Goal: Task Accomplishment & Management: Use online tool/utility

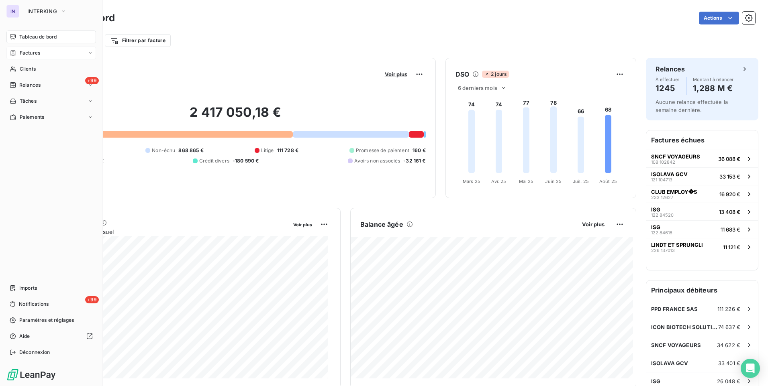
click at [37, 51] on span "Factures" at bounding box center [30, 52] width 20 height 7
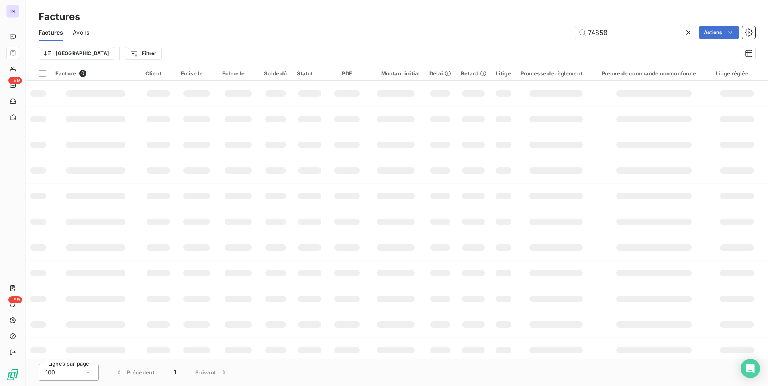
drag, startPoint x: 554, startPoint y: 35, endPoint x: 519, endPoint y: 40, distance: 35.3
click at [524, 35] on div "74858 Actions" at bounding box center [427, 32] width 656 height 13
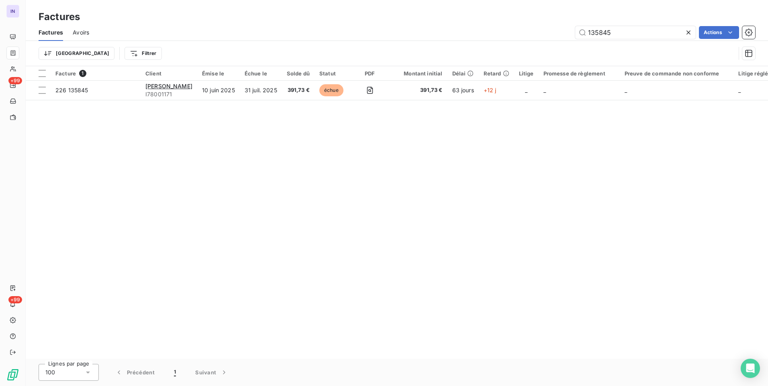
type input "135845"
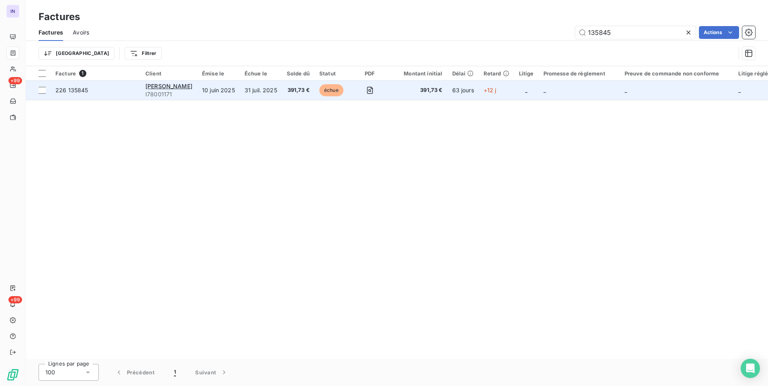
click at [203, 90] on td "10 juin 2025" at bounding box center [218, 90] width 43 height 19
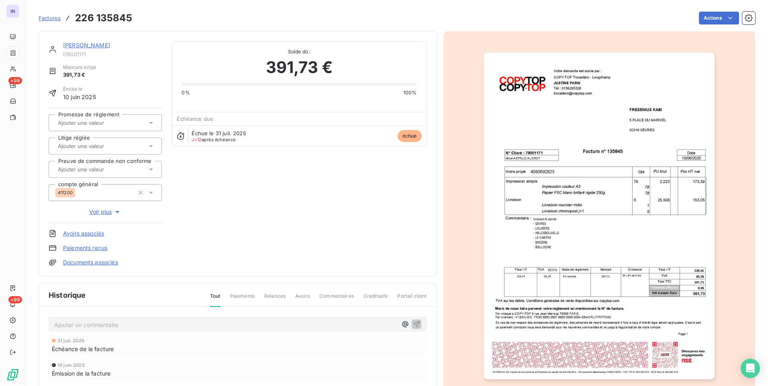
click at [700, 22] on html "IN +99 +99 Factures 226 135845 Actions FRESENIUS KABI I78001171 Montant initial…" at bounding box center [384, 193] width 768 height 386
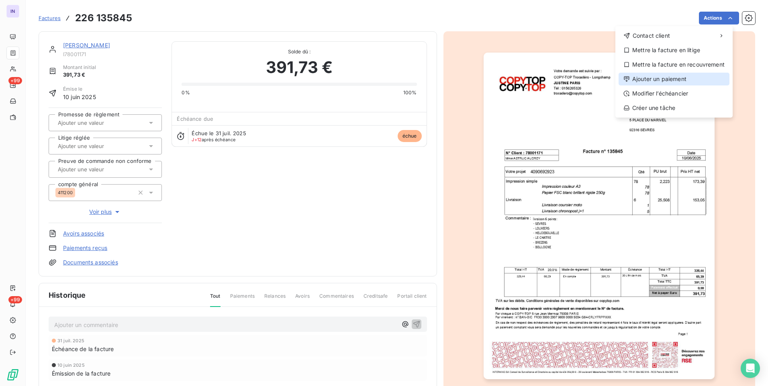
click at [675, 79] on div "Ajouter un paiement" at bounding box center [673, 79] width 111 height 13
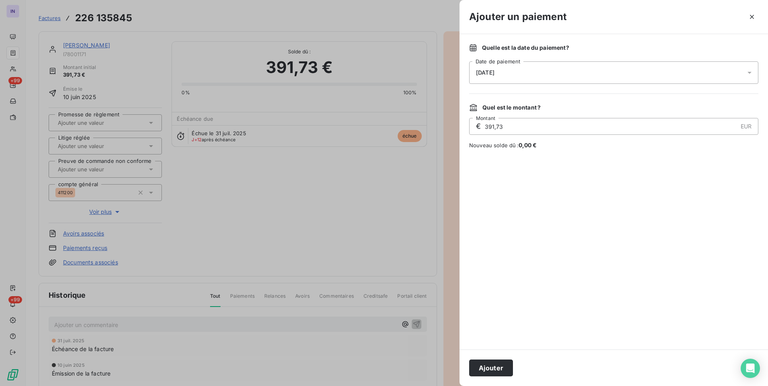
click at [594, 71] on div "[DATE]" at bounding box center [613, 72] width 289 height 22
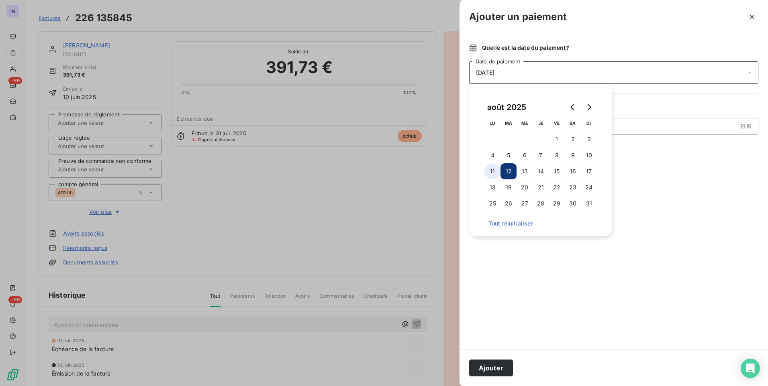
click at [492, 169] on button "11" at bounding box center [492, 171] width 16 height 16
drag, startPoint x: 495, startPoint y: 368, endPoint x: 254, endPoint y: 203, distance: 292.2
click at [494, 367] on button "Ajouter" at bounding box center [491, 368] width 44 height 17
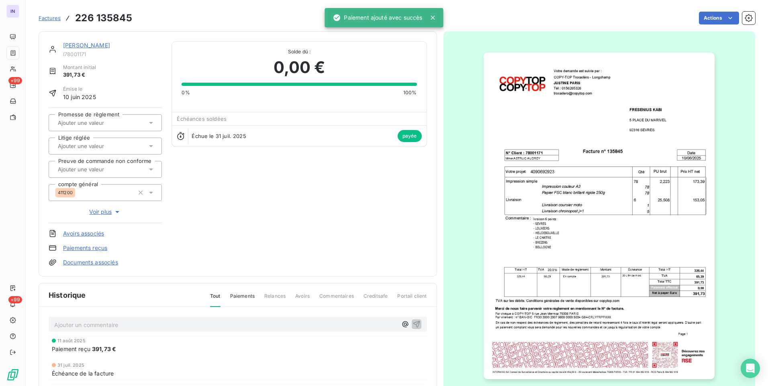
click at [94, 43] on link "[PERSON_NAME]" at bounding box center [86, 45] width 47 height 7
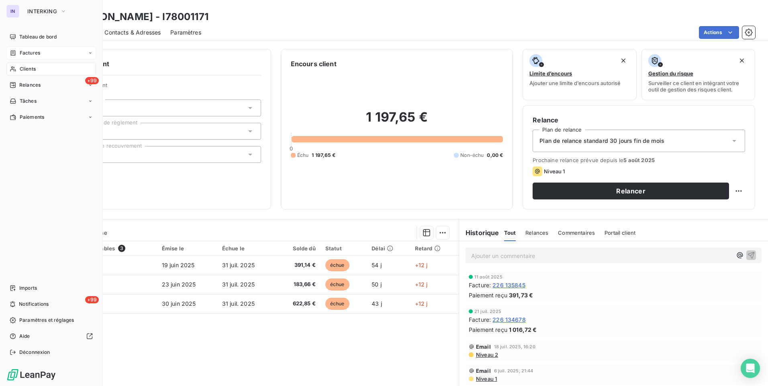
click at [41, 54] on div "Factures" at bounding box center [51, 53] width 90 height 13
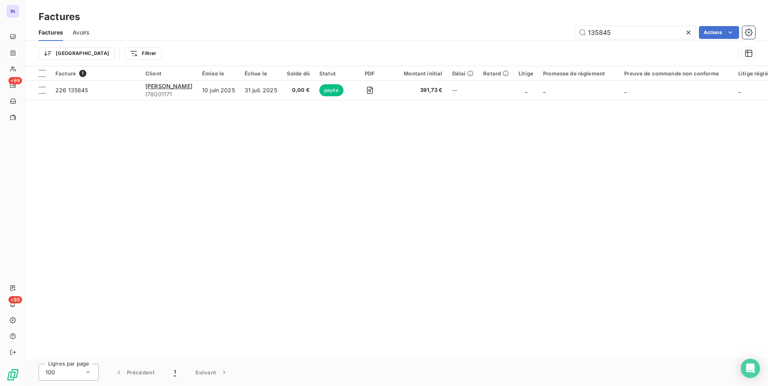
drag, startPoint x: 567, startPoint y: 31, endPoint x: 514, endPoint y: 35, distance: 53.6
click at [518, 33] on div "135845 Actions" at bounding box center [427, 32] width 656 height 13
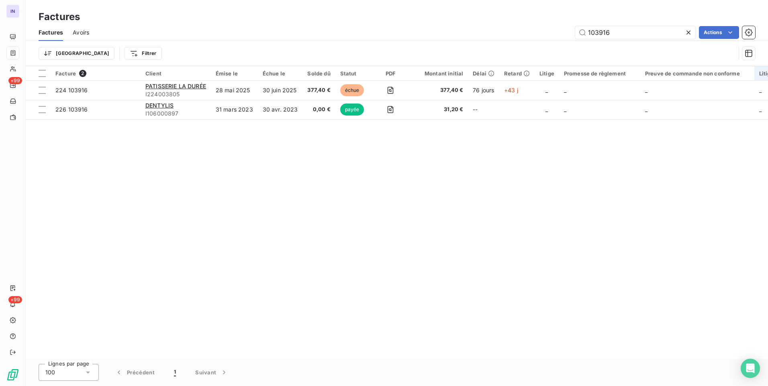
type input "103916"
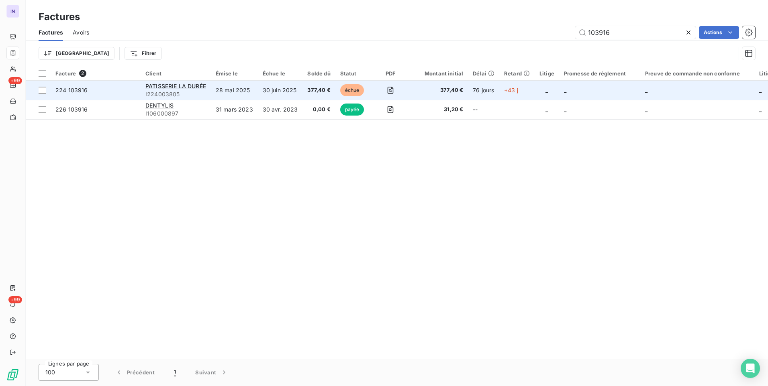
click at [235, 94] on td "28 mai 2025" at bounding box center [234, 90] width 47 height 19
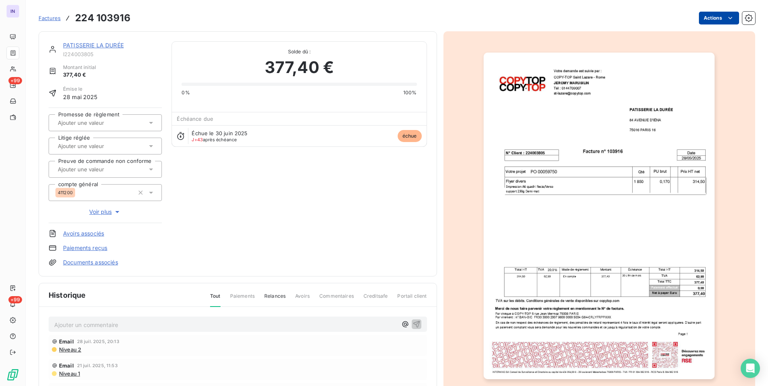
click at [718, 18] on html "IN +99 +99 Factures 224 103916 Actions PATISSERIE LA DURÉE I224003805 Montant i…" at bounding box center [384, 193] width 768 height 386
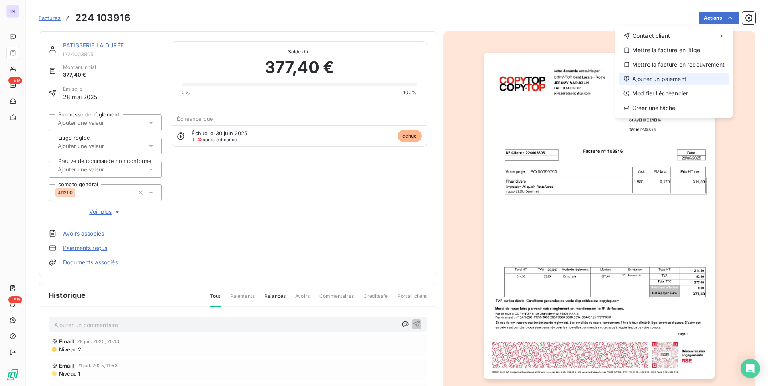
click at [674, 80] on div "Ajouter un paiement" at bounding box center [673, 79] width 111 height 13
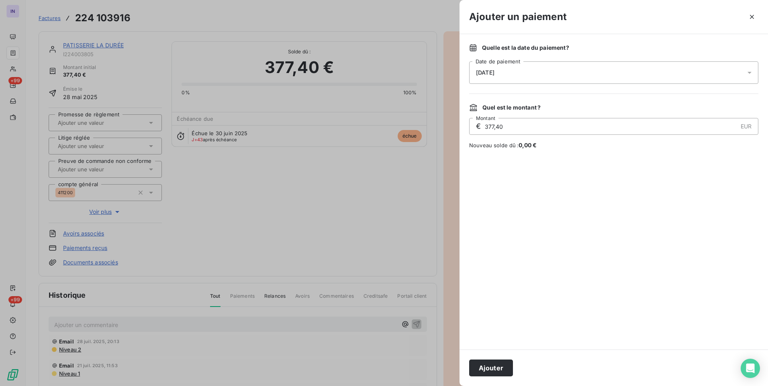
click at [494, 73] on span "[DATE]" at bounding box center [485, 72] width 18 height 6
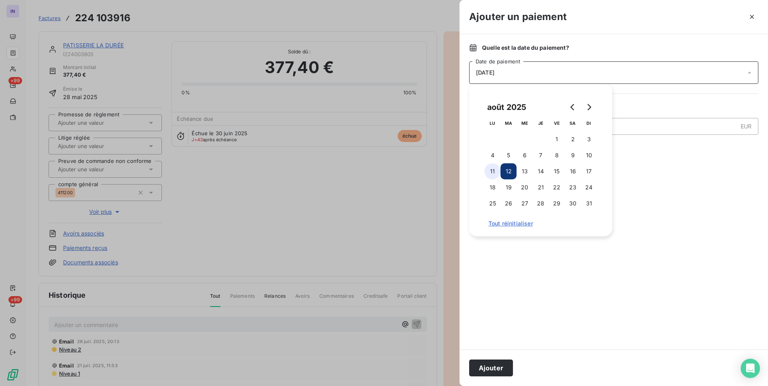
click at [495, 172] on button "11" at bounding box center [492, 171] width 16 height 16
click at [494, 365] on button "Ajouter" at bounding box center [491, 368] width 44 height 17
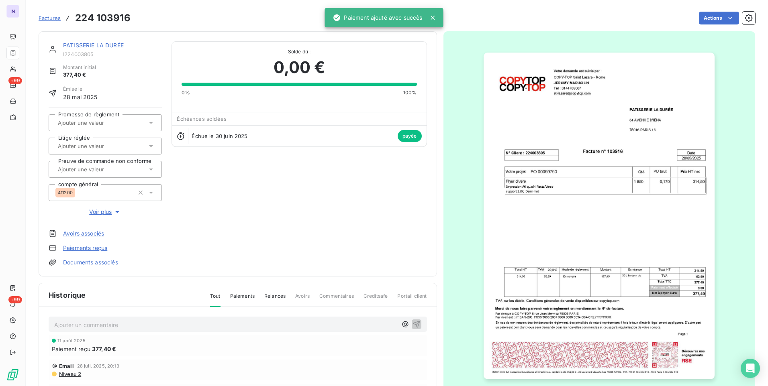
click at [88, 45] on link "PATISSERIE LA DURÉE" at bounding box center [93, 45] width 61 height 7
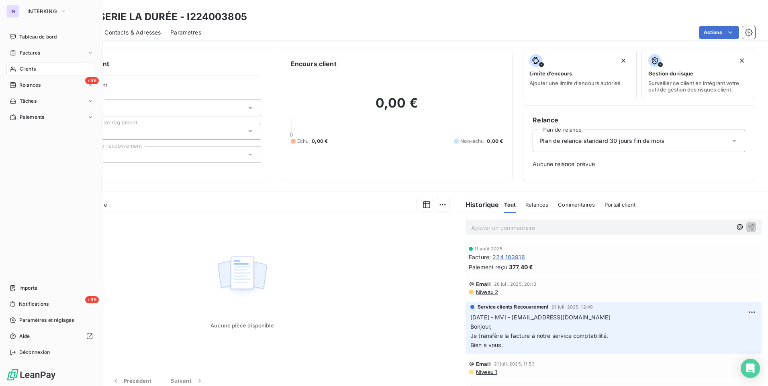
drag, startPoint x: 35, startPoint y: 70, endPoint x: 89, endPoint y: 67, distance: 53.9
click at [35, 70] on span "Clients" at bounding box center [28, 68] width 16 height 7
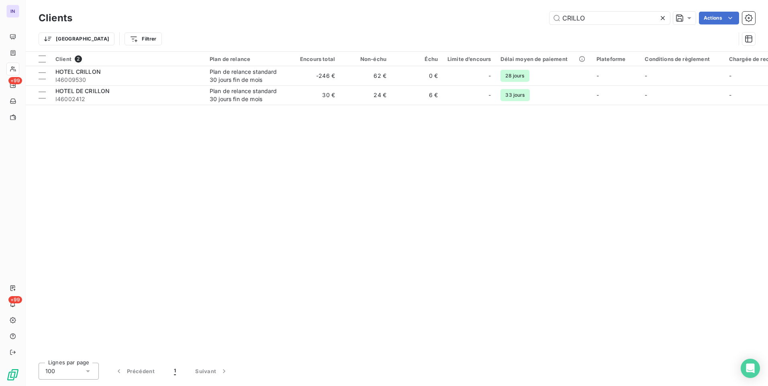
drag, startPoint x: 601, startPoint y: 17, endPoint x: 416, endPoint y: 20, distance: 184.8
click at [412, 14] on div "CRILLO Actions" at bounding box center [418, 18] width 673 height 13
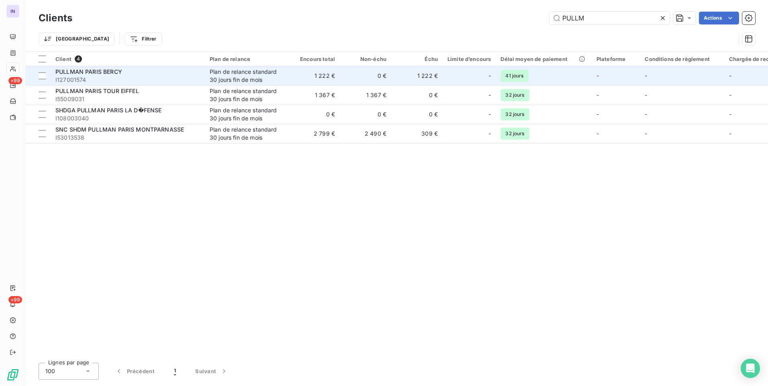
type input "PULLM"
click at [238, 80] on div "Plan de relance standard 30 jours fin de mois" at bounding box center [247, 76] width 74 height 16
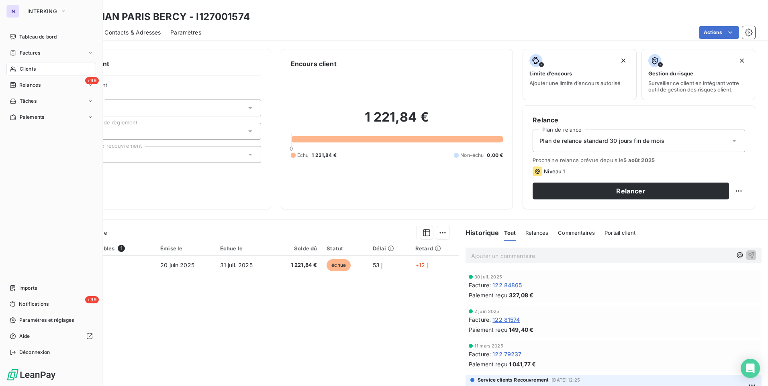
click at [26, 70] on span "Clients" at bounding box center [28, 68] width 16 height 7
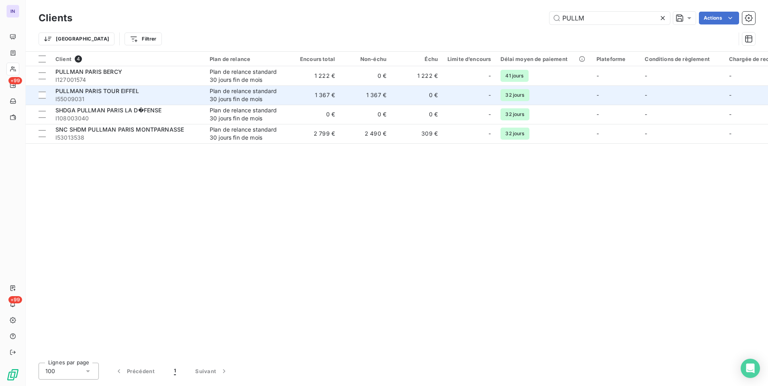
click at [150, 99] on span "I55009031" at bounding box center [127, 99] width 145 height 8
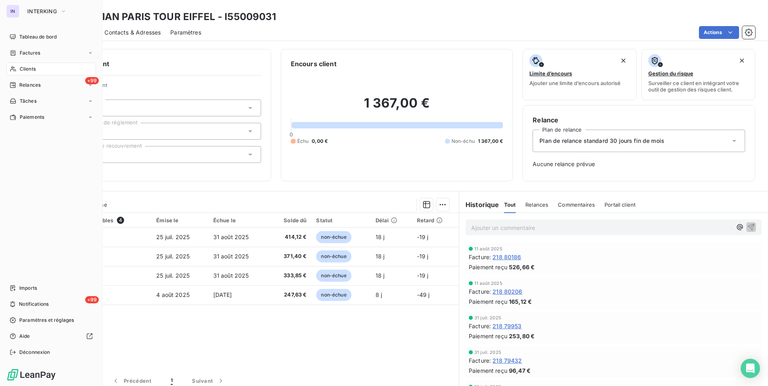
click at [27, 71] on span "Clients" at bounding box center [28, 68] width 16 height 7
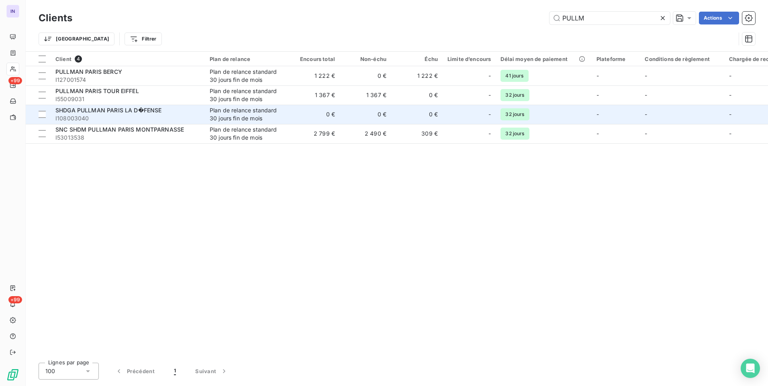
click at [142, 112] on span "SHDGA PULLMAN PARIS LA D�FENSE" at bounding box center [108, 110] width 106 height 7
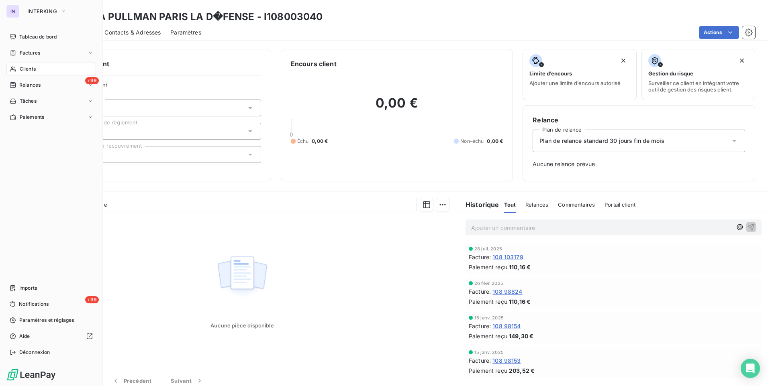
click at [22, 68] on span "Clients" at bounding box center [28, 68] width 16 height 7
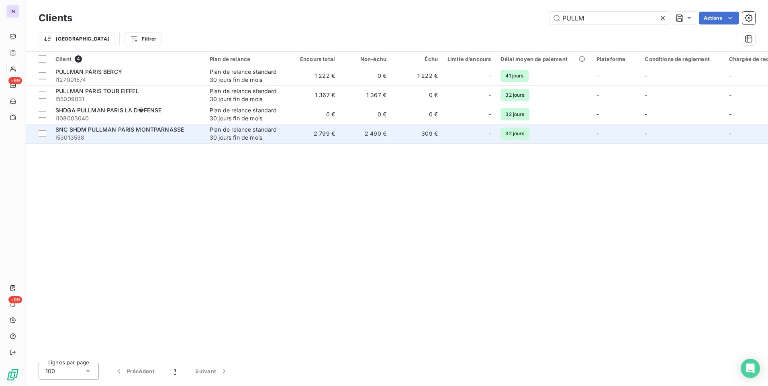
click at [183, 135] on span "I53013538" at bounding box center [127, 138] width 145 height 8
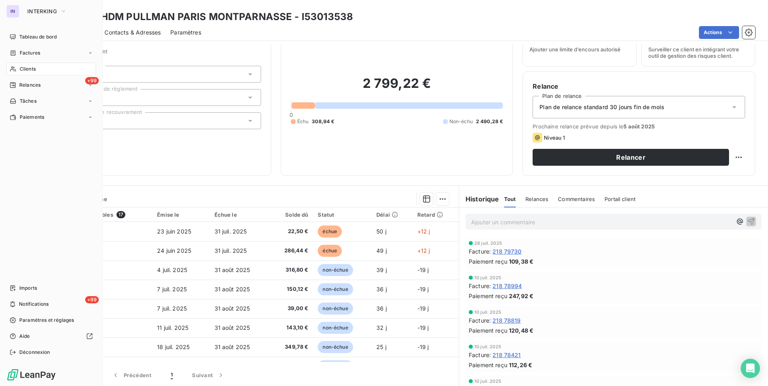
click at [30, 55] on span "Factures" at bounding box center [30, 52] width 20 height 7
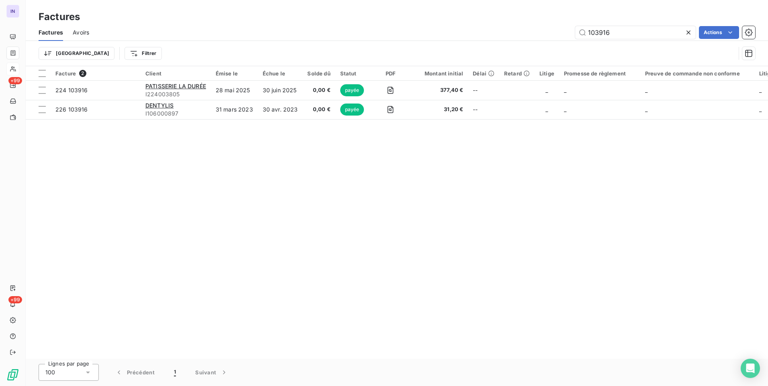
drag, startPoint x: 617, startPoint y: 33, endPoint x: 530, endPoint y: 41, distance: 87.1
click at [533, 29] on div "103916 Actions" at bounding box center [427, 32] width 656 height 13
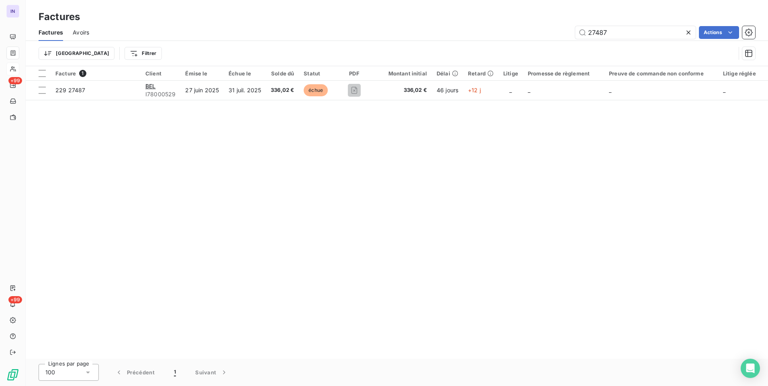
type input "27487"
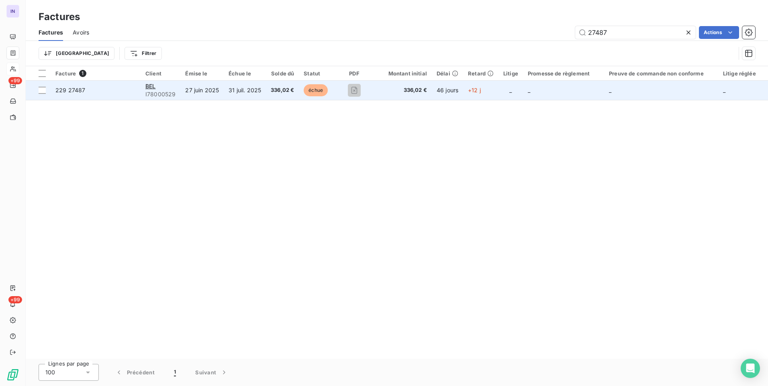
click at [227, 97] on td "31 juil. 2025" at bounding box center [245, 90] width 42 height 19
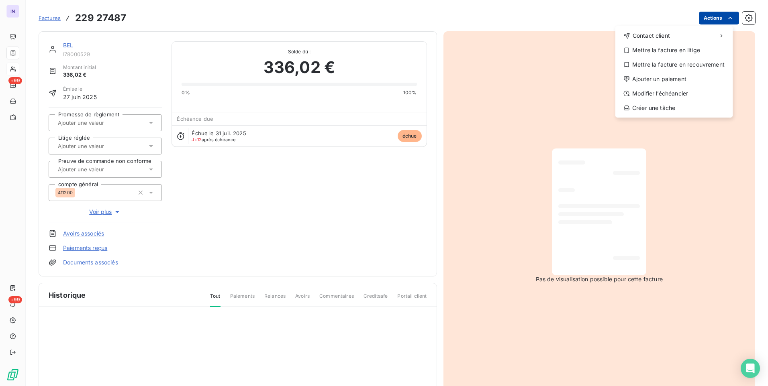
click at [718, 17] on html "IN +99 +99 Factures [PHONE_NUMBER] Actions Contact client Mettre la facture en …" at bounding box center [384, 193] width 768 height 386
click at [677, 75] on div "Ajouter un paiement" at bounding box center [673, 79] width 111 height 13
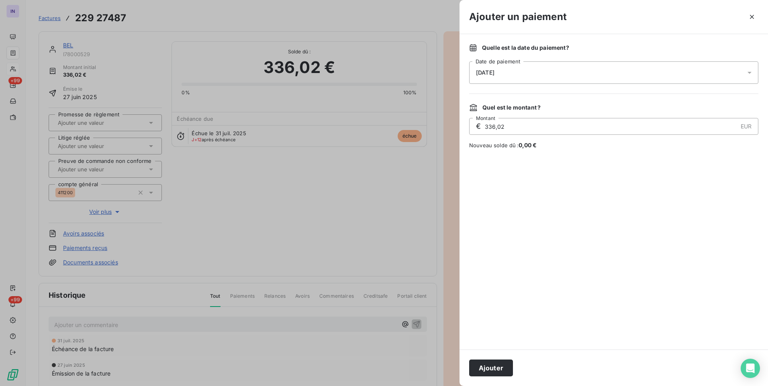
click at [564, 69] on div "[DATE]" at bounding box center [613, 72] width 289 height 22
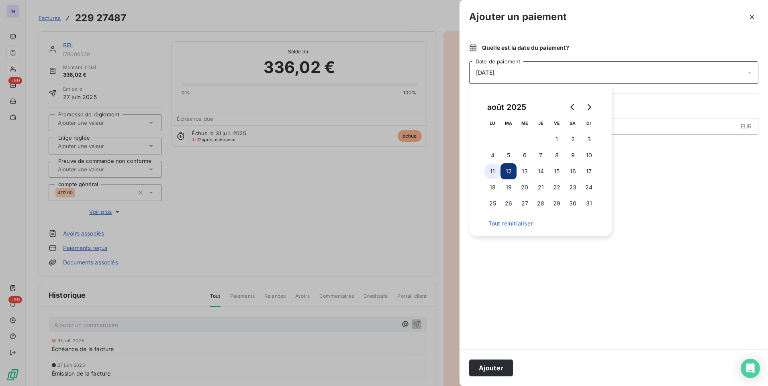
click at [490, 171] on button "11" at bounding box center [492, 171] width 16 height 16
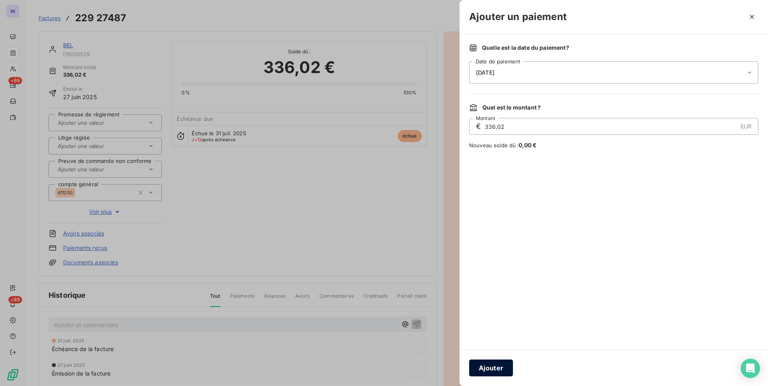
click at [494, 369] on button "Ajouter" at bounding box center [491, 368] width 44 height 17
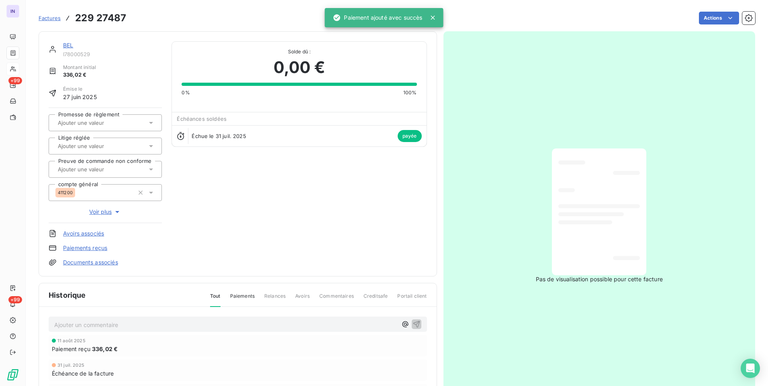
click at [67, 46] on link "BEL" at bounding box center [68, 45] width 10 height 7
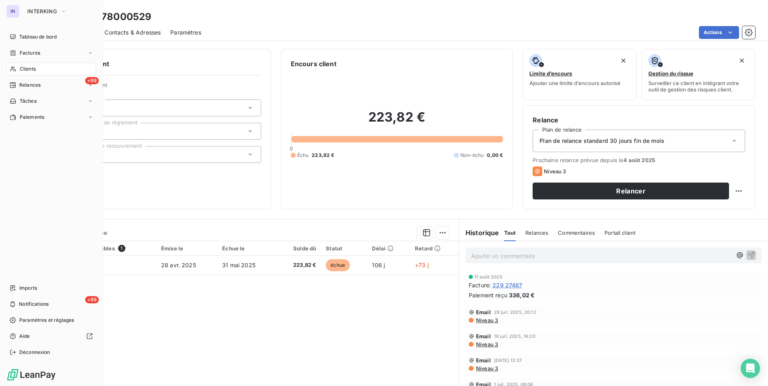
drag, startPoint x: 20, startPoint y: 67, endPoint x: 55, endPoint y: 69, distance: 35.0
click at [20, 67] on span "Clients" at bounding box center [28, 68] width 16 height 7
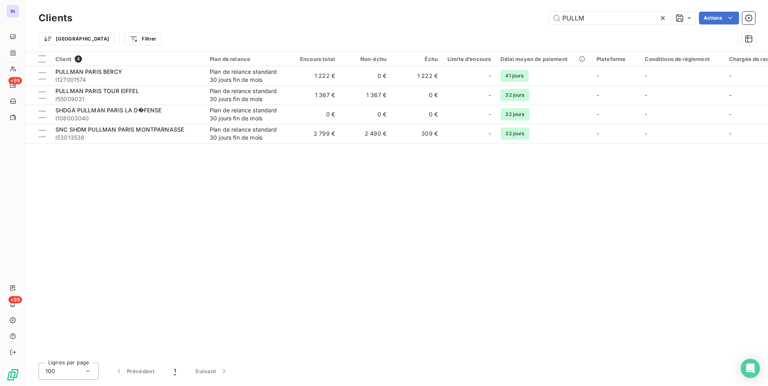
drag, startPoint x: 595, startPoint y: 18, endPoint x: 519, endPoint y: 13, distance: 76.4
click at [519, 13] on div "PULLM Actions" at bounding box center [418, 18] width 673 height 13
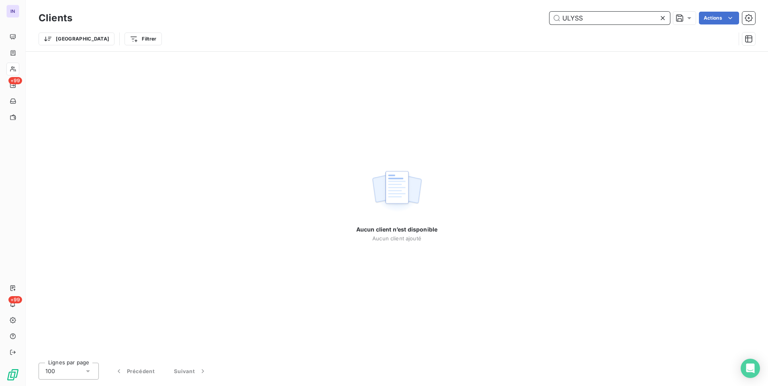
click at [604, 16] on input "ULYSS" at bounding box center [609, 18] width 120 height 13
drag, startPoint x: 549, startPoint y: 18, endPoint x: 522, endPoint y: 20, distance: 27.3
click at [522, 20] on div "ULYSS Actions" at bounding box center [418, 18] width 673 height 13
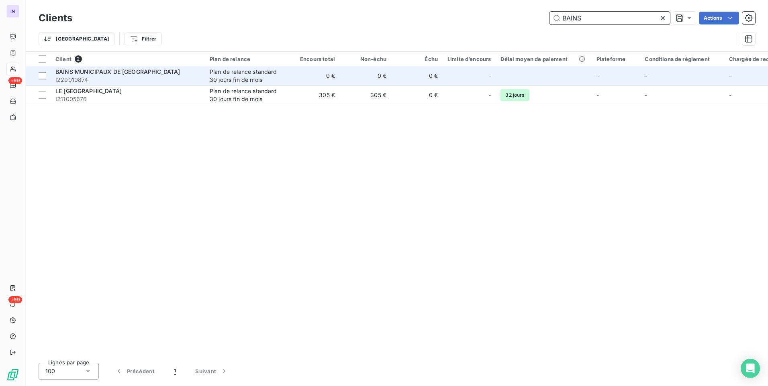
type input "BAINS"
click at [228, 76] on div "Plan de relance standard 30 jours fin de mois" at bounding box center [247, 76] width 74 height 16
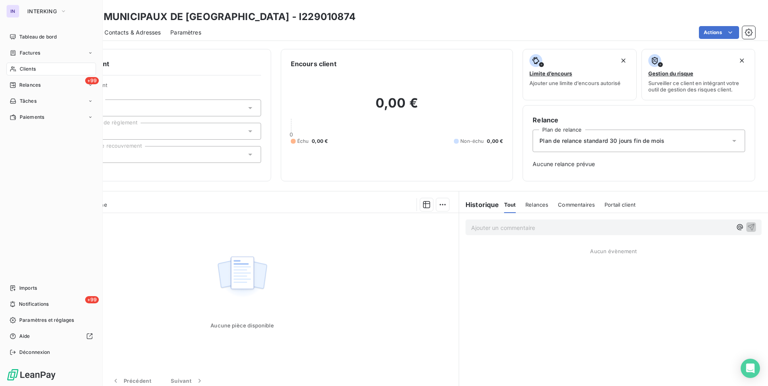
click at [27, 70] on span "Clients" at bounding box center [28, 68] width 16 height 7
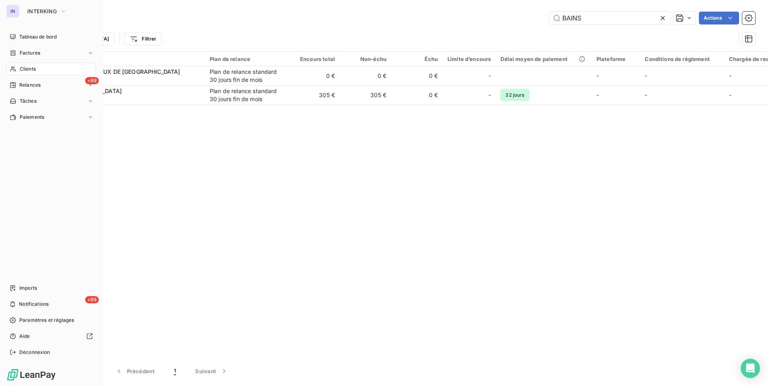
drag, startPoint x: 20, startPoint y: 51, endPoint x: 100, endPoint y: 43, distance: 79.9
click at [20, 51] on span "Factures" at bounding box center [30, 52] width 20 height 7
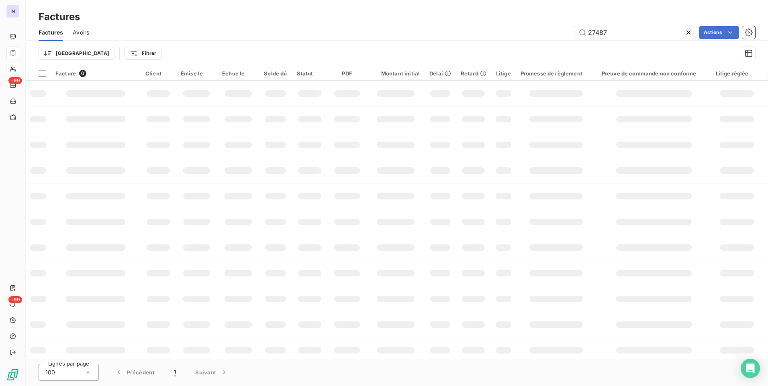
click at [516, 27] on div "27487 Actions" at bounding box center [427, 32] width 656 height 13
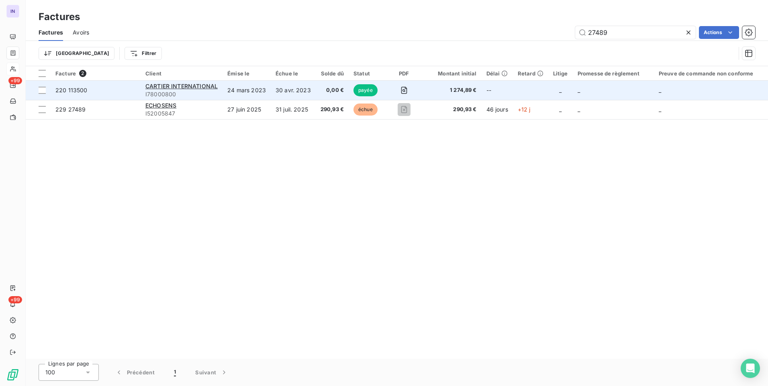
type input "27489"
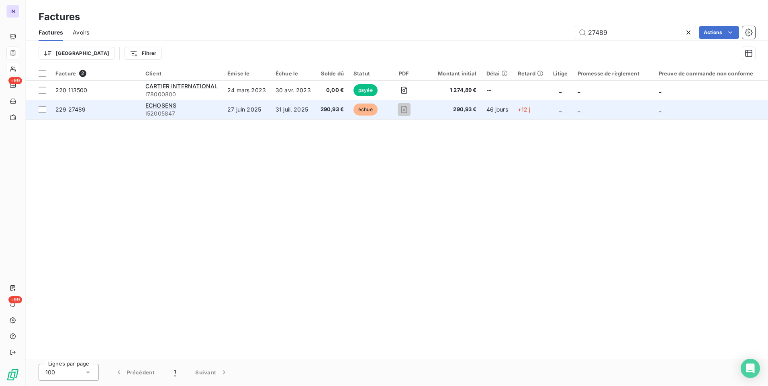
click at [251, 105] on td "27 juin 2025" at bounding box center [246, 109] width 48 height 19
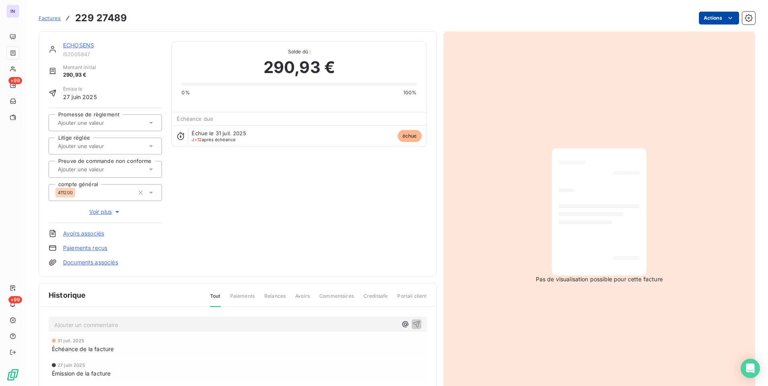
click at [718, 18] on html "IN +99 +99 Factures 229 27489 Actions ECHOSENS I52005847 Montant initial 290,93…" at bounding box center [384, 193] width 768 height 386
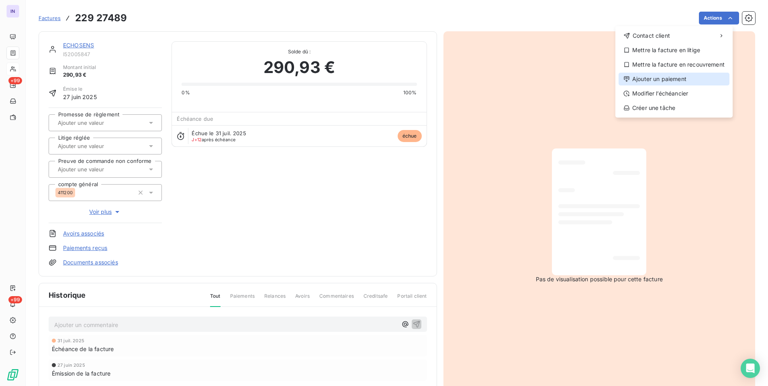
click at [671, 76] on div "Ajouter un paiement" at bounding box center [673, 79] width 111 height 13
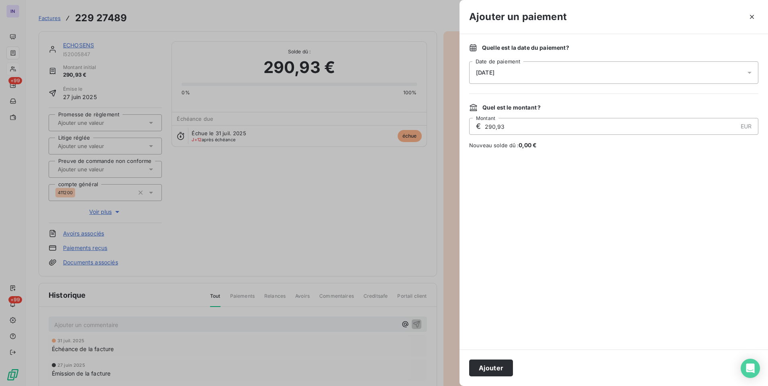
drag, startPoint x: 504, startPoint y: 69, endPoint x: 502, endPoint y: 77, distance: 8.8
click at [505, 69] on div "[DATE]" at bounding box center [613, 72] width 289 height 22
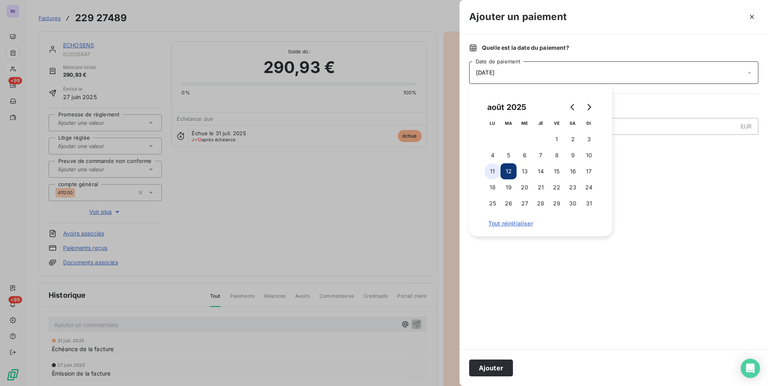
click at [496, 170] on button "11" at bounding box center [492, 171] width 16 height 16
click at [497, 369] on button "Ajouter" at bounding box center [491, 368] width 44 height 17
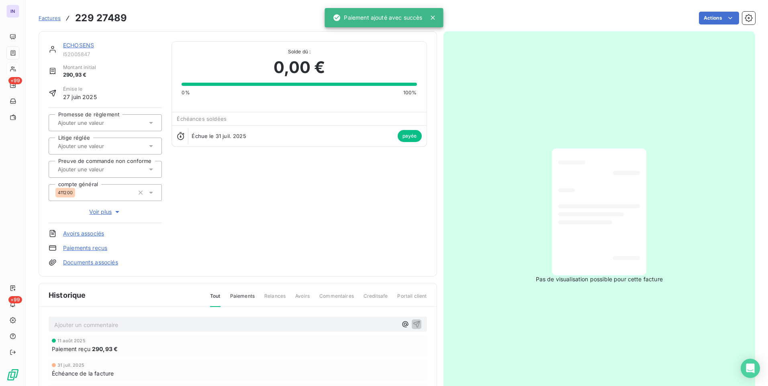
click at [81, 45] on link "ECHOSENS" at bounding box center [78, 45] width 31 height 7
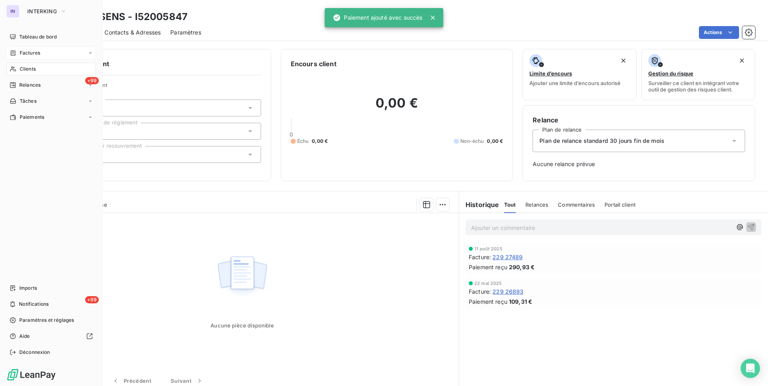
click at [29, 54] on span "Factures" at bounding box center [30, 52] width 20 height 7
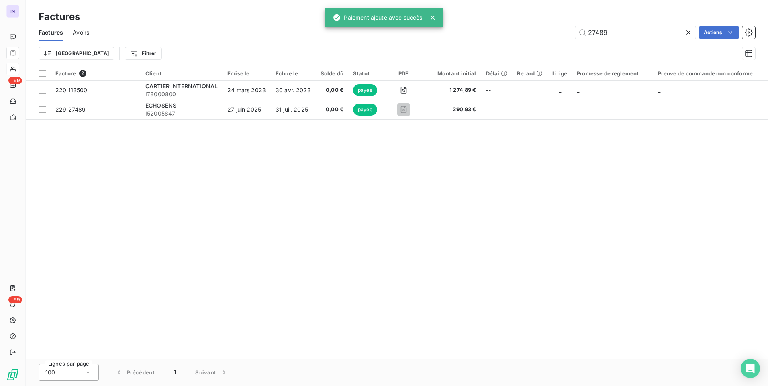
drag, startPoint x: 553, startPoint y: 35, endPoint x: 520, endPoint y: 35, distance: 32.5
click at [521, 35] on div "27489 Actions" at bounding box center [427, 32] width 656 height 13
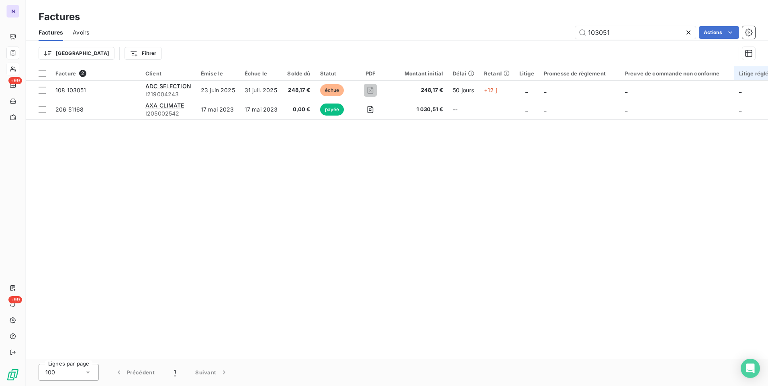
type input "103051"
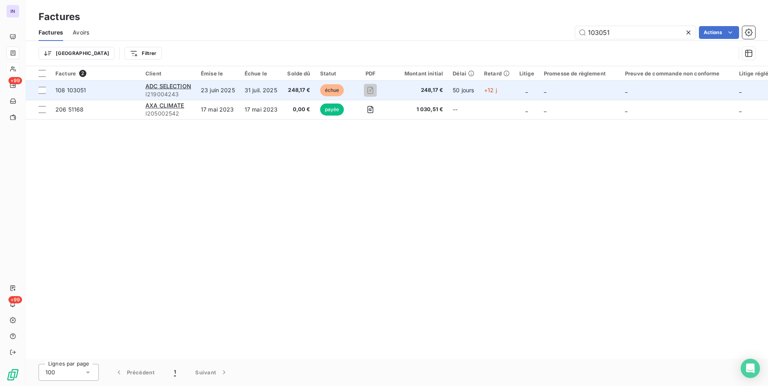
click at [258, 94] on td "31 juil. 2025" at bounding box center [261, 90] width 43 height 19
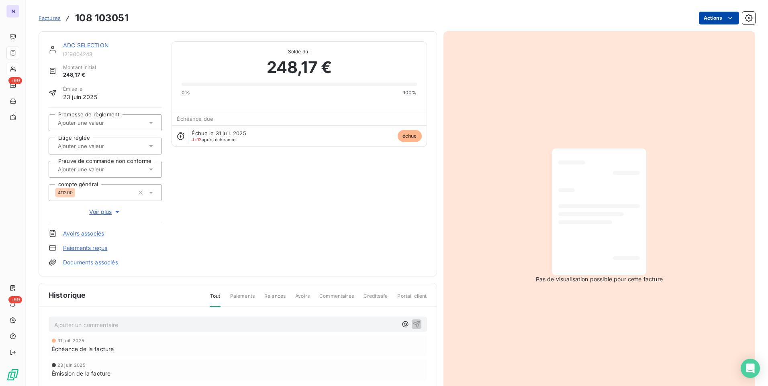
click at [712, 20] on html "IN +99 +99 Factures 108 103051 Actions ADC SELECTION I219004243 Montant initial…" at bounding box center [384, 193] width 768 height 386
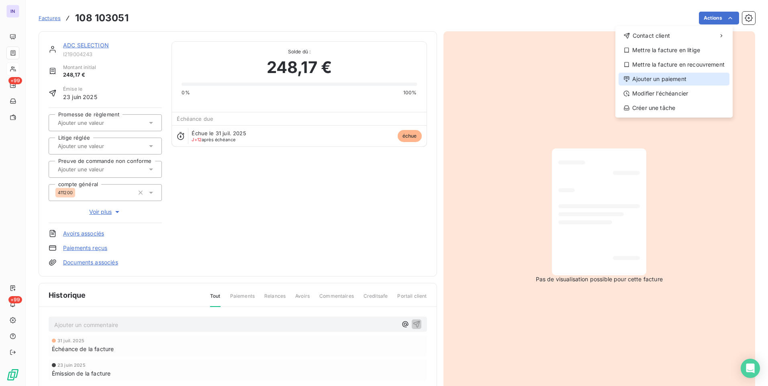
click at [643, 76] on div "Ajouter un paiement" at bounding box center [673, 79] width 111 height 13
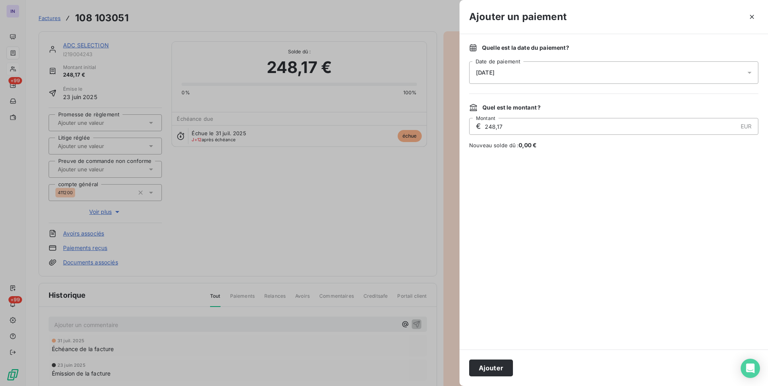
drag, startPoint x: 499, startPoint y: 74, endPoint x: 498, endPoint y: 80, distance: 6.4
click at [499, 76] on div "[DATE]" at bounding box center [613, 72] width 289 height 22
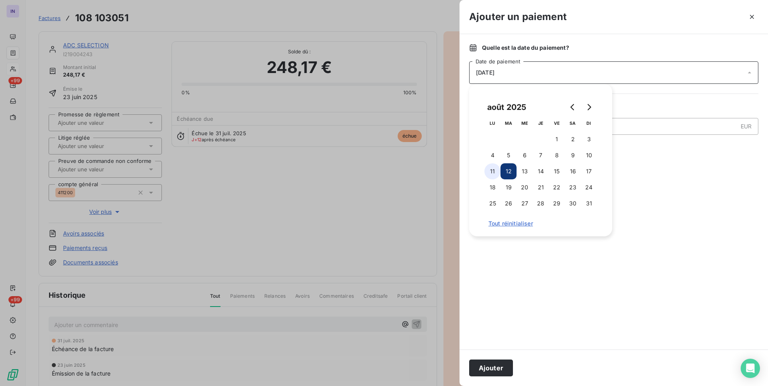
click at [492, 173] on button "11" at bounding box center [492, 171] width 16 height 16
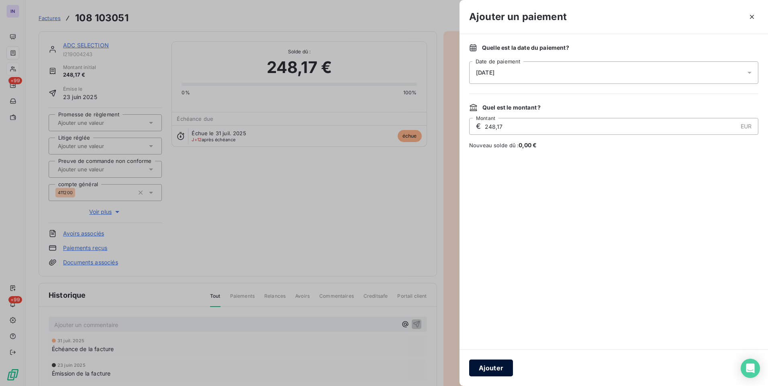
drag, startPoint x: 496, startPoint y: 369, endPoint x: 504, endPoint y: 360, distance: 12.2
click at [496, 367] on button "Ajouter" at bounding box center [491, 368] width 44 height 17
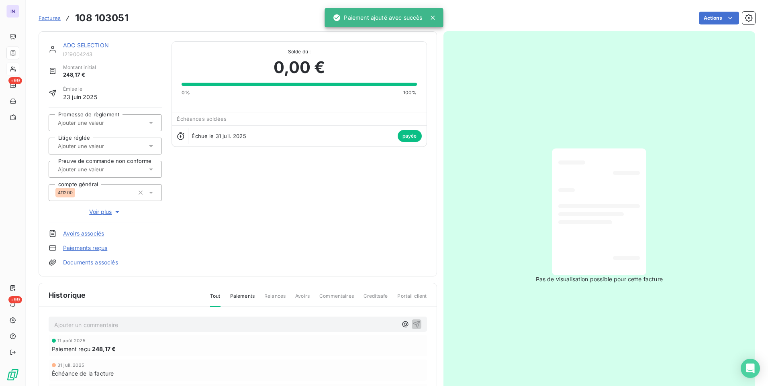
click at [84, 44] on link "ADC SELECTION" at bounding box center [86, 45] width 46 height 7
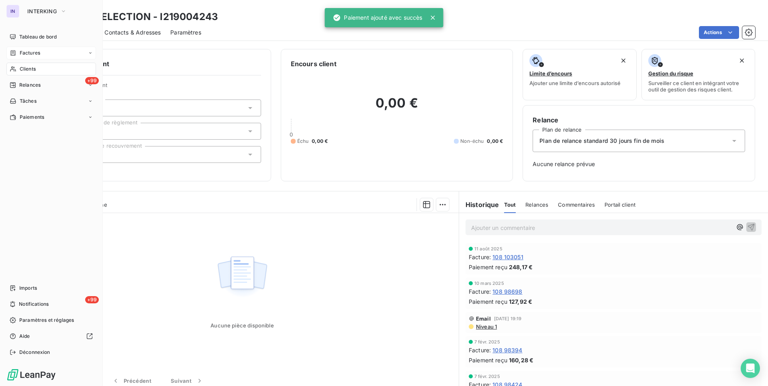
click at [33, 49] on span "Factures" at bounding box center [30, 52] width 20 height 7
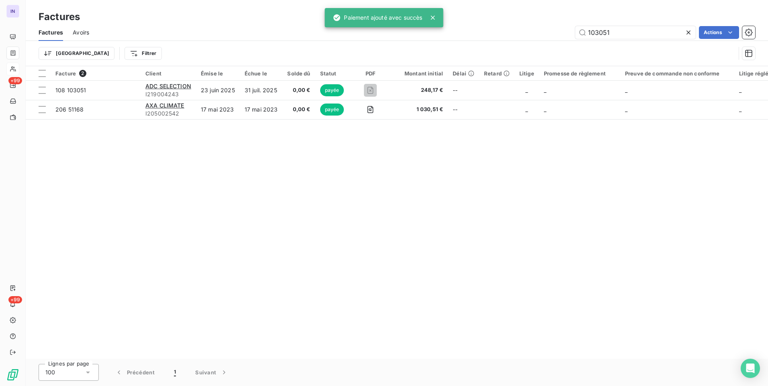
drag, startPoint x: 570, startPoint y: 32, endPoint x: 548, endPoint y: 36, distance: 22.8
click at [557, 33] on div "103051 Actions" at bounding box center [427, 32] width 656 height 13
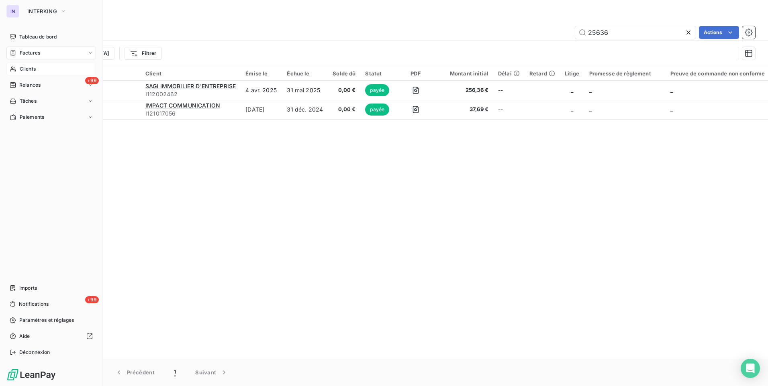
type input "25636"
click at [30, 75] on div "Clients" at bounding box center [51, 69] width 90 height 13
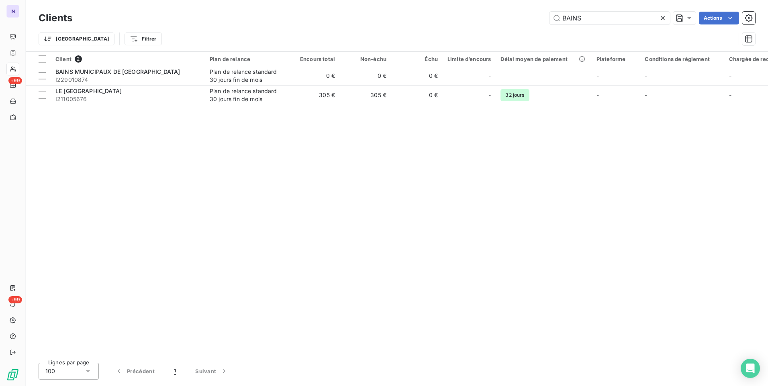
drag, startPoint x: 579, startPoint y: 18, endPoint x: 508, endPoint y: 18, distance: 70.7
click at [508, 18] on div "BAINS Actions" at bounding box center [418, 18] width 673 height 13
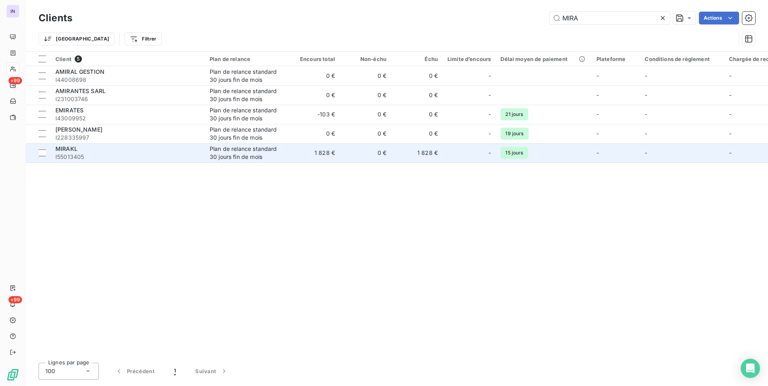
type input "MIRA"
click at [310, 153] on td "1 828 €" at bounding box center [313, 152] width 51 height 19
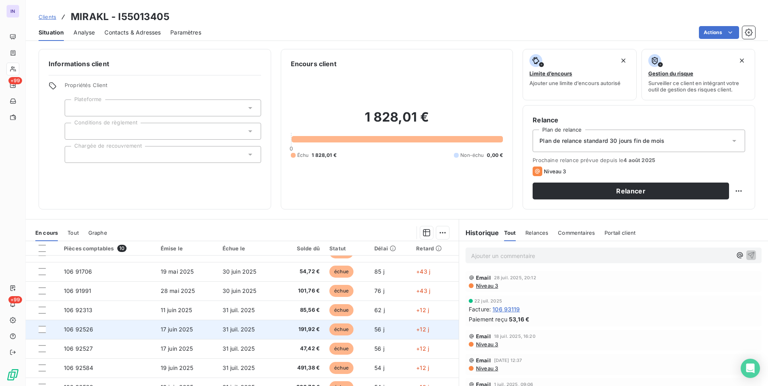
scroll to position [53, 0]
click at [199, 329] on td "17 juin 2025" at bounding box center [187, 327] width 62 height 19
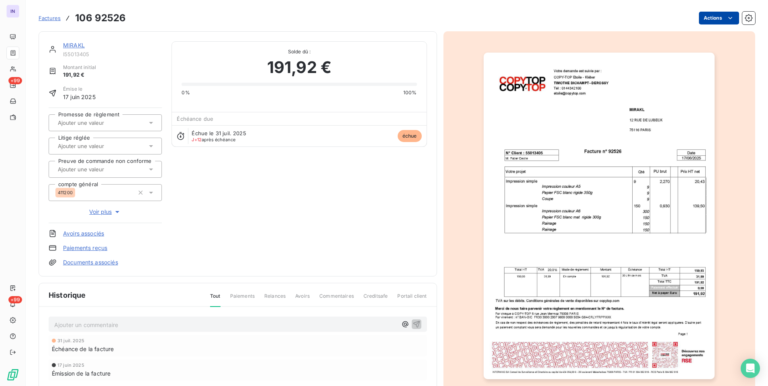
click at [714, 19] on html "IN +99 +99 Factures 106 92526 Actions MIRAKL I55013405 Montant initial 191,92 €…" at bounding box center [384, 193] width 768 height 386
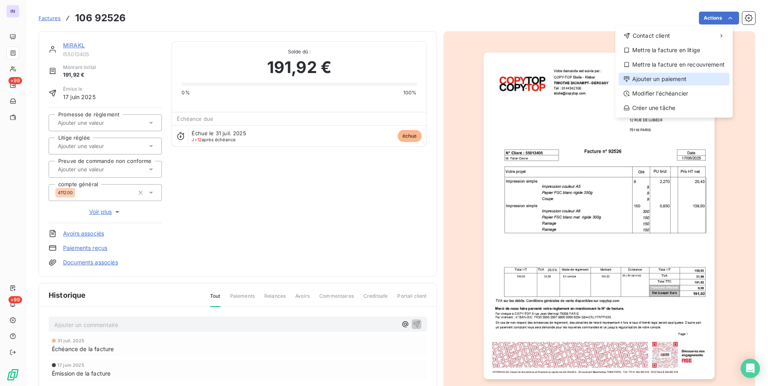
click at [671, 82] on div "Ajouter un paiement" at bounding box center [673, 79] width 111 height 13
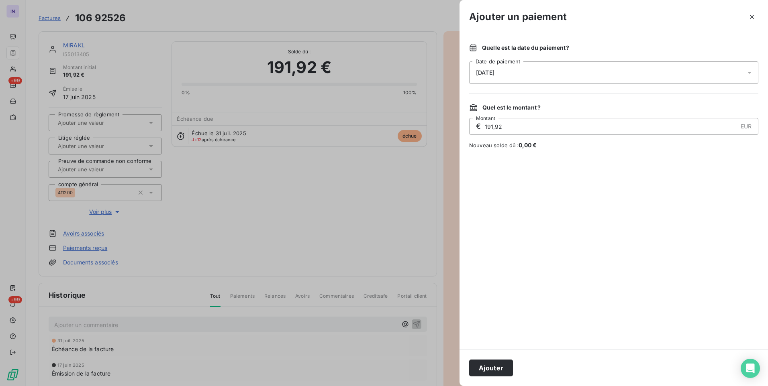
click at [494, 73] on span "[DATE]" at bounding box center [485, 72] width 18 height 6
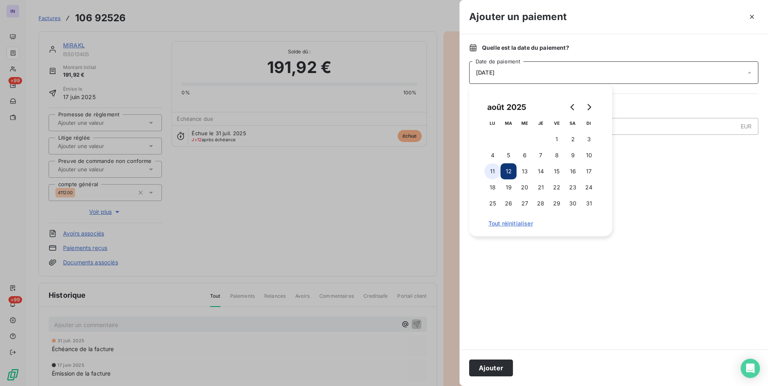
click at [488, 167] on button "11" at bounding box center [492, 171] width 16 height 16
drag, startPoint x: 499, startPoint y: 373, endPoint x: 526, endPoint y: 368, distance: 27.7
click at [499, 371] on button "Ajouter" at bounding box center [491, 368] width 44 height 17
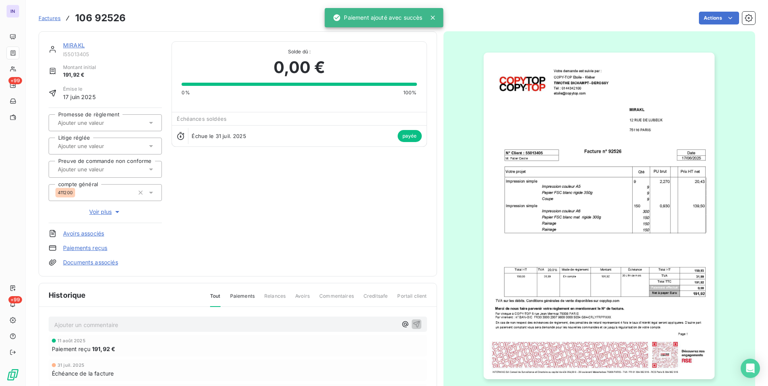
click at [73, 47] on link "MIRAKL" at bounding box center [74, 45] width 22 height 7
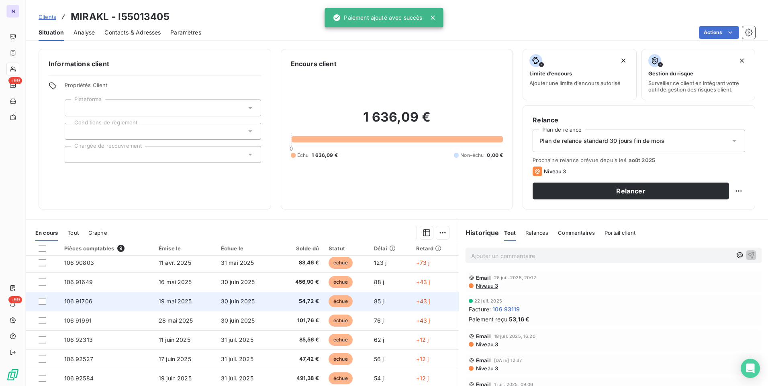
scroll to position [34, 0]
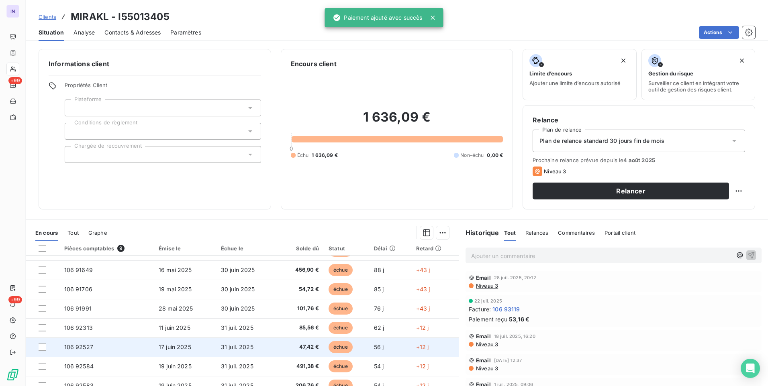
click at [185, 347] on span "17 juin 2025" at bounding box center [175, 347] width 33 height 7
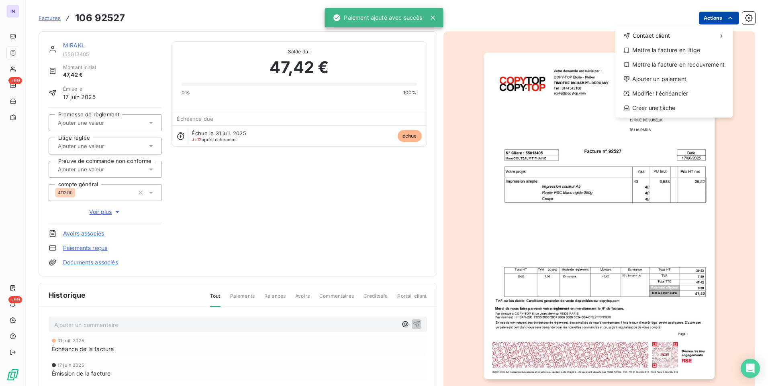
click at [703, 19] on html "IN +99 +99 Factures [PHONE_NUMBER] Actions Contact client Mettre la facture en …" at bounding box center [384, 193] width 768 height 386
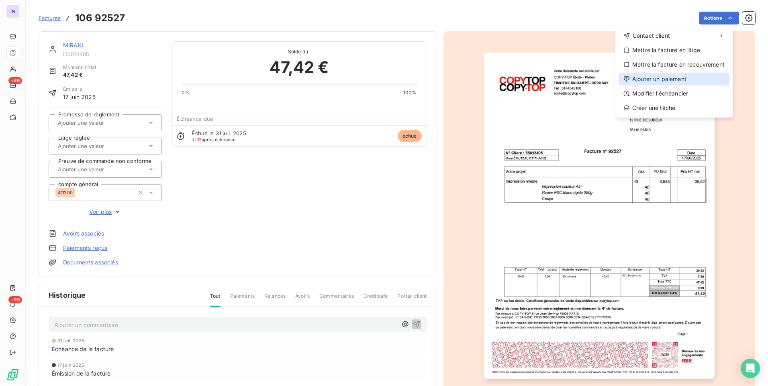
click at [671, 74] on div "Ajouter un paiement" at bounding box center [673, 79] width 111 height 13
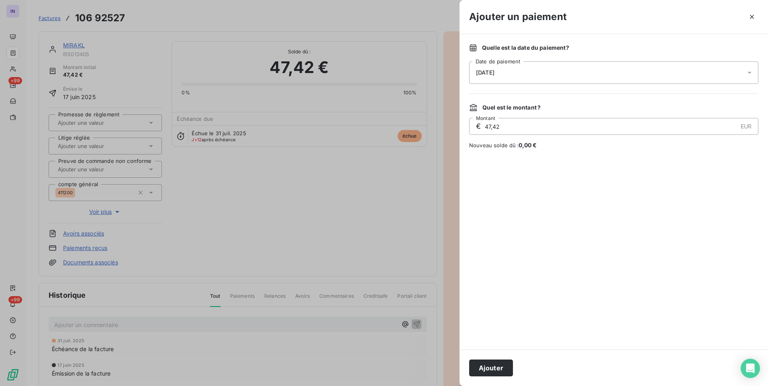
click at [553, 69] on div "[DATE]" at bounding box center [613, 72] width 289 height 22
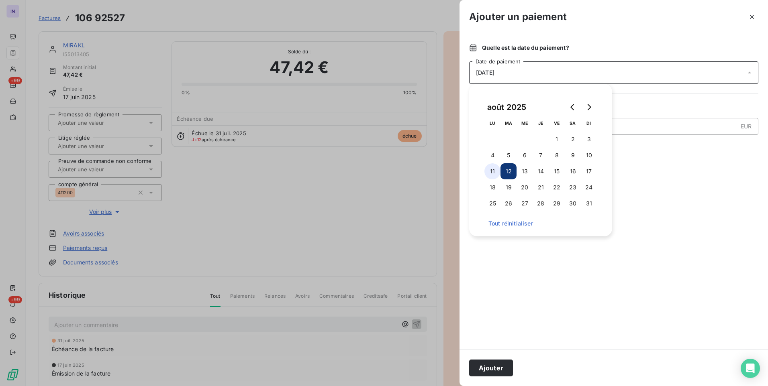
drag, startPoint x: 492, startPoint y: 171, endPoint x: 503, endPoint y: 227, distance: 57.7
click at [492, 171] on button "11" at bounding box center [492, 171] width 16 height 16
click at [500, 364] on button "Ajouter" at bounding box center [491, 368] width 44 height 17
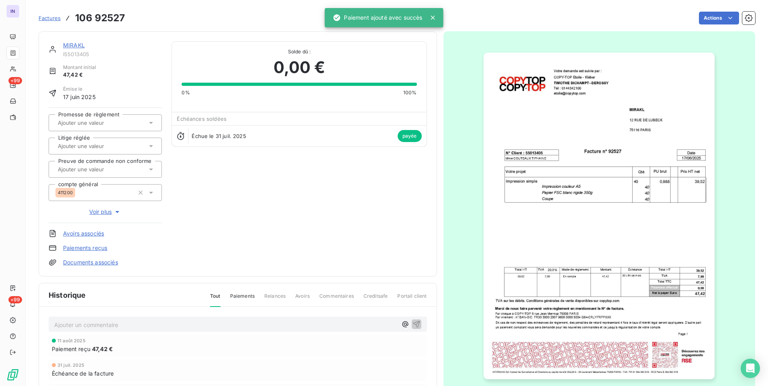
click at [78, 47] on link "MIRAKL" at bounding box center [74, 45] width 22 height 7
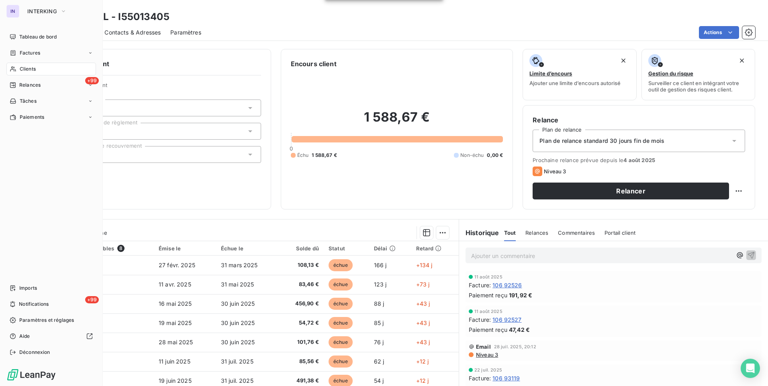
drag, startPoint x: 31, startPoint y: 32, endPoint x: 35, endPoint y: 52, distance: 20.1
click at [31, 32] on div "Tableau de bord" at bounding box center [51, 37] width 90 height 13
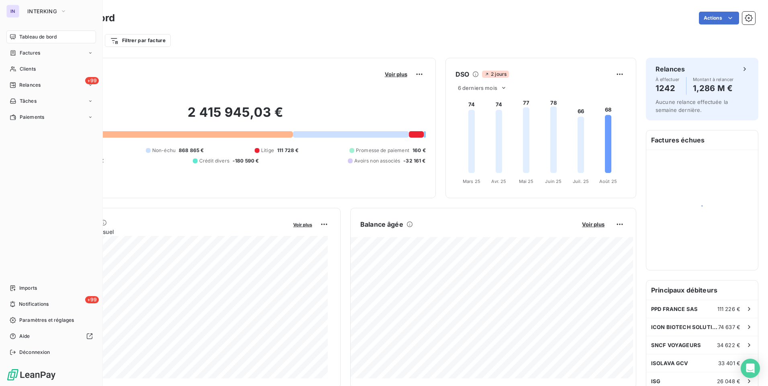
drag, startPoint x: 35, startPoint y: 48, endPoint x: 35, endPoint y: 53, distance: 4.4
click at [35, 49] on div "Factures" at bounding box center [51, 53] width 90 height 13
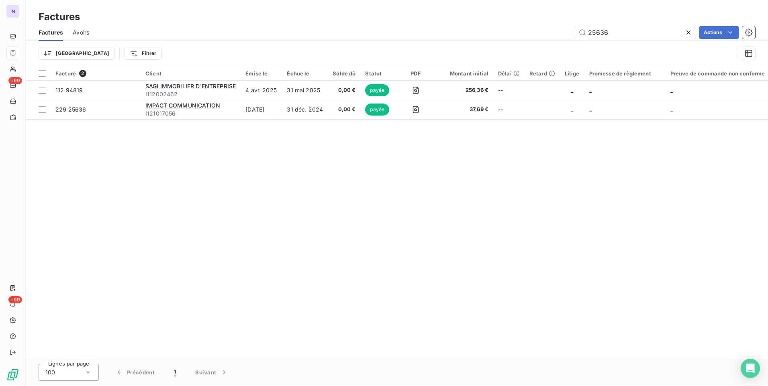
drag, startPoint x: 617, startPoint y: 34, endPoint x: 494, endPoint y: 39, distance: 123.0
click at [495, 38] on div "25636 Actions" at bounding box center [427, 32] width 656 height 13
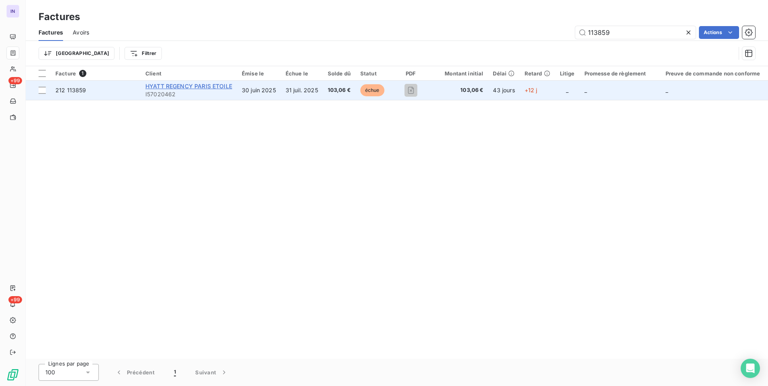
type input "113859"
click at [197, 87] on span "HYATT REGENCY PARIS ETOILE" at bounding box center [188, 86] width 87 height 7
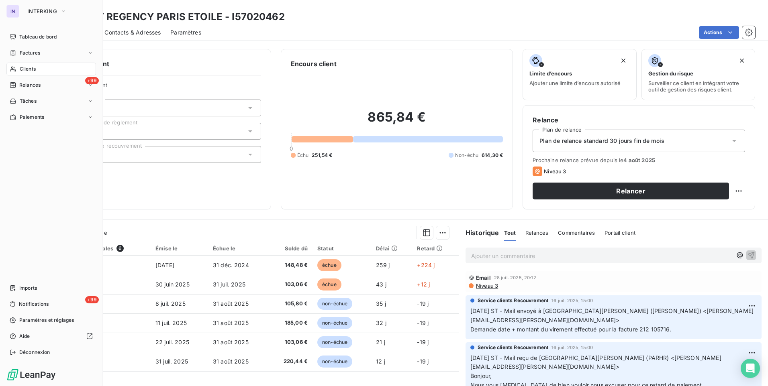
drag, startPoint x: 33, startPoint y: 53, endPoint x: 83, endPoint y: 55, distance: 49.9
click at [33, 53] on span "Factures" at bounding box center [30, 52] width 20 height 7
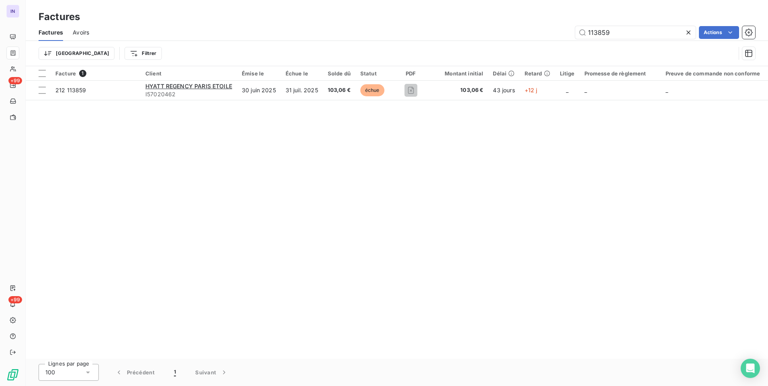
drag, startPoint x: 615, startPoint y: 34, endPoint x: 450, endPoint y: 39, distance: 165.1
click at [450, 39] on div "113859 Actions" at bounding box center [427, 32] width 656 height 13
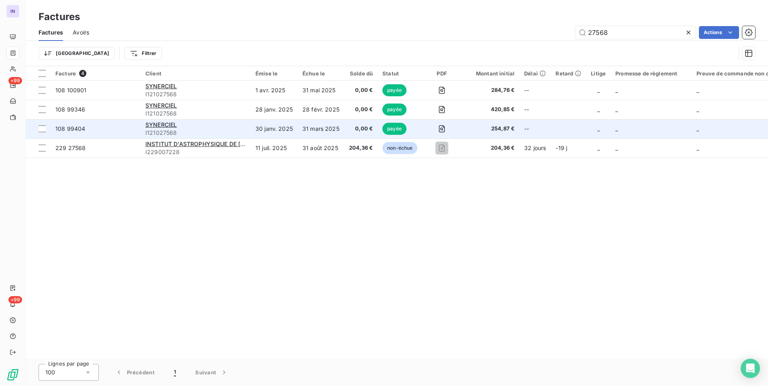
type input "27568"
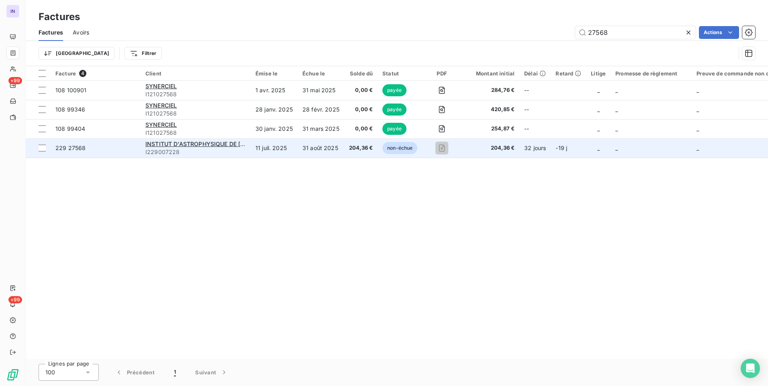
click at [355, 148] on span "204,36 €" at bounding box center [361, 148] width 24 height 8
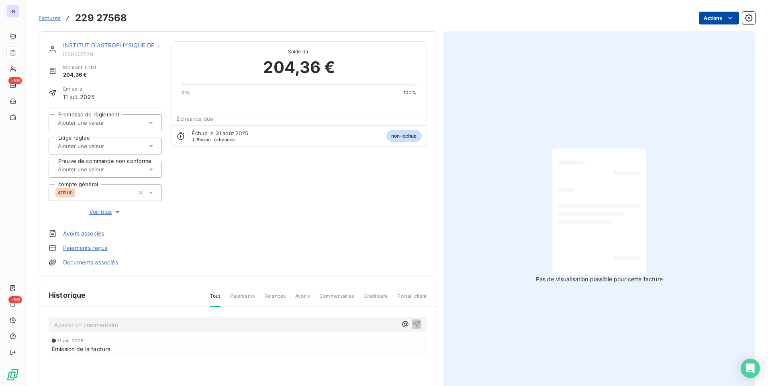
click at [696, 18] on html "IN +99 +99 Factures 229 27568 Actions INSTITUT D'ASTROPHYSIQUE DE PARIS I229007…" at bounding box center [384, 193] width 768 height 386
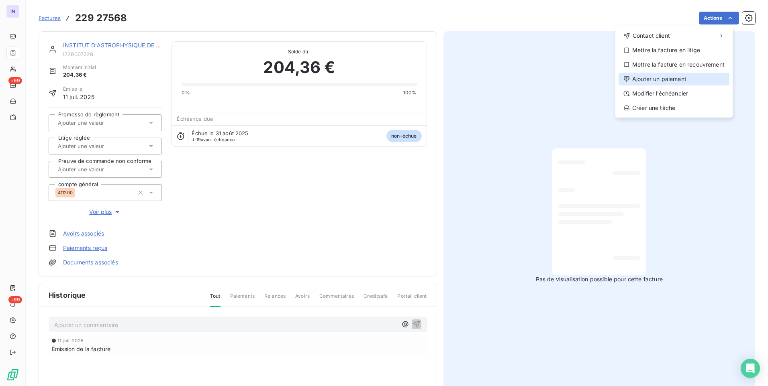
click at [665, 85] on div "Ajouter un paiement" at bounding box center [673, 79] width 111 height 13
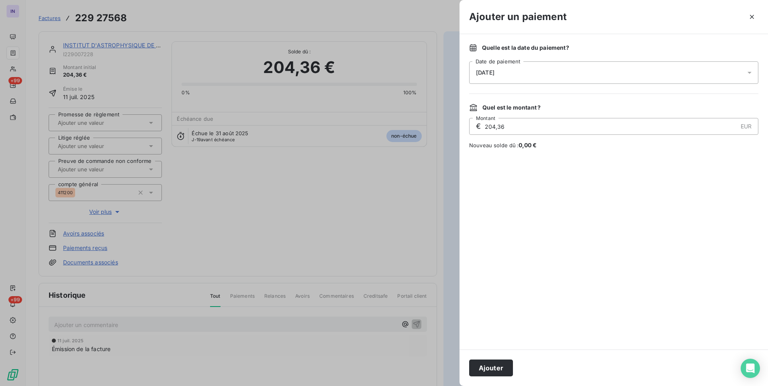
drag, startPoint x: 562, startPoint y: 76, endPoint x: 560, endPoint y: 81, distance: 5.6
click at [562, 76] on div "[DATE]" at bounding box center [613, 72] width 289 height 22
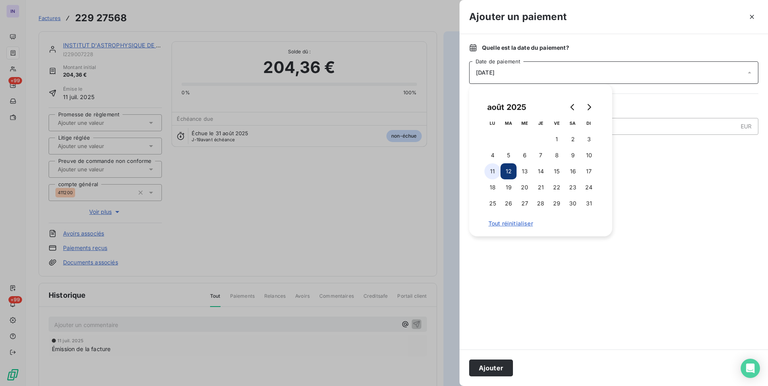
click at [492, 172] on button "11" at bounding box center [492, 171] width 16 height 16
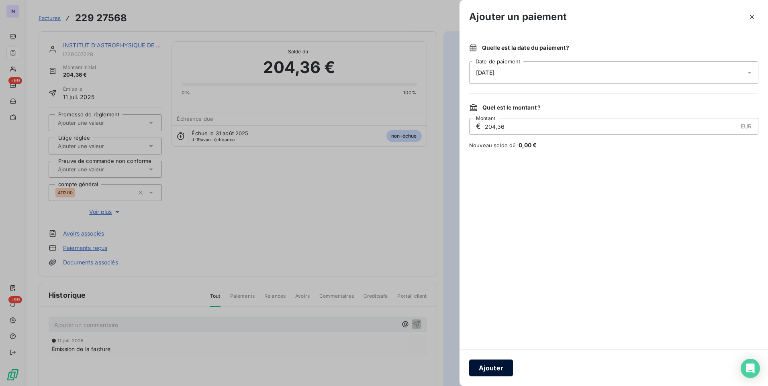
drag, startPoint x: 509, startPoint y: 362, endPoint x: 476, endPoint y: 357, distance: 33.2
click at [508, 362] on button "Ajouter" at bounding box center [491, 368] width 44 height 17
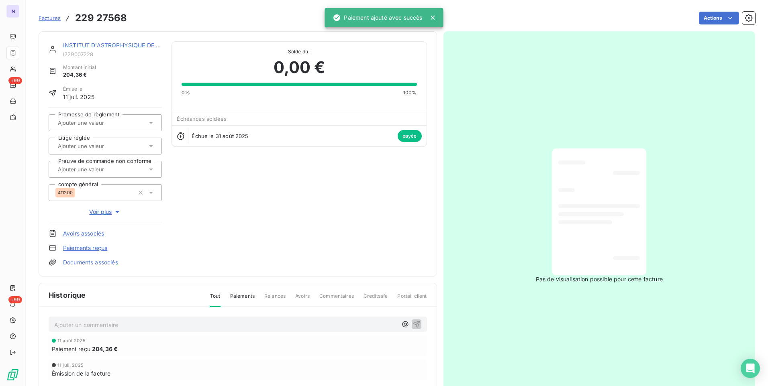
click at [100, 42] on link "INSTITUT D'ASTROPHYSIQUE DE [GEOGRAPHIC_DATA]" at bounding box center [138, 45] width 151 height 7
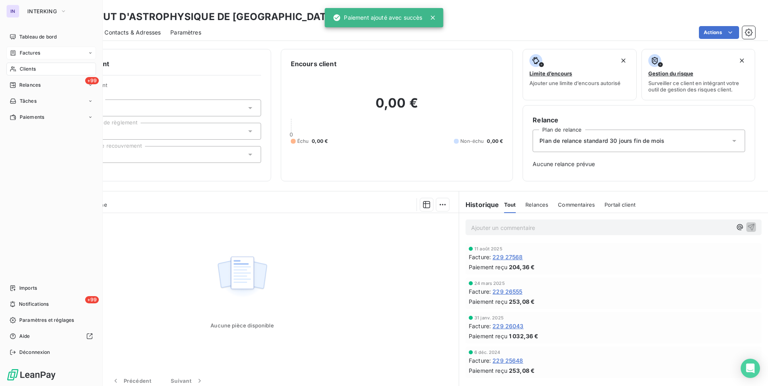
click at [32, 56] on span "Factures" at bounding box center [30, 52] width 20 height 7
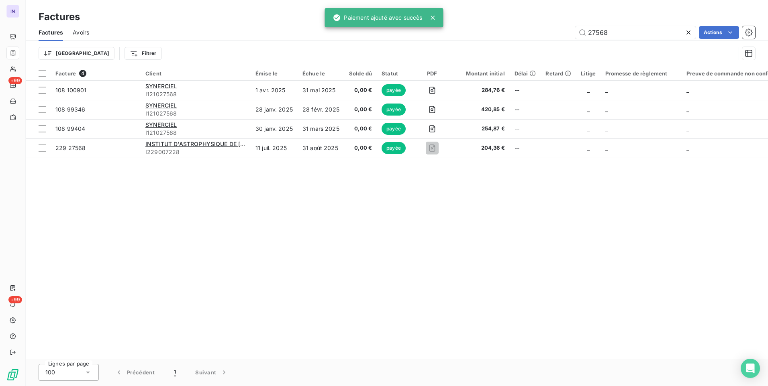
drag, startPoint x: 592, startPoint y: 33, endPoint x: 522, endPoint y: 47, distance: 71.4
click at [547, 37] on div "27568 Actions" at bounding box center [427, 32] width 656 height 13
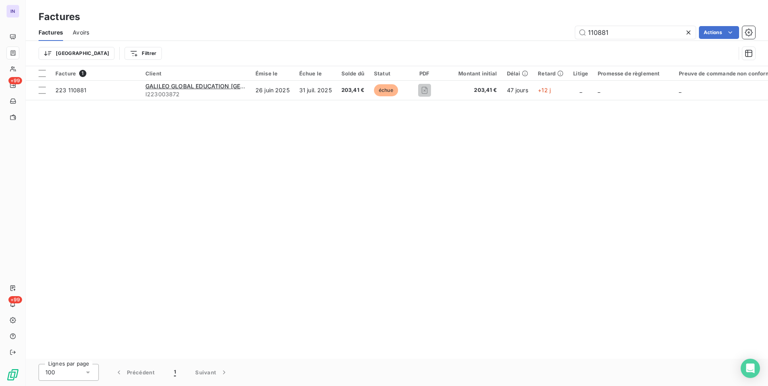
type input "110881"
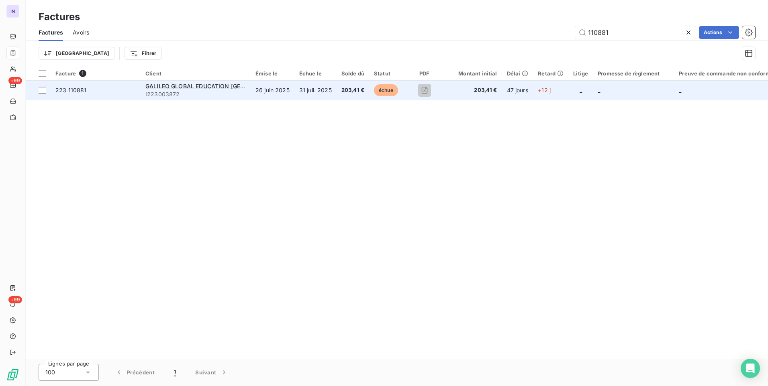
click at [329, 95] on td "31 juil. 2025" at bounding box center [315, 90] width 42 height 19
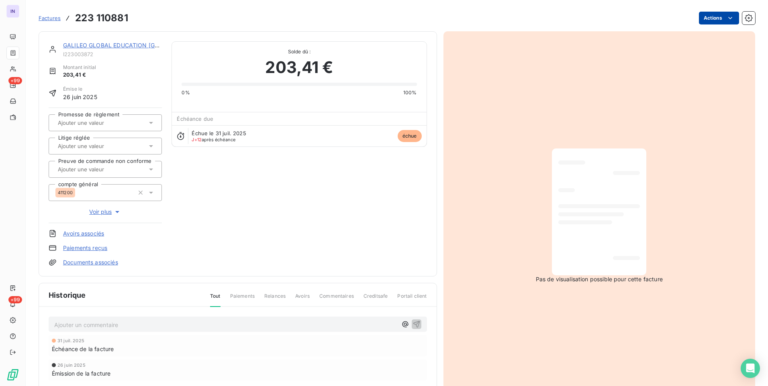
click at [716, 20] on html "IN +99 +99 Factures 223 110881 Actions GALILEO GLOBAL EDUCATION [GEOGRAPHIC_DAT…" at bounding box center [384, 193] width 768 height 386
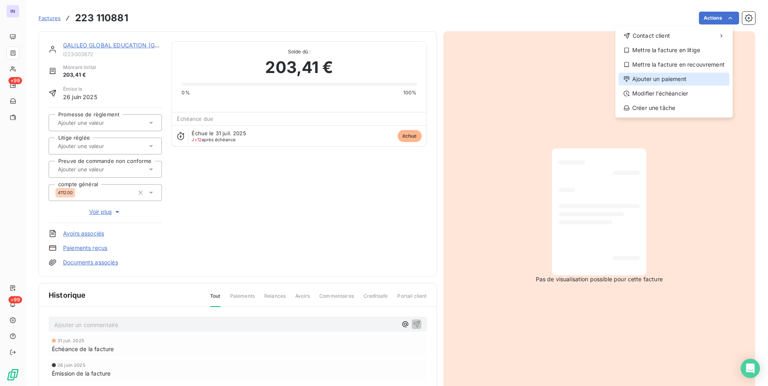
click at [672, 76] on div "Ajouter un paiement" at bounding box center [673, 79] width 111 height 13
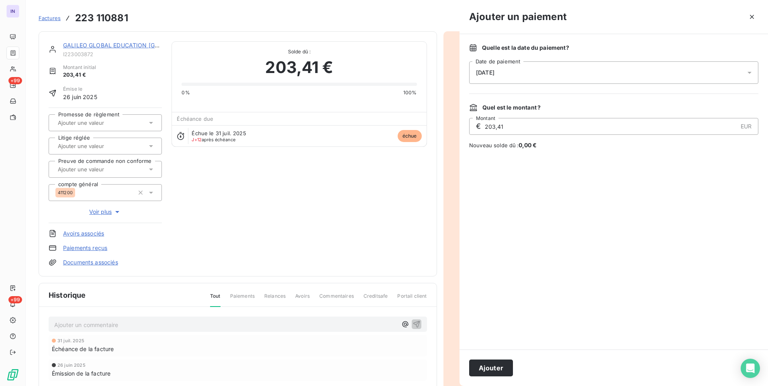
click at [583, 69] on div "[DATE]" at bounding box center [613, 72] width 289 height 22
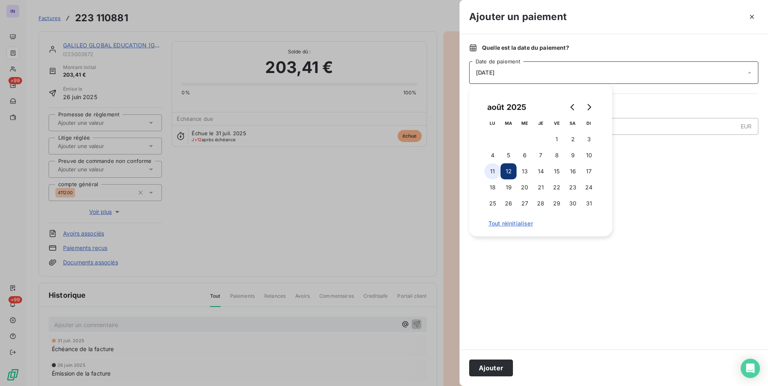
click at [491, 171] on button "11" at bounding box center [492, 171] width 16 height 16
click at [503, 369] on button "Ajouter" at bounding box center [491, 368] width 44 height 17
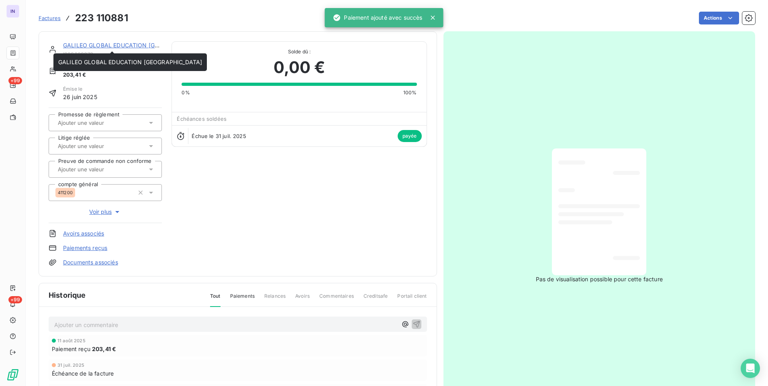
click at [127, 43] on link "GALILEO GLOBAL EDUCATION [GEOGRAPHIC_DATA]" at bounding box center [135, 45] width 144 height 7
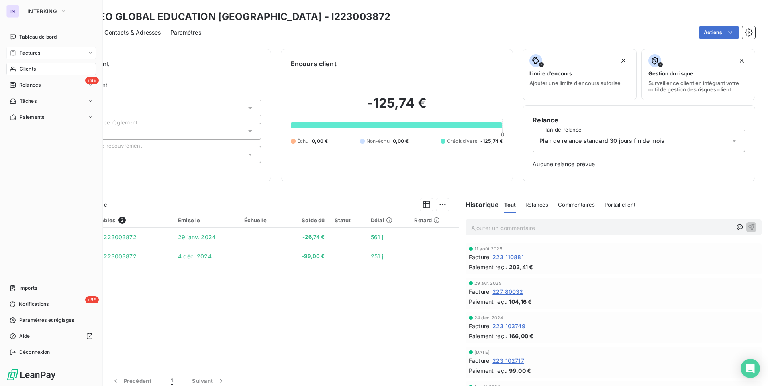
click at [32, 53] on span "Factures" at bounding box center [30, 52] width 20 height 7
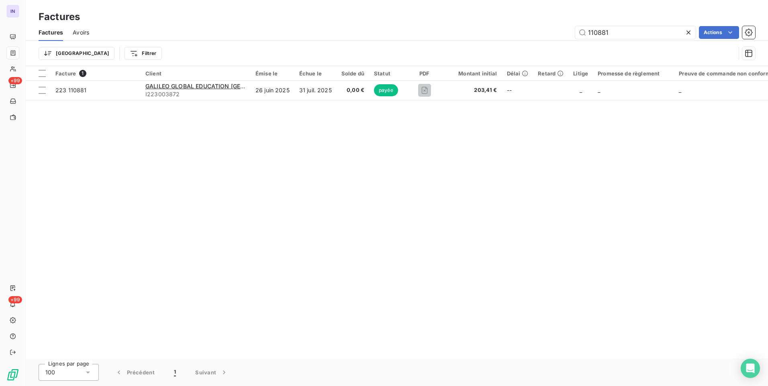
drag, startPoint x: 631, startPoint y: 31, endPoint x: 549, endPoint y: 35, distance: 82.0
click at [555, 33] on div "110881 Actions" at bounding box center [427, 32] width 656 height 13
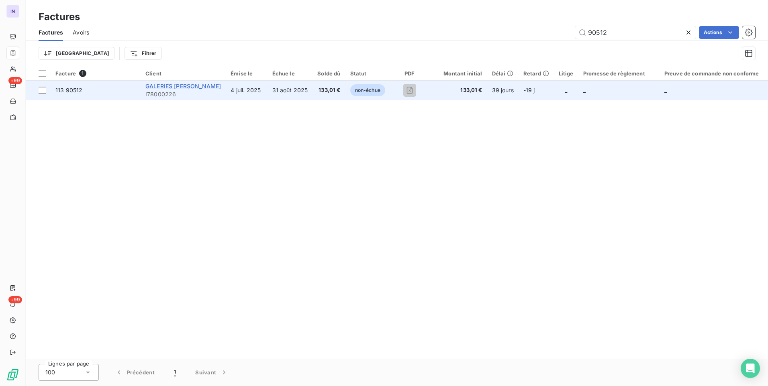
type input "90512"
click at [192, 88] on span "GALERIES [PERSON_NAME]" at bounding box center [183, 86] width 76 height 7
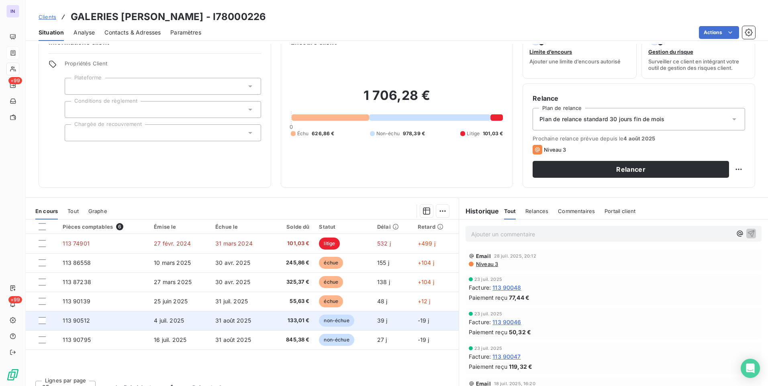
scroll to position [34, 0]
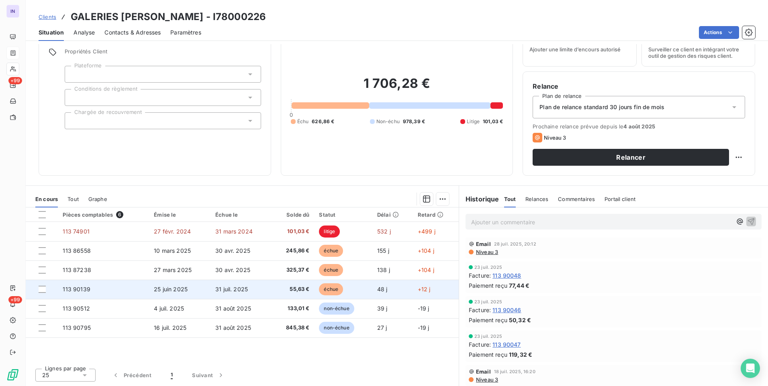
click at [173, 290] on span "25 juin 2025" at bounding box center [171, 289] width 34 height 7
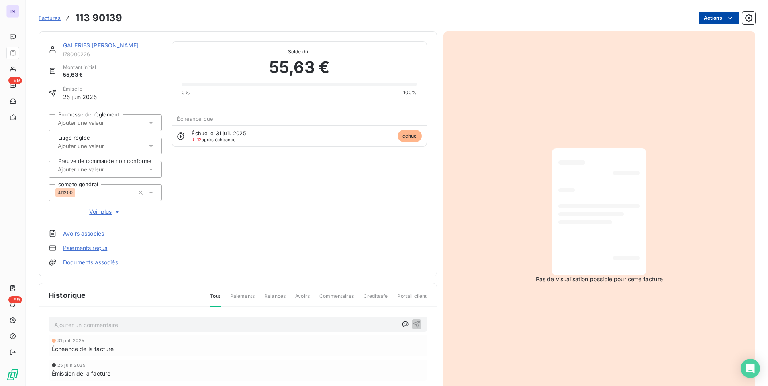
click at [715, 17] on html "IN +99 +99 Factures 113 90139 Actions GALERIES LAFAYETTE HAUSSMANN I78000226 Mo…" at bounding box center [384, 193] width 768 height 386
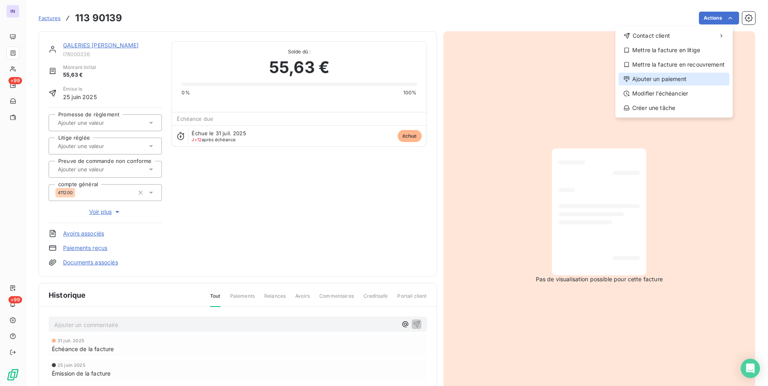
click at [659, 77] on div "Ajouter un paiement" at bounding box center [673, 79] width 111 height 13
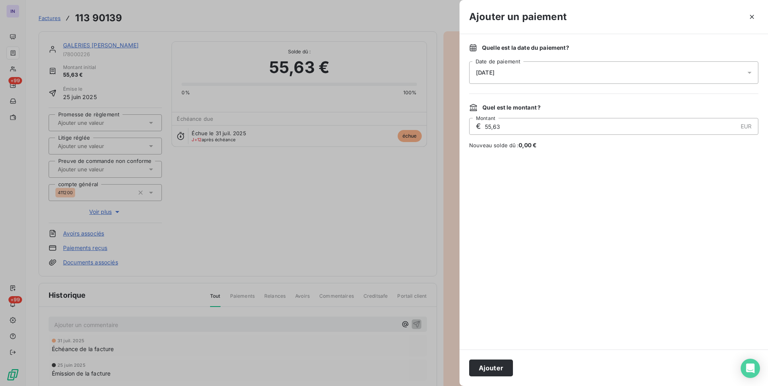
click at [539, 79] on div "[DATE]" at bounding box center [613, 72] width 289 height 22
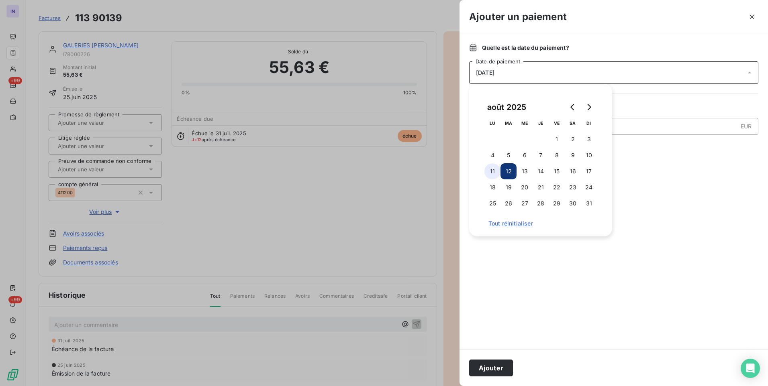
click at [495, 173] on button "11" at bounding box center [492, 171] width 16 height 16
click at [498, 370] on button "Ajouter" at bounding box center [491, 368] width 44 height 17
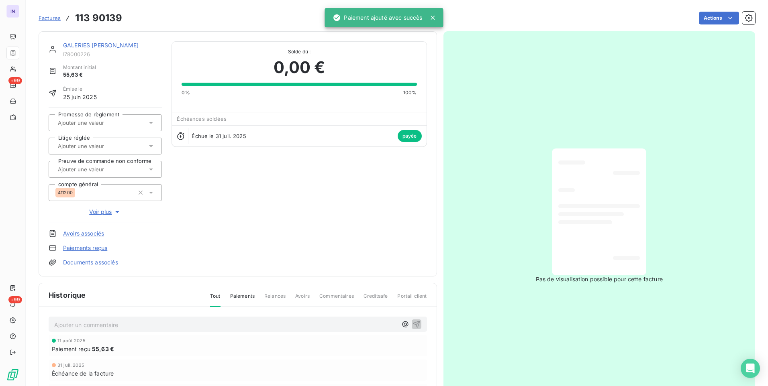
click at [116, 46] on link "GALERIES [PERSON_NAME]" at bounding box center [101, 45] width 76 height 7
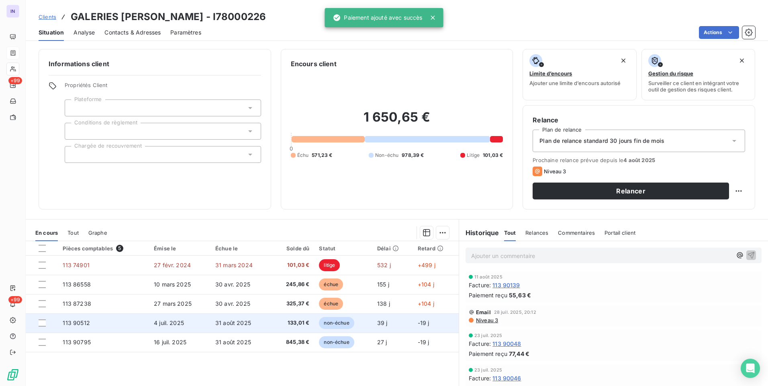
click at [139, 328] on td "113 90512" at bounding box center [103, 323] width 91 height 19
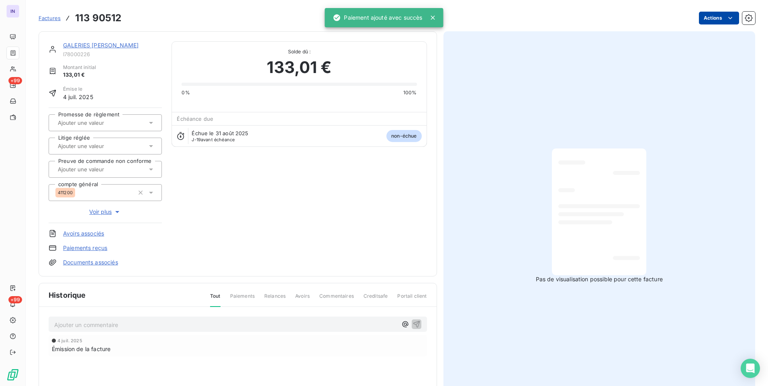
click at [702, 20] on html "IN +99 +99 Factures 113 90512 Actions GALERIES [PERSON_NAME] I78000226 Montant …" at bounding box center [384, 193] width 768 height 386
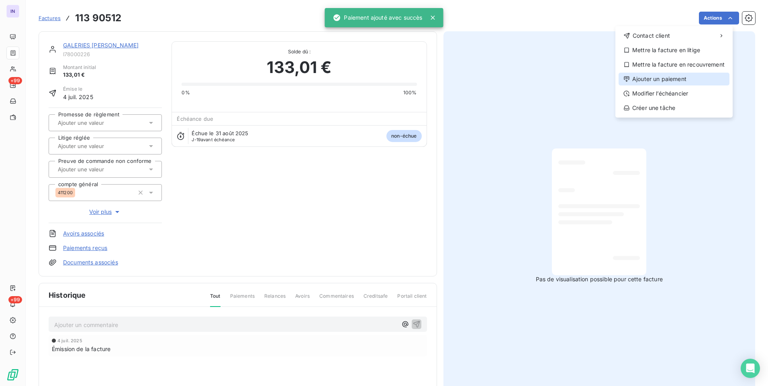
click at [662, 80] on div "Ajouter un paiement" at bounding box center [673, 79] width 111 height 13
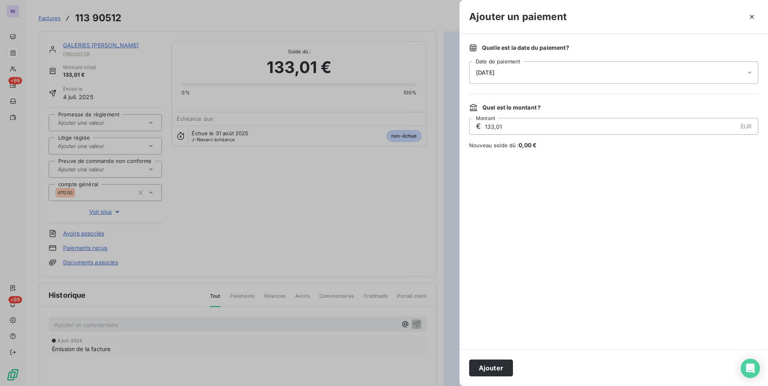
drag, startPoint x: 538, startPoint y: 68, endPoint x: 532, endPoint y: 81, distance: 14.4
click at [538, 68] on div "[DATE]" at bounding box center [613, 72] width 289 height 22
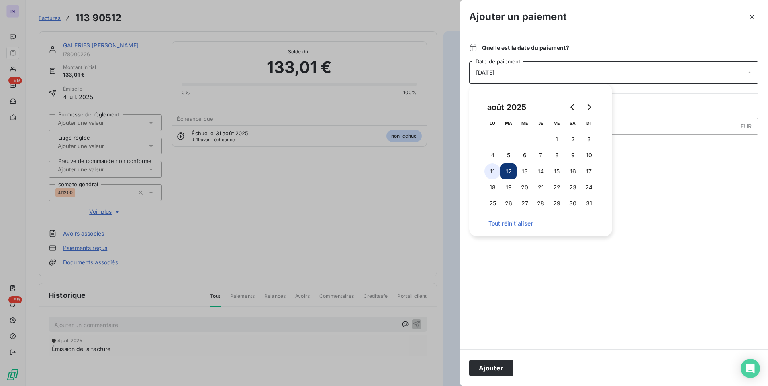
click at [493, 172] on button "11" at bounding box center [492, 171] width 16 height 16
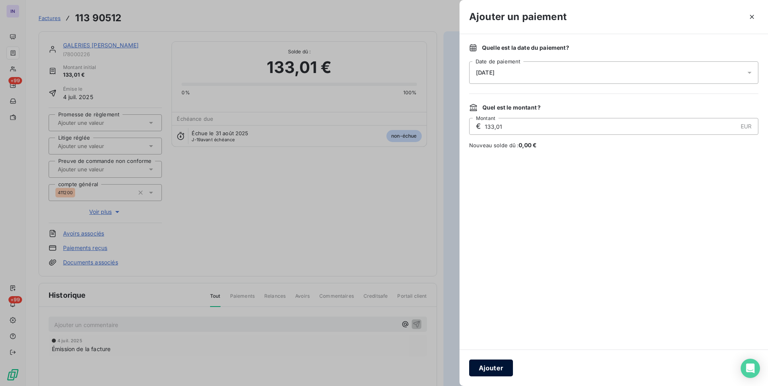
click at [495, 365] on button "Ajouter" at bounding box center [491, 368] width 44 height 17
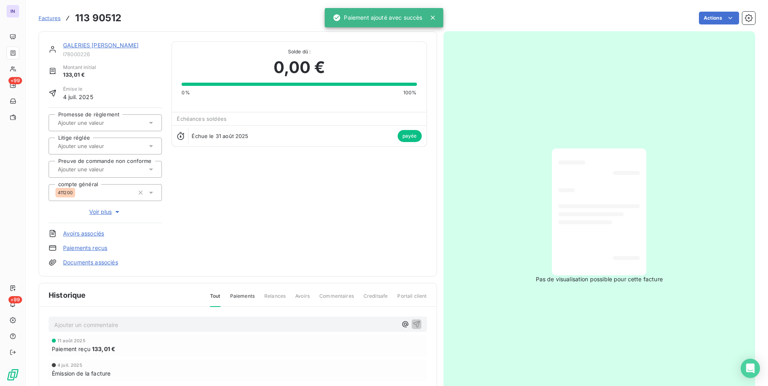
click at [139, 43] on link "GALERIES [PERSON_NAME]" at bounding box center [101, 45] width 76 height 7
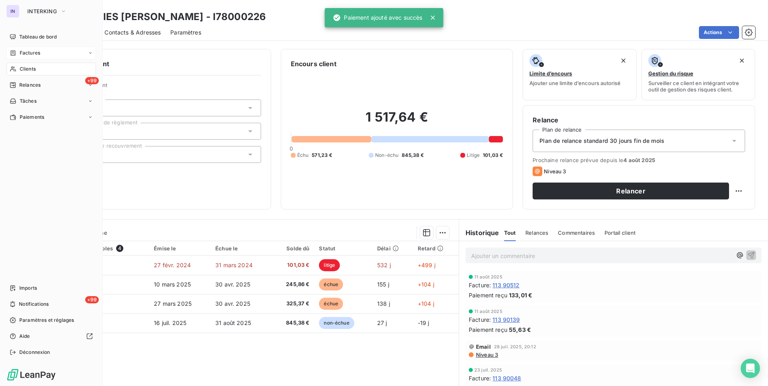
drag, startPoint x: 29, startPoint y: 69, endPoint x: 72, endPoint y: 70, distance: 43.8
click at [29, 69] on span "Clients" at bounding box center [28, 68] width 16 height 7
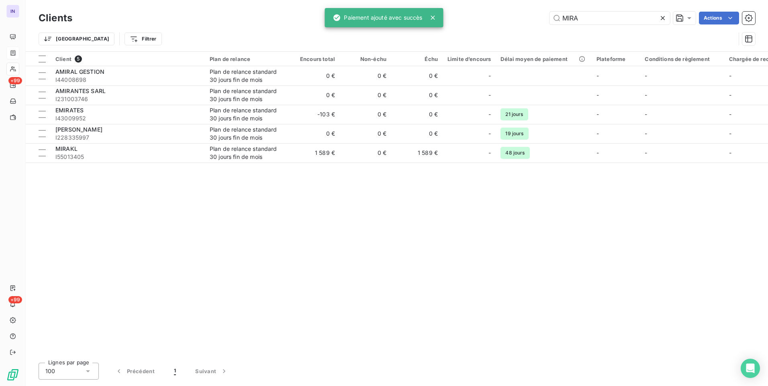
drag, startPoint x: 515, startPoint y: 19, endPoint x: 500, endPoint y: 19, distance: 15.3
click at [501, 20] on div "MIRA Actions" at bounding box center [418, 18] width 673 height 13
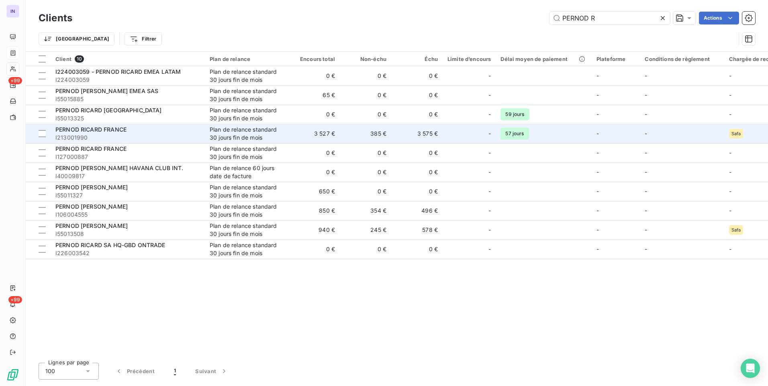
type input "PERNOD R"
click at [200, 131] on td "PERNOD [PERSON_NAME] FRANCE I213001990" at bounding box center [128, 133] width 154 height 19
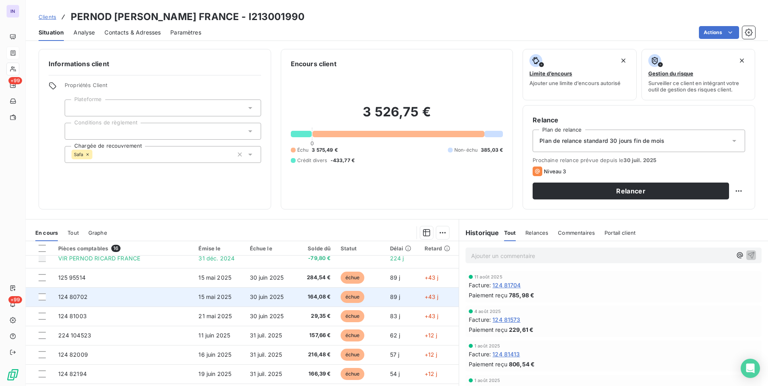
scroll to position [80, 0]
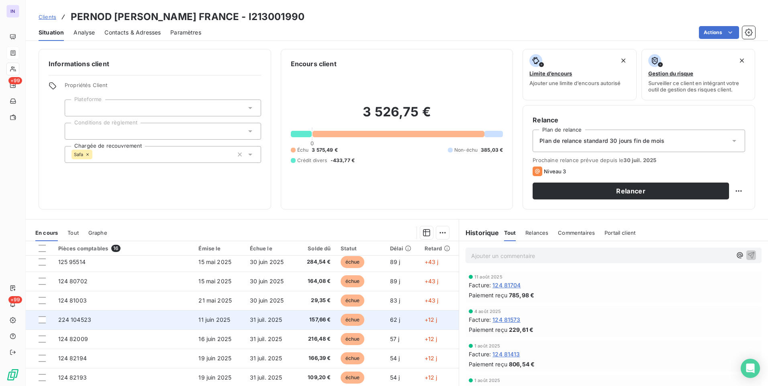
click at [300, 320] on span "157,66 €" at bounding box center [315, 320] width 31 height 8
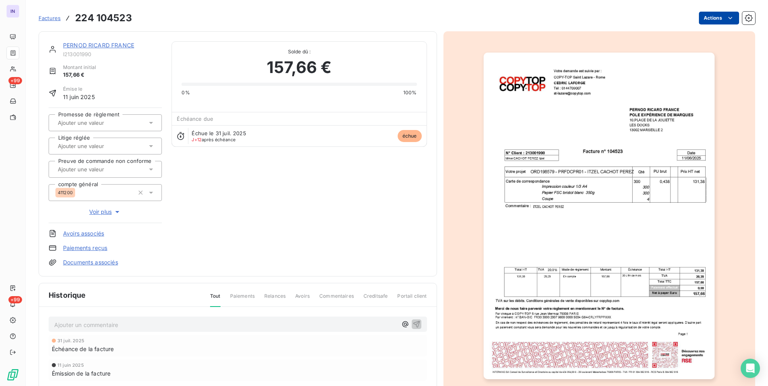
click at [704, 20] on html "IN +99 +99 Factures 224 104523 Actions PERNOD RICARD FRANCE I213001990 Montant …" at bounding box center [384, 193] width 768 height 386
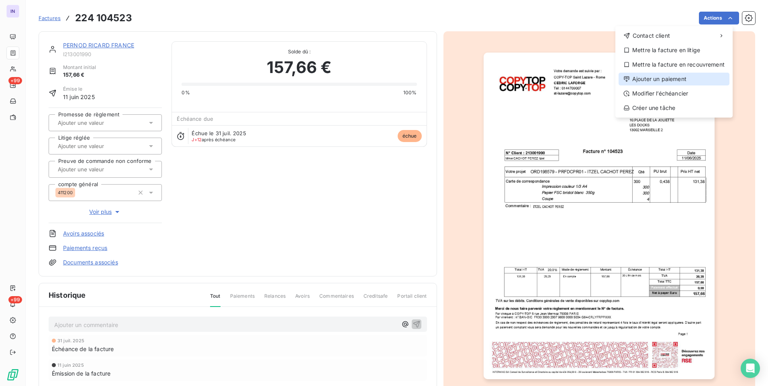
click at [648, 80] on div "Ajouter un paiement" at bounding box center [673, 79] width 111 height 13
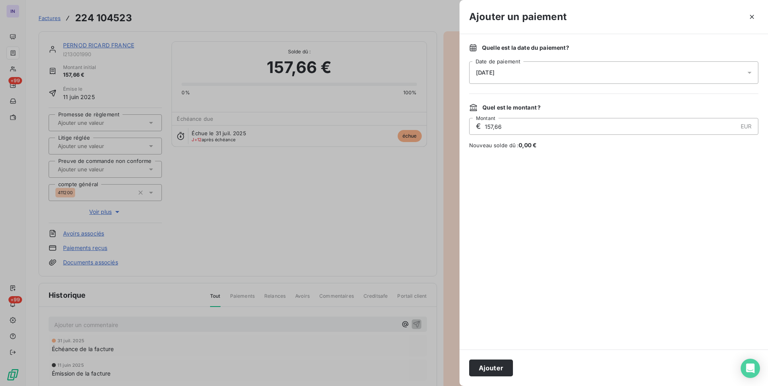
click at [565, 75] on div "[DATE]" at bounding box center [613, 72] width 289 height 22
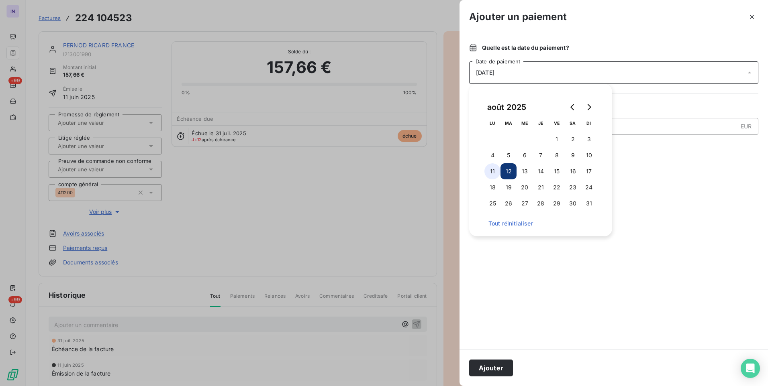
drag, startPoint x: 493, startPoint y: 170, endPoint x: 492, endPoint y: 270, distance: 99.6
click at [493, 171] on button "11" at bounding box center [492, 171] width 16 height 16
click at [501, 373] on button "Ajouter" at bounding box center [491, 368] width 44 height 17
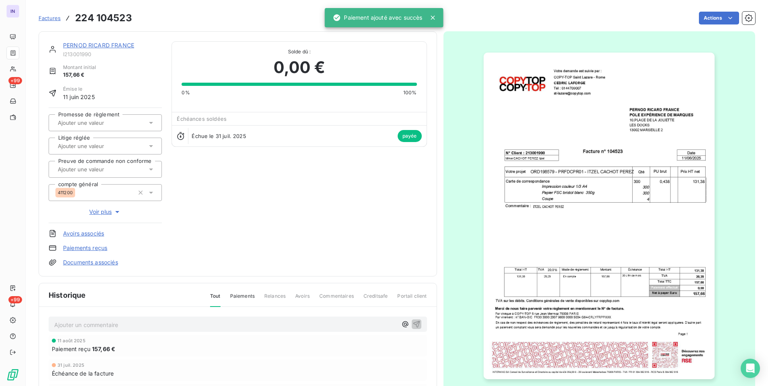
click at [112, 45] on link "PERNOD RICARD FRANCE" at bounding box center [98, 45] width 71 height 7
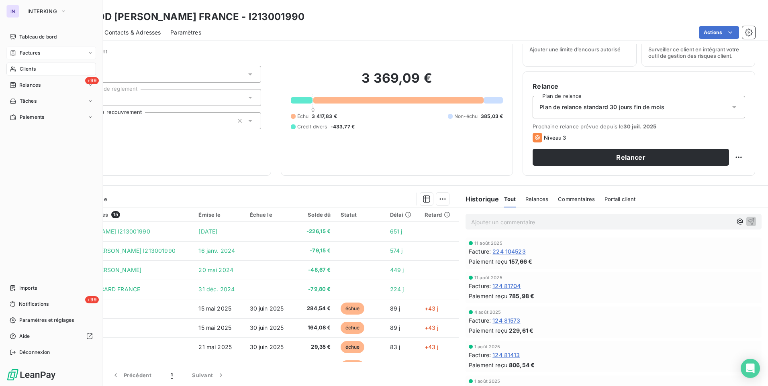
drag, startPoint x: 30, startPoint y: 73, endPoint x: 83, endPoint y: 70, distance: 53.1
click at [30, 73] on div "Clients" at bounding box center [51, 69] width 90 height 13
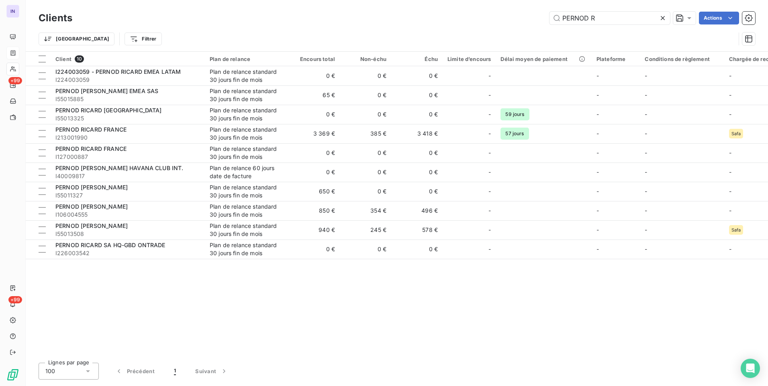
drag, startPoint x: 606, startPoint y: 20, endPoint x: 467, endPoint y: 22, distance: 138.6
click at [467, 22] on div "PERNOD R Actions" at bounding box center [418, 18] width 673 height 13
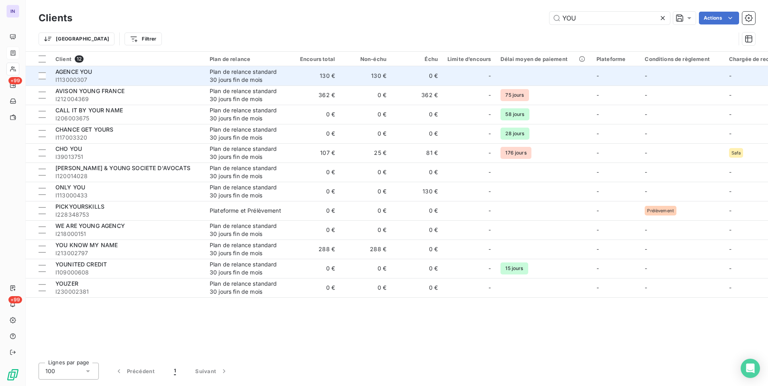
type input "YOU"
click at [256, 77] on div "Plan de relance standard 30 jours fin de mois" at bounding box center [247, 76] width 74 height 16
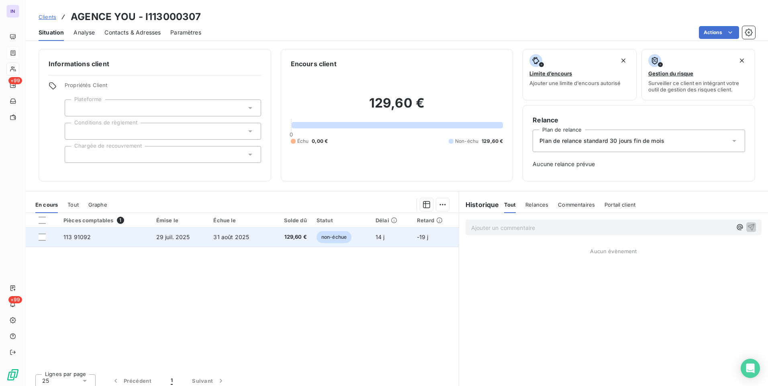
click at [282, 239] on span "129,60 €" at bounding box center [289, 237] width 33 height 8
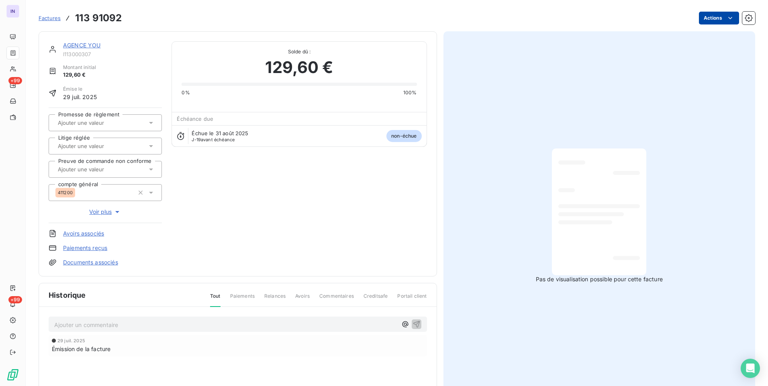
click at [712, 18] on html "IN +99 +99 Factures 113 91092 Actions AGENCE YOU I113000307 Montant initial 129…" at bounding box center [384, 193] width 768 height 386
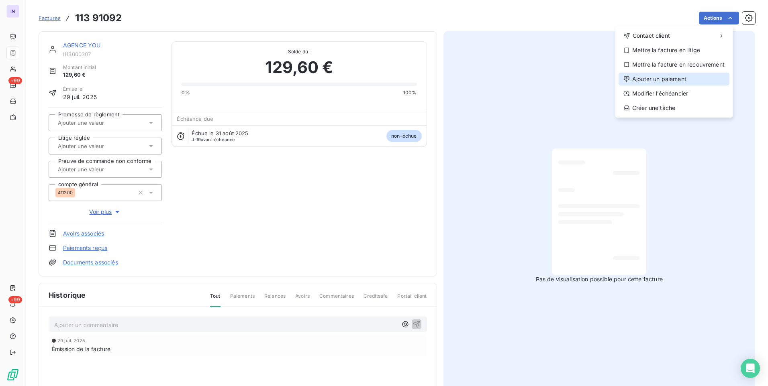
click at [658, 78] on div "Ajouter un paiement" at bounding box center [673, 79] width 111 height 13
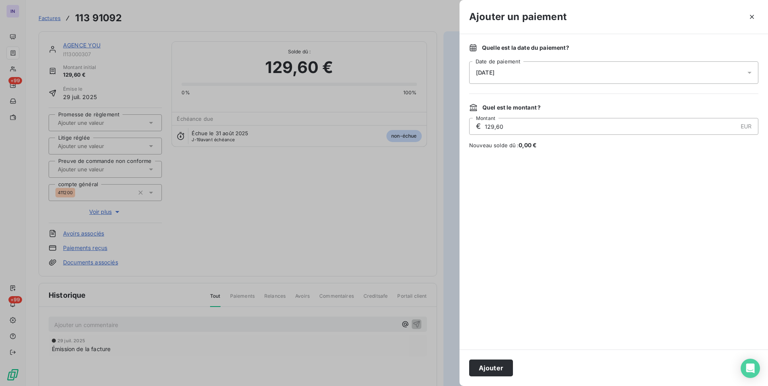
click at [554, 71] on div "[DATE]" at bounding box center [613, 72] width 289 height 22
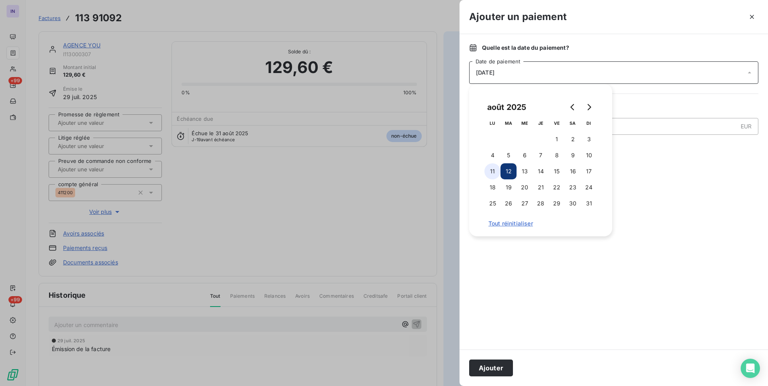
click at [490, 173] on button "11" at bounding box center [492, 171] width 16 height 16
click at [503, 365] on button "Ajouter" at bounding box center [491, 368] width 44 height 17
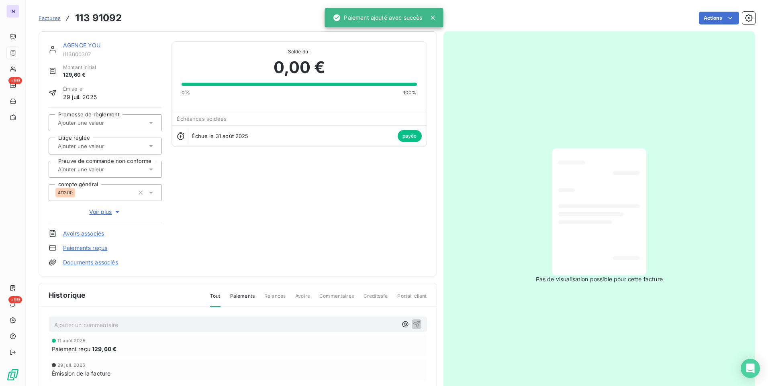
click at [77, 53] on span "I113000307" at bounding box center [112, 54] width 99 height 6
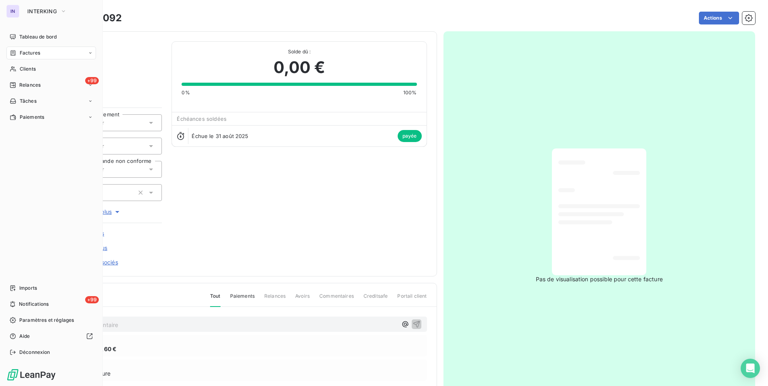
click at [27, 51] on span "Factures" at bounding box center [30, 52] width 20 height 7
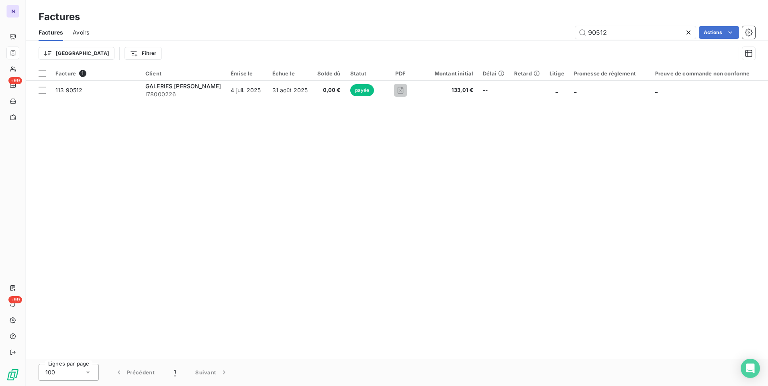
drag, startPoint x: 611, startPoint y: 29, endPoint x: 533, endPoint y: 35, distance: 77.7
click at [540, 31] on div "90512 Actions" at bounding box center [427, 32] width 656 height 13
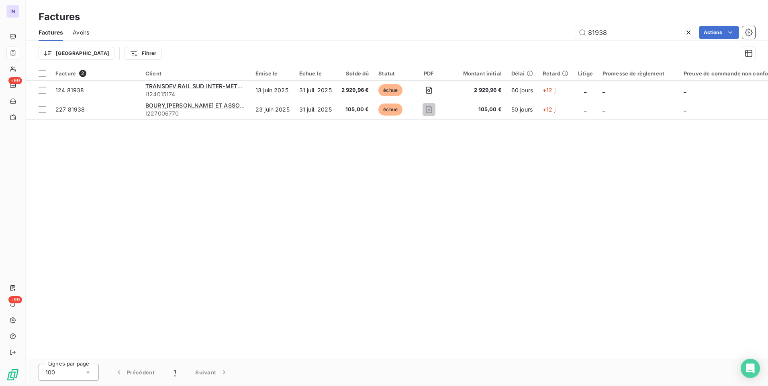
type input "81938"
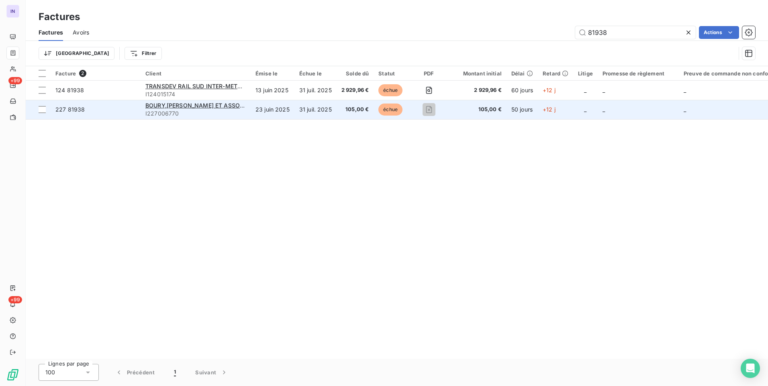
click at [314, 116] on td "31 juil. 2025" at bounding box center [315, 109] width 42 height 19
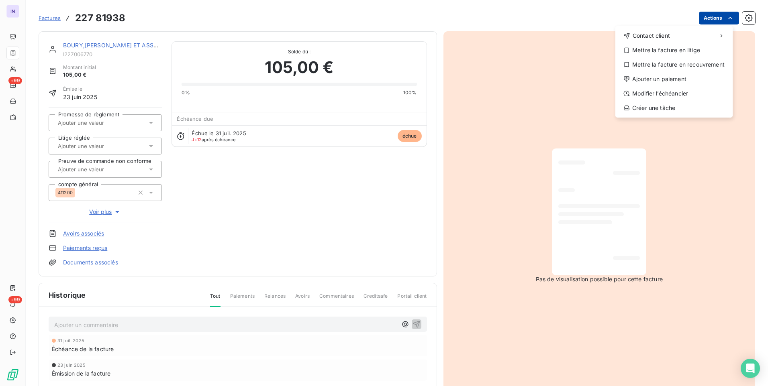
click at [711, 19] on html "IN +99 +99 Factures [PHONE_NUMBER] Actions Contact client Mettre la facture en …" at bounding box center [384, 193] width 768 height 386
click at [663, 80] on div "Ajouter un paiement" at bounding box center [673, 79] width 111 height 13
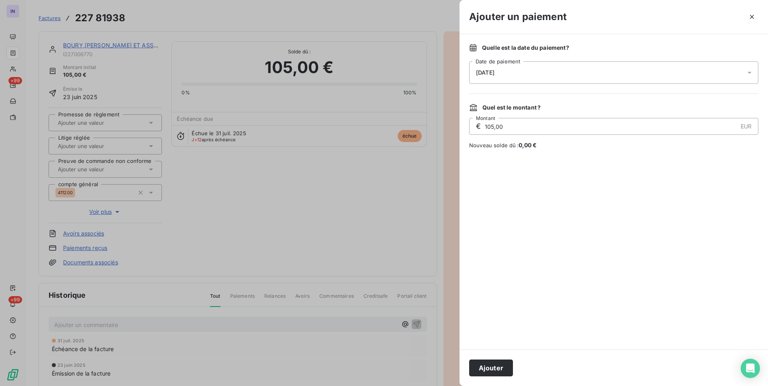
click at [557, 65] on div "[DATE]" at bounding box center [613, 72] width 289 height 22
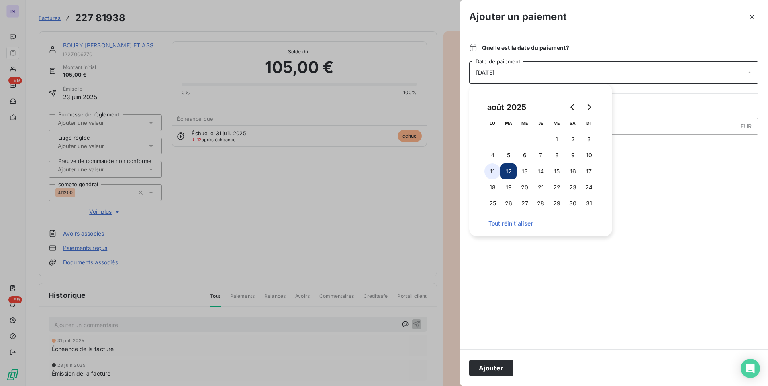
click at [491, 171] on button "11" at bounding box center [492, 171] width 16 height 16
click at [498, 364] on button "Ajouter" at bounding box center [491, 368] width 44 height 17
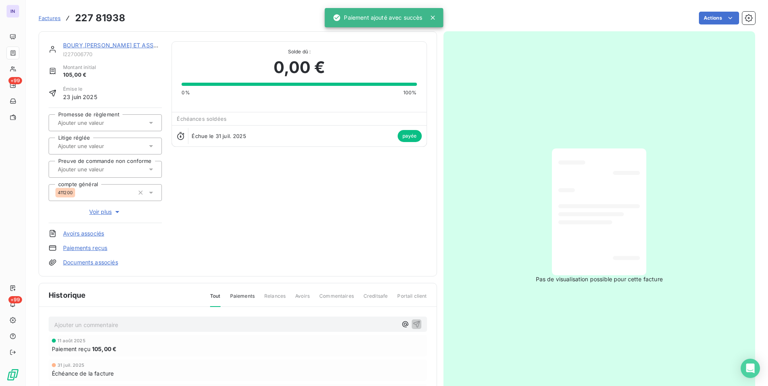
click at [125, 48] on link "BOURY,[PERSON_NAME] ET ASSOCIES" at bounding box center [117, 45] width 108 height 7
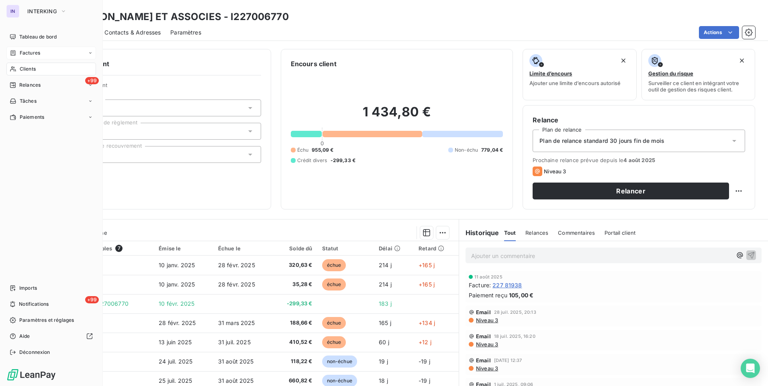
click at [29, 69] on span "Clients" at bounding box center [28, 68] width 16 height 7
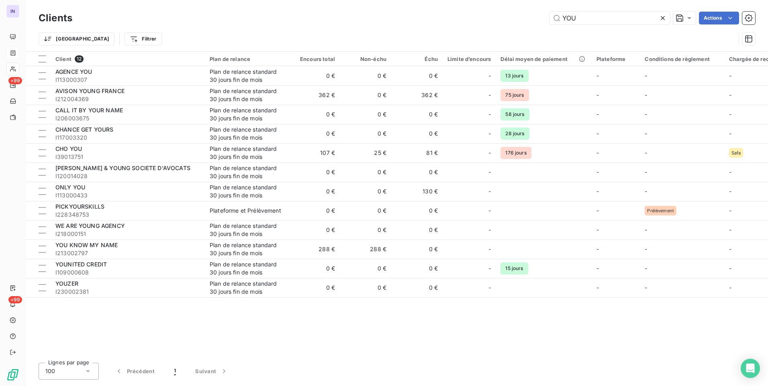
click at [490, 20] on div "YOU Actions" at bounding box center [418, 18] width 673 height 13
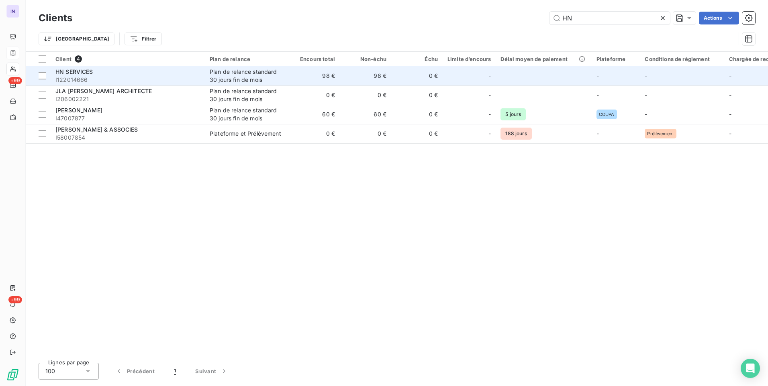
type input "HN"
click at [381, 83] on td "98 €" at bounding box center [365, 75] width 51 height 19
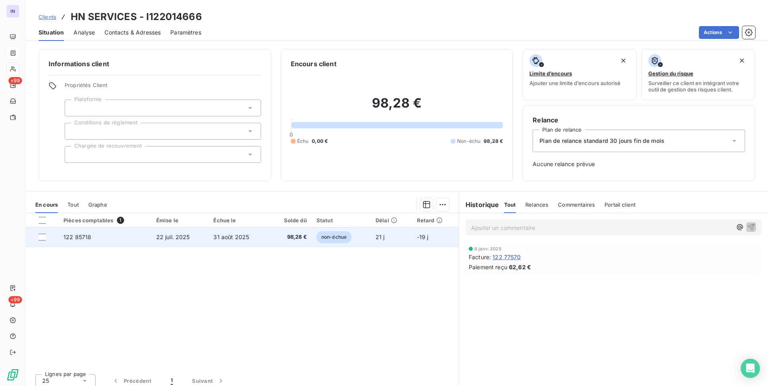
click at [284, 234] on span "98,28 €" at bounding box center [289, 237] width 33 height 8
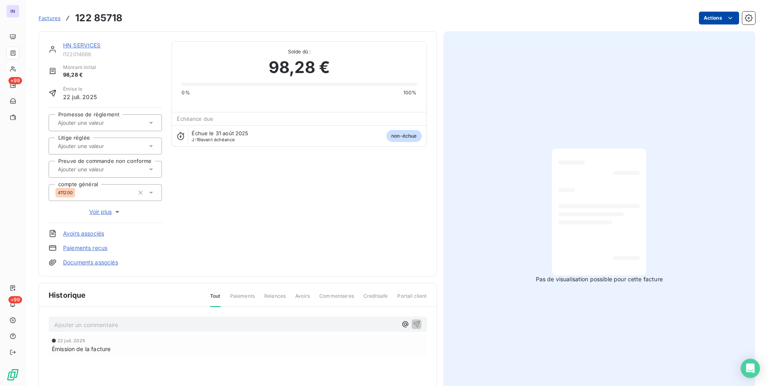
click at [715, 17] on html "IN +99 +99 Factures 122 85718 Actions HN SERVICES I122014666 Montant initial 98…" at bounding box center [384, 193] width 768 height 386
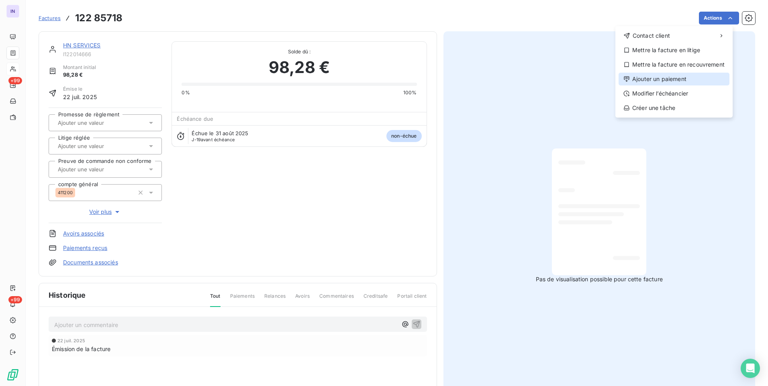
click at [647, 76] on div "Ajouter un paiement" at bounding box center [673, 79] width 111 height 13
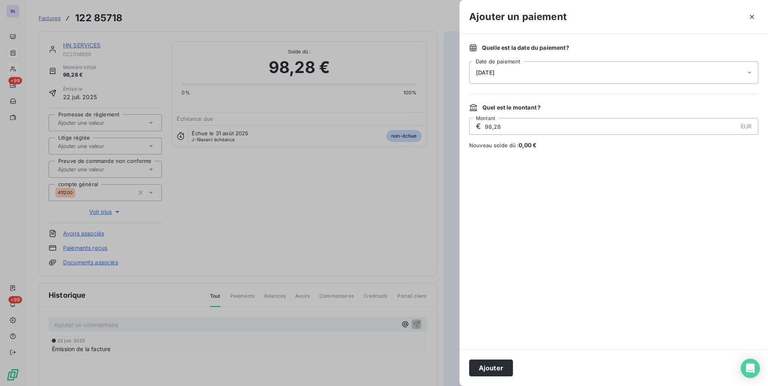
click at [575, 65] on div "[DATE]" at bounding box center [613, 72] width 289 height 22
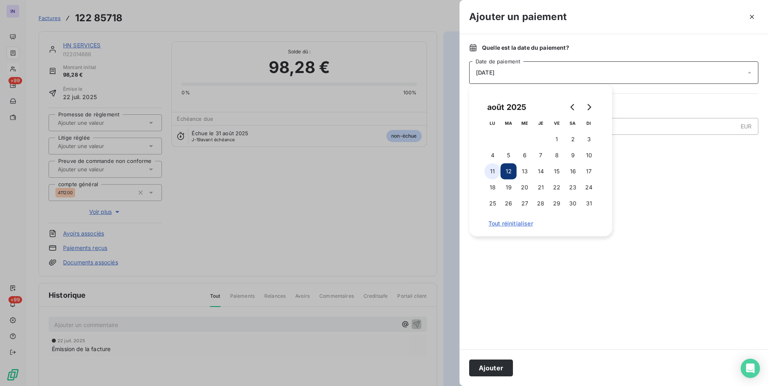
click at [491, 170] on button "11" at bounding box center [492, 171] width 16 height 16
click at [495, 376] on button "Ajouter" at bounding box center [491, 368] width 44 height 17
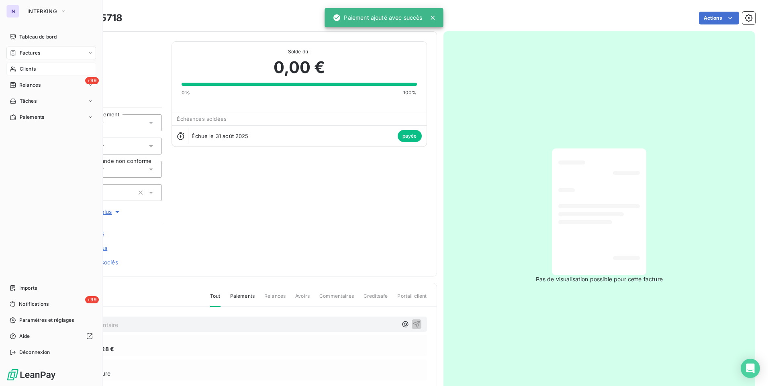
click at [33, 54] on span "Factures" at bounding box center [30, 52] width 20 height 7
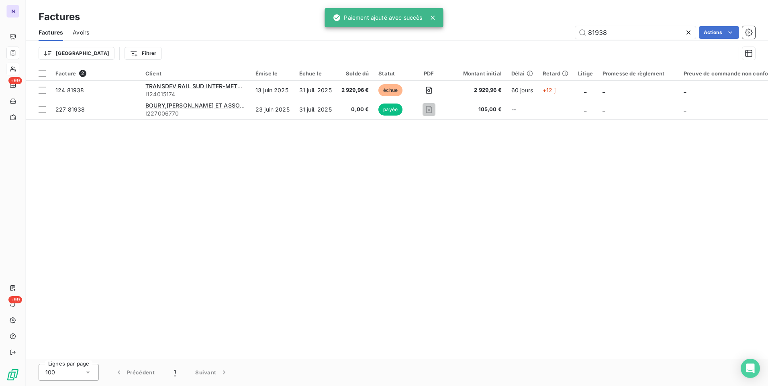
drag, startPoint x: 586, startPoint y: 31, endPoint x: 499, endPoint y: 38, distance: 87.4
click at [523, 33] on div "81938 Actions" at bounding box center [427, 32] width 656 height 13
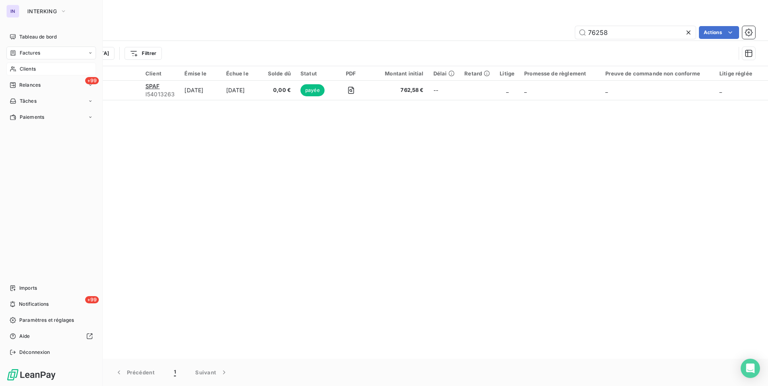
type input "76258"
drag, startPoint x: 31, startPoint y: 69, endPoint x: 46, endPoint y: 67, distance: 15.3
click at [31, 69] on span "Clients" at bounding box center [28, 68] width 16 height 7
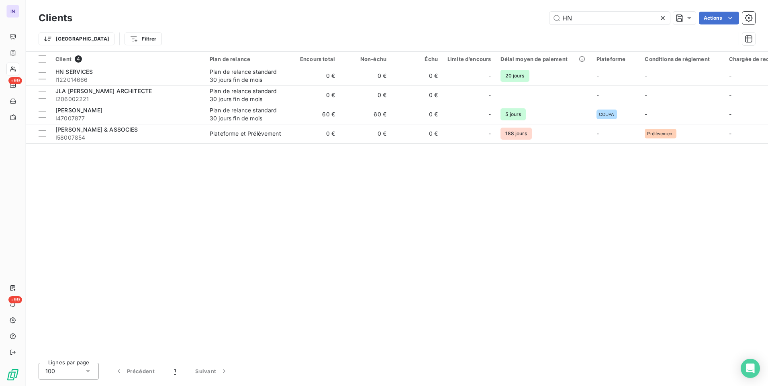
drag, startPoint x: 604, startPoint y: 21, endPoint x: 490, endPoint y: 9, distance: 114.7
click at [490, 9] on div "Clients HN Actions Trier Filtrer" at bounding box center [397, 25] width 742 height 51
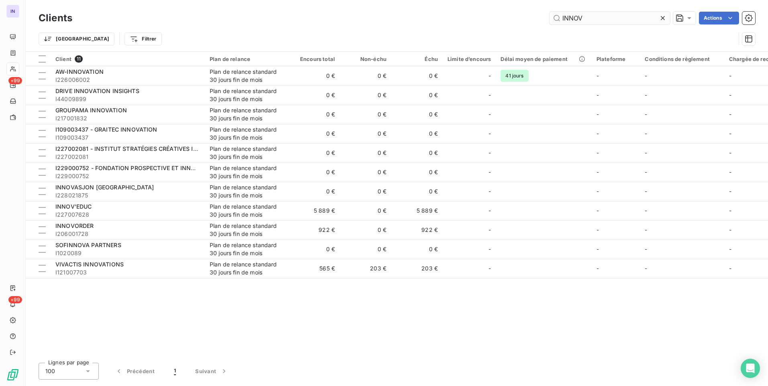
click at [573, 16] on input "INNOV" at bounding box center [609, 18] width 120 height 13
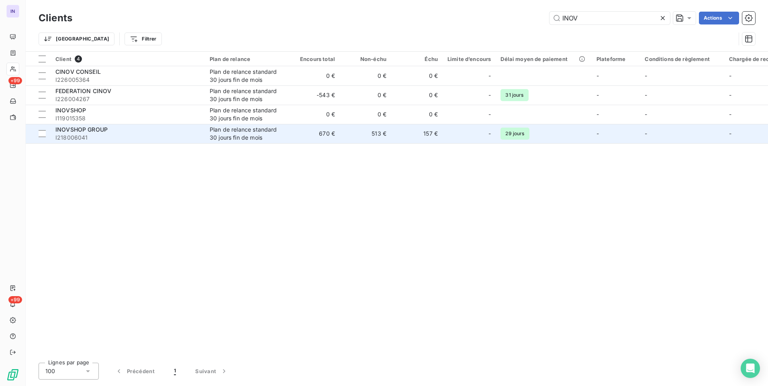
type input "INOV"
click at [121, 127] on div "INOVSHOP GROUP" at bounding box center [127, 130] width 145 height 8
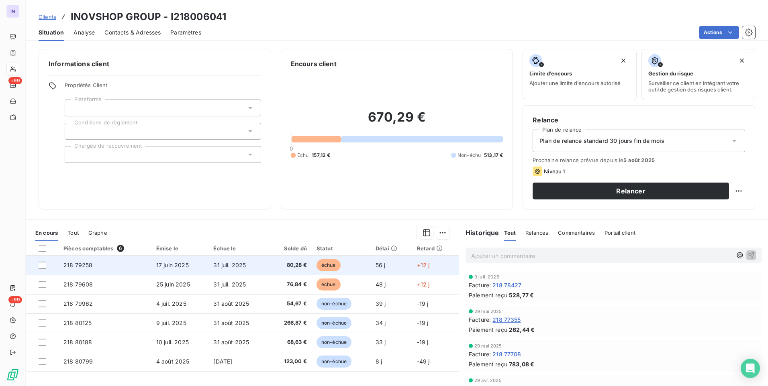
click at [253, 267] on td "31 juil. 2025" at bounding box center [238, 265] width 60 height 19
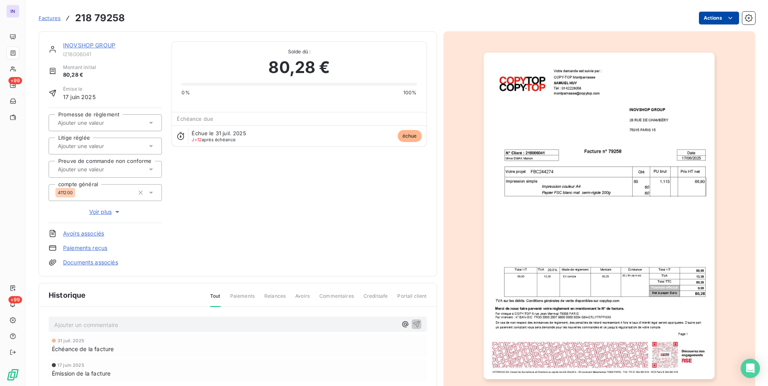
click at [713, 19] on html "IN +99 +99 Factures 218 79258 Actions INOVSHOP GROUP I218006041 Montant initial…" at bounding box center [384, 193] width 768 height 386
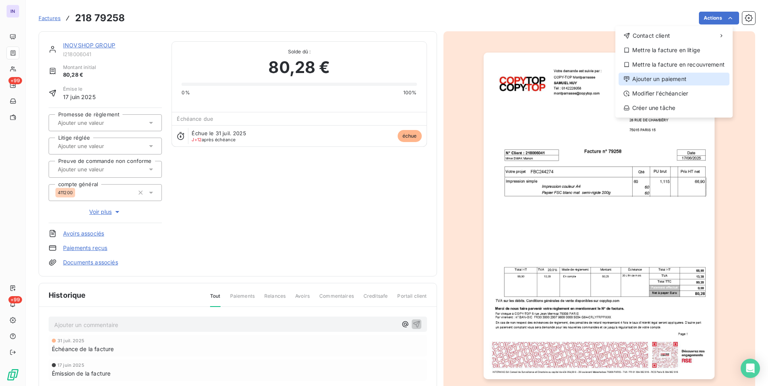
click at [667, 80] on div "Ajouter un paiement" at bounding box center [673, 79] width 111 height 13
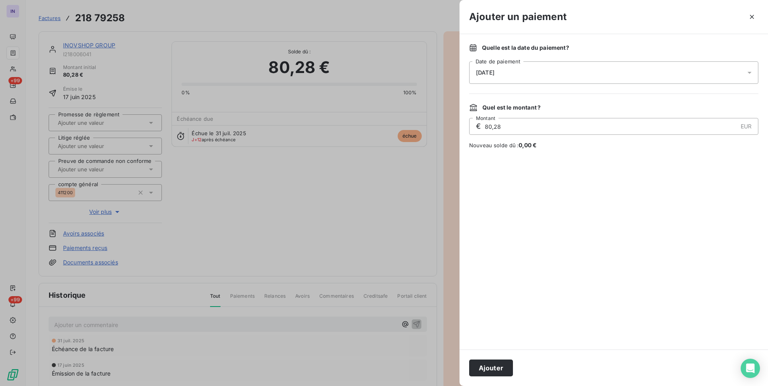
click at [533, 67] on div "[DATE]" at bounding box center [613, 72] width 289 height 22
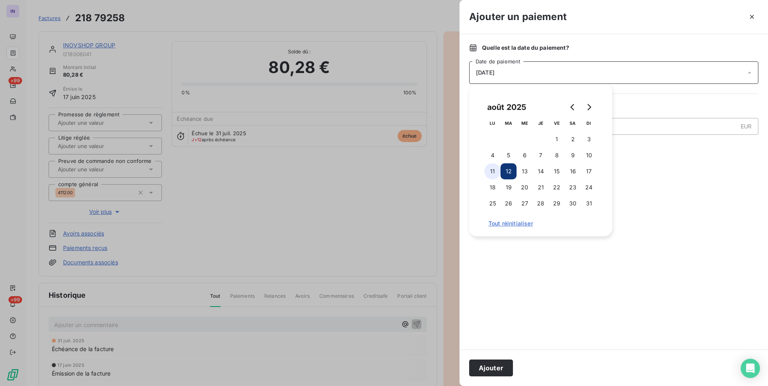
click at [492, 174] on button "11" at bounding box center [492, 171] width 16 height 16
click at [490, 367] on button "Ajouter" at bounding box center [491, 368] width 44 height 17
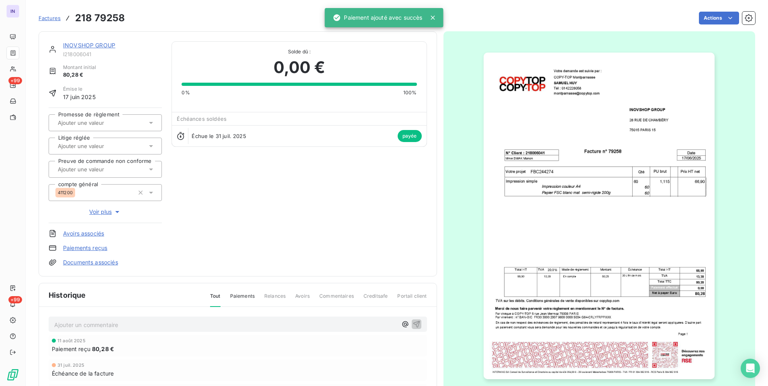
click at [86, 45] on link "INOVSHOP GROUP" at bounding box center [89, 45] width 52 height 7
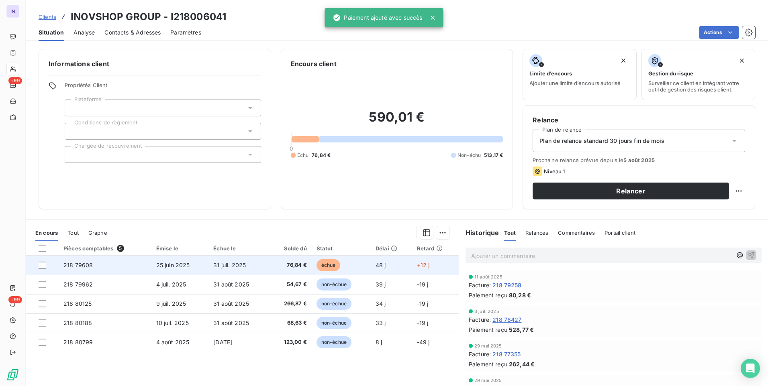
click at [202, 265] on td "25 juin 2025" at bounding box center [179, 265] width 57 height 19
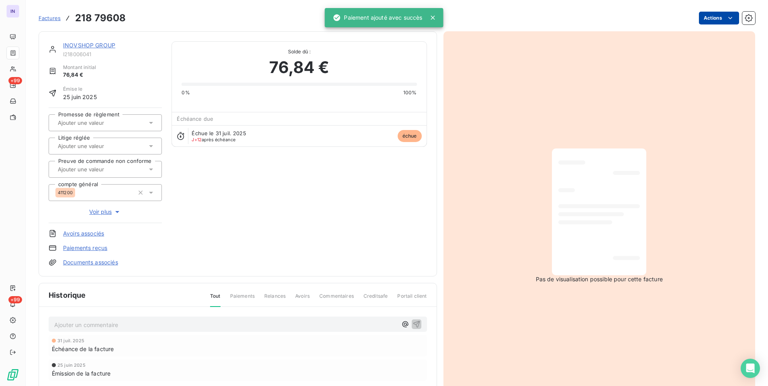
click at [710, 22] on html "IN +99 +99 Factures 218 79608 Actions INOVSHOP GROUP I218006041 Montant initial…" at bounding box center [384, 193] width 768 height 386
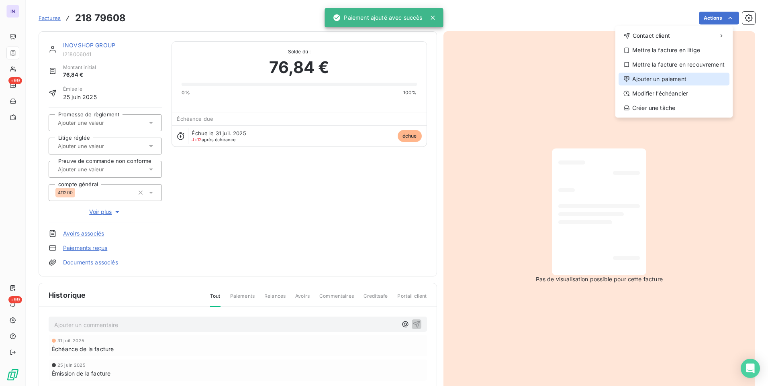
click at [664, 77] on div "Ajouter un paiement" at bounding box center [673, 79] width 111 height 13
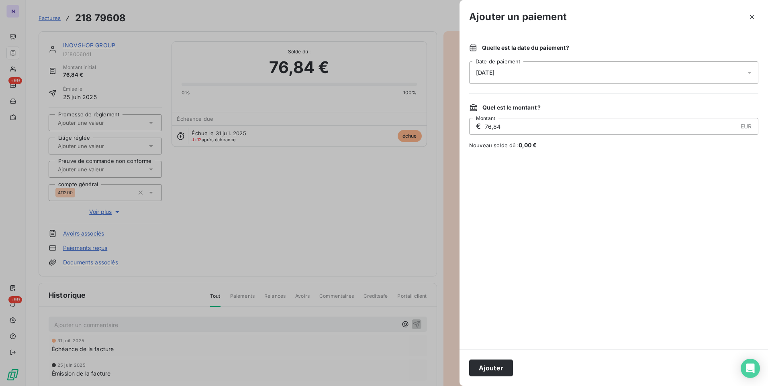
click at [565, 70] on div "[DATE]" at bounding box center [613, 72] width 289 height 22
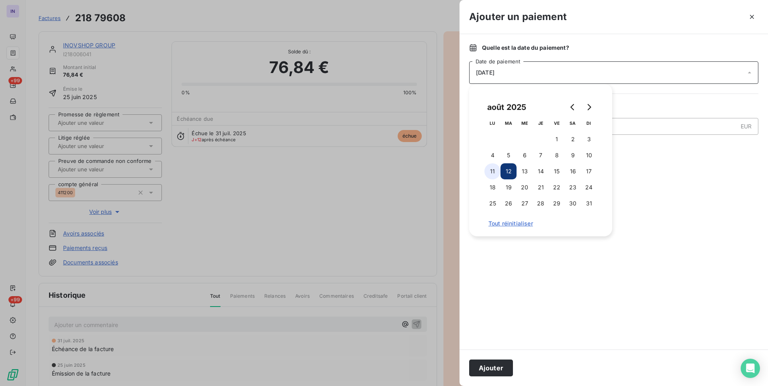
click at [490, 167] on button "11" at bounding box center [492, 171] width 16 height 16
drag, startPoint x: 485, startPoint y: 364, endPoint x: 465, endPoint y: 341, distance: 30.8
click at [484, 363] on button "Ajouter" at bounding box center [491, 368] width 44 height 17
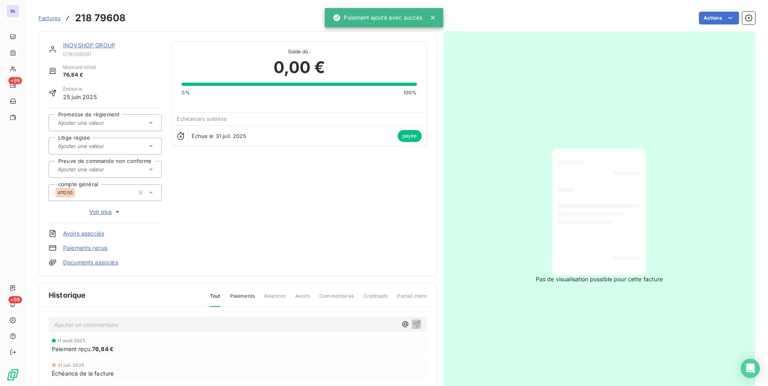
click at [91, 47] on link "INOVSHOP GROUP" at bounding box center [89, 45] width 52 height 7
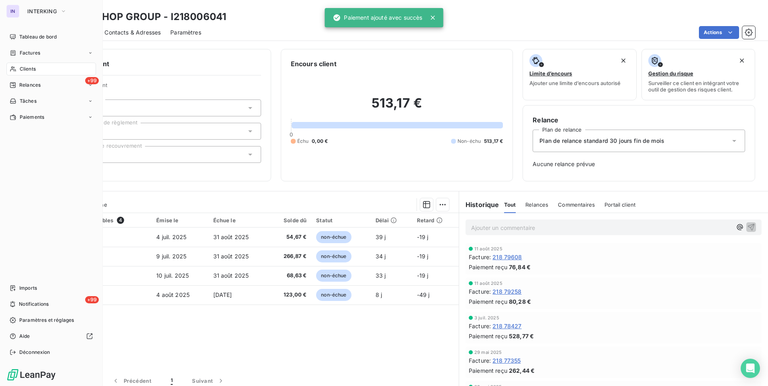
click at [33, 51] on span "Factures" at bounding box center [30, 52] width 20 height 7
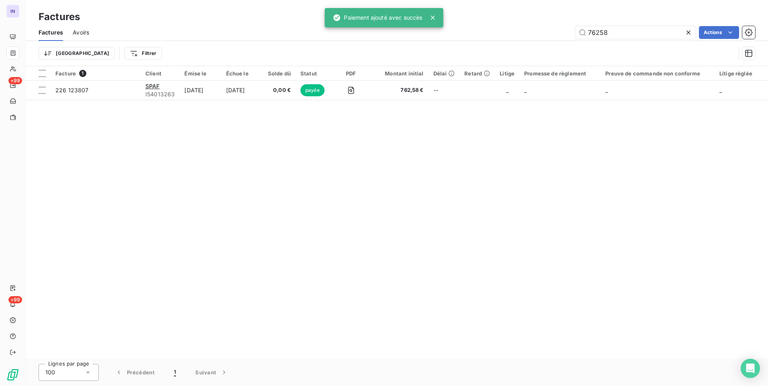
drag, startPoint x: 609, startPoint y: 34, endPoint x: 547, endPoint y: 38, distance: 62.0
click at [549, 39] on div "Factures Avoirs 76258 Actions" at bounding box center [397, 32] width 742 height 17
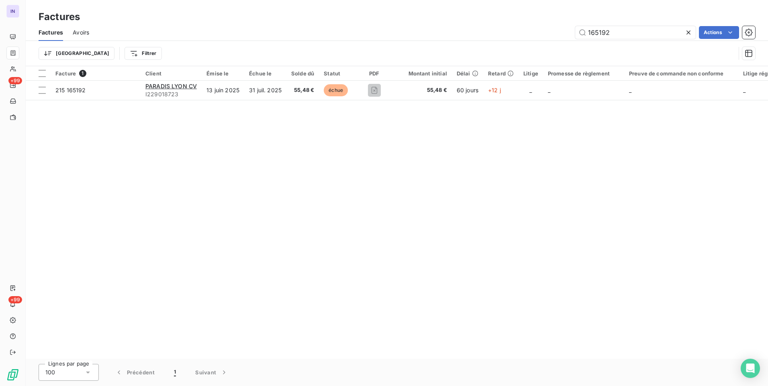
type input "165192"
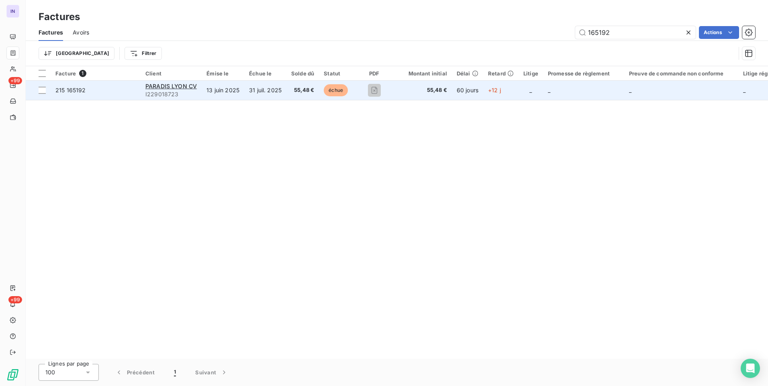
click at [314, 98] on td "55,48 €" at bounding box center [302, 90] width 33 height 19
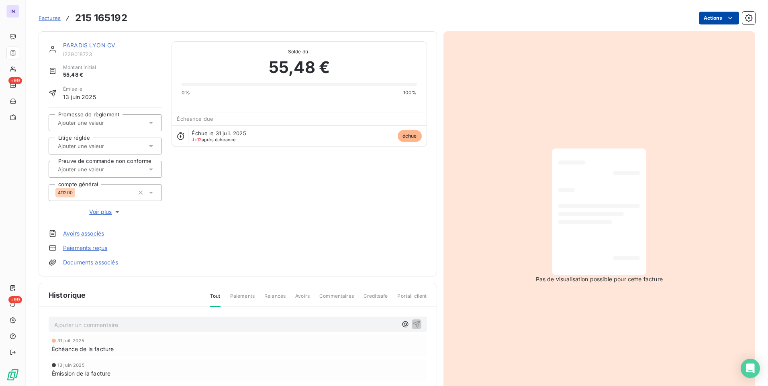
click at [698, 18] on html "IN +99 +99 Factures 215 165192 Actions [PERSON_NAME] [GEOGRAPHIC_DATA][PERSON_N…" at bounding box center [384, 193] width 768 height 386
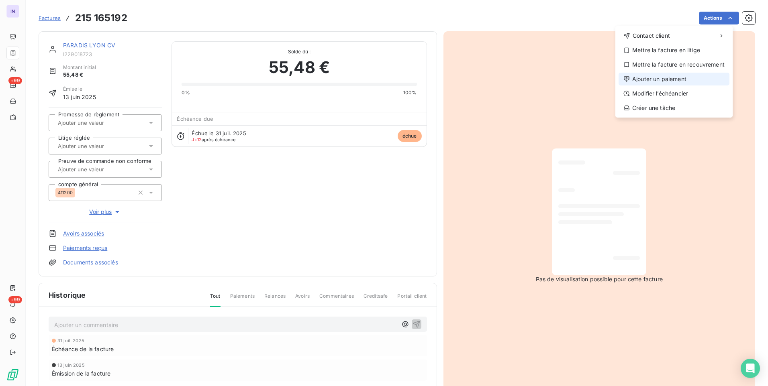
click at [670, 78] on div "Ajouter un paiement" at bounding box center [673, 79] width 111 height 13
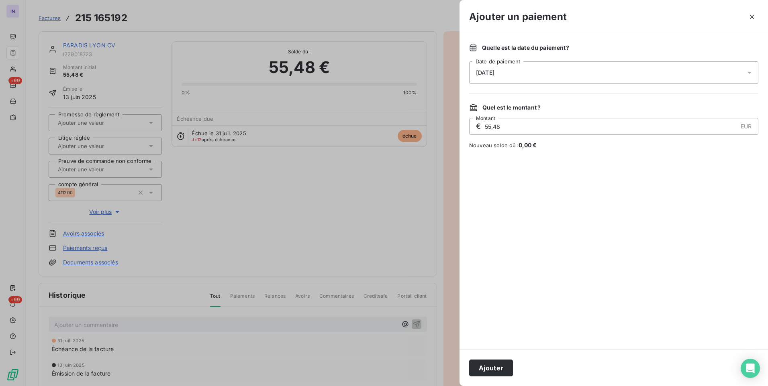
click at [557, 74] on div "[DATE]" at bounding box center [613, 72] width 289 height 22
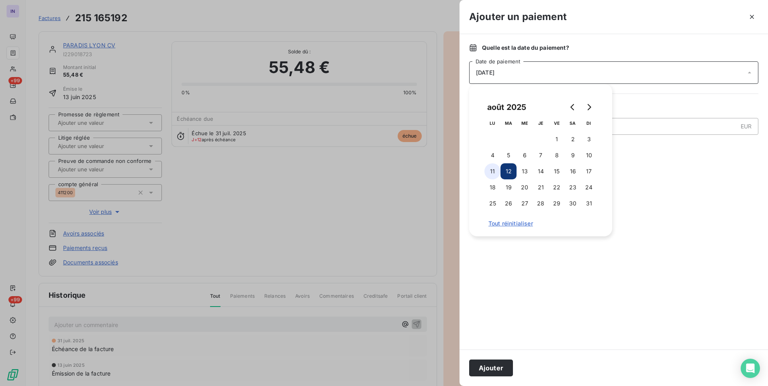
click at [498, 168] on button "11" at bounding box center [492, 171] width 16 height 16
click at [490, 369] on button "Ajouter" at bounding box center [491, 368] width 44 height 17
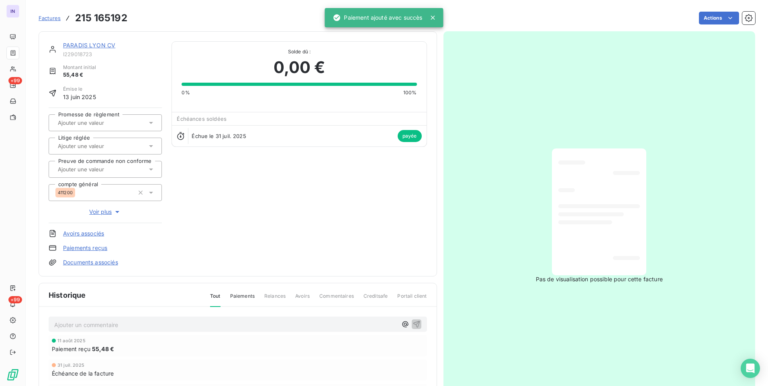
click at [71, 46] on link "PARADIS LYON CV" at bounding box center [89, 45] width 52 height 7
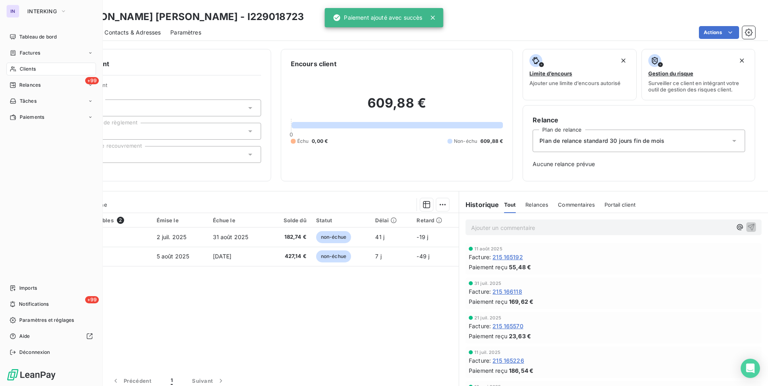
drag, startPoint x: 30, startPoint y: 54, endPoint x: 91, endPoint y: 61, distance: 61.5
click at [30, 54] on span "Factures" at bounding box center [30, 52] width 20 height 7
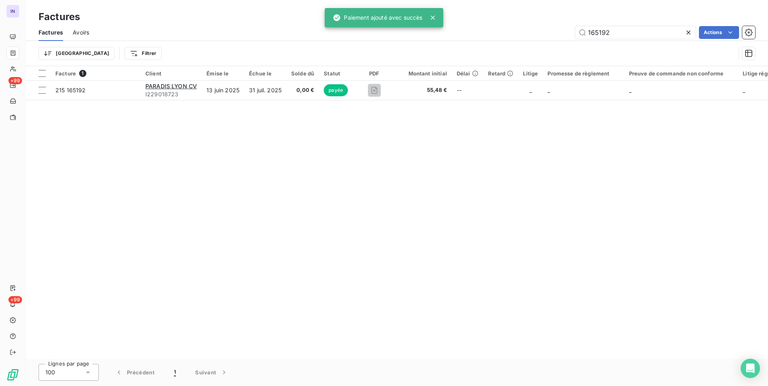
drag, startPoint x: 617, startPoint y: 35, endPoint x: 549, endPoint y: 39, distance: 67.6
click at [551, 38] on div "165192 Actions" at bounding box center [427, 32] width 656 height 13
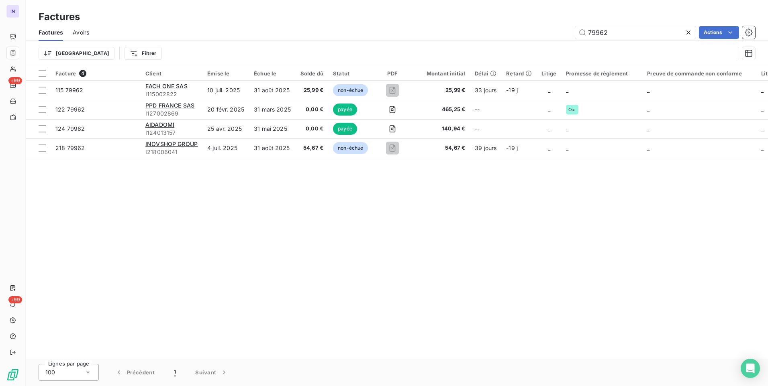
type input "79962"
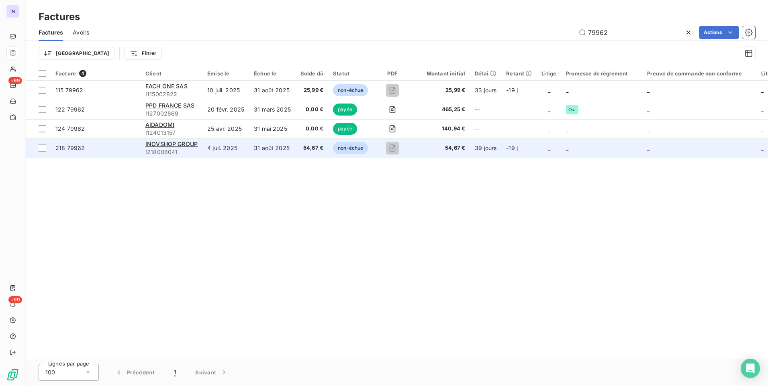
click at [252, 151] on td "31 août 2025" at bounding box center [272, 148] width 47 height 19
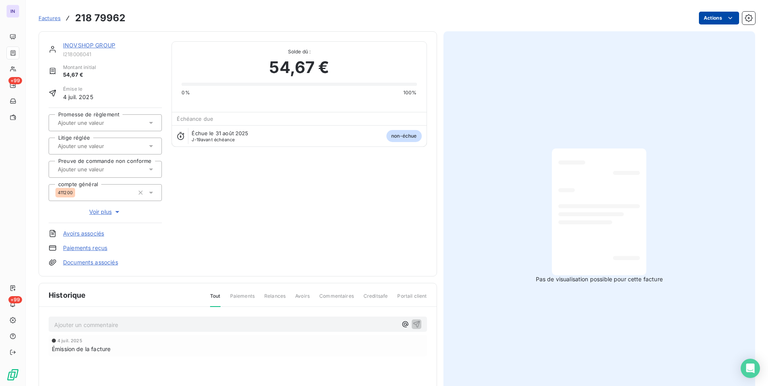
click at [715, 17] on html "IN +99 +99 Factures 218 79962 Actions INOVSHOP GROUP I218006041 Montant initial…" at bounding box center [384, 193] width 768 height 386
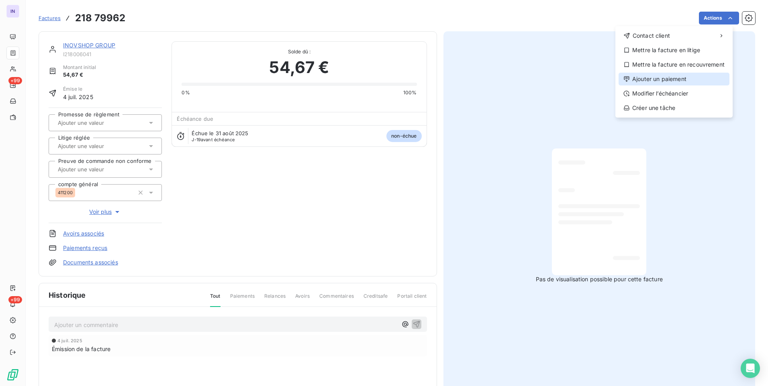
click at [680, 76] on div "Ajouter un paiement" at bounding box center [673, 79] width 111 height 13
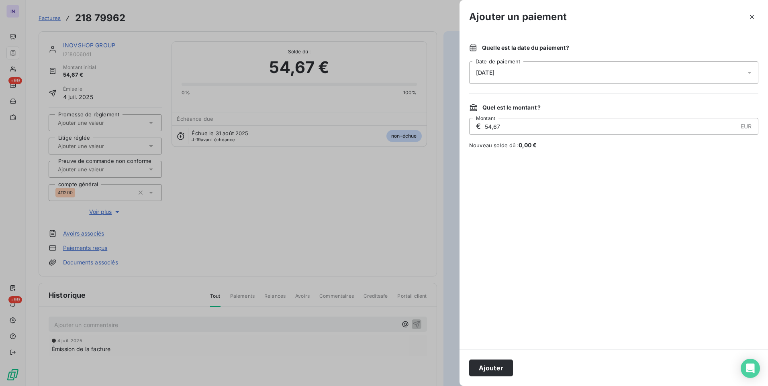
drag, startPoint x: 576, startPoint y: 59, endPoint x: 561, endPoint y: 76, distance: 21.9
click at [576, 59] on div "Quelle est la date du paiement ? [DATE] Date de paiement" at bounding box center [613, 64] width 289 height 40
click at [560, 72] on div "[DATE]" at bounding box center [613, 72] width 289 height 22
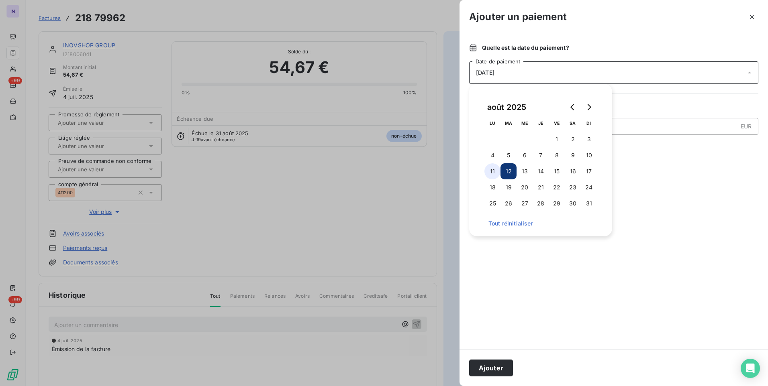
click at [489, 173] on button "11" at bounding box center [492, 171] width 16 height 16
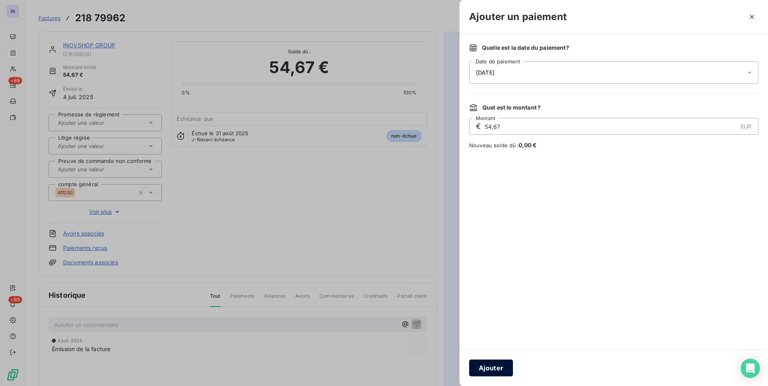
click at [496, 367] on button "Ajouter" at bounding box center [491, 368] width 44 height 17
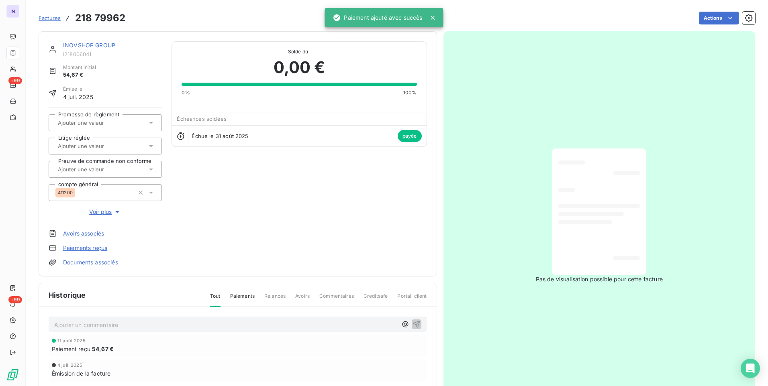
click at [109, 43] on link "INOVSHOP GROUP" at bounding box center [89, 45] width 52 height 7
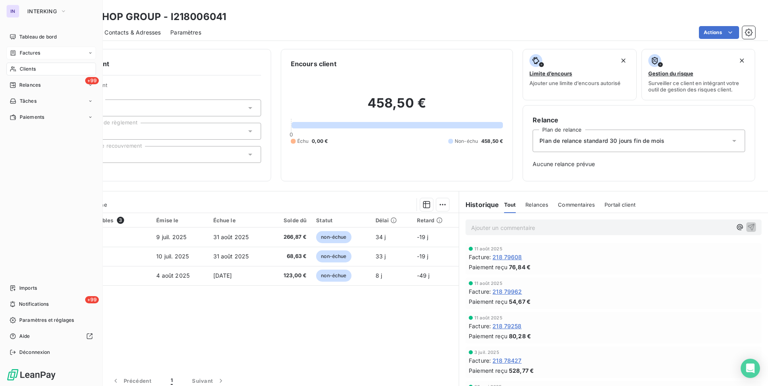
click at [35, 50] on span "Factures" at bounding box center [30, 52] width 20 height 7
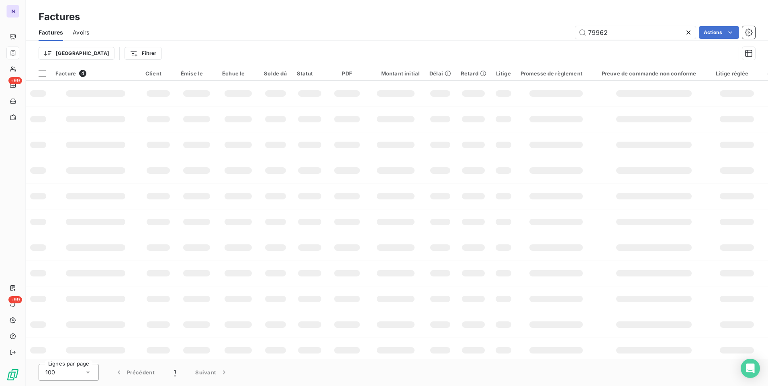
drag, startPoint x: 612, startPoint y: 34, endPoint x: 507, endPoint y: 37, distance: 104.8
click at [515, 33] on div "79962 Actions" at bounding box center [427, 32] width 656 height 13
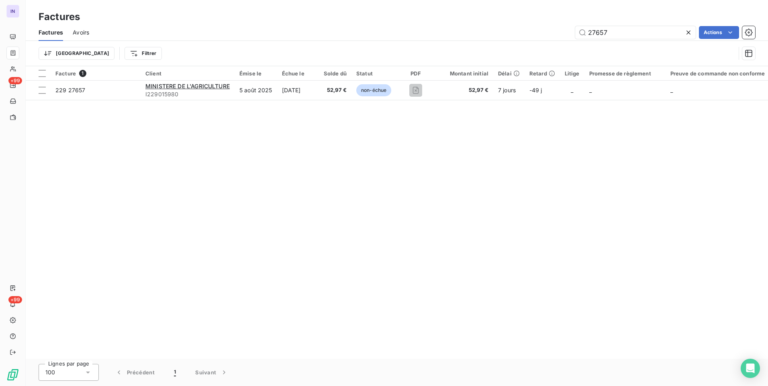
type input "27657"
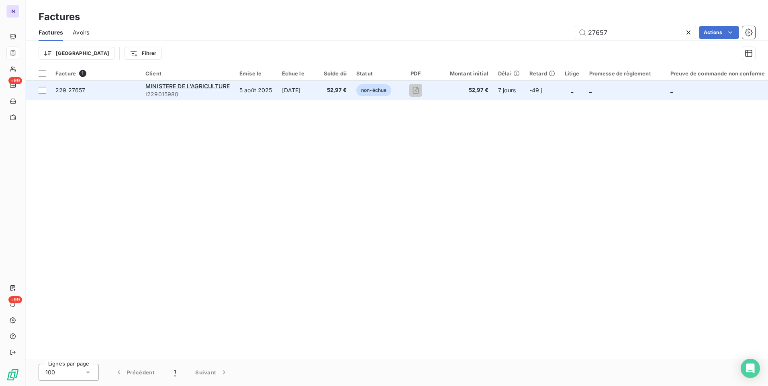
click at [246, 93] on td "5 août 2025" at bounding box center [256, 90] width 43 height 19
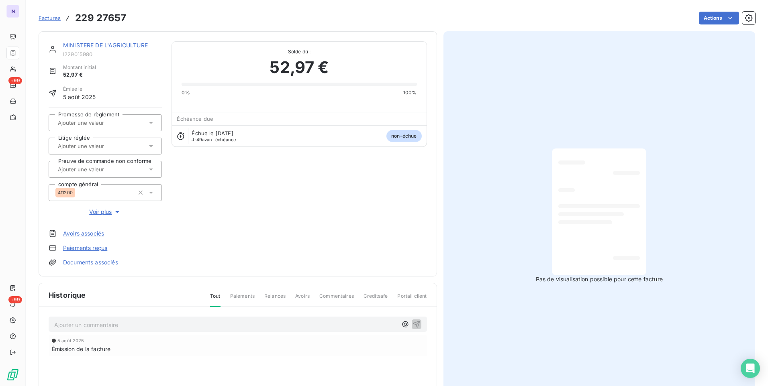
click at [705, 22] on html "IN +99 +99 Factures 229 27657 Actions MINISTERE DE L'AGRICULTURE I229015980 Mon…" at bounding box center [384, 193] width 768 height 386
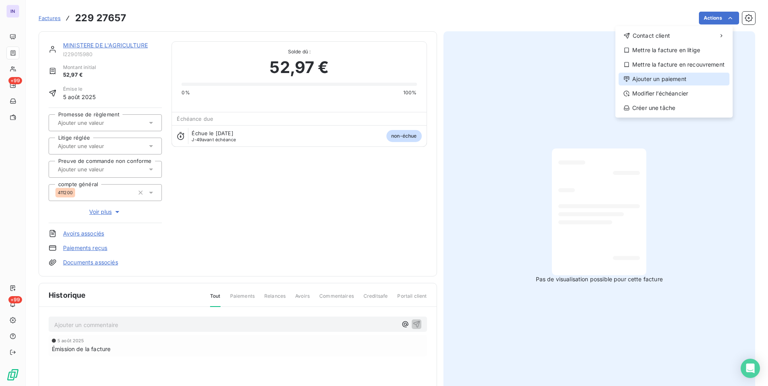
click at [640, 79] on div "Ajouter un paiement" at bounding box center [673, 79] width 111 height 13
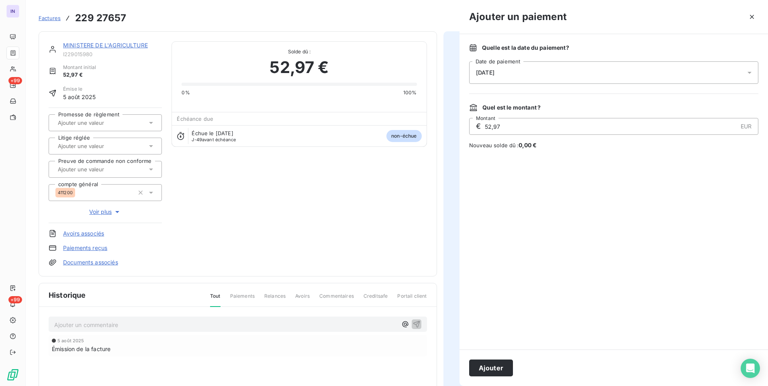
click at [561, 69] on div "[DATE]" at bounding box center [613, 72] width 289 height 22
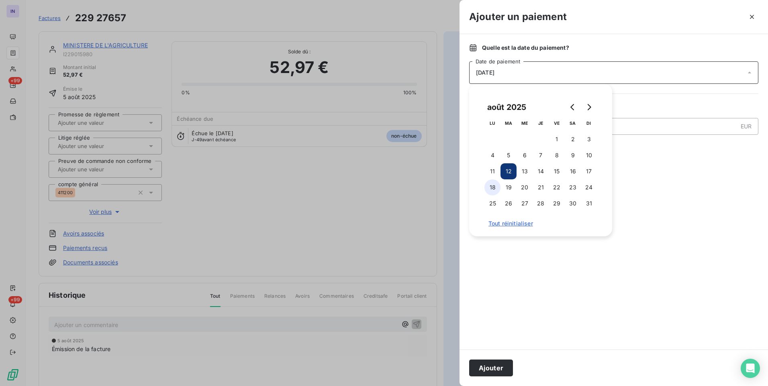
drag, startPoint x: 492, startPoint y: 171, endPoint x: 494, endPoint y: 192, distance: 21.0
click at [492, 172] on button "11" at bounding box center [492, 171] width 16 height 16
click at [497, 368] on button "Ajouter" at bounding box center [491, 368] width 44 height 17
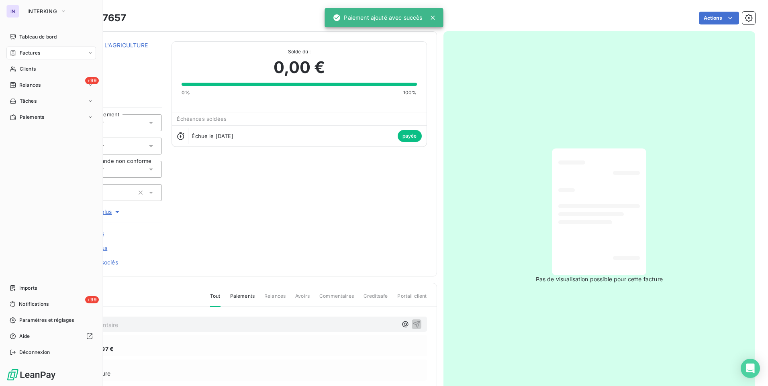
click at [24, 53] on span "Factures" at bounding box center [30, 52] width 20 height 7
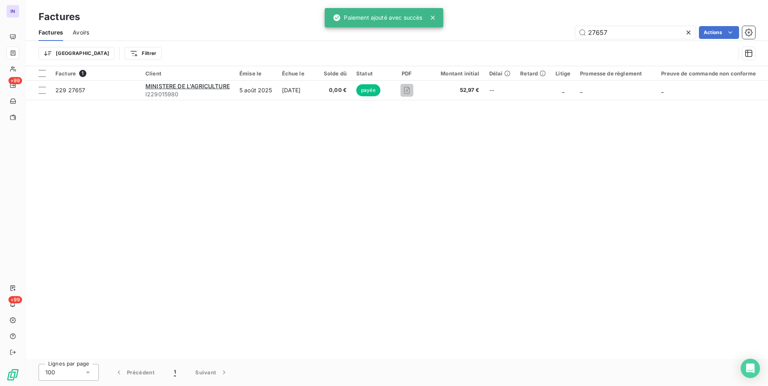
drag, startPoint x: 630, startPoint y: 34, endPoint x: 497, endPoint y: 39, distance: 133.1
click at [499, 40] on div "Factures Avoirs 27657 Actions" at bounding box center [397, 32] width 742 height 17
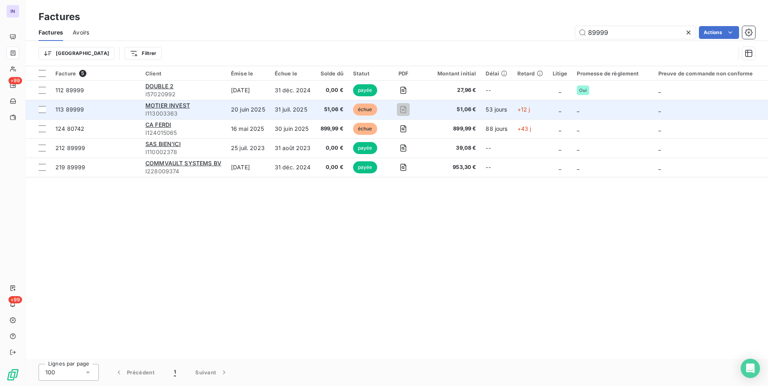
type input "89999"
click at [306, 109] on td "31 juil. 2025" at bounding box center [293, 109] width 46 height 19
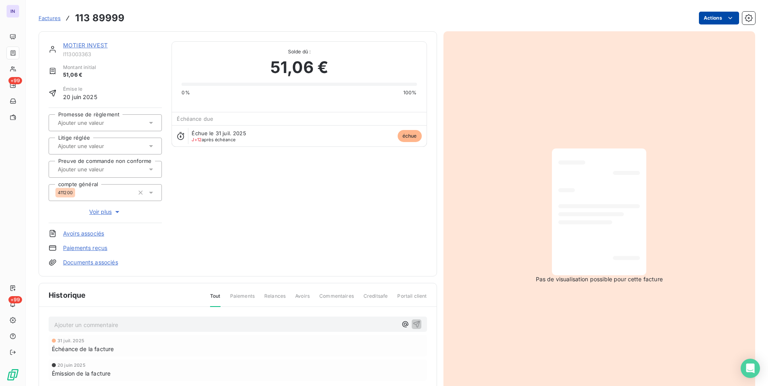
click at [704, 18] on html "IN +99 +99 Factures 113 89999 Actions MOTIER INVEST I113003363 Montant initial …" at bounding box center [384, 193] width 768 height 386
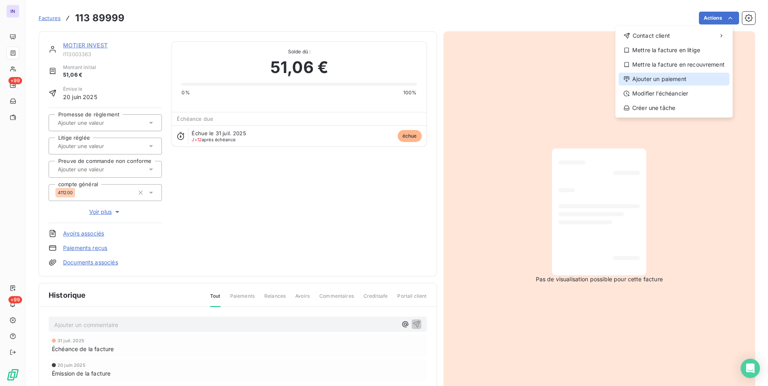
click at [658, 78] on div "Ajouter un paiement" at bounding box center [673, 79] width 111 height 13
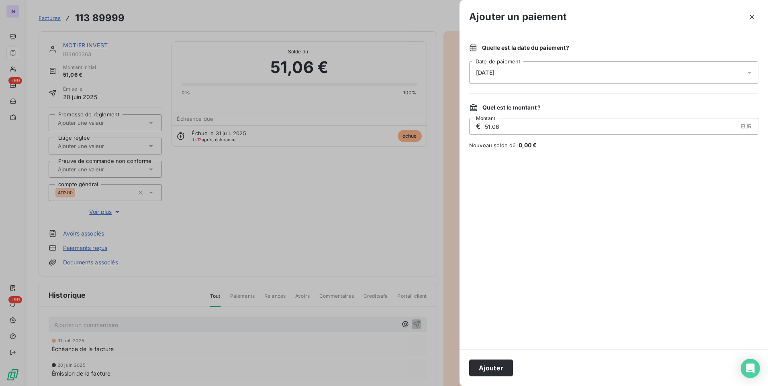
click at [569, 72] on div "[DATE]" at bounding box center [613, 72] width 289 height 22
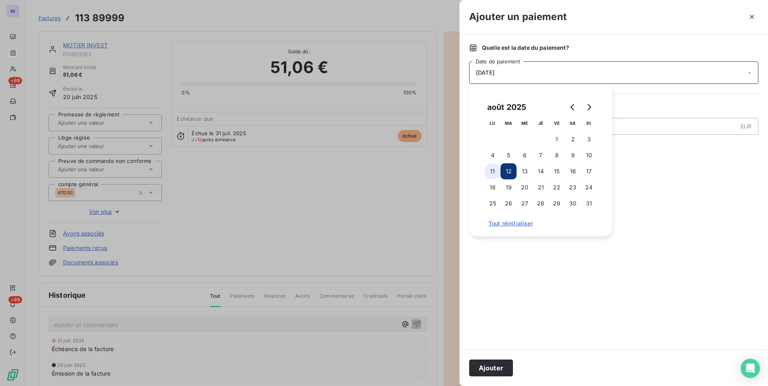
click at [486, 171] on button "11" at bounding box center [492, 171] width 16 height 16
click at [494, 365] on button "Ajouter" at bounding box center [491, 368] width 44 height 17
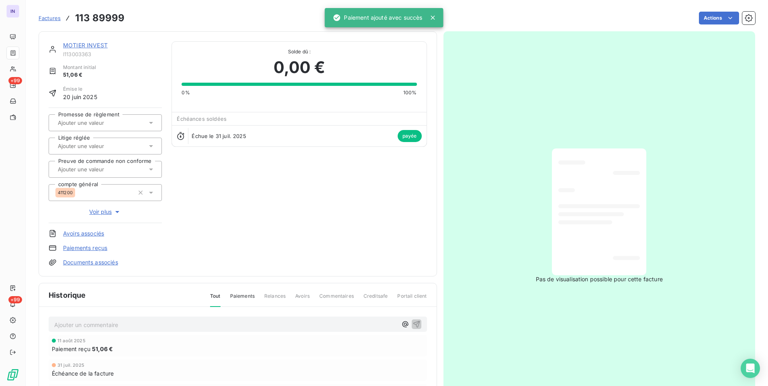
click at [100, 45] on link "MOTIER INVEST" at bounding box center [85, 45] width 45 height 7
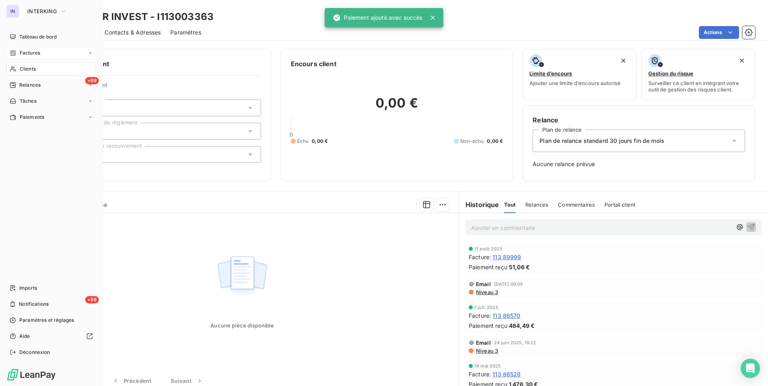
click at [18, 52] on div "Factures" at bounding box center [25, 52] width 31 height 7
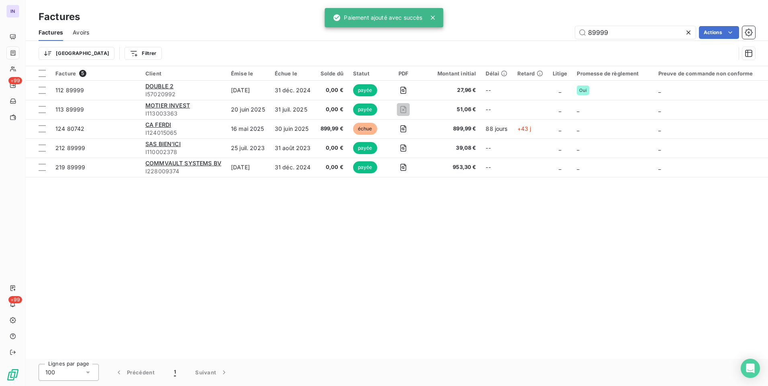
drag, startPoint x: 490, startPoint y: 36, endPoint x: 485, endPoint y: 38, distance: 5.2
click at [487, 36] on div "89999 Actions" at bounding box center [427, 32] width 656 height 13
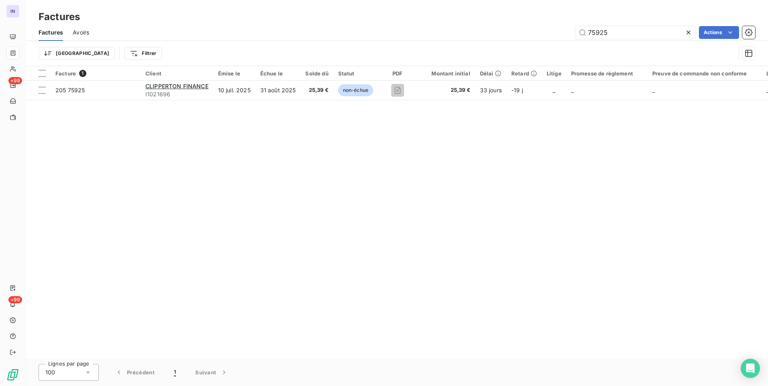
type input "75925"
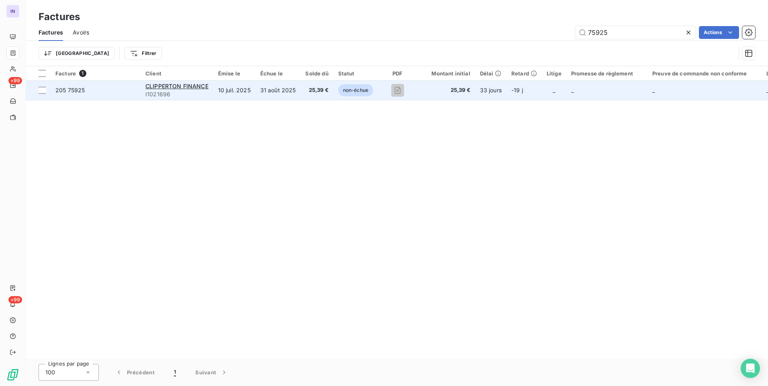
click at [275, 90] on td "31 août 2025" at bounding box center [277, 90] width 45 height 19
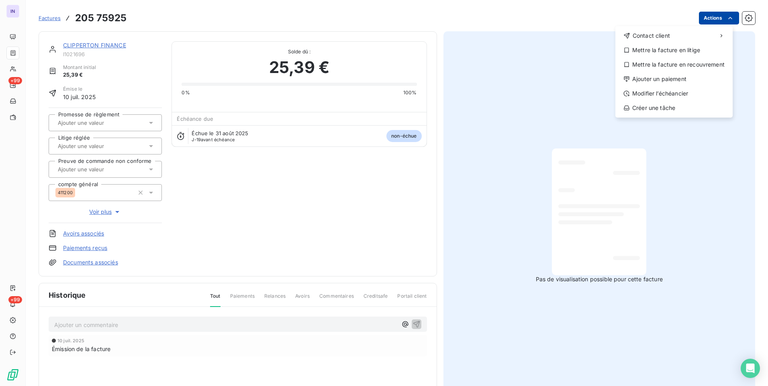
click at [711, 23] on html "IN +99 +99 Factures [PHONE_NUMBER] Actions Contact client Mettre la facture en …" at bounding box center [384, 193] width 768 height 386
click at [666, 74] on div "Ajouter un paiement" at bounding box center [673, 79] width 111 height 13
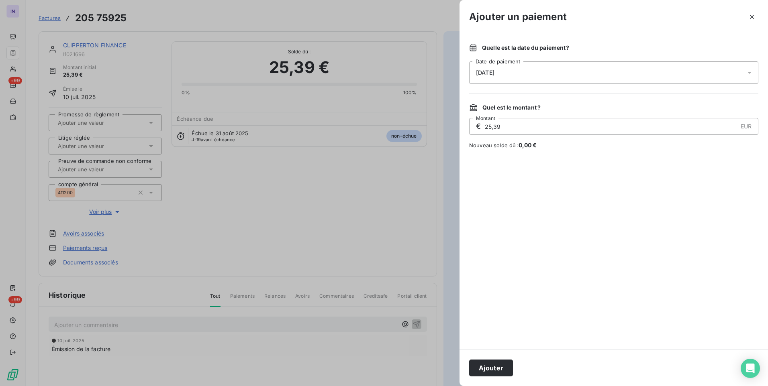
click at [547, 73] on div "[DATE]" at bounding box center [613, 72] width 289 height 22
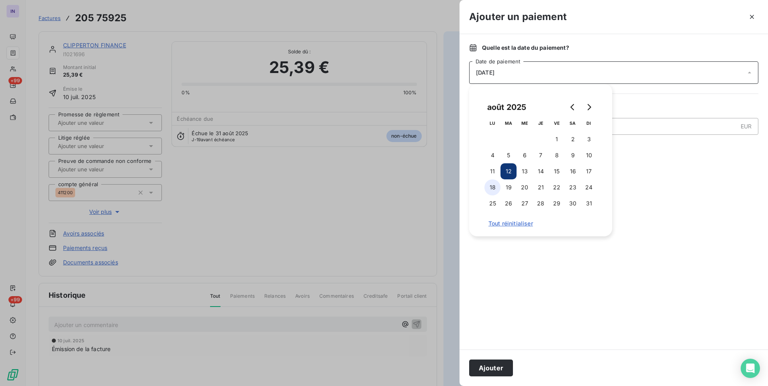
drag, startPoint x: 491, startPoint y: 169, endPoint x: 493, endPoint y: 195, distance: 26.2
click at [492, 169] on button "11" at bounding box center [492, 171] width 16 height 16
click at [504, 365] on button "Ajouter" at bounding box center [491, 368] width 44 height 17
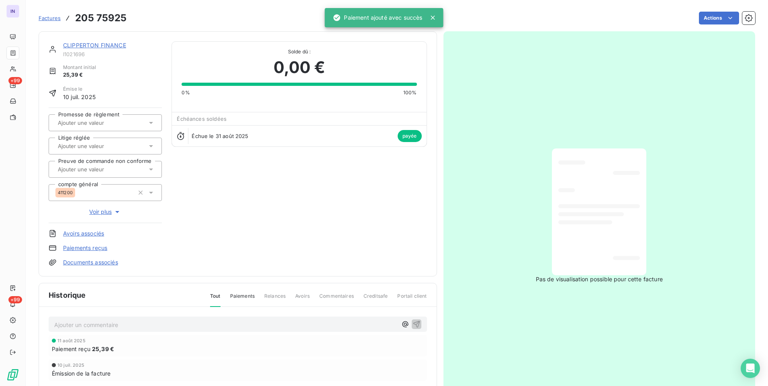
click at [76, 43] on link "CLIPPERTON FINANCE" at bounding box center [94, 45] width 63 height 7
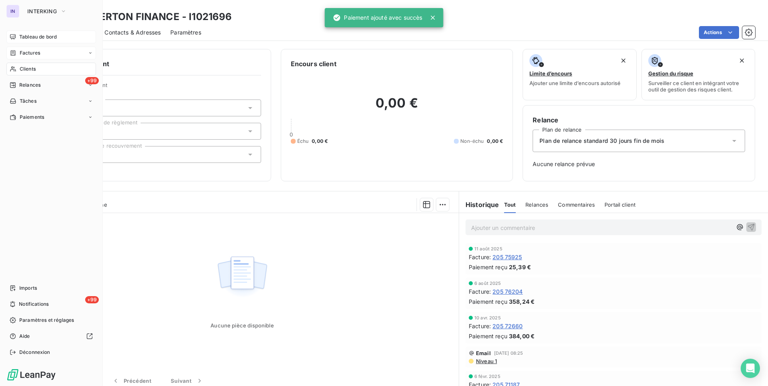
click at [30, 35] on span "Tableau de bord" at bounding box center [37, 36] width 37 height 7
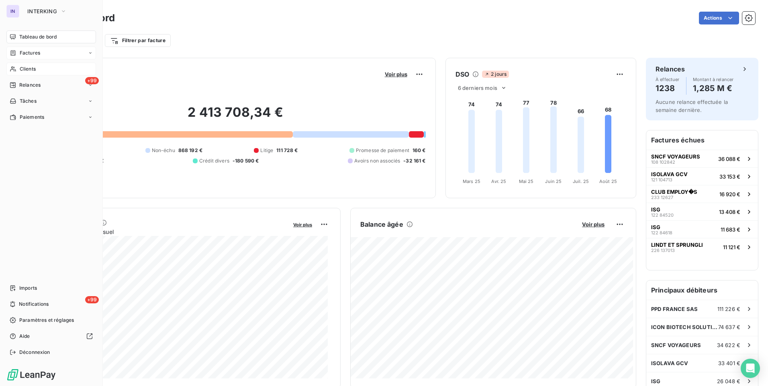
click at [32, 68] on span "Clients" at bounding box center [28, 68] width 16 height 7
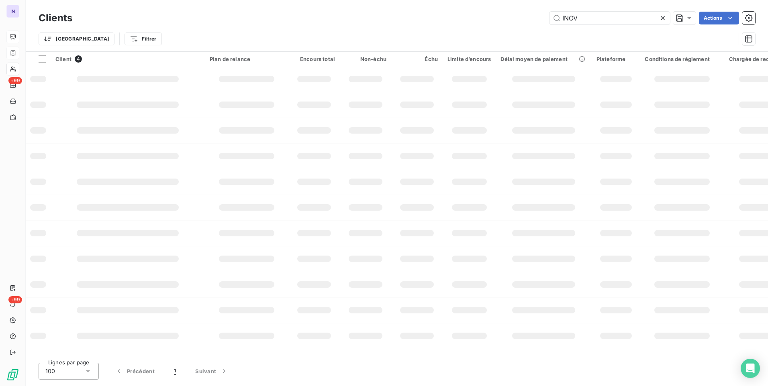
drag, startPoint x: 588, startPoint y: 24, endPoint x: 458, endPoint y: 21, distance: 129.3
click at [461, 21] on div "INOV Actions" at bounding box center [418, 18] width 673 height 13
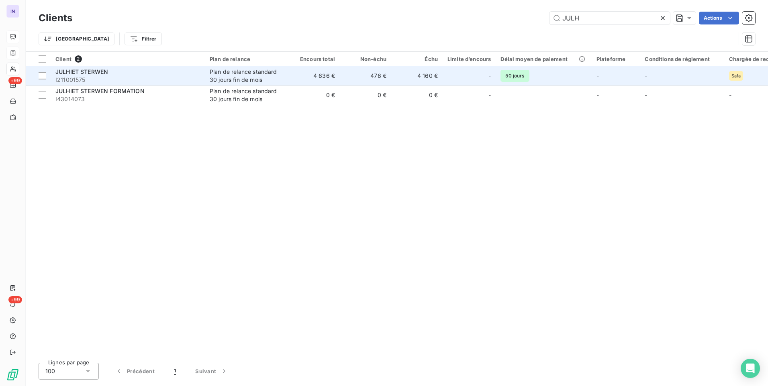
type input "JULH"
click at [135, 84] on span "I211001575" at bounding box center [127, 80] width 145 height 8
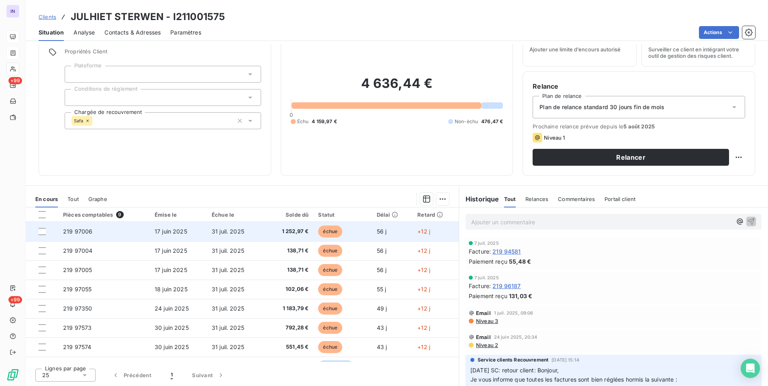
click at [266, 231] on td "1 252,97 €" at bounding box center [289, 231] width 47 height 19
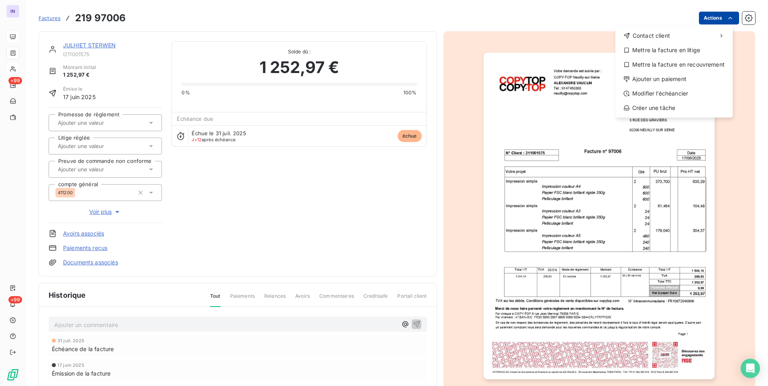
click at [706, 22] on html "IN +99 +99 Factures [PHONE_NUMBER] Actions Contact client Mettre la facture en …" at bounding box center [384, 193] width 768 height 386
click at [650, 80] on div "Ajouter un paiement" at bounding box center [673, 79] width 111 height 13
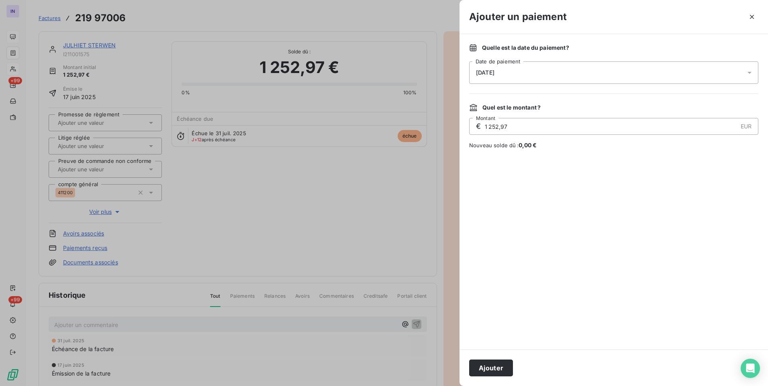
click at [545, 78] on div "[DATE]" at bounding box center [613, 72] width 289 height 22
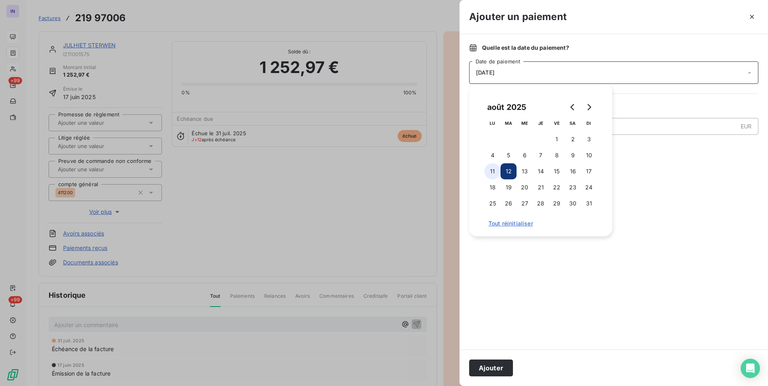
click at [492, 168] on button "11" at bounding box center [492, 171] width 16 height 16
click at [483, 364] on button "Ajouter" at bounding box center [491, 368] width 44 height 17
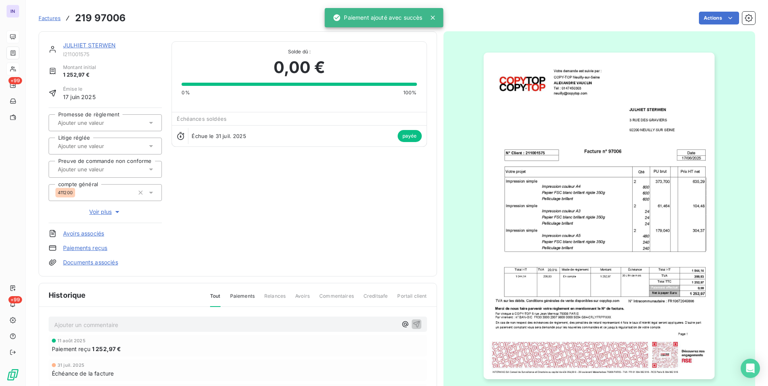
click at [108, 46] on link "JULHIET STERWEN" at bounding box center [89, 45] width 53 height 7
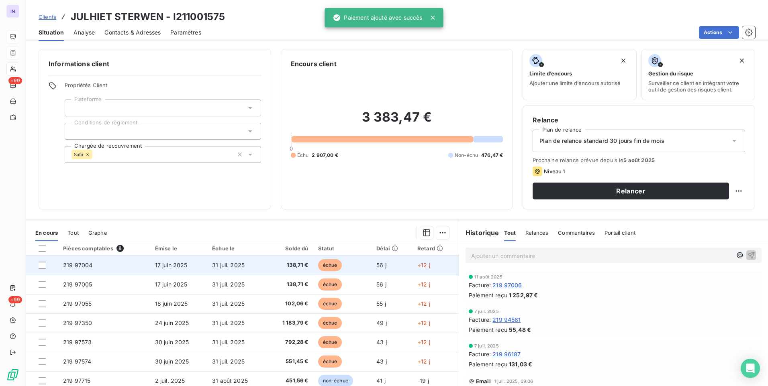
click at [224, 269] on td "31 juil. 2025" at bounding box center [236, 265] width 59 height 19
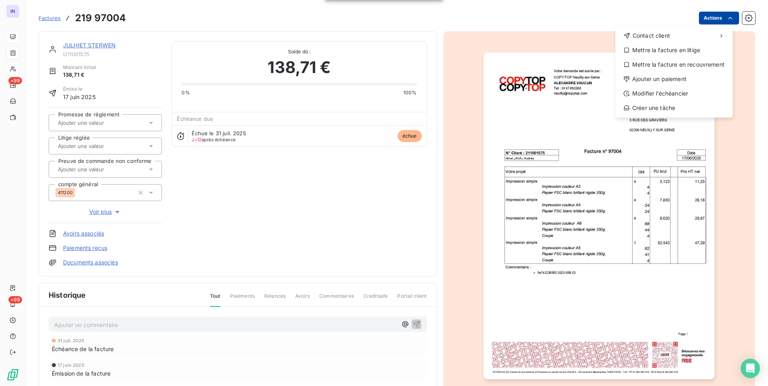
click at [701, 19] on html "IN +99 +99 Factures [PHONE_NUMBER] Actions Contact client Mettre la facture en …" at bounding box center [384, 193] width 768 height 386
click at [662, 82] on div "Ajouter un paiement" at bounding box center [673, 79] width 111 height 13
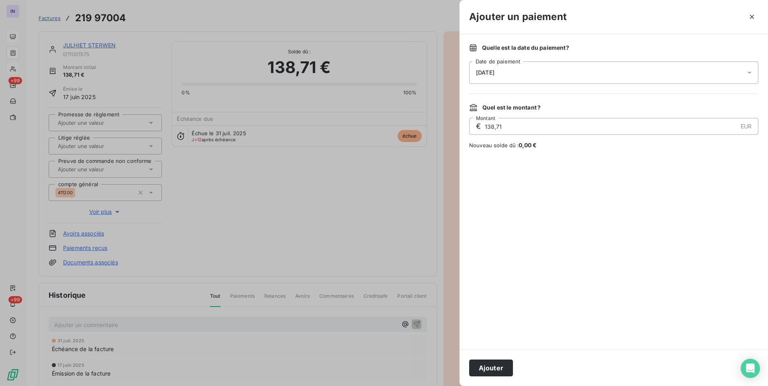
click at [564, 76] on div "[DATE]" at bounding box center [613, 72] width 289 height 22
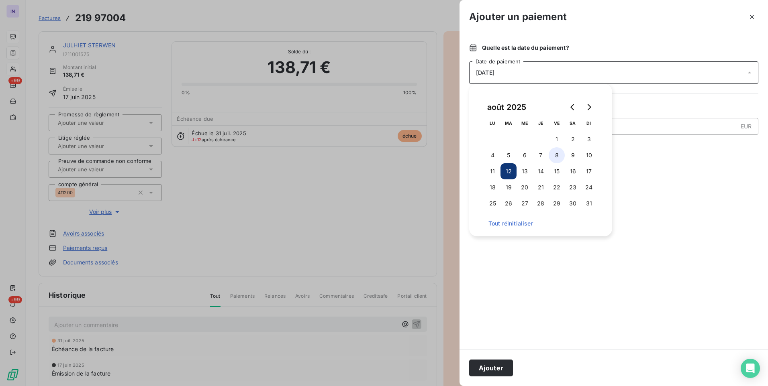
click at [557, 155] on button "8" at bounding box center [557, 155] width 16 height 16
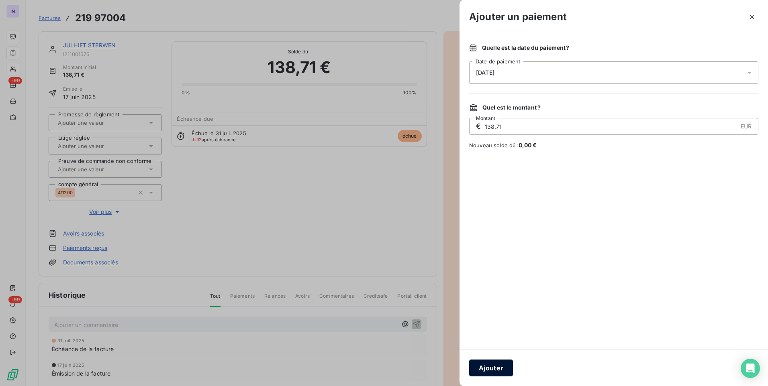
click at [505, 363] on button "Ajouter" at bounding box center [491, 368] width 44 height 17
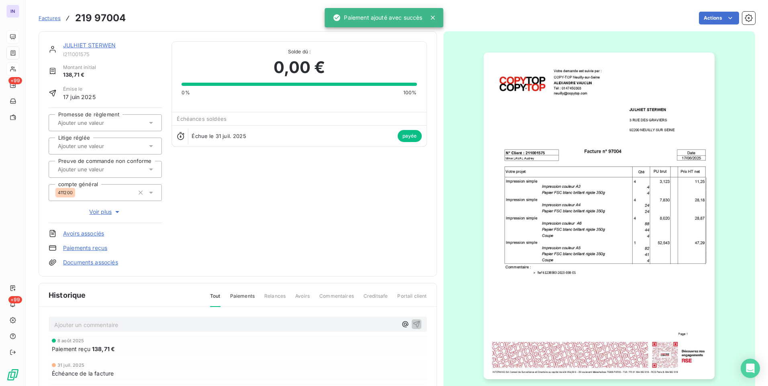
click at [101, 50] on div "JULHIET STERWEN I211001575" at bounding box center [112, 49] width 99 height 16
click at [103, 45] on link "JULHIET STERWEN" at bounding box center [89, 45] width 53 height 7
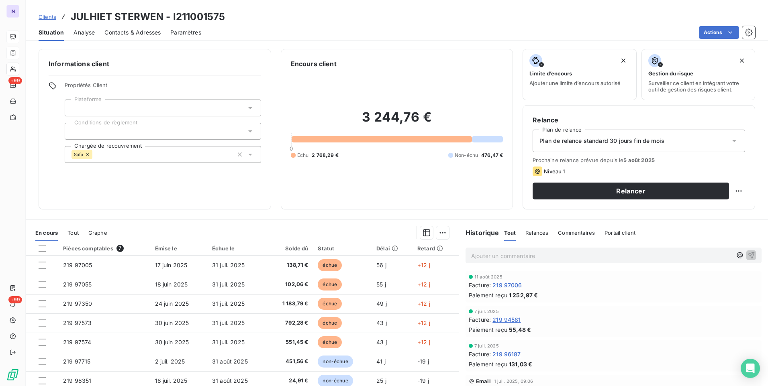
click at [507, 284] on span "219 97006" at bounding box center [506, 285] width 29 height 8
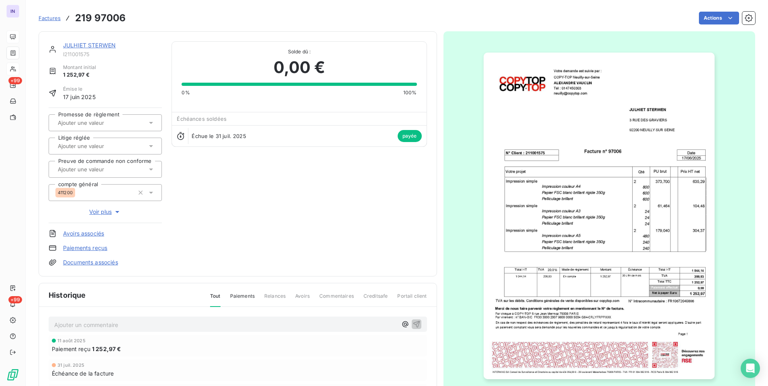
click at [97, 249] on link "Paiements reçus" at bounding box center [85, 248] width 44 height 8
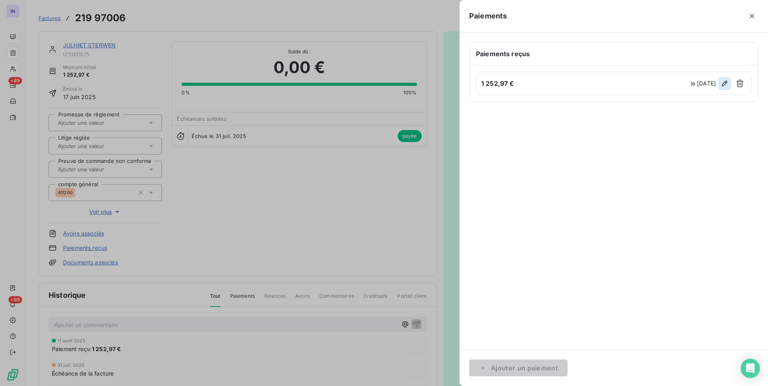
click at [724, 85] on icon "button" at bounding box center [724, 84] width 8 height 8
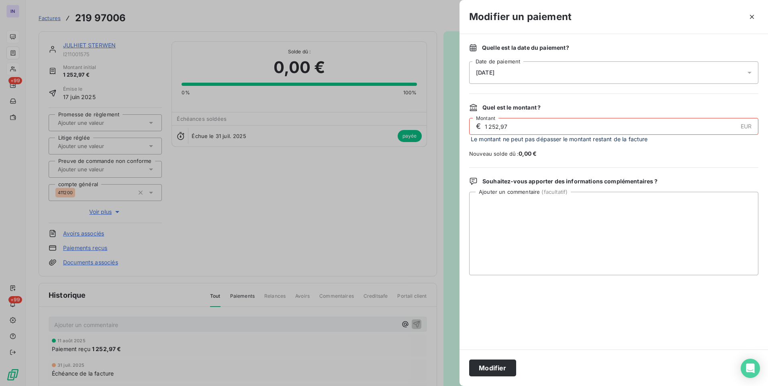
drag, startPoint x: 550, startPoint y: 71, endPoint x: 549, endPoint y: 77, distance: 5.8
click at [550, 72] on div "[DATE]" at bounding box center [613, 72] width 289 height 22
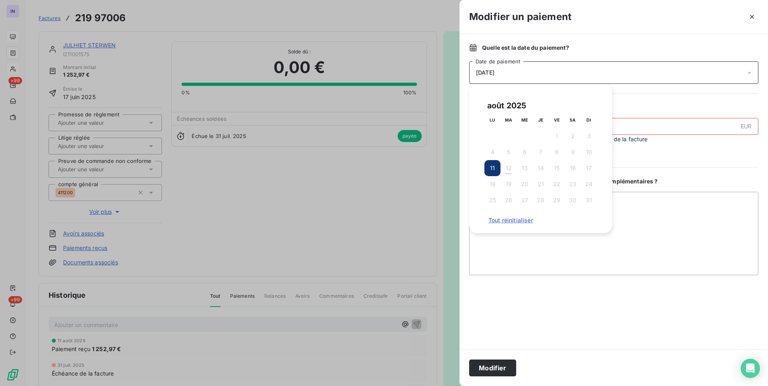
click at [666, 84] on div "Quelle est la date du paiement ? [DATE] Date de paiement Quel est le montant ? …" at bounding box center [613, 192] width 308 height 316
click at [507, 365] on button "Modifier" at bounding box center [492, 368] width 47 height 17
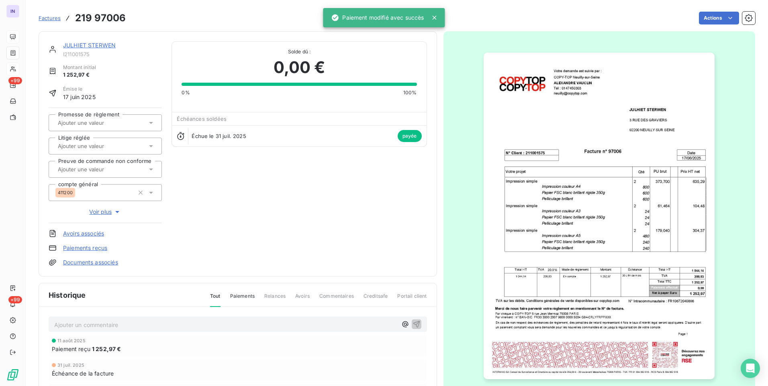
click at [100, 251] on link "Paiements reçus" at bounding box center [85, 248] width 44 height 8
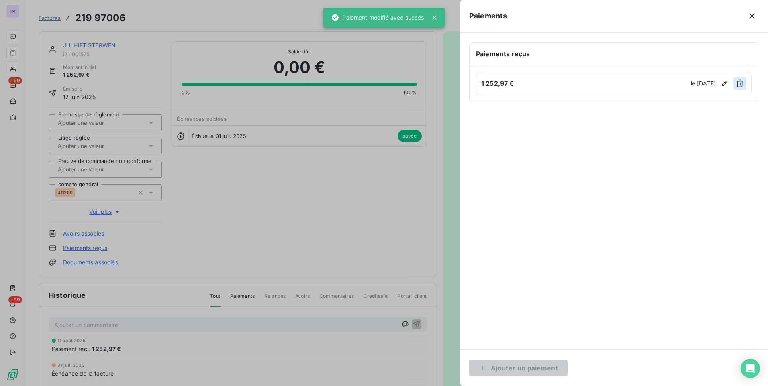
click at [742, 83] on icon "button" at bounding box center [740, 84] width 8 height 8
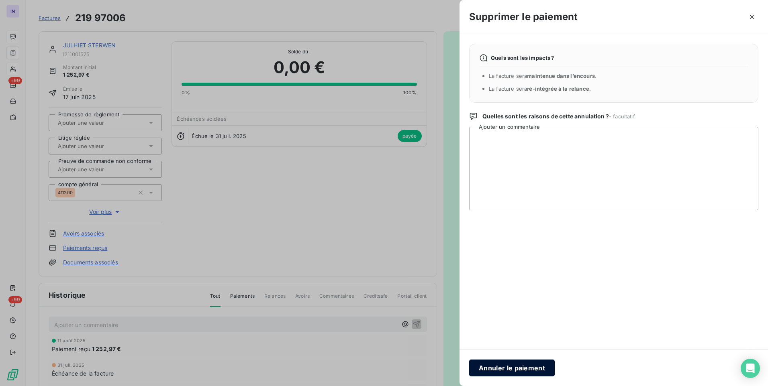
click at [506, 363] on button "Annuler le paiement" at bounding box center [512, 368] width 86 height 17
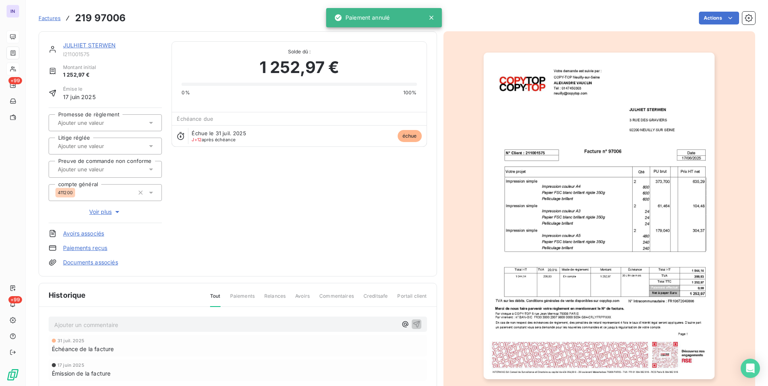
click at [105, 44] on link "JULHIET STERWEN" at bounding box center [89, 45] width 53 height 7
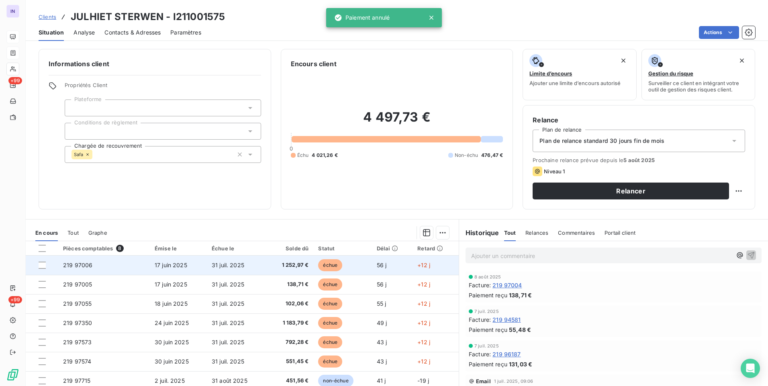
click at [236, 261] on td "31 juil. 2025" at bounding box center [236, 265] width 59 height 19
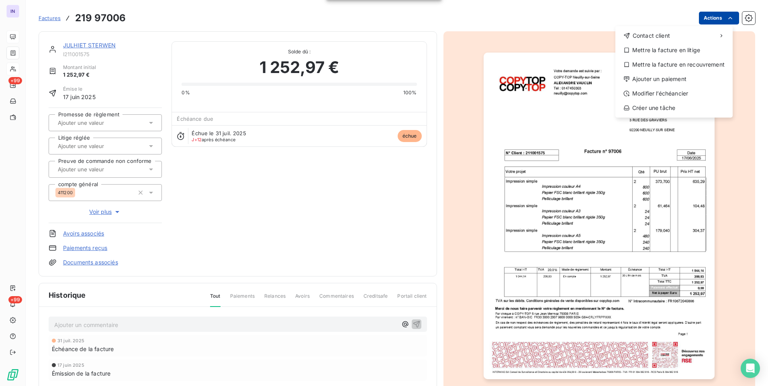
click at [716, 16] on html "IN +99 +99 Factures [PHONE_NUMBER] Actions Contact client Mettre la facture en …" at bounding box center [384, 193] width 768 height 386
click at [640, 79] on div "Ajouter un paiement" at bounding box center [673, 79] width 111 height 13
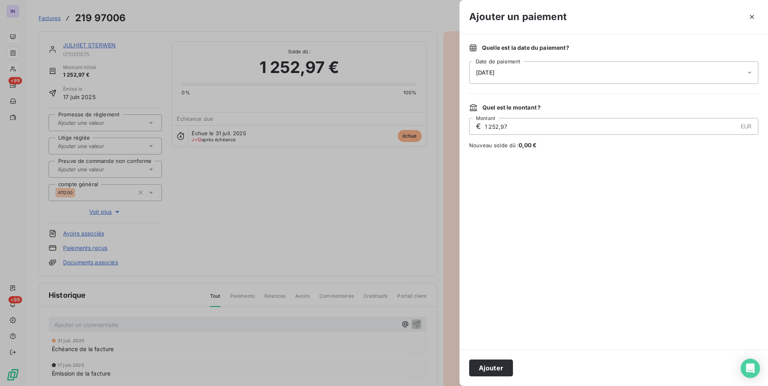
click at [534, 73] on div "[DATE]" at bounding box center [613, 72] width 289 height 22
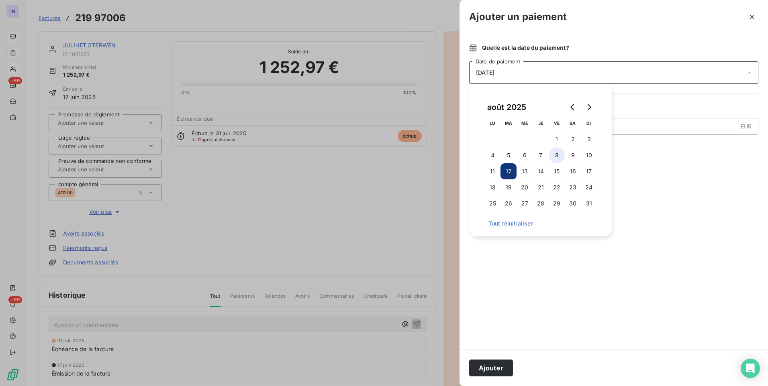
click at [561, 151] on button "8" at bounding box center [557, 155] width 16 height 16
click at [485, 364] on button "Ajouter" at bounding box center [491, 368] width 44 height 17
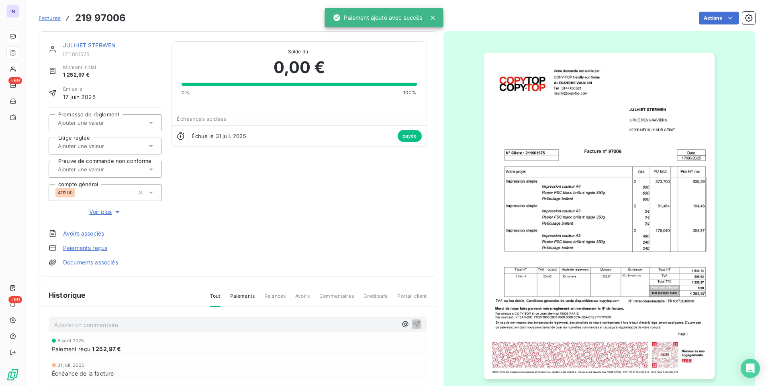
click at [103, 45] on link "JULHIET STERWEN" at bounding box center [89, 45] width 53 height 7
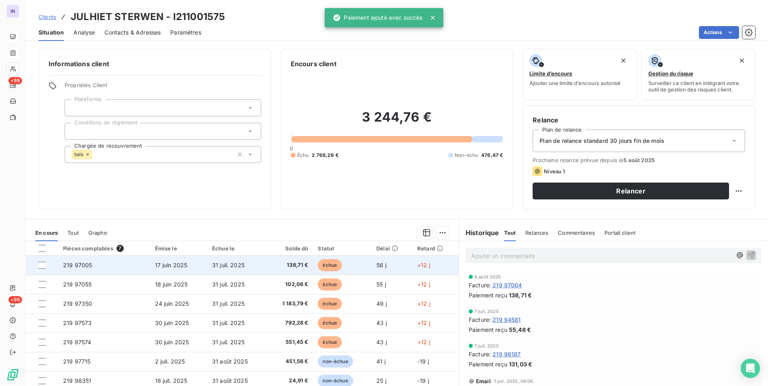
click at [166, 265] on span "17 juin 2025" at bounding box center [171, 265] width 33 height 7
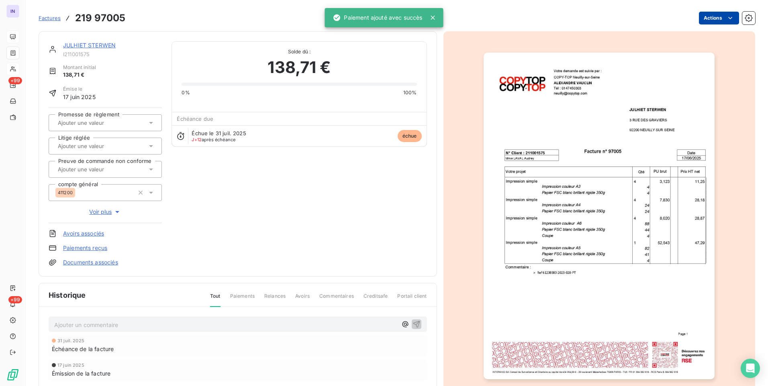
click at [710, 18] on html "IN +99 +99 Factures 219 97005 Actions JULHIET STERWEN I211001575 Montant initia…" at bounding box center [384, 193] width 768 height 386
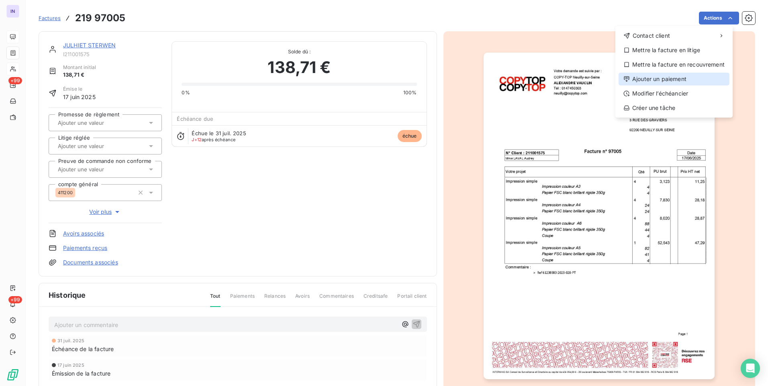
click at [672, 78] on div "Ajouter un paiement" at bounding box center [673, 79] width 111 height 13
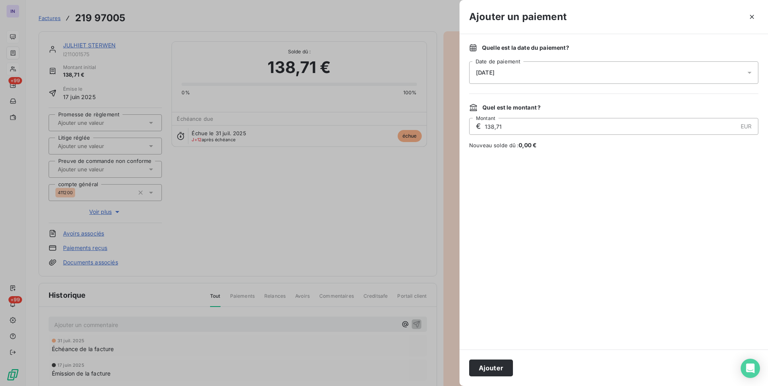
click at [555, 73] on div "[DATE]" at bounding box center [613, 72] width 289 height 22
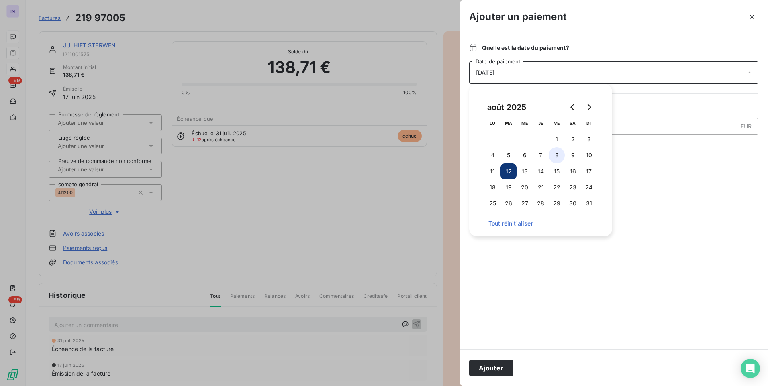
click at [555, 157] on button "8" at bounding box center [557, 155] width 16 height 16
click at [495, 363] on button "Ajouter" at bounding box center [491, 368] width 44 height 17
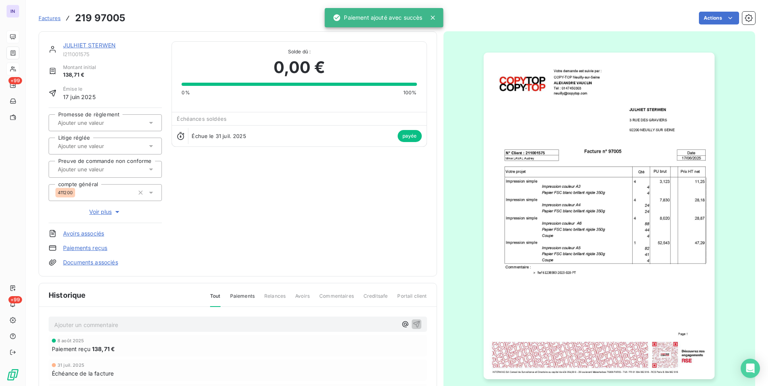
click at [111, 47] on link "JULHIET STERWEN" at bounding box center [89, 45] width 53 height 7
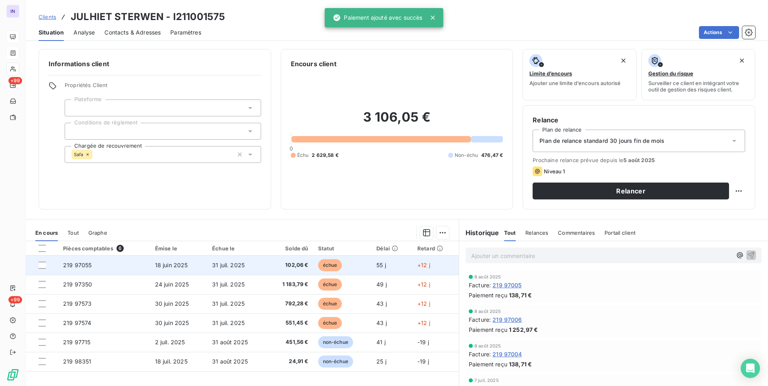
click at [263, 268] on td "31 juil. 2025" at bounding box center [236, 265] width 59 height 19
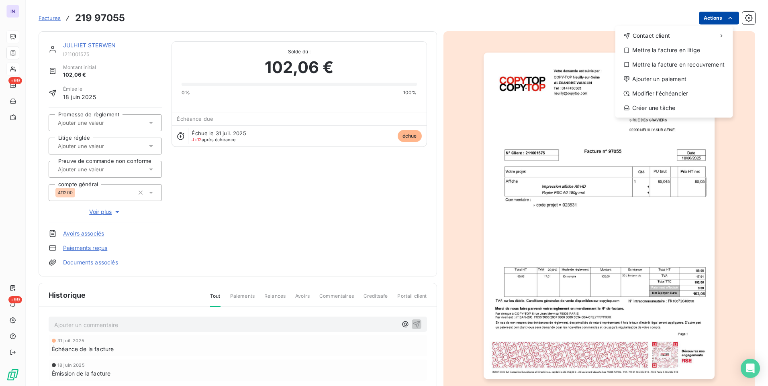
click at [710, 16] on html "IN +99 +99 Factures [PHONE_NUMBER] Actions Contact client Mettre la facture en …" at bounding box center [384, 193] width 768 height 386
click at [678, 76] on div "Ajouter un paiement" at bounding box center [673, 79] width 111 height 13
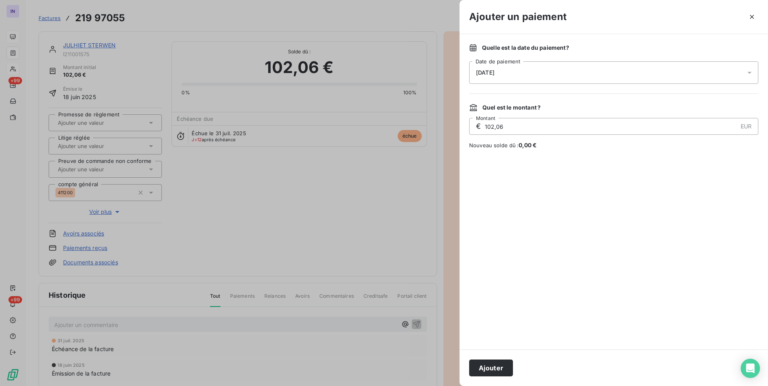
drag, startPoint x: 582, startPoint y: 69, endPoint x: 578, endPoint y: 77, distance: 8.3
click at [581, 73] on div "[DATE]" at bounding box center [613, 72] width 289 height 22
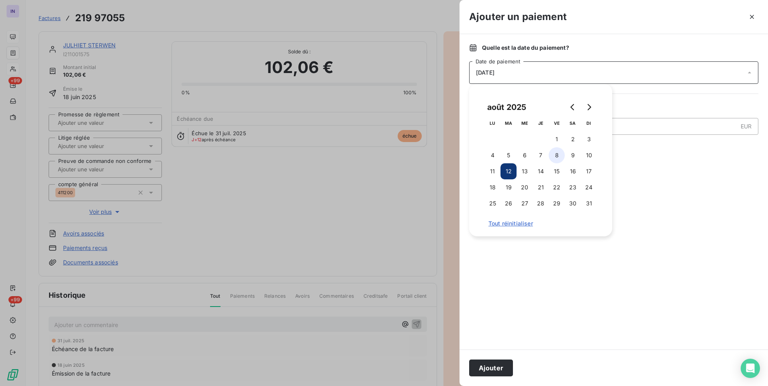
click at [551, 154] on button "8" at bounding box center [557, 155] width 16 height 16
drag, startPoint x: 498, startPoint y: 365, endPoint x: 492, endPoint y: 361, distance: 6.9
click at [496, 364] on button "Ajouter" at bounding box center [491, 368] width 44 height 17
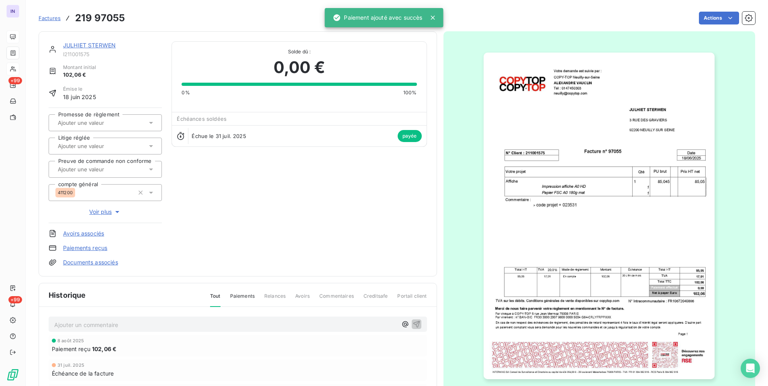
click at [105, 43] on link "JULHIET STERWEN" at bounding box center [89, 45] width 53 height 7
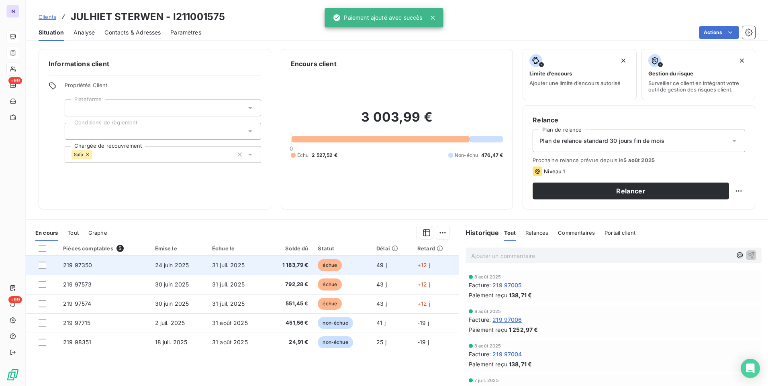
click at [290, 261] on span "1 183,79 €" at bounding box center [289, 265] width 37 height 8
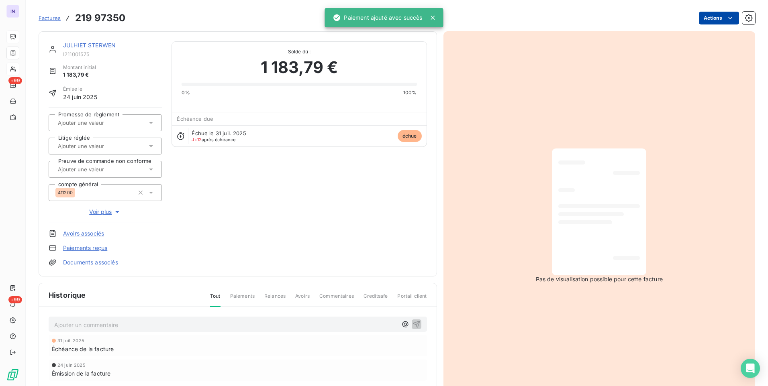
click at [707, 22] on html "IN +99 +99 Factures 219 97350 Actions JULHIET STERWEN I211001575 Montant initia…" at bounding box center [384, 193] width 768 height 386
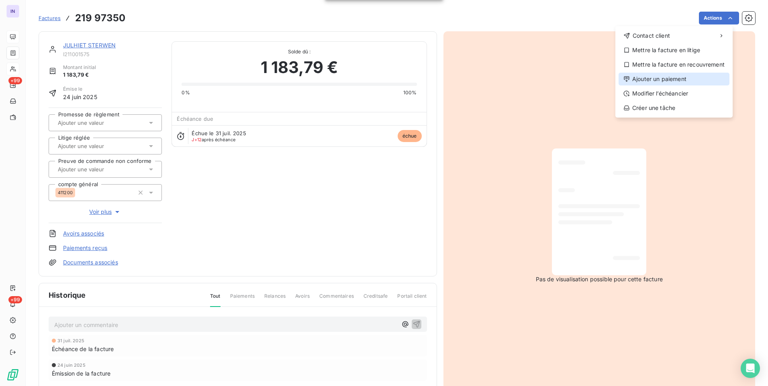
click at [660, 80] on div "Ajouter un paiement" at bounding box center [673, 79] width 111 height 13
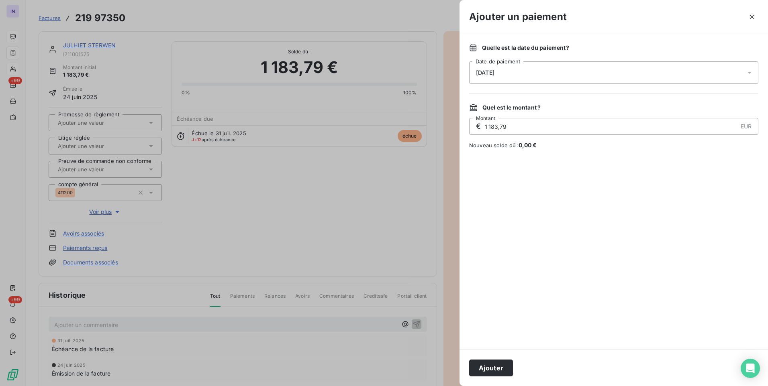
click at [506, 81] on div "[DATE]" at bounding box center [613, 72] width 289 height 22
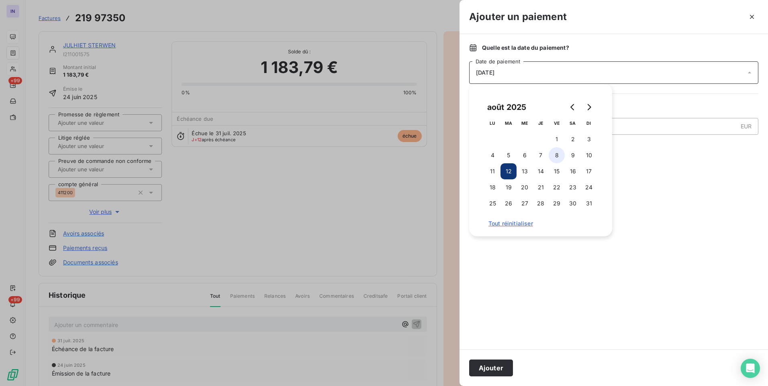
click at [557, 152] on button "8" at bounding box center [557, 155] width 16 height 16
click at [500, 366] on button "Ajouter" at bounding box center [491, 368] width 44 height 17
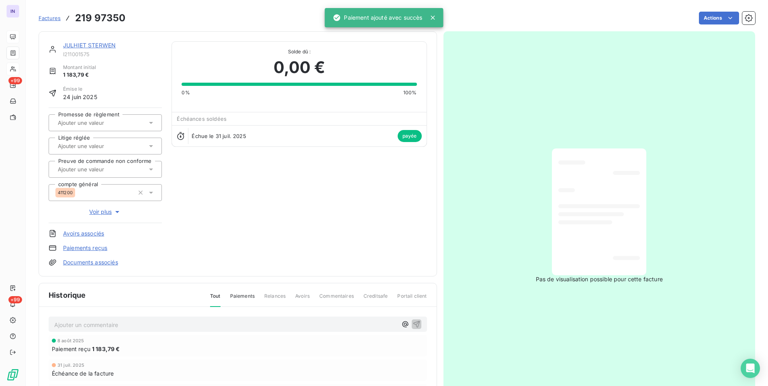
click at [108, 44] on link "JULHIET STERWEN" at bounding box center [89, 45] width 53 height 7
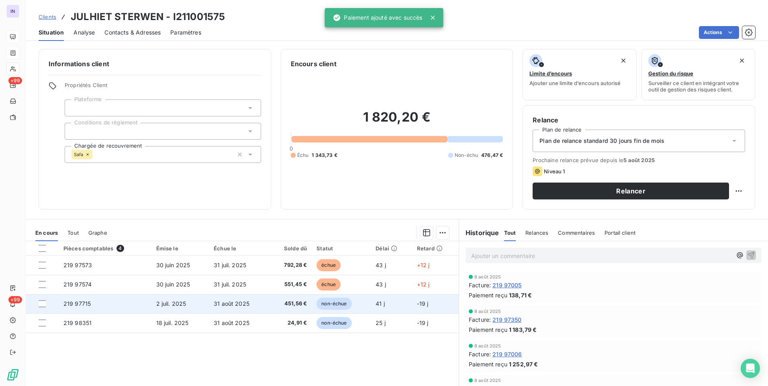
click at [286, 305] on span "451,56 €" at bounding box center [289, 304] width 33 height 8
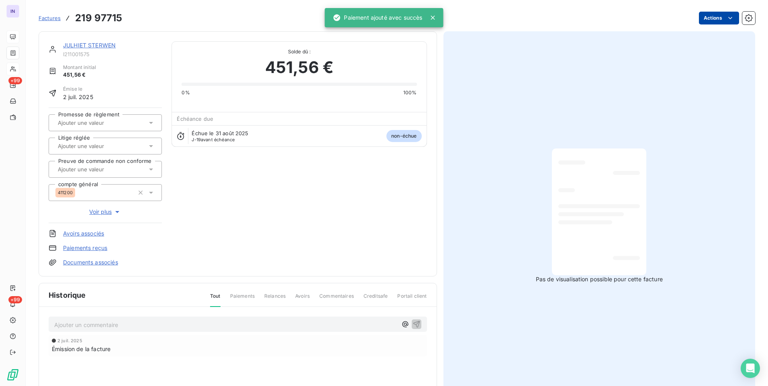
click at [716, 14] on html "IN +99 +99 Factures 219 97715 Actions JULHIET STERWEN I211001575 Montant initia…" at bounding box center [384, 193] width 768 height 386
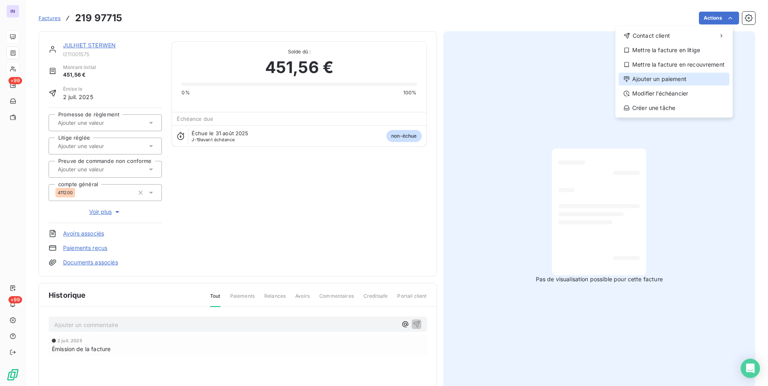
click at [667, 76] on div "Ajouter un paiement" at bounding box center [673, 79] width 111 height 13
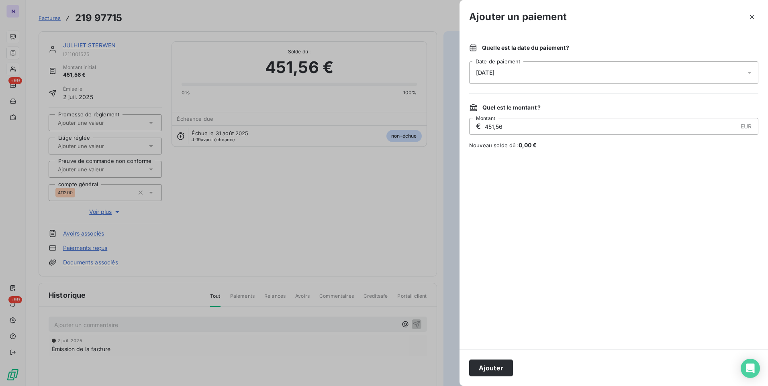
click at [523, 79] on div "[DATE]" at bounding box center [613, 72] width 289 height 22
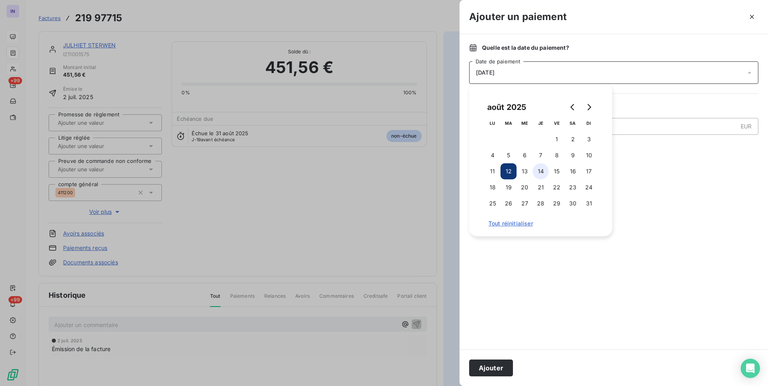
drag, startPoint x: 559, startPoint y: 156, endPoint x: 546, endPoint y: 169, distance: 19.0
click at [559, 156] on button "8" at bounding box center [557, 155] width 16 height 16
drag, startPoint x: 493, startPoint y: 370, endPoint x: 275, endPoint y: 167, distance: 297.8
click at [492, 369] on button "Ajouter" at bounding box center [491, 368] width 44 height 17
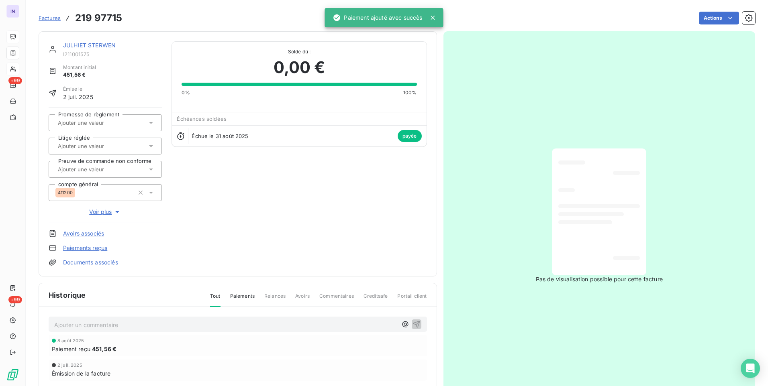
click at [109, 45] on link "JULHIET STERWEN" at bounding box center [89, 45] width 53 height 7
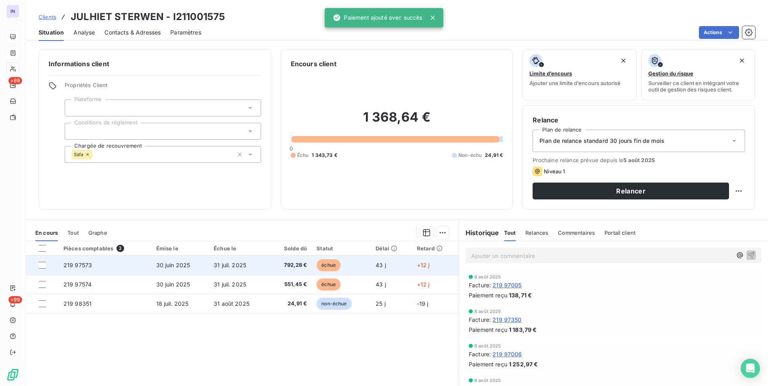
click at [294, 261] on td "792,28 €" at bounding box center [290, 265] width 43 height 19
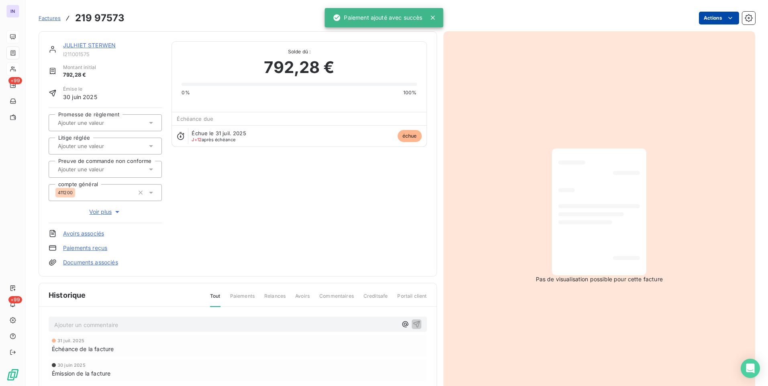
click at [715, 20] on html "IN +99 +99 Factures 219 97573 Actions JULHIET STERWEN I211001575 Montant initia…" at bounding box center [384, 193] width 768 height 386
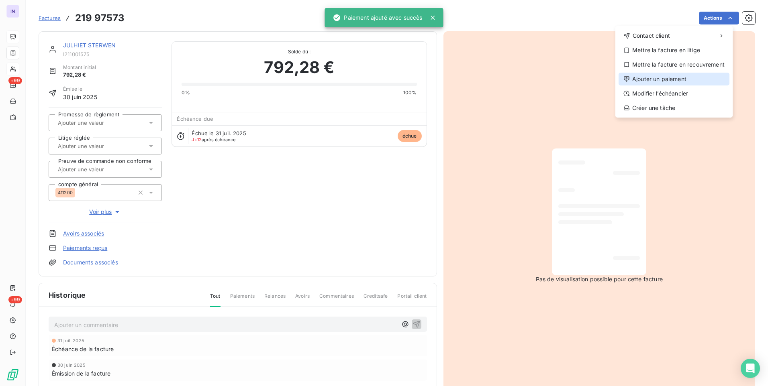
click at [653, 78] on div "Ajouter un paiement" at bounding box center [673, 79] width 111 height 13
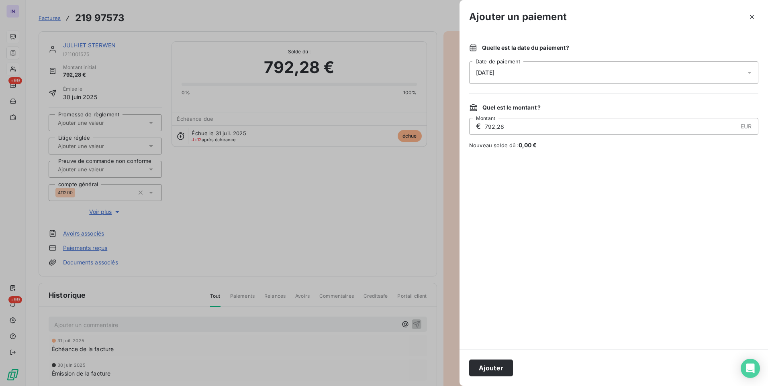
click at [565, 73] on div "[DATE]" at bounding box center [613, 72] width 289 height 22
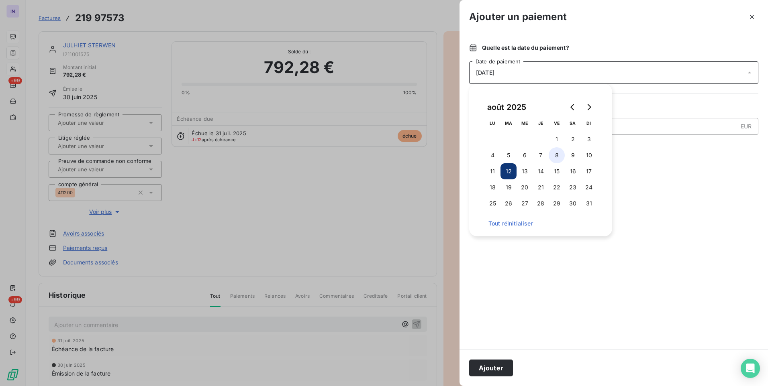
drag, startPoint x: 562, startPoint y: 157, endPoint x: 559, endPoint y: 160, distance: 4.8
click at [561, 157] on button "8" at bounding box center [557, 155] width 16 height 16
click at [499, 360] on div "Ajouter" at bounding box center [613, 368] width 308 height 37
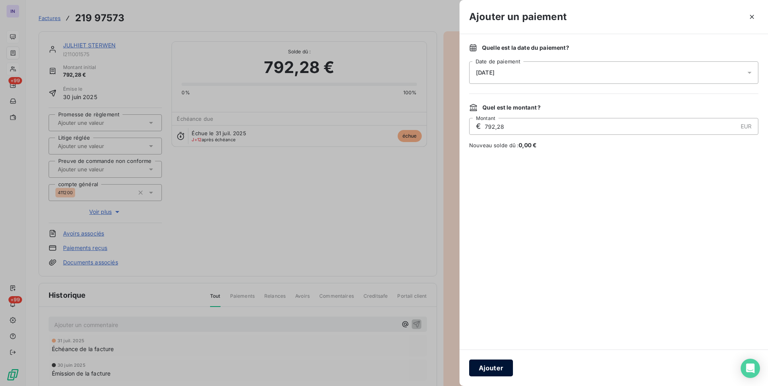
click at [490, 365] on button "Ajouter" at bounding box center [491, 368] width 44 height 17
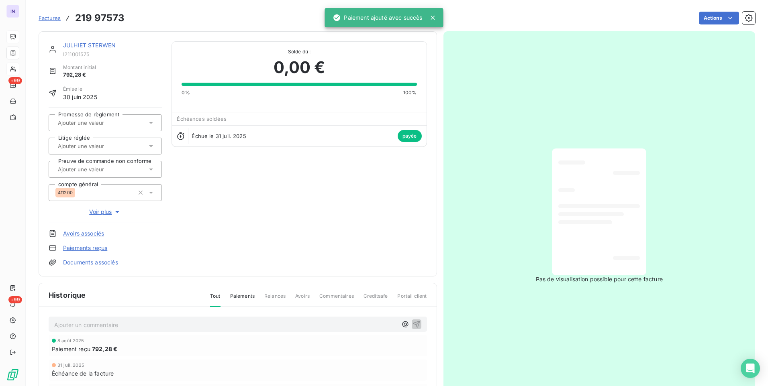
click at [111, 45] on link "JULHIET STERWEN" at bounding box center [89, 45] width 53 height 7
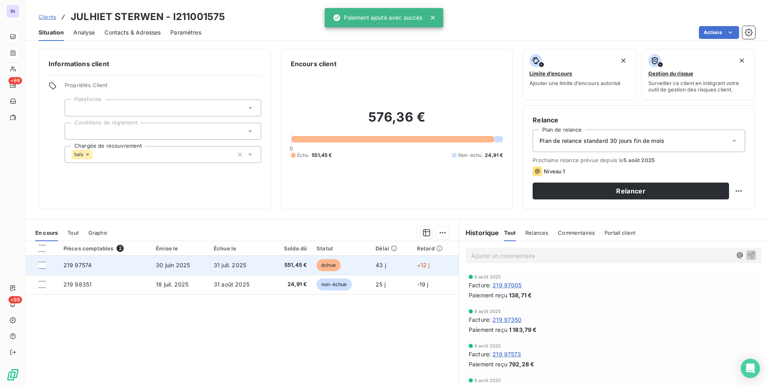
click at [298, 268] on span "551,45 €" at bounding box center [289, 265] width 33 height 8
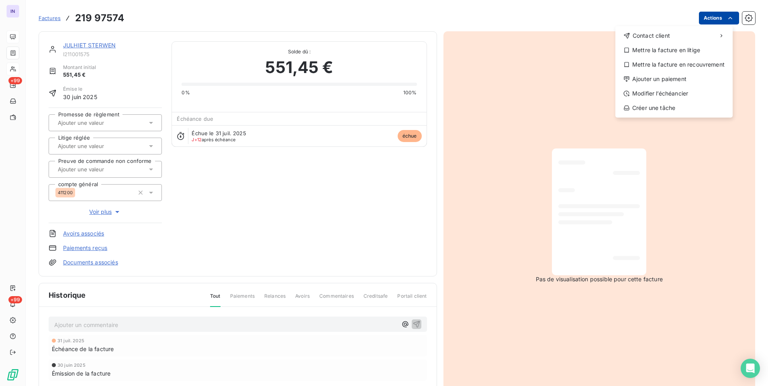
click at [697, 23] on html "IN +99 +99 Factures [PHONE_NUMBER] Actions Contact client Mettre la facture en …" at bounding box center [384, 193] width 768 height 386
click at [646, 78] on div "Ajouter un paiement" at bounding box center [673, 79] width 111 height 13
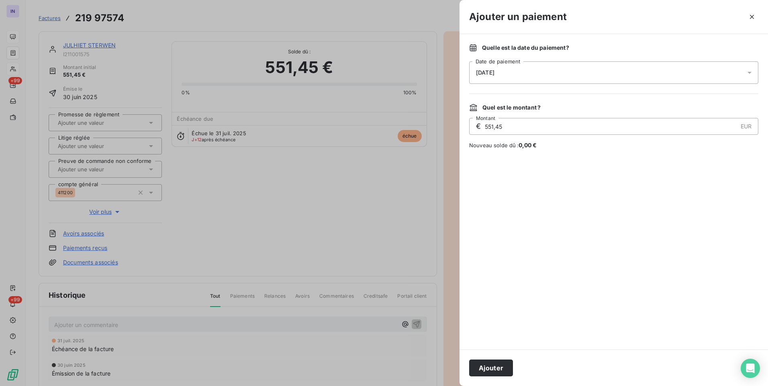
click at [572, 80] on div "[DATE]" at bounding box center [613, 72] width 289 height 22
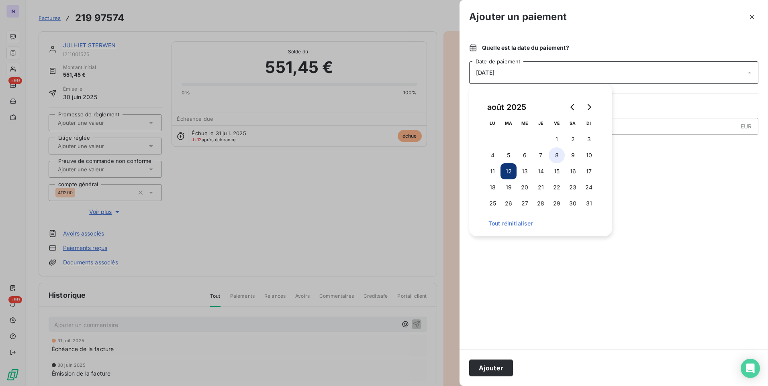
click at [552, 153] on button "8" at bounding box center [557, 155] width 16 height 16
drag, startPoint x: 482, startPoint y: 368, endPoint x: 477, endPoint y: 361, distance: 8.5
click at [482, 368] on button "Ajouter" at bounding box center [491, 368] width 44 height 17
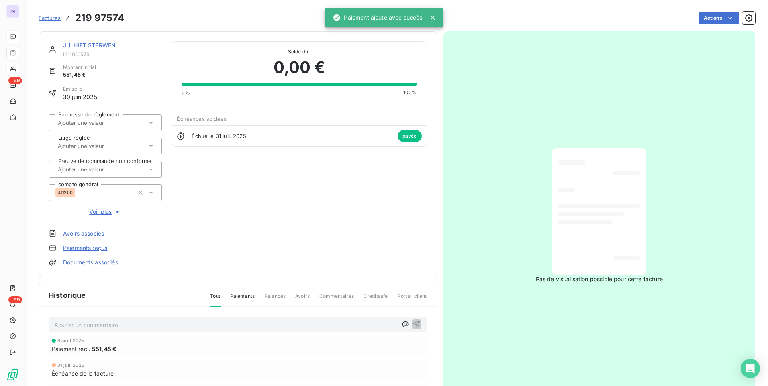
click at [109, 43] on link "JULHIET STERWEN" at bounding box center [89, 45] width 53 height 7
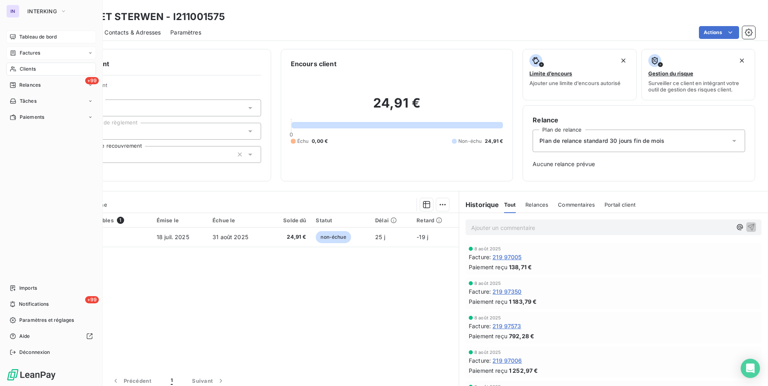
click at [34, 39] on span "Tableau de bord" at bounding box center [37, 36] width 37 height 7
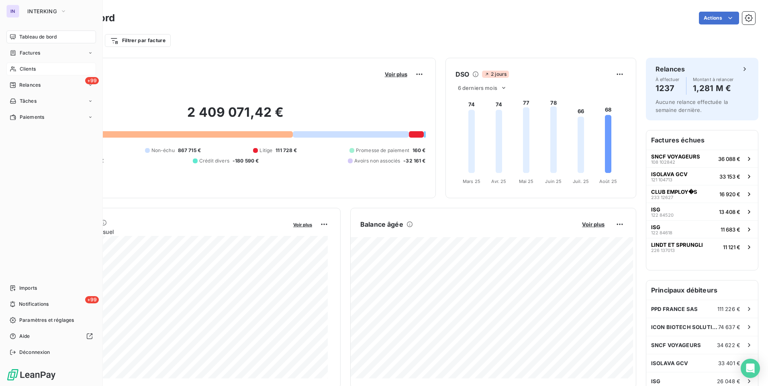
click at [31, 50] on span "Factures" at bounding box center [30, 52] width 20 height 7
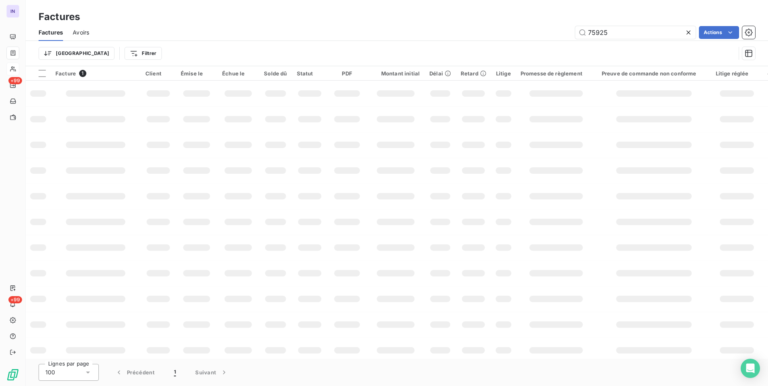
drag, startPoint x: 580, startPoint y: 31, endPoint x: 552, endPoint y: 32, distance: 27.3
click at [552, 32] on div "75925 Actions" at bounding box center [427, 32] width 656 height 13
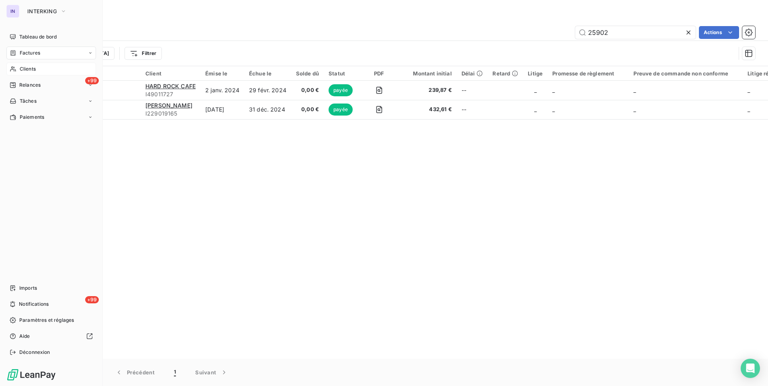
type input "25902"
click at [37, 69] on div "Clients" at bounding box center [51, 69] width 90 height 13
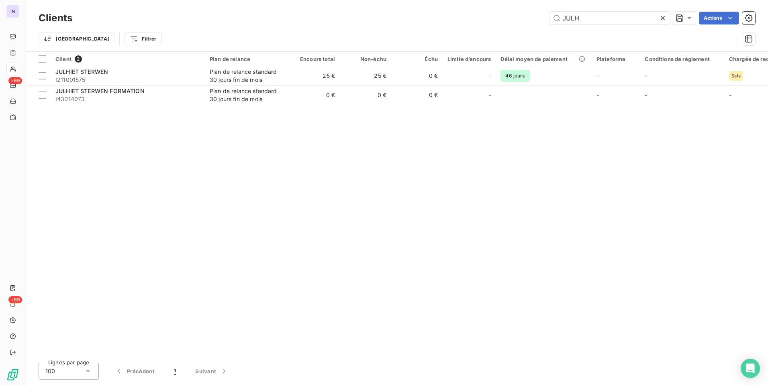
drag, startPoint x: 601, startPoint y: 18, endPoint x: 449, endPoint y: 28, distance: 152.1
click at [444, 28] on div "Clients JULH Actions Trier Filtrer" at bounding box center [397, 31] width 716 height 42
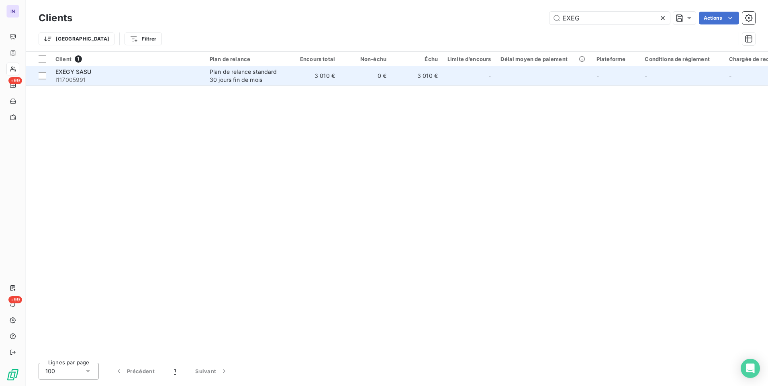
type input "EXEG"
click at [336, 76] on td "3 010 €" at bounding box center [313, 75] width 51 height 19
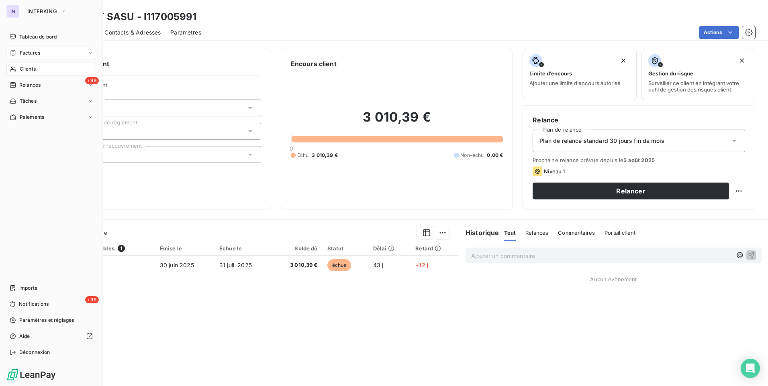
click at [27, 49] on div "Factures" at bounding box center [51, 53] width 90 height 13
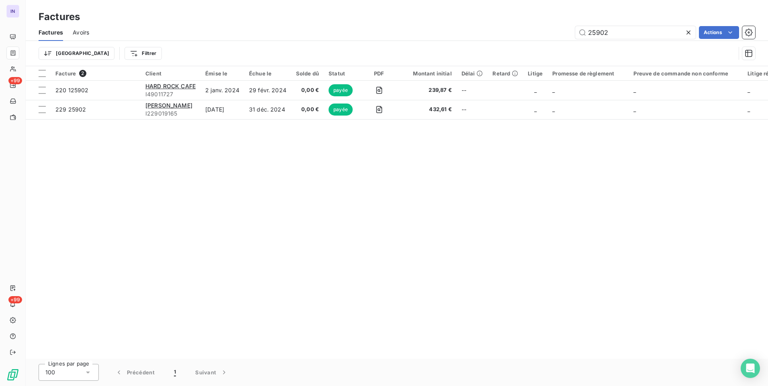
drag, startPoint x: 545, startPoint y: 35, endPoint x: 531, endPoint y: 35, distance: 14.1
click at [531, 35] on div "25902 Actions" at bounding box center [427, 32] width 656 height 13
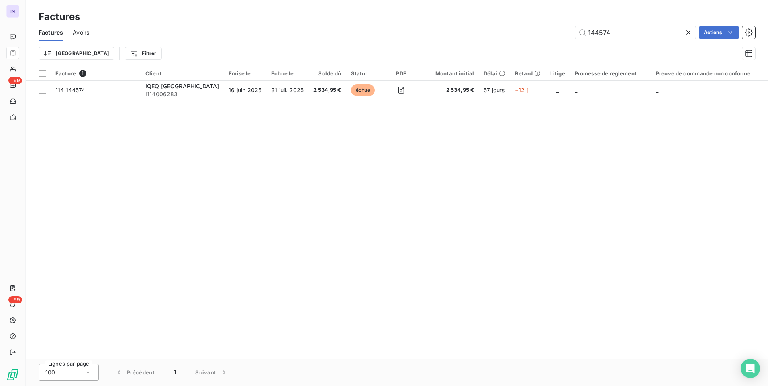
type input "144574"
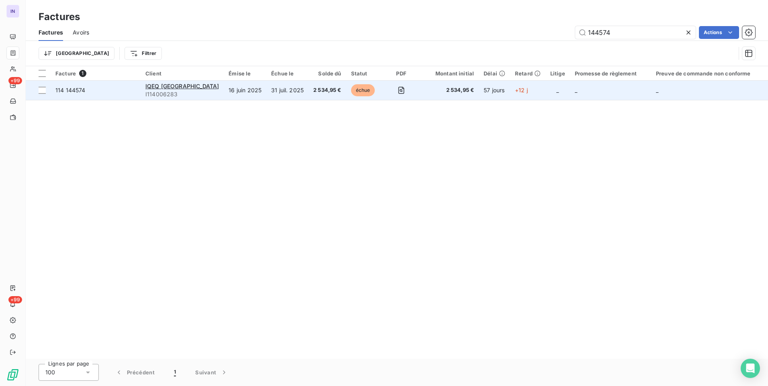
click at [266, 90] on td "31 juil. 2025" at bounding box center [287, 90] width 42 height 19
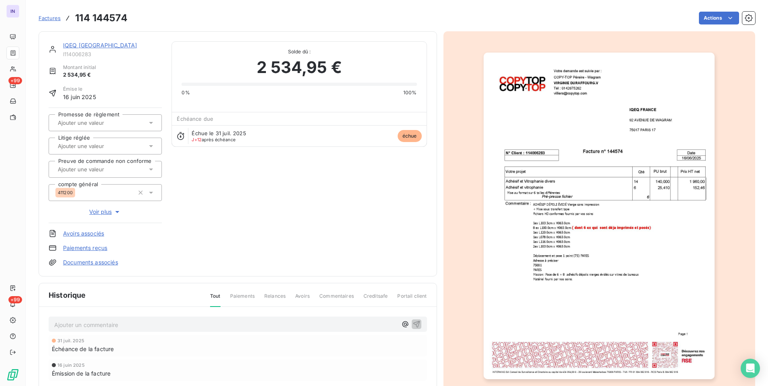
click at [708, 18] on html "IN +99 +99 Factures 114 144574 Actions IQEQ [GEOGRAPHIC_DATA] I114006283 Montan…" at bounding box center [384, 193] width 768 height 386
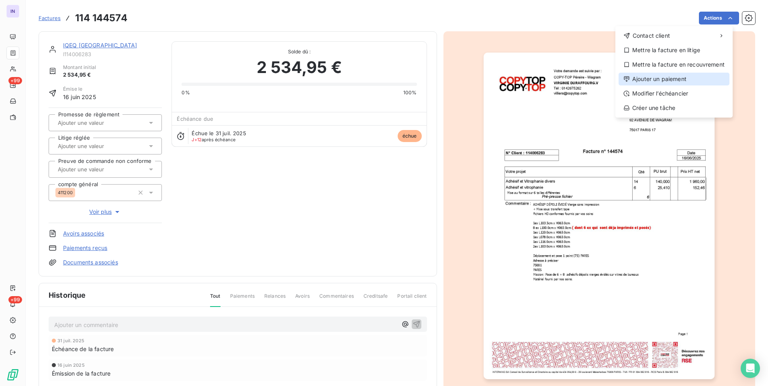
click at [665, 79] on div "Ajouter un paiement" at bounding box center [673, 79] width 111 height 13
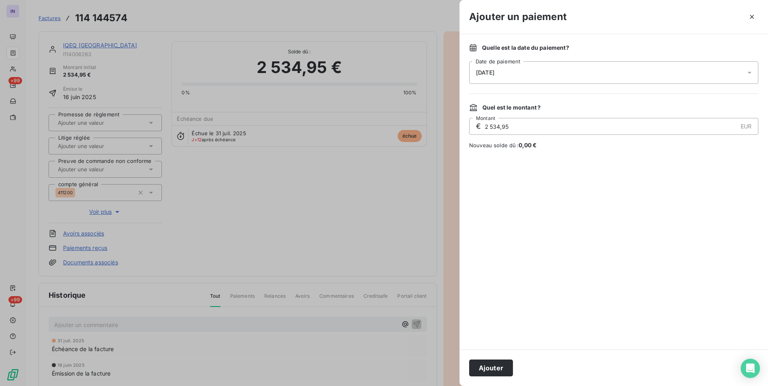
click at [555, 73] on div "[DATE]" at bounding box center [613, 72] width 289 height 22
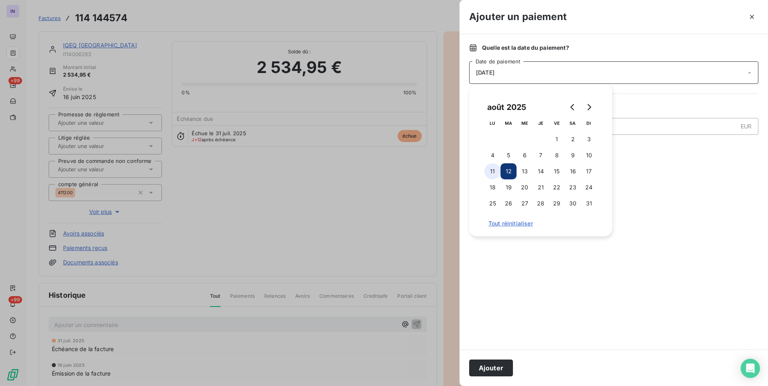
click at [495, 169] on button "11" at bounding box center [492, 171] width 16 height 16
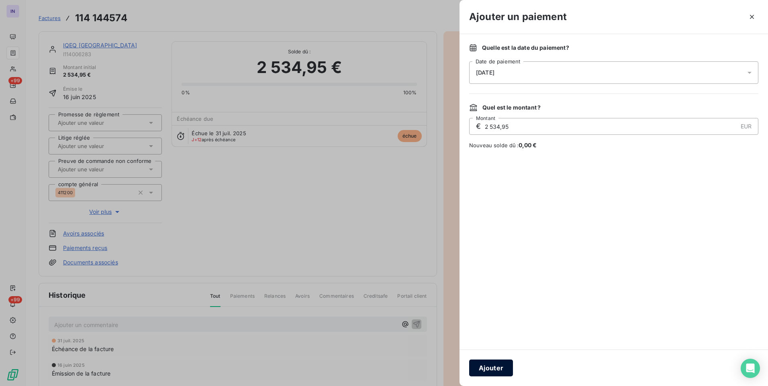
drag, startPoint x: 492, startPoint y: 370, endPoint x: 506, endPoint y: 361, distance: 16.5
click at [493, 369] on button "Ajouter" at bounding box center [491, 368] width 44 height 17
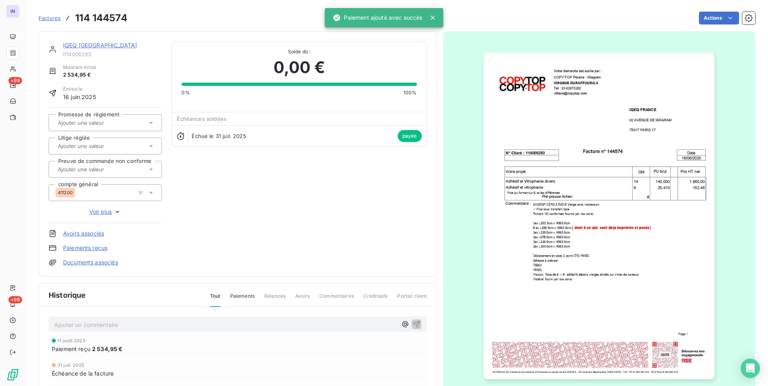
click at [75, 46] on link "IQEQ [GEOGRAPHIC_DATA]" at bounding box center [100, 45] width 74 height 7
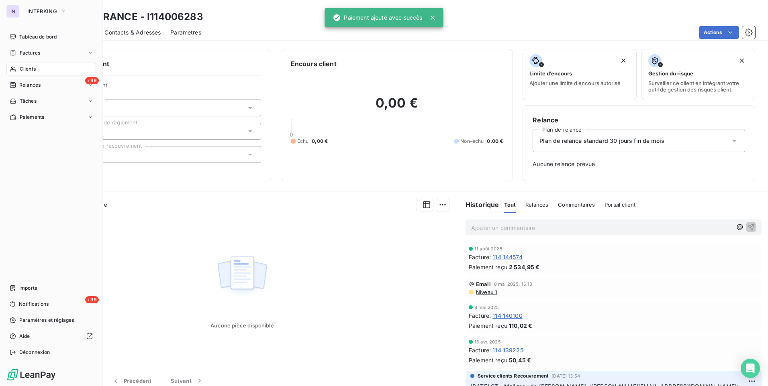
drag, startPoint x: 20, startPoint y: 52, endPoint x: 74, endPoint y: 50, distance: 53.9
click at [20, 52] on span "Factures" at bounding box center [30, 52] width 20 height 7
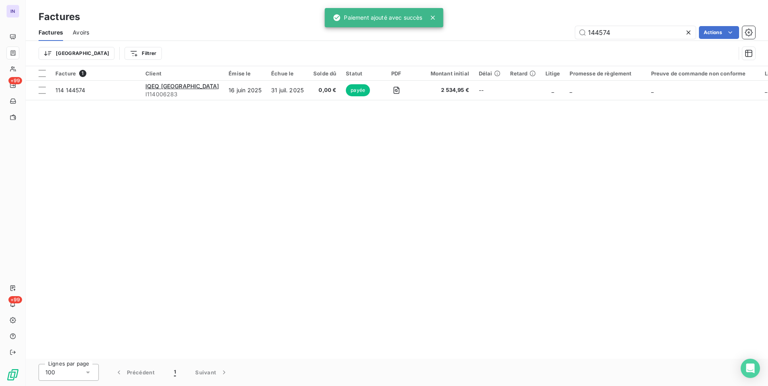
drag, startPoint x: 612, startPoint y: 33, endPoint x: 499, endPoint y: 35, distance: 113.3
click at [501, 35] on div "144574 Actions" at bounding box center [427, 32] width 656 height 13
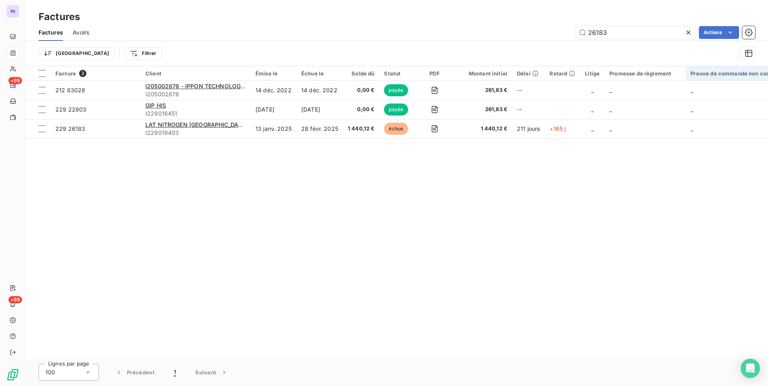
type input "26183"
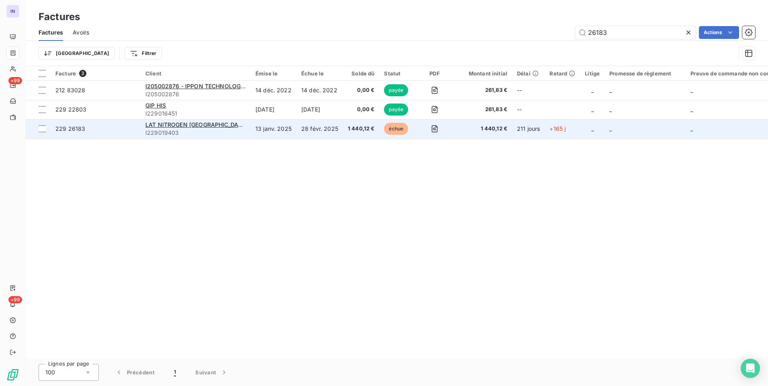
click at [334, 127] on td "28 févr. 2025" at bounding box center [319, 128] width 47 height 19
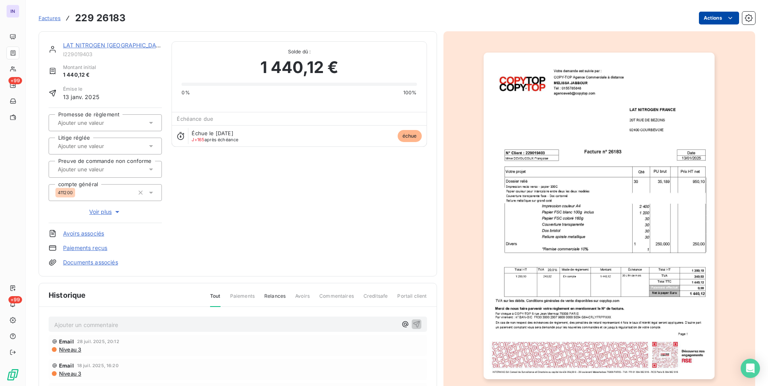
click at [707, 19] on html "IN +99 +99 Factures 229 26183 Actions LAT NITROGEN [GEOGRAPHIC_DATA] I229019403…" at bounding box center [384, 193] width 768 height 386
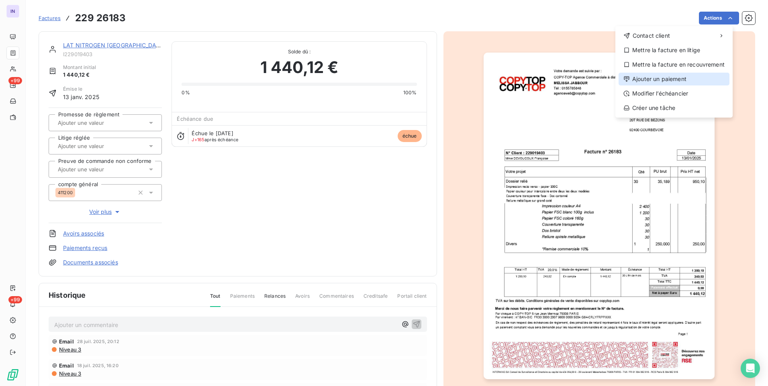
click at [658, 79] on div "Ajouter un paiement" at bounding box center [673, 79] width 111 height 13
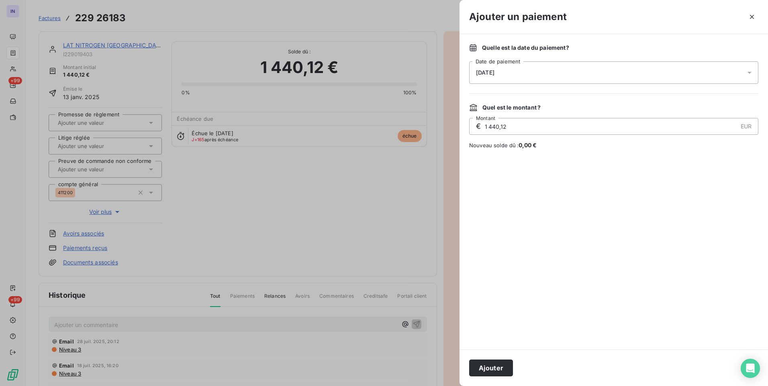
click at [484, 73] on span "[DATE]" at bounding box center [485, 72] width 18 height 6
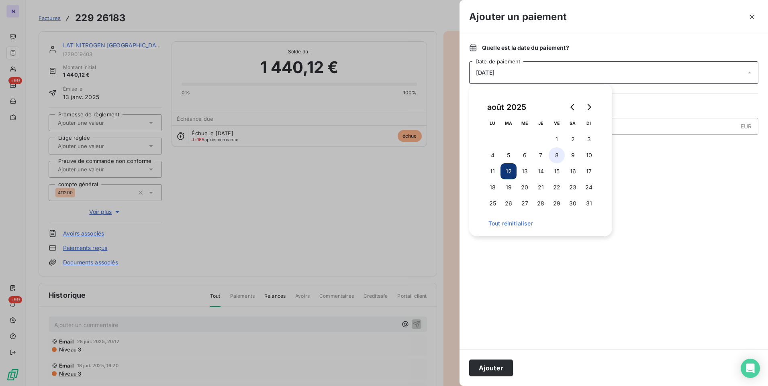
click at [556, 153] on button "8" at bounding box center [557, 155] width 16 height 16
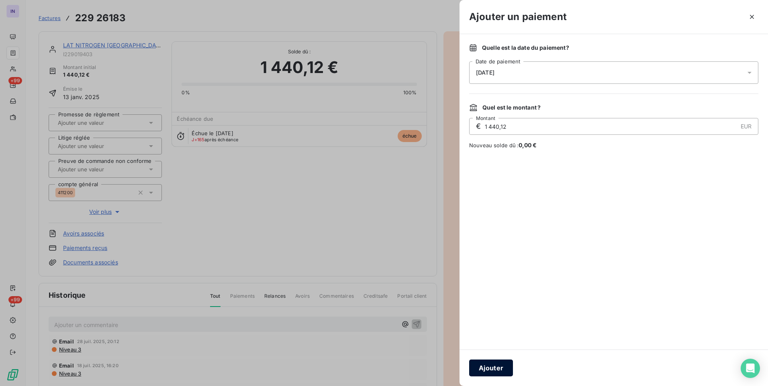
drag, startPoint x: 497, startPoint y: 368, endPoint x: 506, endPoint y: 368, distance: 9.6
click at [497, 367] on button "Ajouter" at bounding box center [491, 368] width 44 height 17
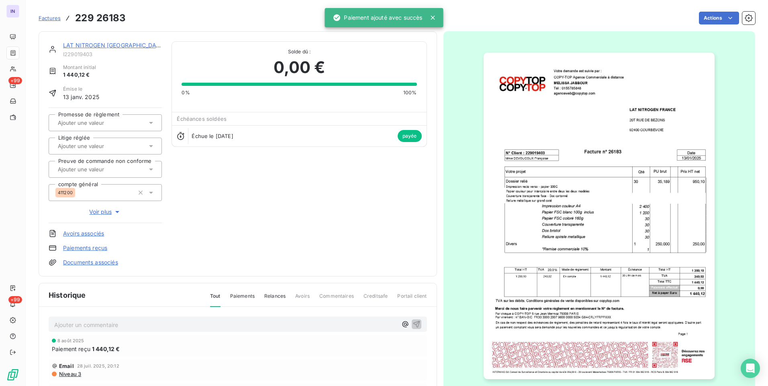
click at [101, 47] on link "LAT NITROGEN [GEOGRAPHIC_DATA]" at bounding box center [114, 45] width 102 height 7
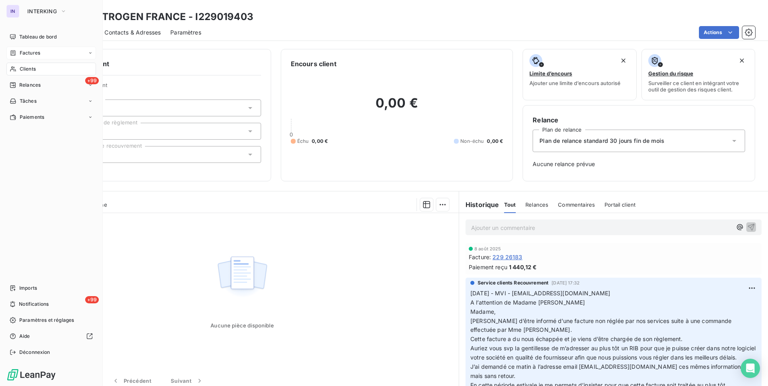
drag, startPoint x: 33, startPoint y: 52, endPoint x: 95, endPoint y: 57, distance: 62.0
click at [33, 52] on span "Factures" at bounding box center [30, 52] width 20 height 7
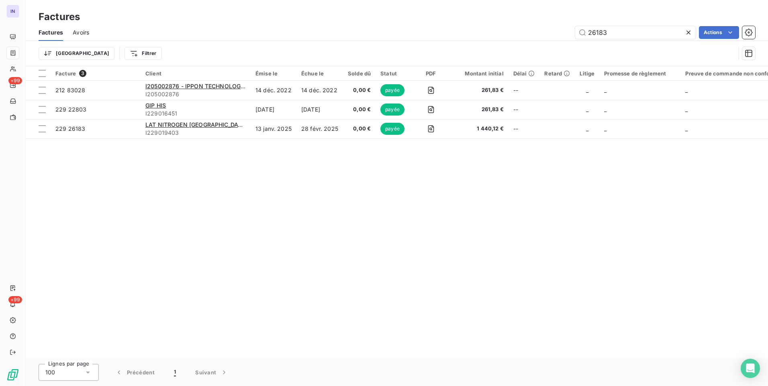
drag, startPoint x: 625, startPoint y: 30, endPoint x: 538, endPoint y: 37, distance: 86.6
click at [539, 37] on div "26183 Actions" at bounding box center [427, 32] width 656 height 13
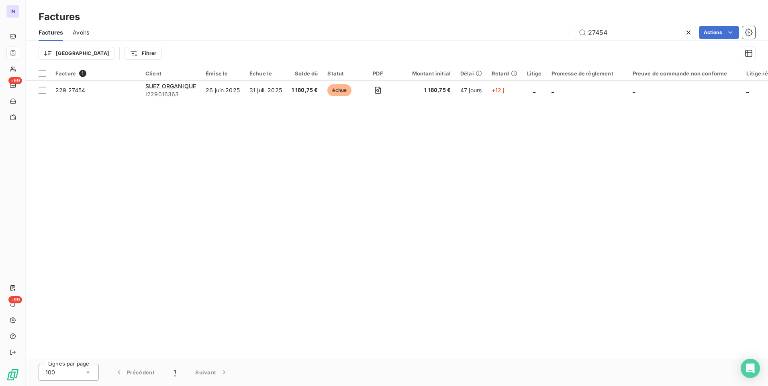
type input "27454"
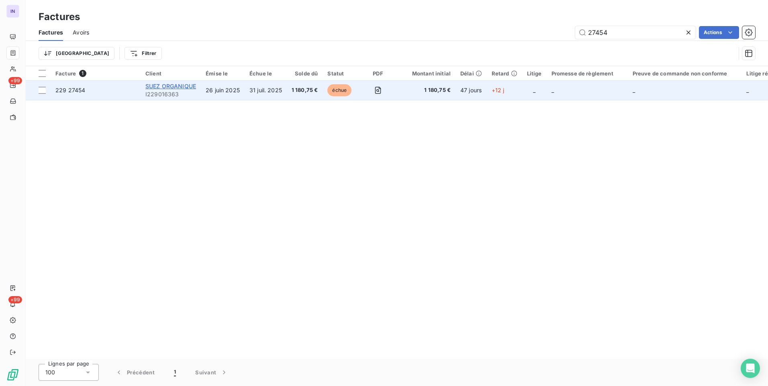
click at [166, 84] on span "SUEZ ORGANIQUE" at bounding box center [170, 86] width 51 height 7
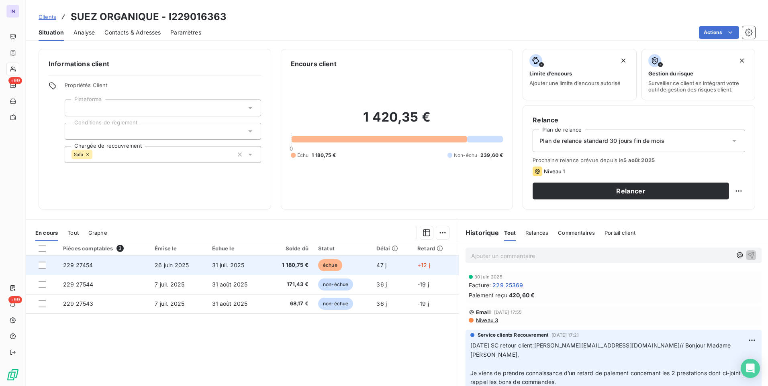
click at [287, 269] on span "1 180,75 €" at bounding box center [289, 265] width 37 height 8
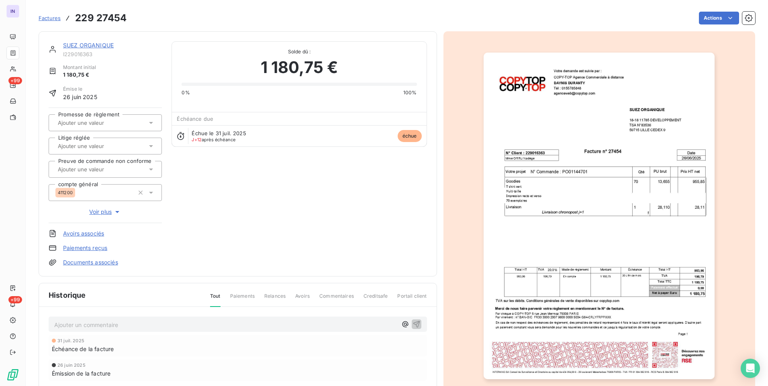
click at [700, 22] on html "IN +99 +99 Factures 229 27454 Actions SUEZ ORGANIQUE I229016363 Montant initial…" at bounding box center [384, 193] width 768 height 386
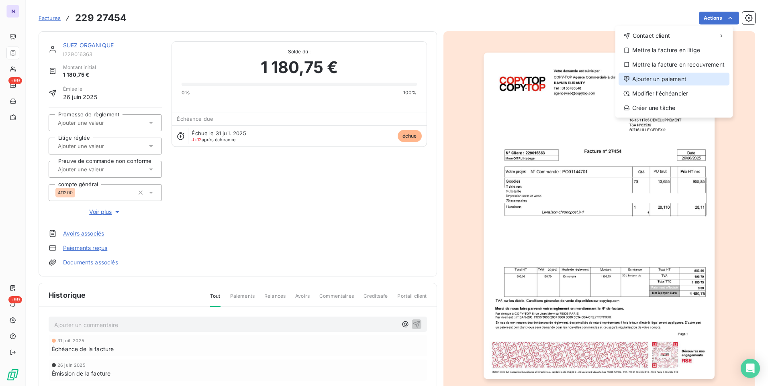
click at [684, 80] on div "Ajouter un paiement" at bounding box center [673, 79] width 111 height 13
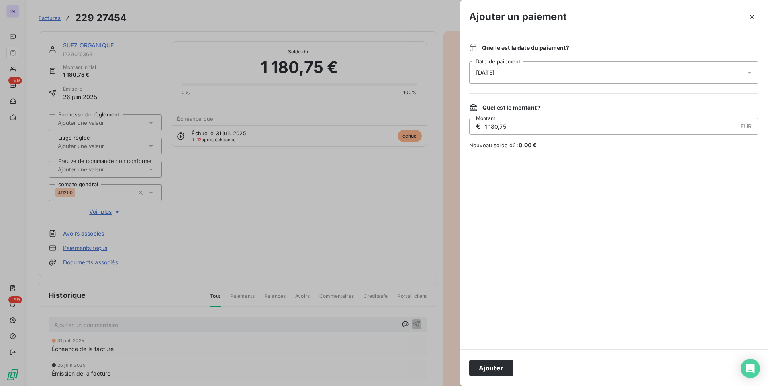
click at [509, 74] on div "[DATE]" at bounding box center [613, 72] width 289 height 22
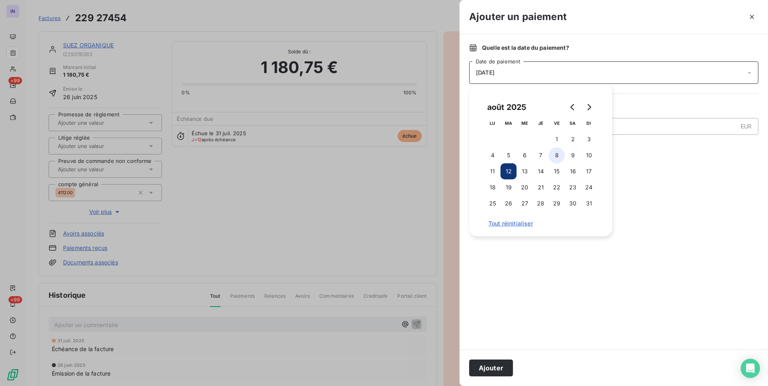
click at [557, 156] on button "8" at bounding box center [557, 155] width 16 height 16
click at [497, 366] on button "Ajouter" at bounding box center [491, 368] width 44 height 17
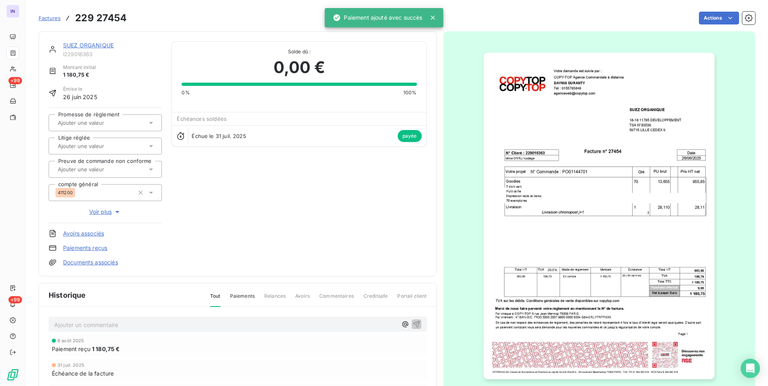
click at [88, 42] on link "SUEZ ORGANIQUE" at bounding box center [88, 45] width 51 height 7
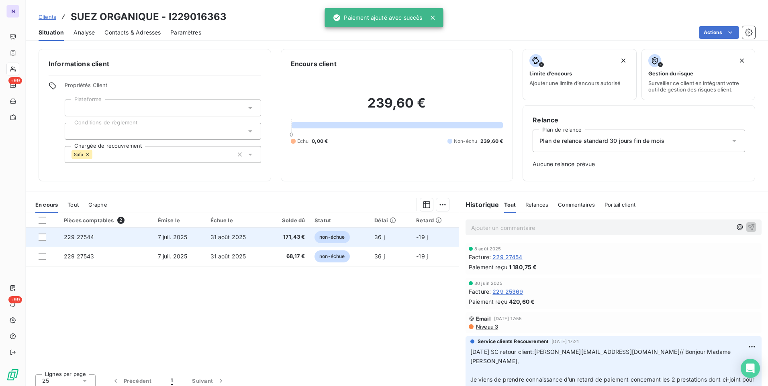
click at [302, 240] on span "171,43 €" at bounding box center [288, 237] width 34 height 8
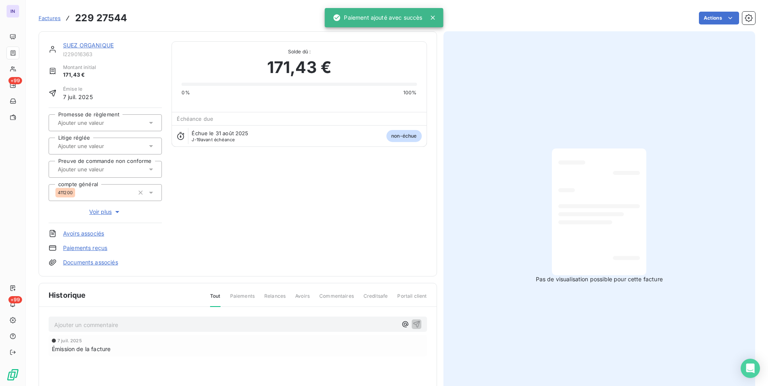
click at [711, 17] on html "IN +99 +99 Factures 229 27544 Actions SUEZ ORGANIQUE I229016363 Montant initial…" at bounding box center [384, 193] width 768 height 386
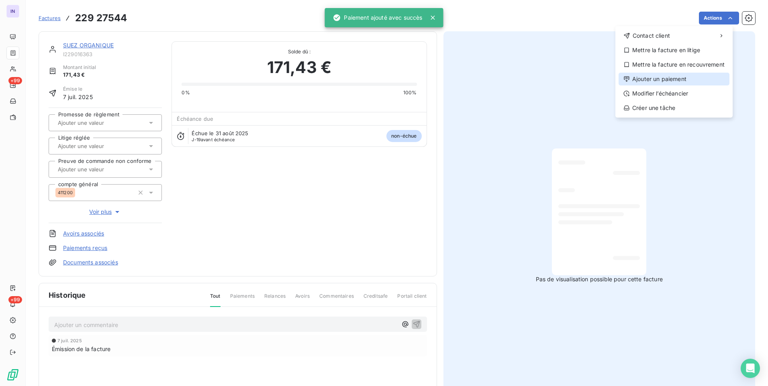
click at [665, 78] on div "Ajouter un paiement" at bounding box center [673, 79] width 111 height 13
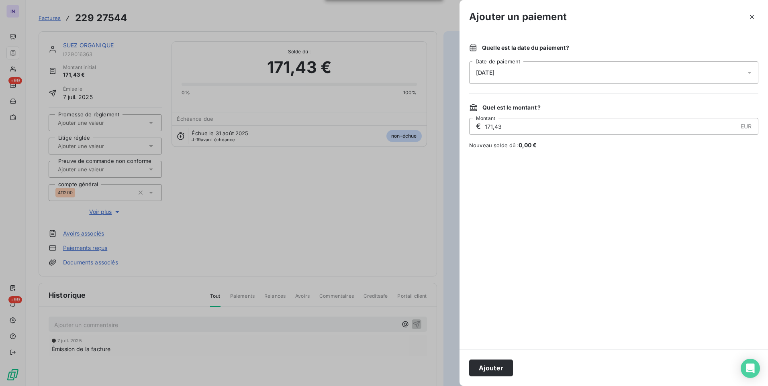
click at [558, 75] on div "[DATE]" at bounding box center [613, 72] width 289 height 22
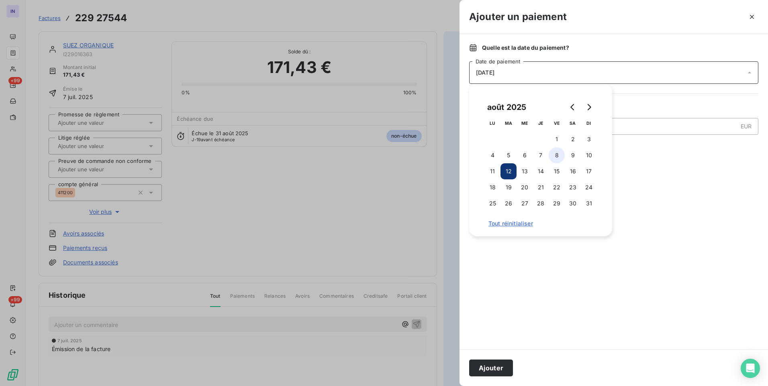
click at [557, 157] on button "8" at bounding box center [557, 155] width 16 height 16
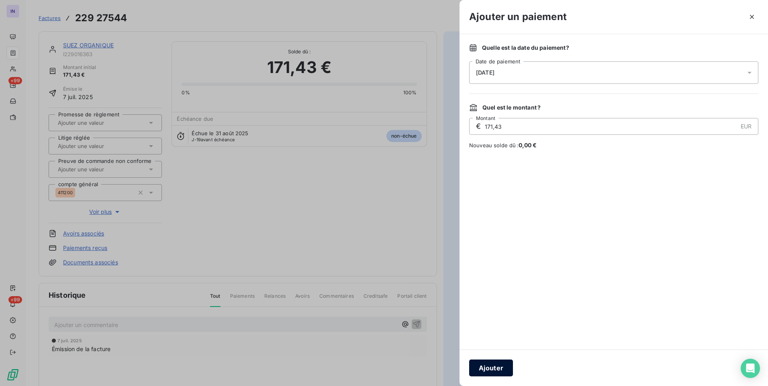
click at [493, 366] on button "Ajouter" at bounding box center [491, 368] width 44 height 17
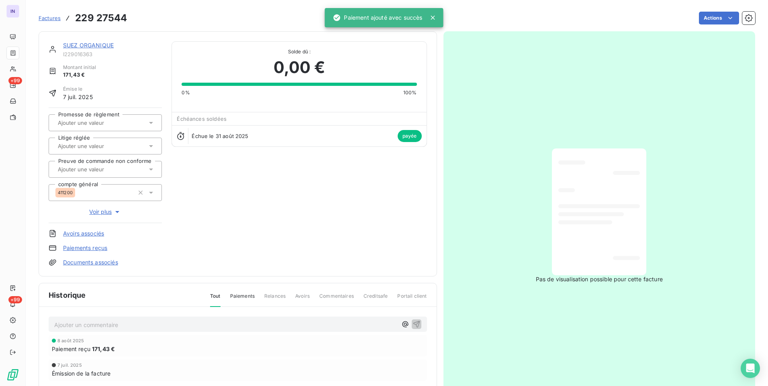
click at [101, 45] on link "SUEZ ORGANIQUE" at bounding box center [88, 45] width 51 height 7
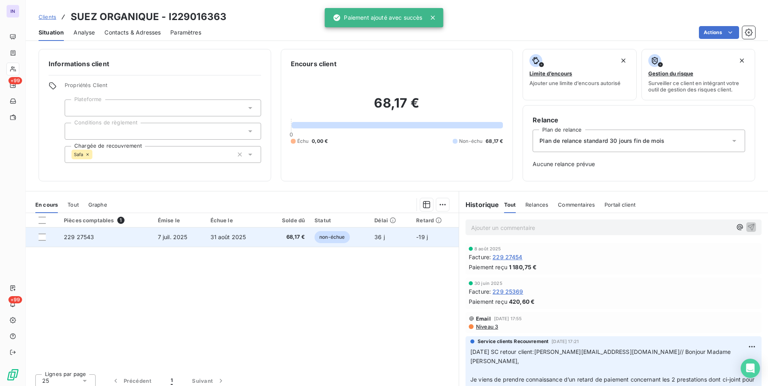
click at [215, 233] on td "31 août 2025" at bounding box center [236, 237] width 61 height 19
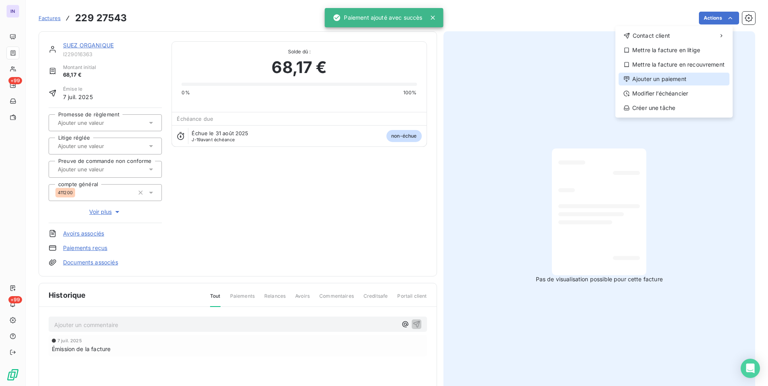
click at [660, 75] on div "Ajouter un paiement" at bounding box center [673, 79] width 111 height 13
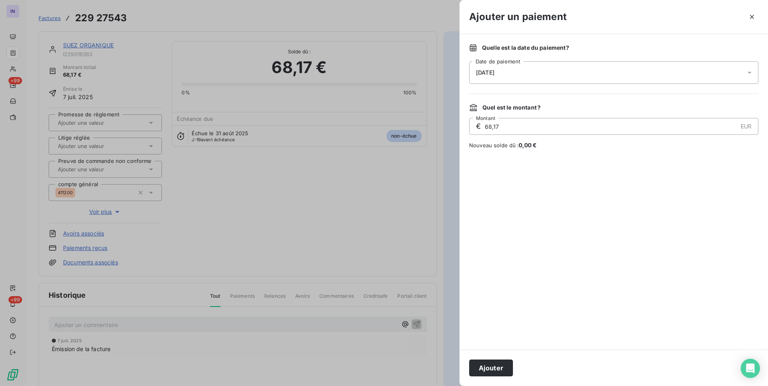
drag, startPoint x: 540, startPoint y: 73, endPoint x: 541, endPoint y: 81, distance: 7.6
click at [541, 76] on div "[DATE]" at bounding box center [613, 72] width 289 height 22
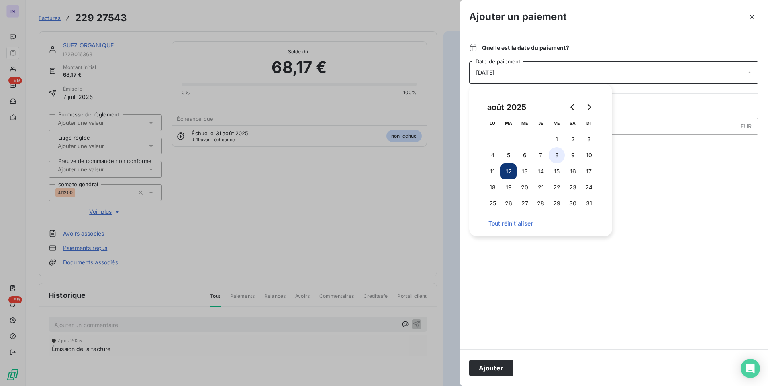
click at [560, 155] on button "8" at bounding box center [557, 155] width 16 height 16
drag, startPoint x: 498, startPoint y: 368, endPoint x: 513, endPoint y: 340, distance: 31.3
click at [502, 362] on button "Ajouter" at bounding box center [491, 368] width 44 height 17
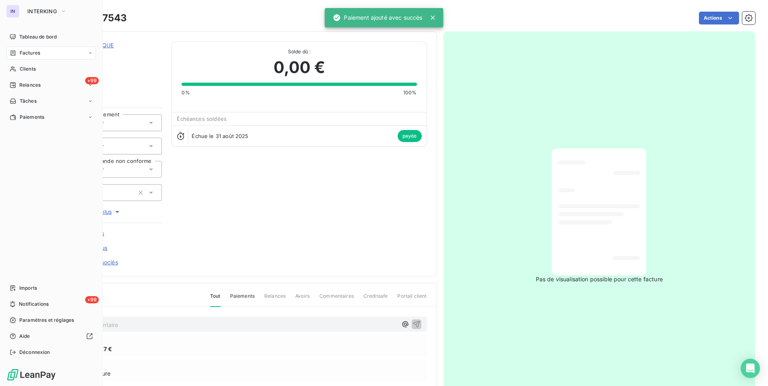
click at [35, 53] on span "Factures" at bounding box center [30, 52] width 20 height 7
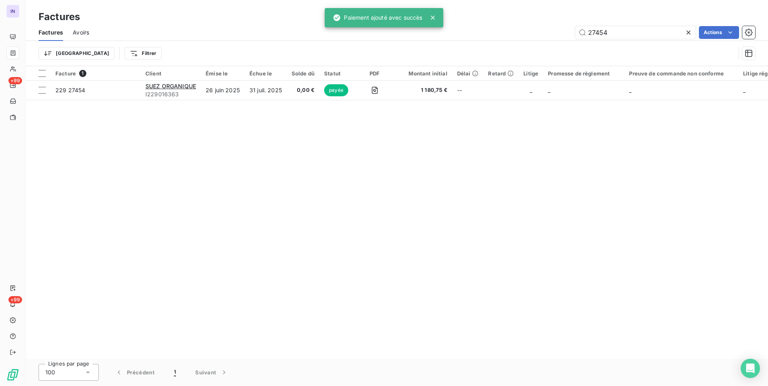
click at [521, 33] on div "27454 Actions" at bounding box center [427, 32] width 656 height 13
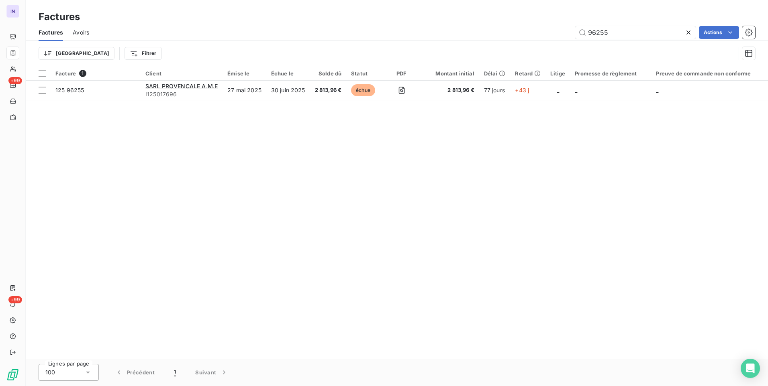
type input "96255"
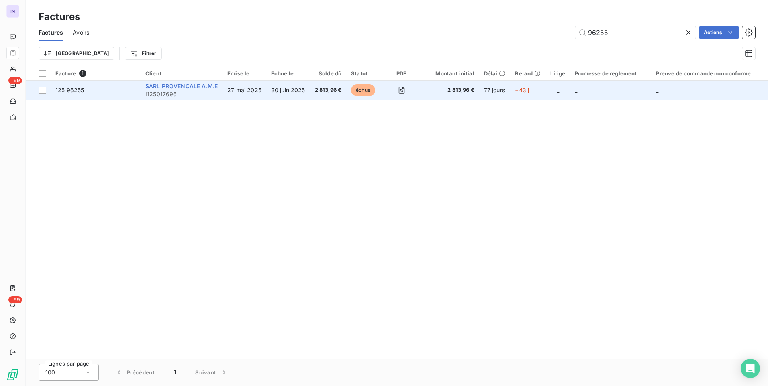
click at [205, 87] on span "SARL PROVENCALE A.M.E" at bounding box center [181, 86] width 72 height 7
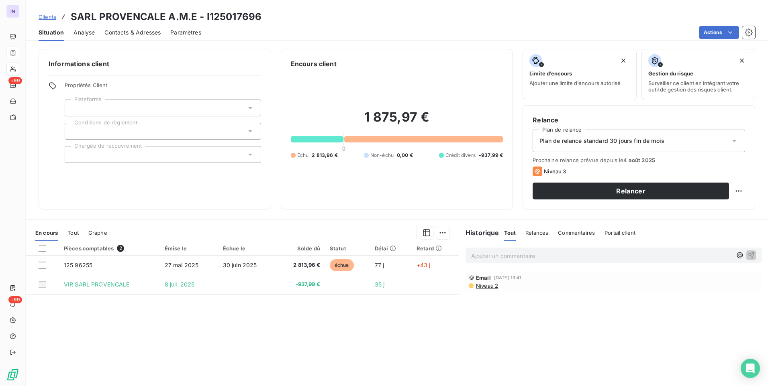
click at [480, 287] on span "Niveau 2" at bounding box center [486, 286] width 23 height 6
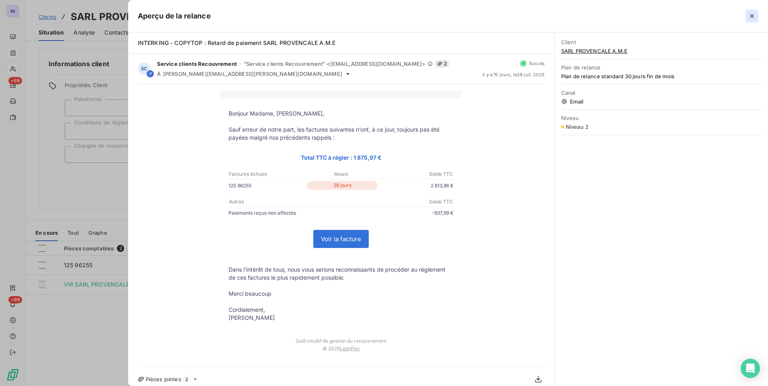
click at [753, 14] on icon "button" at bounding box center [752, 16] width 8 height 8
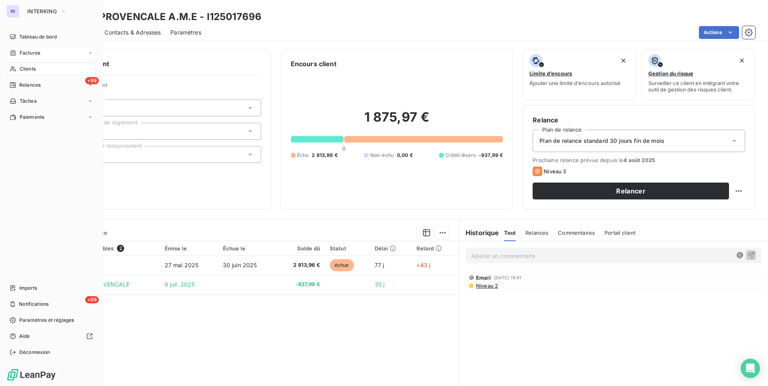
drag, startPoint x: 26, startPoint y: 70, endPoint x: 99, endPoint y: 67, distance: 73.1
click at [26, 70] on span "Clients" at bounding box center [28, 68] width 16 height 7
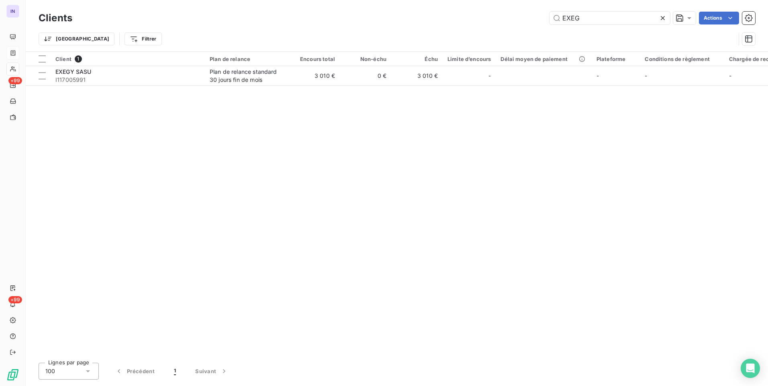
drag, startPoint x: 569, startPoint y: 18, endPoint x: 480, endPoint y: 18, distance: 88.4
click at [481, 18] on div "EXEG Actions" at bounding box center [418, 18] width 673 height 13
type input "G"
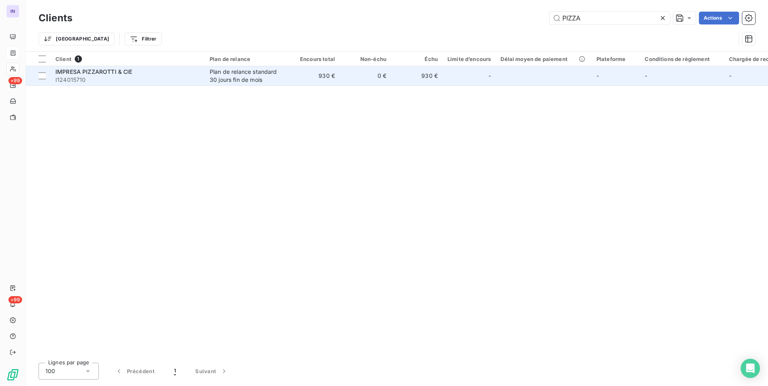
type input "PIZZA"
click at [127, 76] on span "I124015710" at bounding box center [127, 80] width 145 height 8
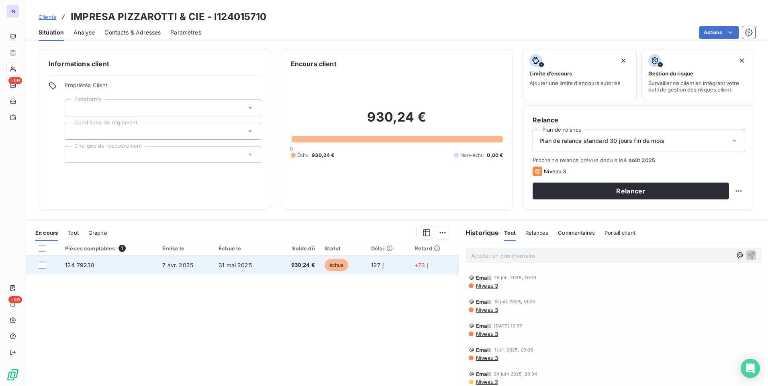
click at [286, 266] on span "930,24 €" at bounding box center [296, 265] width 37 height 8
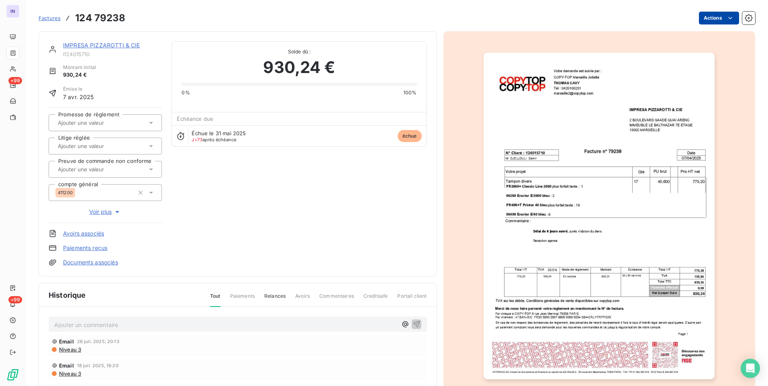
click at [703, 20] on html "IN +99 +99 Factures 124 79238 Actions IMPRESA PIZZAROTTI & CIE I124015710 Monta…" at bounding box center [384, 193] width 768 height 386
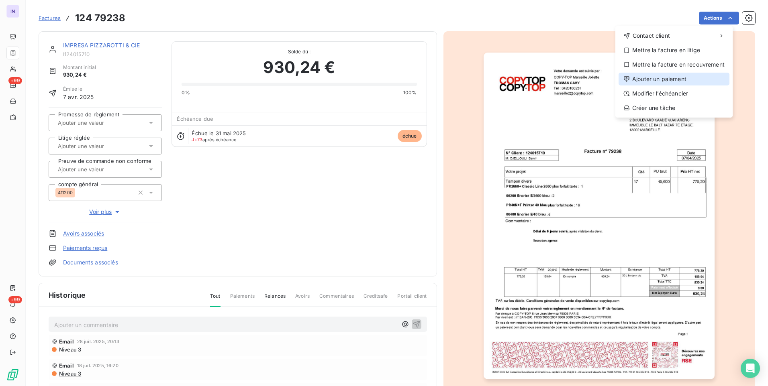
click at [668, 80] on div "Ajouter un paiement" at bounding box center [673, 79] width 111 height 13
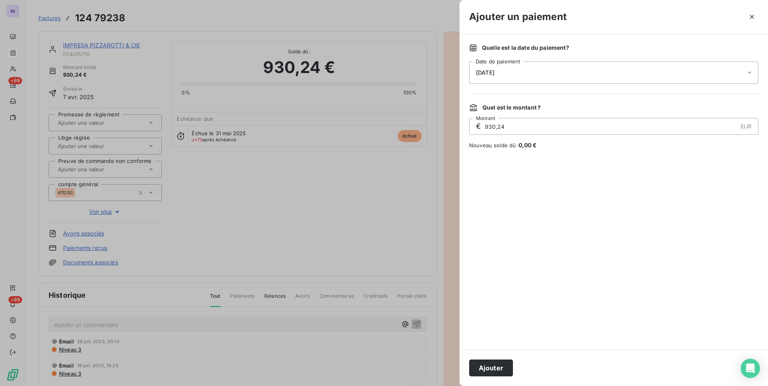
drag, startPoint x: 556, startPoint y: 74, endPoint x: 553, endPoint y: 81, distance: 7.2
click at [556, 76] on div "[DATE]" at bounding box center [613, 72] width 289 height 22
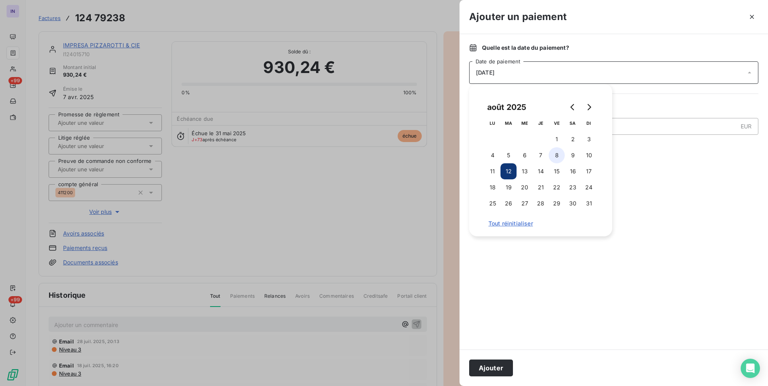
click at [553, 154] on button "8" at bounding box center [557, 155] width 16 height 16
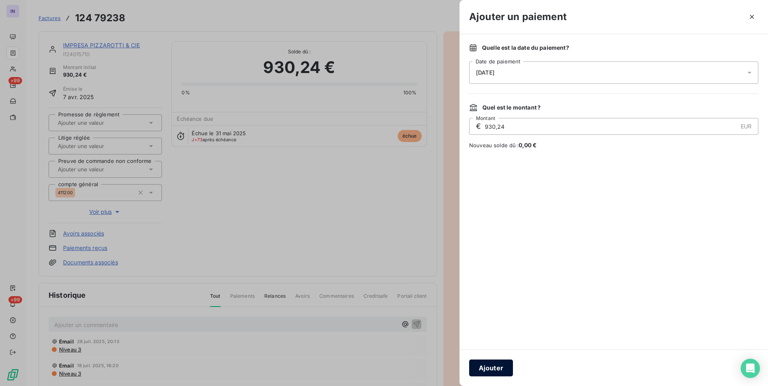
drag, startPoint x: 497, startPoint y: 366, endPoint x: 523, endPoint y: 359, distance: 27.5
click at [502, 366] on button "Ajouter" at bounding box center [491, 368] width 44 height 17
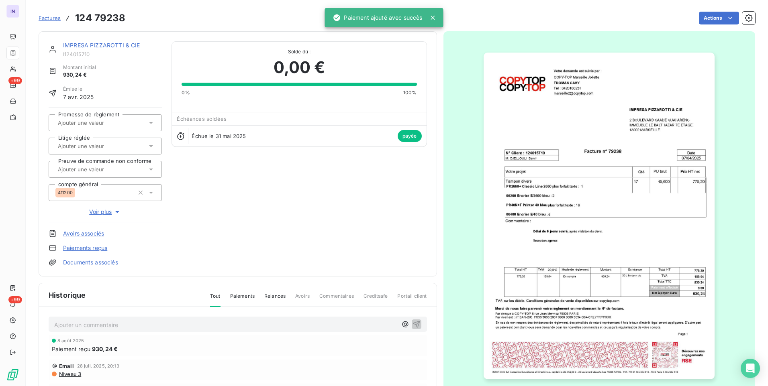
click at [122, 45] on link "IMPRESA PIZZAROTTI & CIE" at bounding box center [101, 45] width 77 height 7
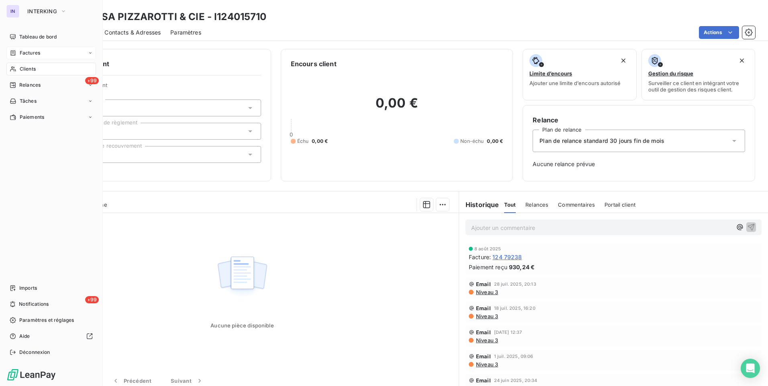
click at [25, 55] on span "Factures" at bounding box center [30, 52] width 20 height 7
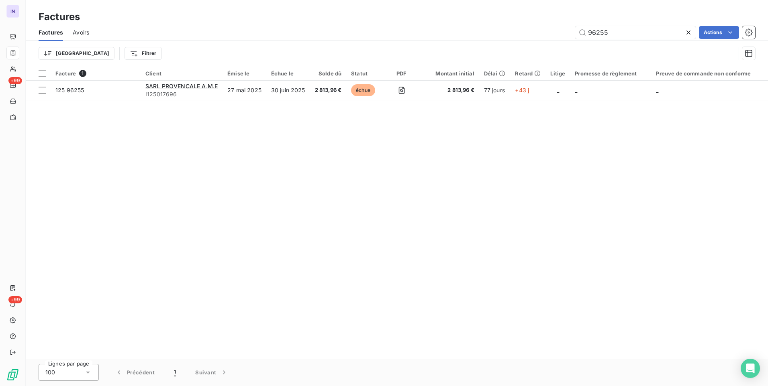
drag, startPoint x: 628, startPoint y: 31, endPoint x: 515, endPoint y: 53, distance: 115.4
click at [535, 42] on div "Factures Avoirs 96255 Actions Trier Filtrer" at bounding box center [397, 45] width 742 height 42
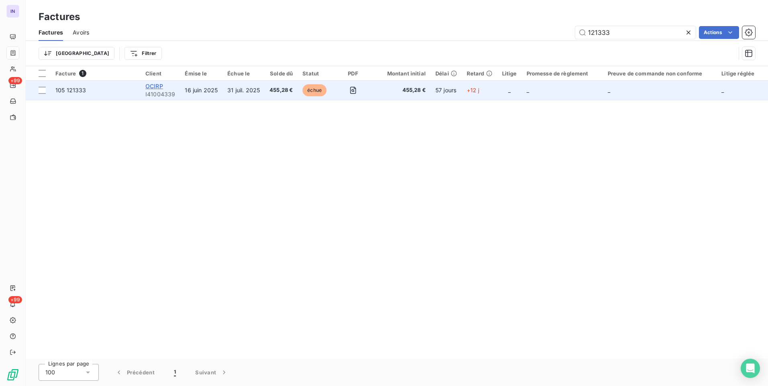
type input "121333"
click at [156, 83] on span "OCIRP" at bounding box center [154, 86] width 18 height 7
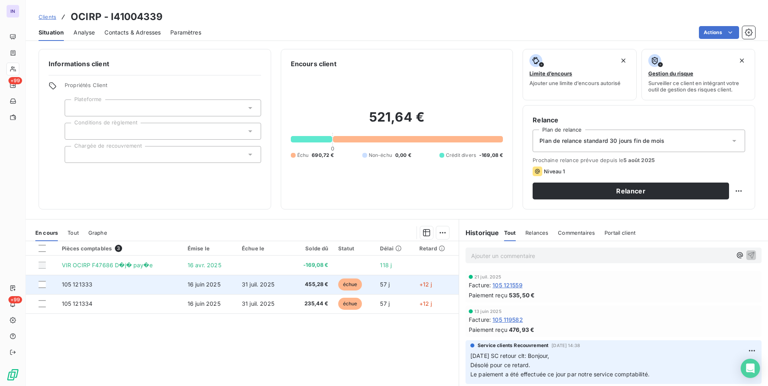
click at [229, 284] on td "16 juin 2025" at bounding box center [210, 284] width 54 height 19
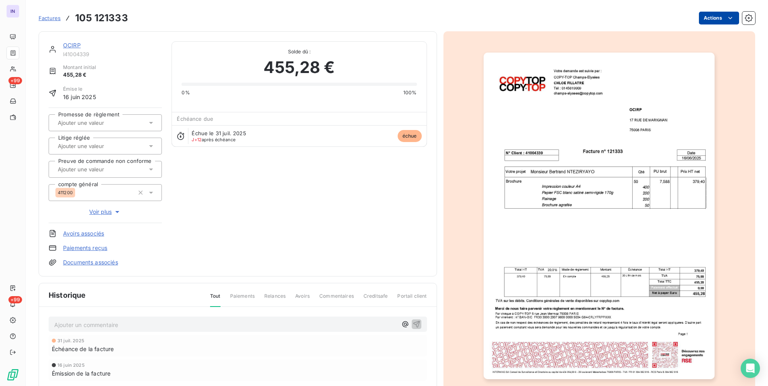
click at [711, 20] on html "IN +99 +99 Factures 105 121333 Actions OCIRP I41004339 Montant initial 455,28 €…" at bounding box center [384, 193] width 768 height 386
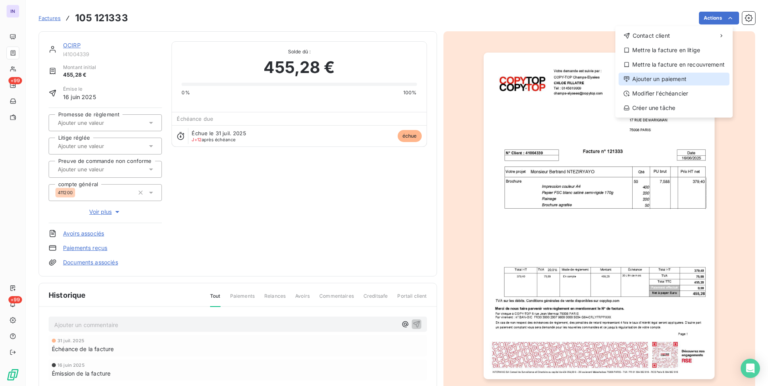
click at [658, 78] on div "Ajouter un paiement" at bounding box center [673, 79] width 111 height 13
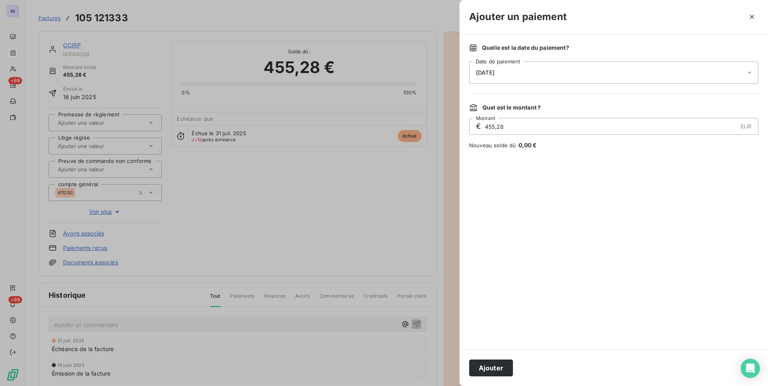
click at [539, 85] on div "Quelle est la date du paiement ? [DATE] Date de paiement Quel est le montant ? …" at bounding box center [613, 192] width 308 height 316
click at [541, 71] on div "[DATE]" at bounding box center [613, 72] width 289 height 22
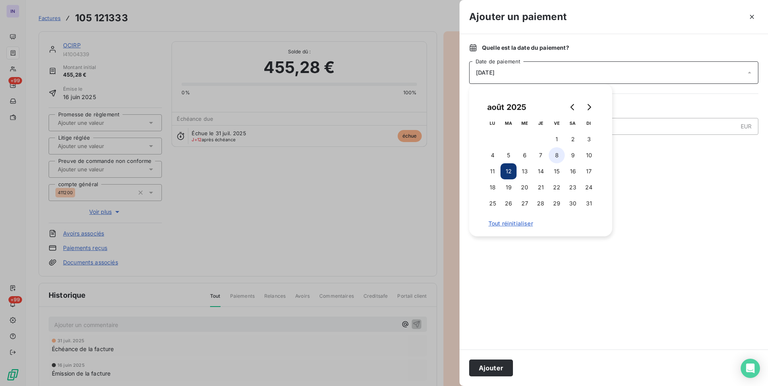
click at [560, 153] on button "8" at bounding box center [557, 155] width 16 height 16
click at [487, 368] on button "Ajouter" at bounding box center [491, 368] width 44 height 17
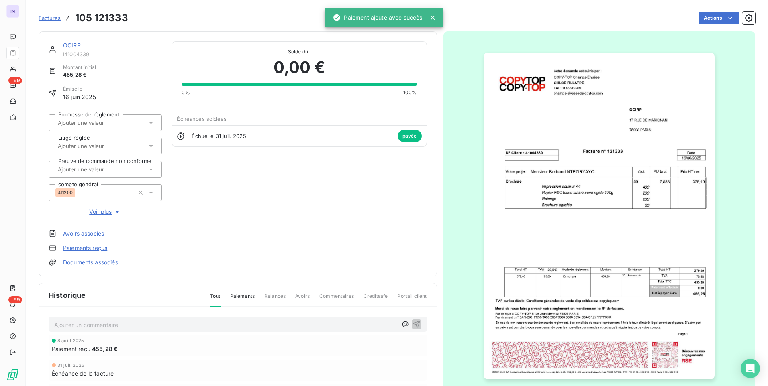
click at [73, 43] on link "OCIRP" at bounding box center [72, 45] width 18 height 7
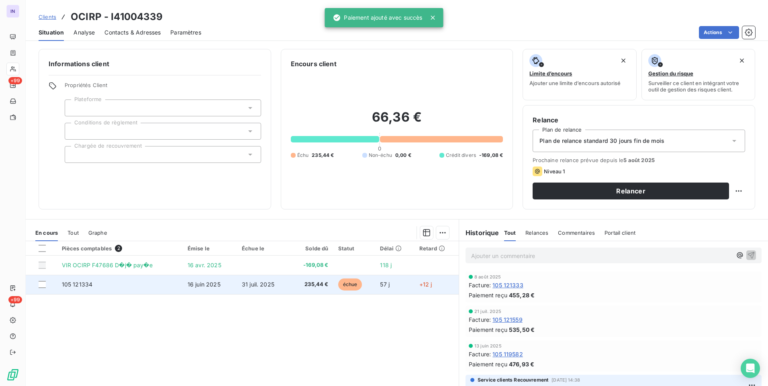
click at [258, 288] on td "31 juil. 2025" at bounding box center [263, 284] width 53 height 19
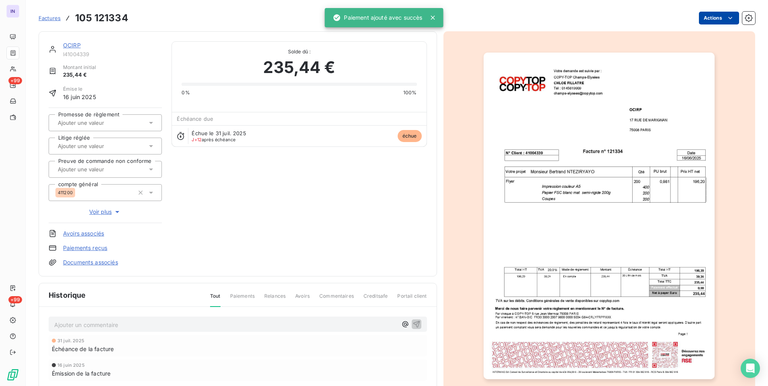
click at [710, 16] on html "IN +99 +99 Factures 105 121334 Actions OCIRP I41004339 Montant initial 235,44 €…" at bounding box center [384, 193] width 768 height 386
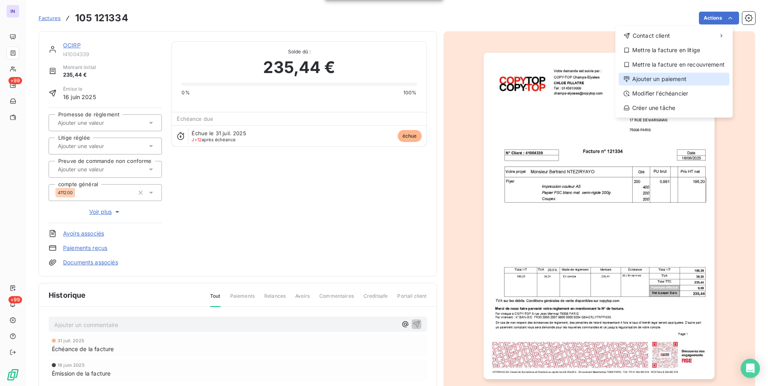
click at [658, 75] on div "Ajouter un paiement" at bounding box center [673, 79] width 111 height 13
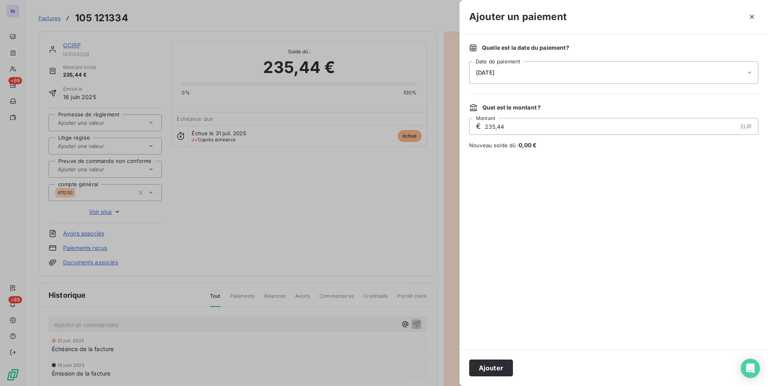
click at [494, 74] on span "[DATE]" at bounding box center [485, 72] width 18 height 6
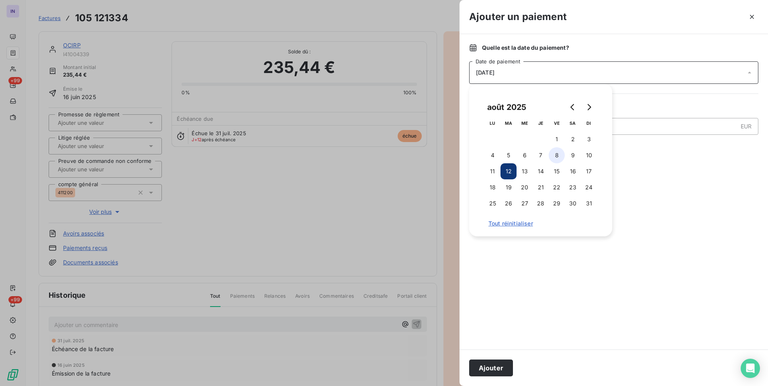
click at [556, 152] on button "8" at bounding box center [557, 155] width 16 height 16
click at [497, 365] on button "Ajouter" at bounding box center [491, 368] width 44 height 17
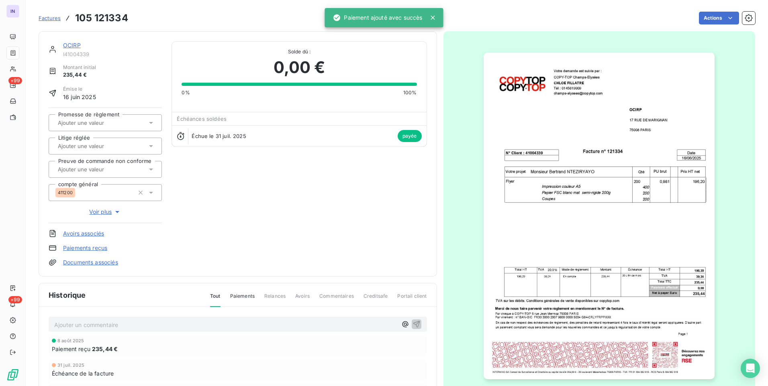
click at [72, 46] on link "OCIRP" at bounding box center [72, 45] width 18 height 7
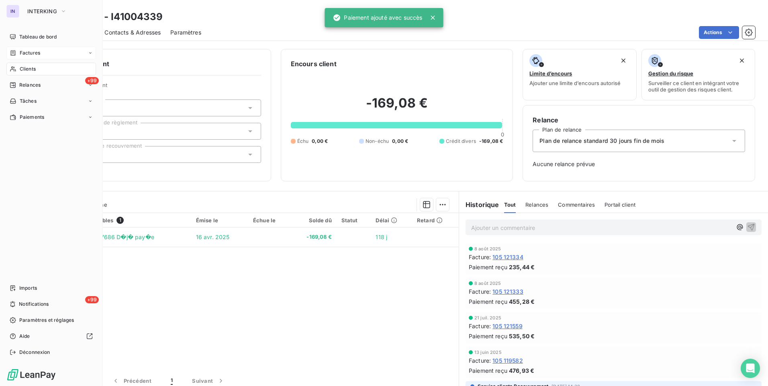
drag, startPoint x: 27, startPoint y: 52, endPoint x: 36, endPoint y: 55, distance: 9.5
click at [27, 52] on span "Factures" at bounding box center [30, 52] width 20 height 7
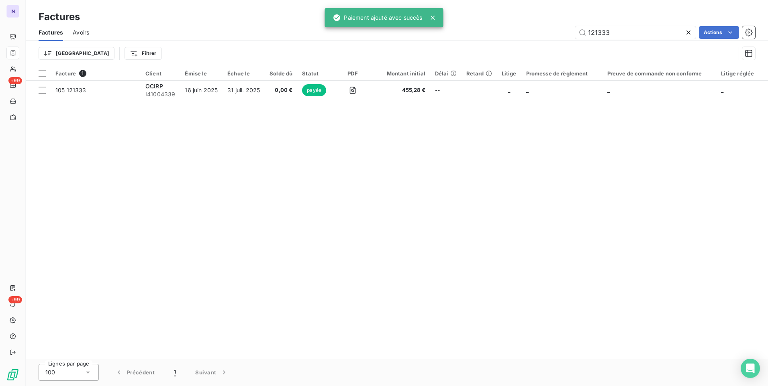
drag, startPoint x: 570, startPoint y: 31, endPoint x: 531, endPoint y: 33, distance: 39.4
click at [531, 33] on div "121333 Actions" at bounding box center [427, 32] width 656 height 13
type input "3"
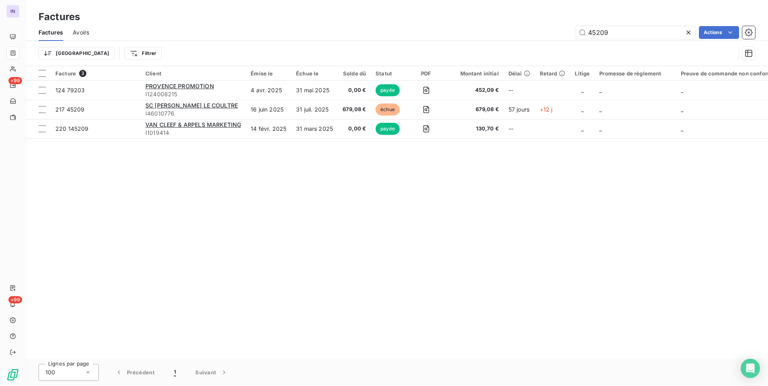
type input "45209"
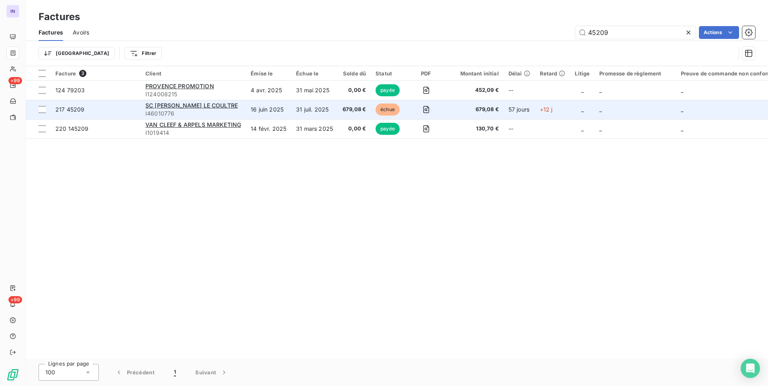
click at [243, 112] on td "SC [PERSON_NAME] LE COULTRE I46010776" at bounding box center [193, 109] width 105 height 19
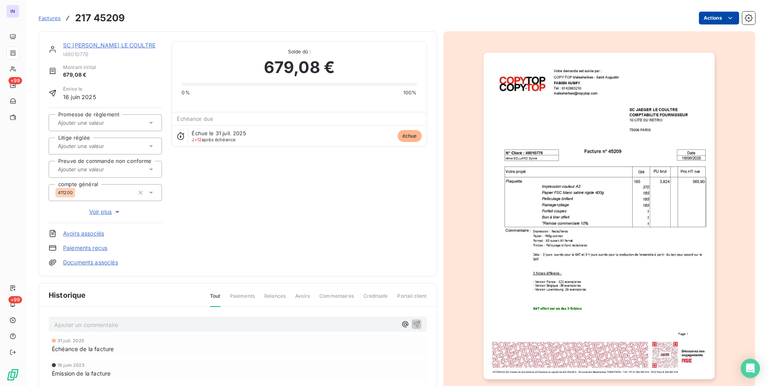
click at [705, 17] on html "IN +99 +99 Factures 217 45209 Actions SC [PERSON_NAME] LE COULTRE I46010776 Mon…" at bounding box center [384, 193] width 768 height 386
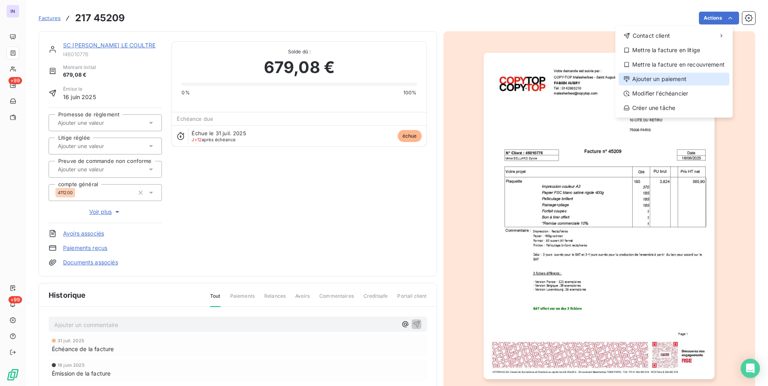
click at [662, 73] on div "Ajouter un paiement" at bounding box center [673, 79] width 111 height 13
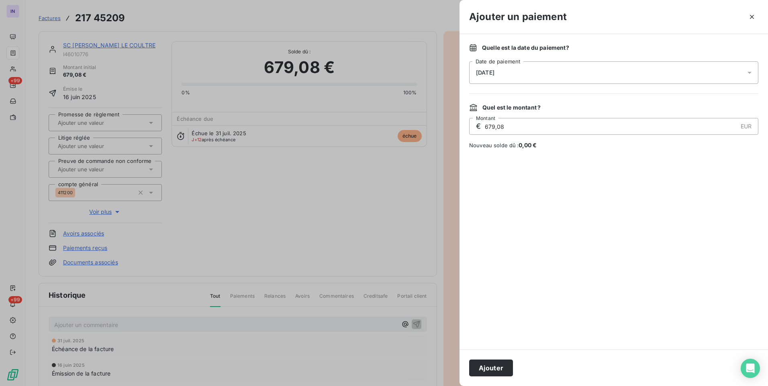
click at [585, 78] on div "[DATE]" at bounding box center [613, 72] width 289 height 22
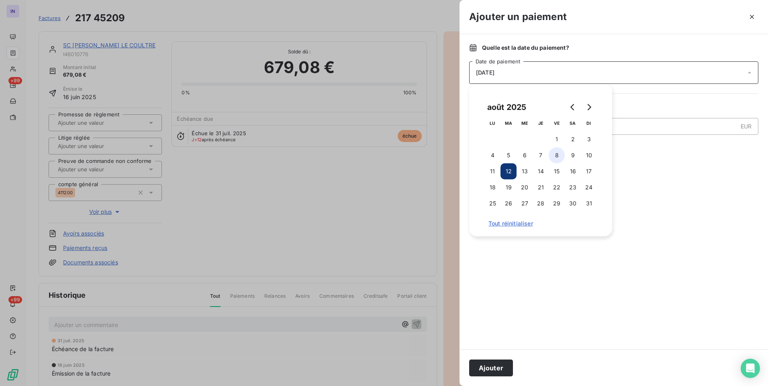
click at [557, 157] on button "8" at bounding box center [557, 155] width 16 height 16
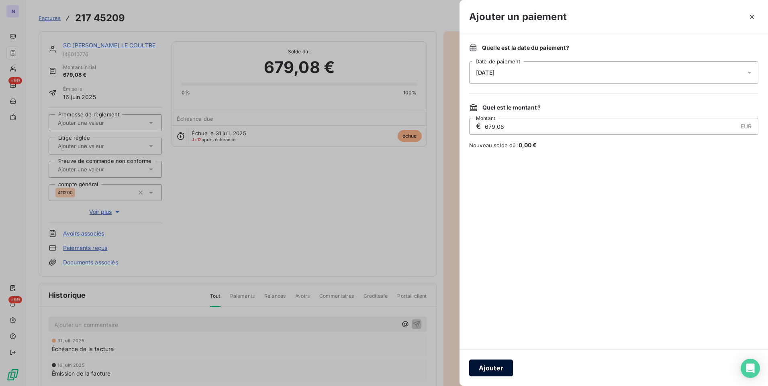
drag, startPoint x: 498, startPoint y: 368, endPoint x: 512, endPoint y: 357, distance: 17.8
click at [499, 365] on button "Ajouter" at bounding box center [491, 368] width 44 height 17
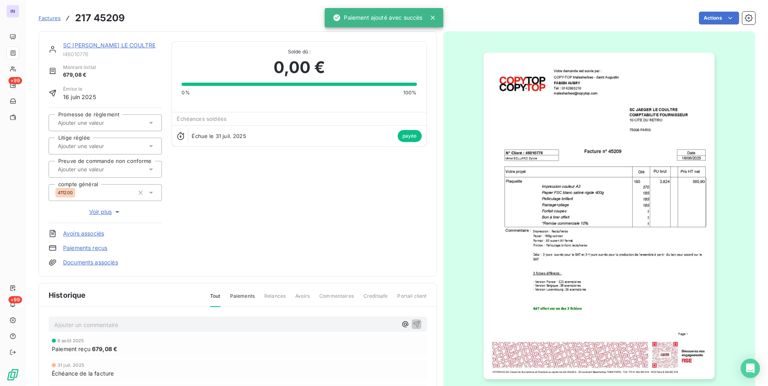
click at [124, 44] on link "SC [PERSON_NAME] LE COULTRE" at bounding box center [109, 45] width 92 height 7
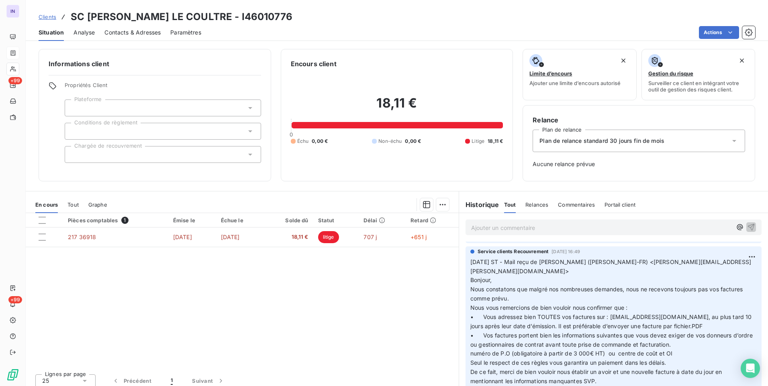
scroll to position [80, 0]
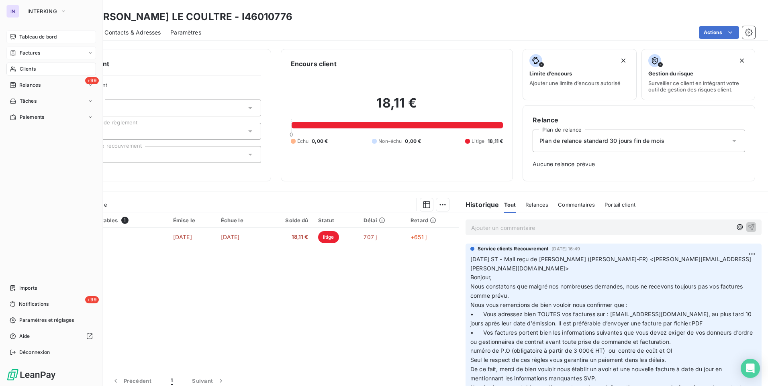
click at [35, 39] on span "Tableau de bord" at bounding box center [37, 36] width 37 height 7
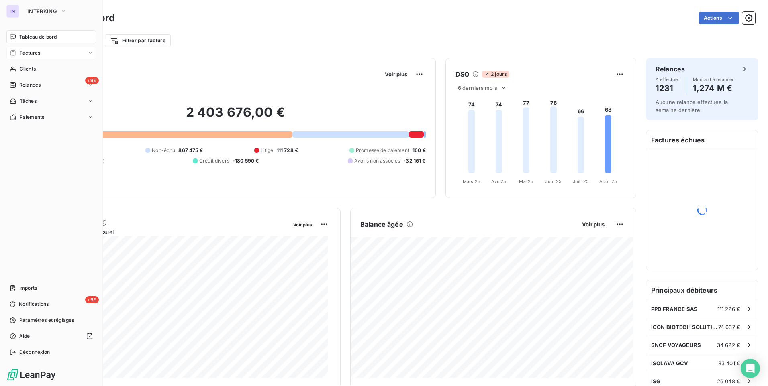
drag, startPoint x: 31, startPoint y: 53, endPoint x: 92, endPoint y: 55, distance: 61.5
click at [31, 53] on span "Factures" at bounding box center [30, 52] width 20 height 7
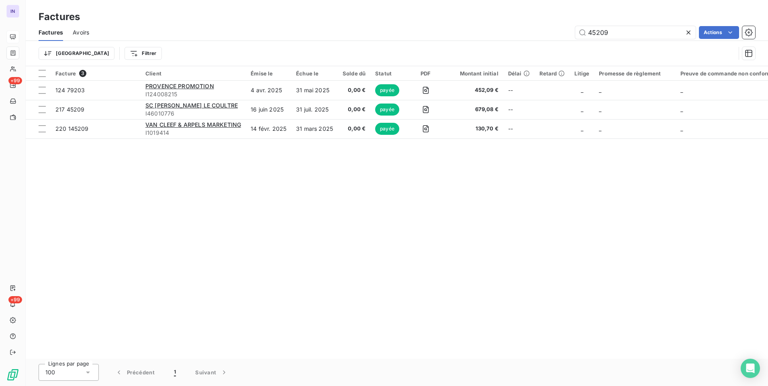
drag, startPoint x: 613, startPoint y: 29, endPoint x: 548, endPoint y: 31, distance: 65.5
click at [548, 31] on div "45209 Actions" at bounding box center [427, 32] width 656 height 13
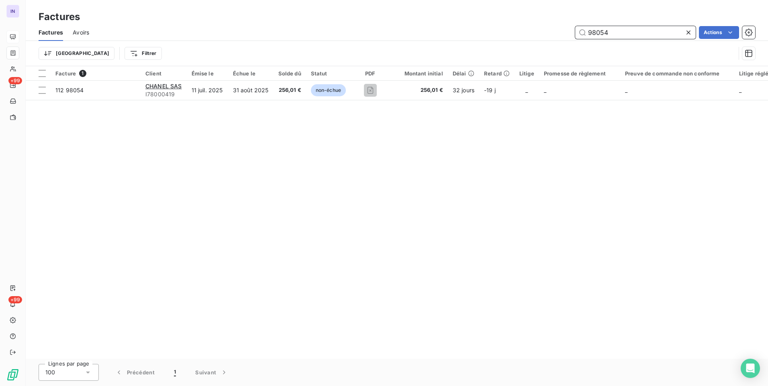
drag, startPoint x: 617, startPoint y: 33, endPoint x: 567, endPoint y: 33, distance: 50.2
click at [567, 33] on div "98054 Actions" at bounding box center [427, 32] width 656 height 13
click at [616, 36] on input "98054" at bounding box center [635, 32] width 120 height 13
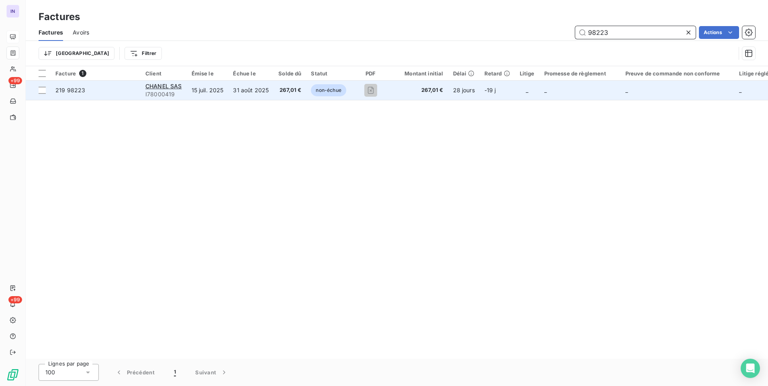
type input "98223"
click at [270, 90] on td "31 août 2025" at bounding box center [250, 90] width 45 height 19
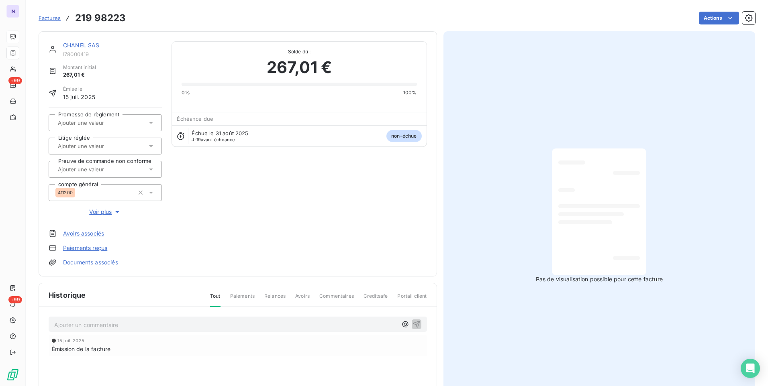
click at [702, 19] on html "IN +99 +99 Factures 219 98223 Actions CHANEL SAS I78000419 Montant initial 267,…" at bounding box center [384, 193] width 768 height 386
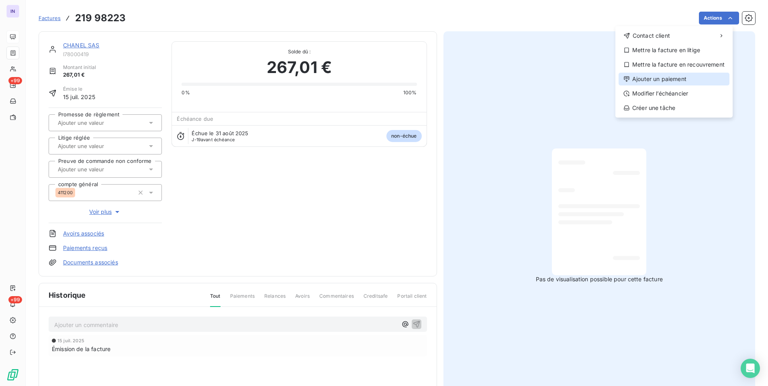
click at [675, 78] on div "Ajouter un paiement" at bounding box center [673, 79] width 111 height 13
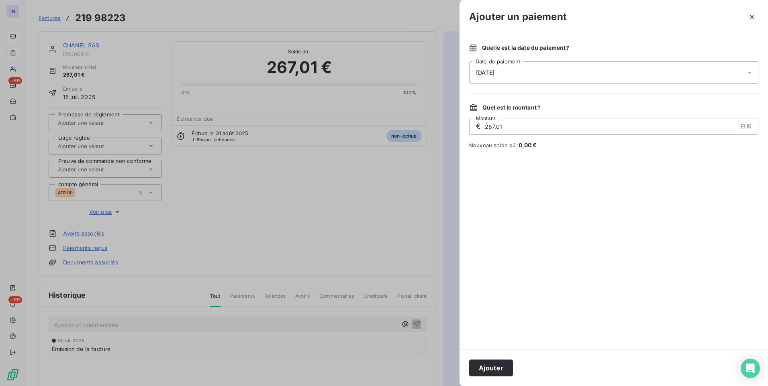
click at [558, 74] on div "[DATE]" at bounding box center [613, 72] width 289 height 22
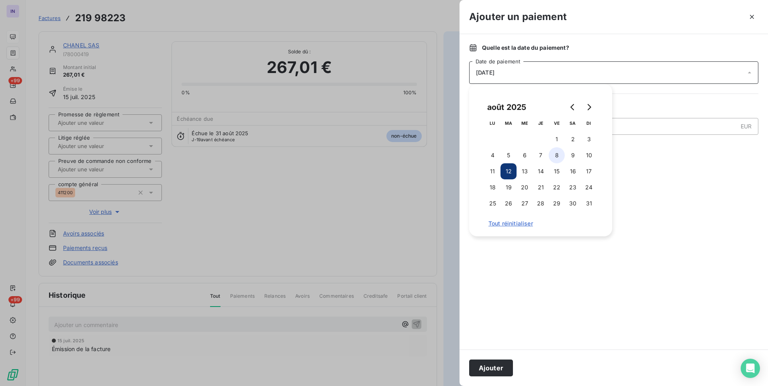
click at [557, 157] on button "8" at bounding box center [557, 155] width 16 height 16
click at [492, 369] on button "Ajouter" at bounding box center [491, 368] width 44 height 17
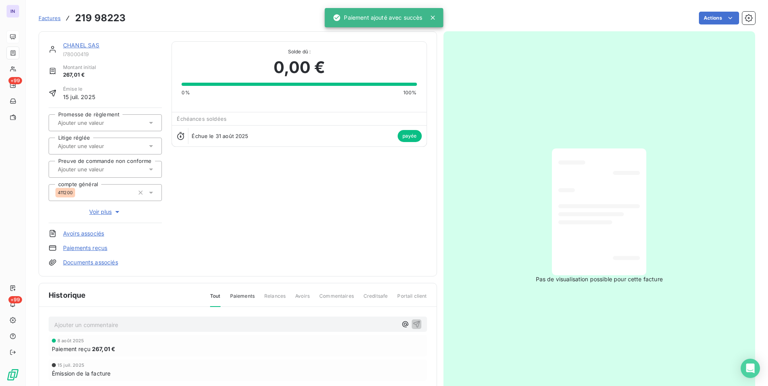
click at [93, 44] on link "CHANEL SAS" at bounding box center [81, 45] width 37 height 7
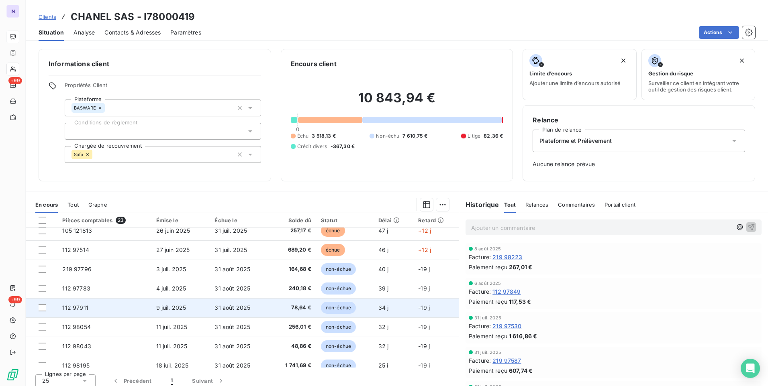
scroll to position [201, 0]
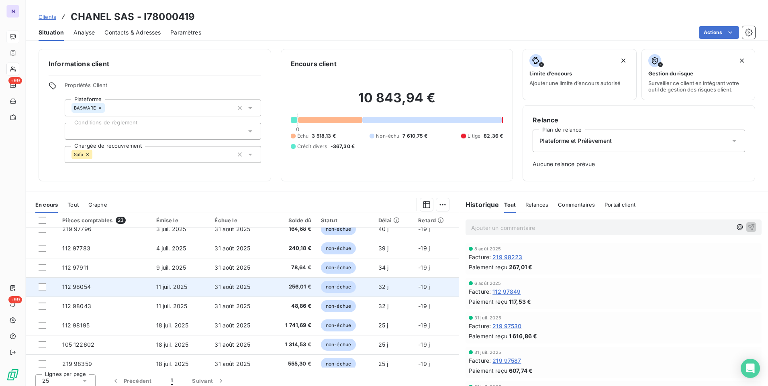
click at [130, 290] on td "112 98054" at bounding box center [104, 287] width 94 height 19
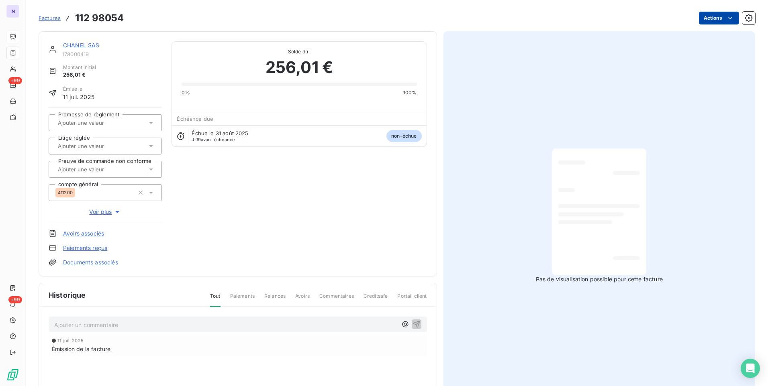
click at [704, 17] on html "IN +99 +99 Factures 112 98054 Actions CHANEL SAS I78000419 Montant initial 256,…" at bounding box center [384, 193] width 768 height 386
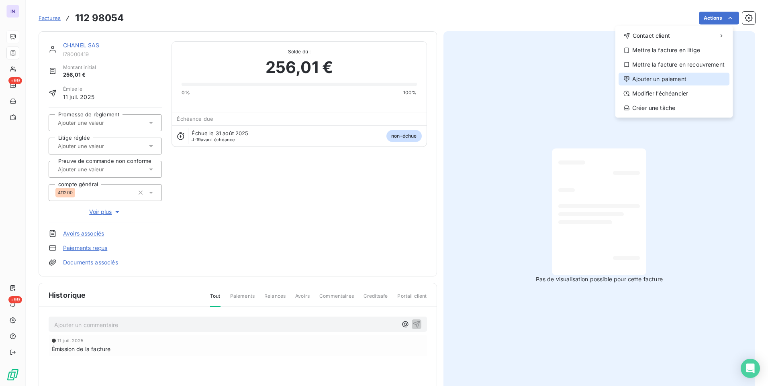
click at [653, 82] on div "Ajouter un paiement" at bounding box center [673, 79] width 111 height 13
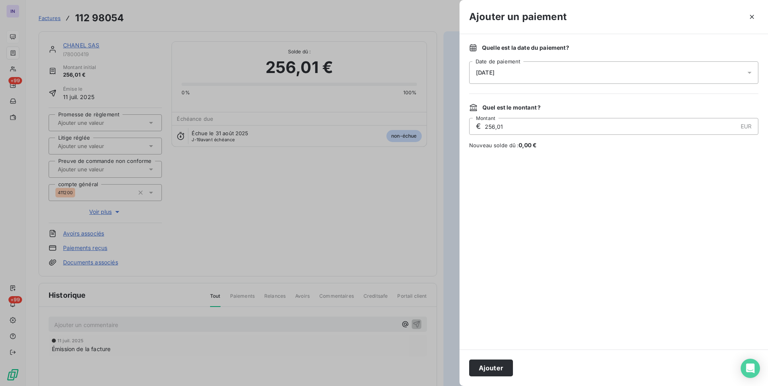
click at [533, 69] on div "[DATE]" at bounding box center [613, 72] width 289 height 22
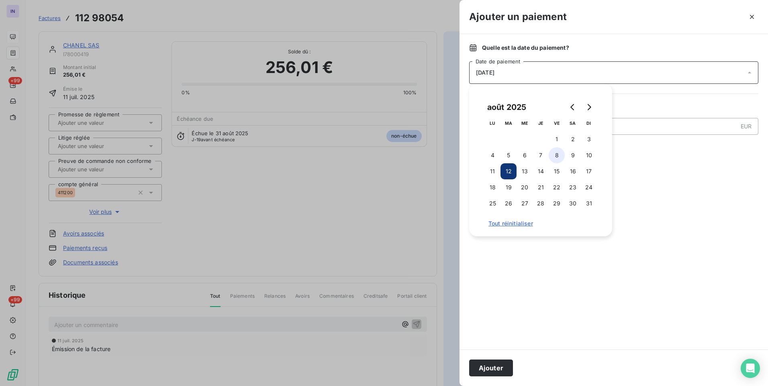
click at [560, 158] on button "8" at bounding box center [557, 155] width 16 height 16
click at [499, 364] on button "Ajouter" at bounding box center [491, 368] width 44 height 17
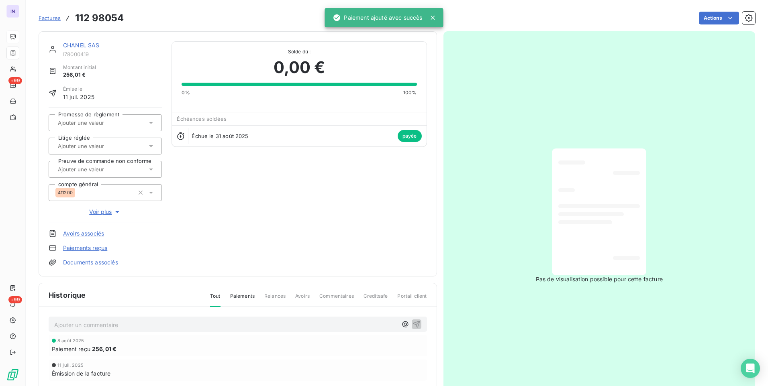
click at [91, 43] on link "CHANEL SAS" at bounding box center [81, 45] width 37 height 7
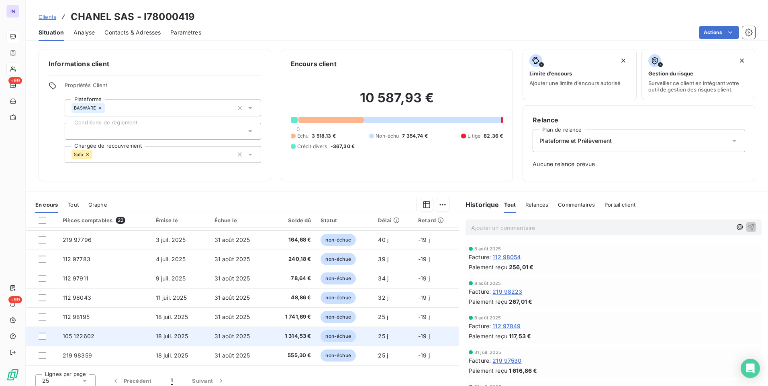
scroll to position [201, 0]
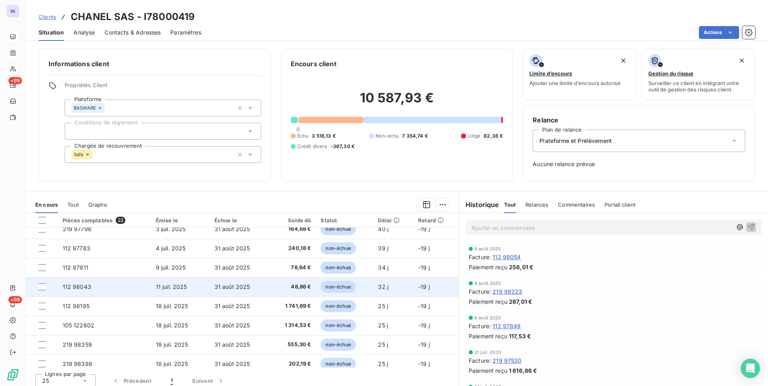
click at [259, 284] on td "31 août 2025" at bounding box center [239, 287] width 58 height 19
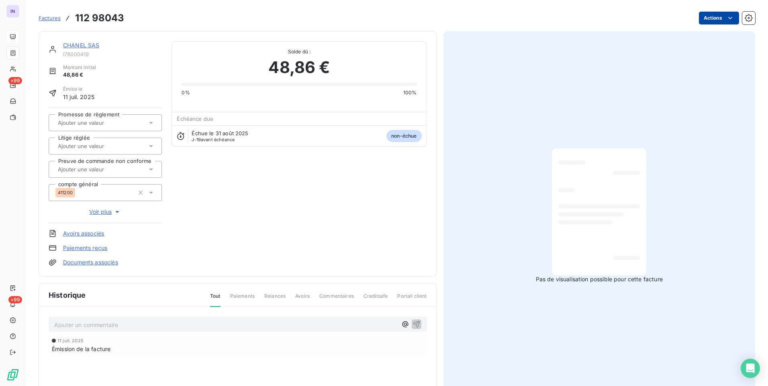
click at [702, 18] on html "IN +99 +99 Factures 112 98043 Actions CHANEL SAS I78000419 Montant initial 48,8…" at bounding box center [384, 193] width 768 height 386
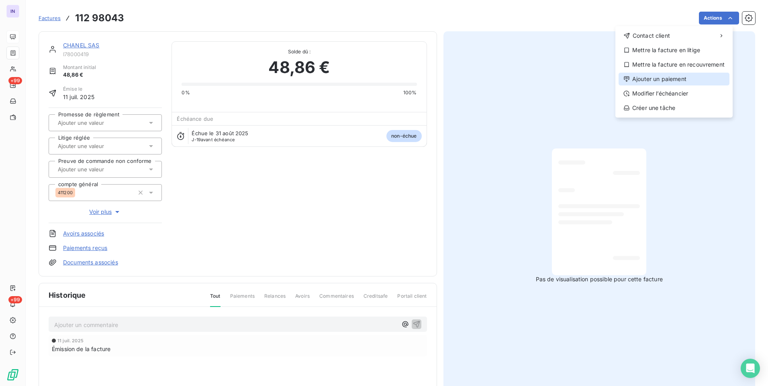
click at [664, 82] on div "Ajouter un paiement" at bounding box center [673, 79] width 111 height 13
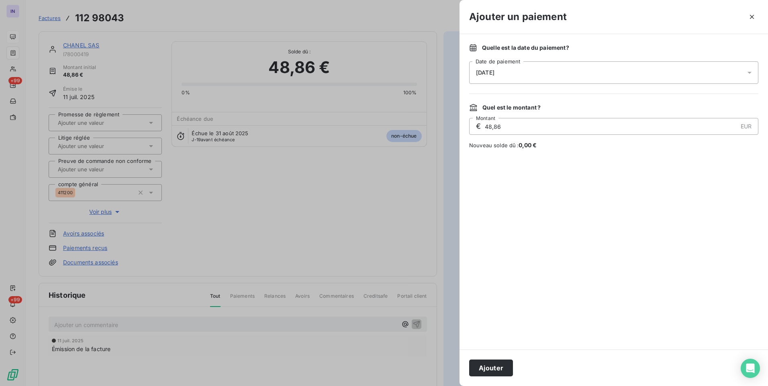
click at [512, 69] on div "[DATE]" at bounding box center [613, 72] width 289 height 22
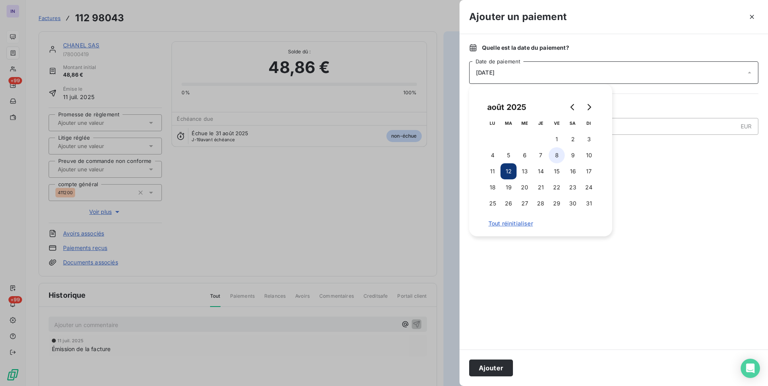
click at [552, 154] on button "8" at bounding box center [557, 155] width 16 height 16
drag, startPoint x: 498, startPoint y: 370, endPoint x: 495, endPoint y: 366, distance: 5.7
click at [498, 369] on button "Ajouter" at bounding box center [491, 368] width 44 height 17
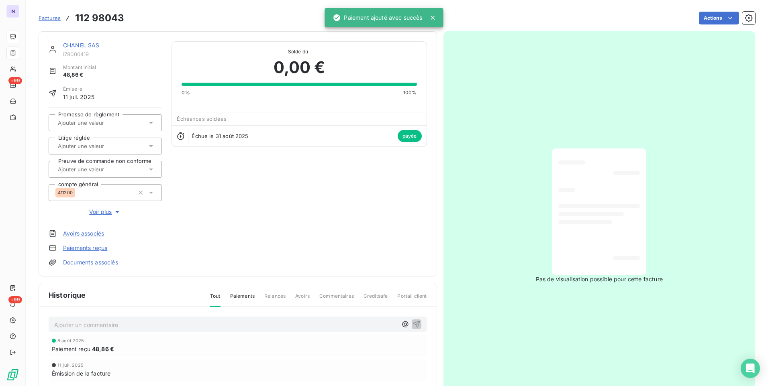
click at [95, 45] on link "CHANEL SAS" at bounding box center [81, 45] width 37 height 7
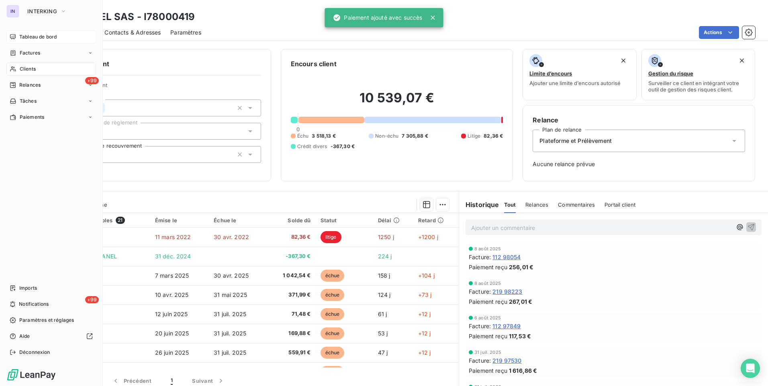
drag, startPoint x: 28, startPoint y: 68, endPoint x: 70, endPoint y: 65, distance: 42.3
click at [28, 68] on span "Clients" at bounding box center [28, 68] width 16 height 7
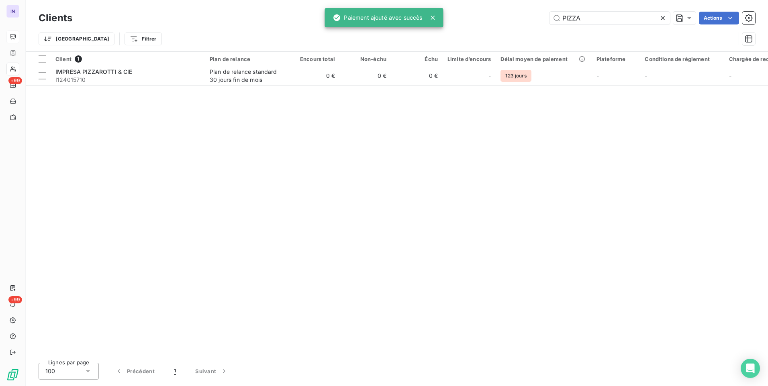
drag, startPoint x: 598, startPoint y: 18, endPoint x: 488, endPoint y: 18, distance: 109.2
click at [488, 18] on div "PIZZA Actions" at bounding box center [418, 18] width 673 height 13
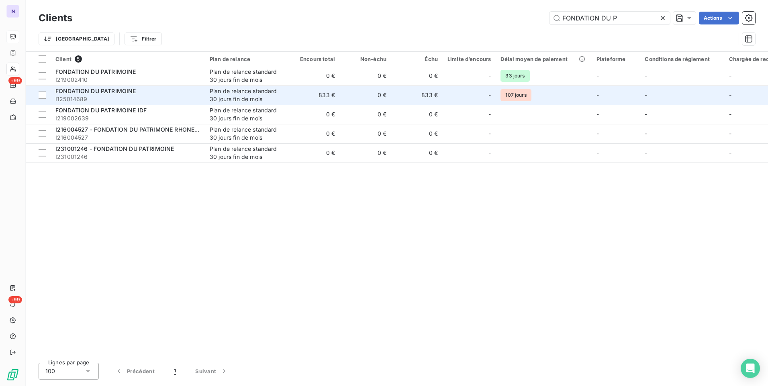
type input "FONDATION DU P"
click at [170, 92] on div "FONDATION DU PATRIMOINE" at bounding box center [127, 91] width 145 height 8
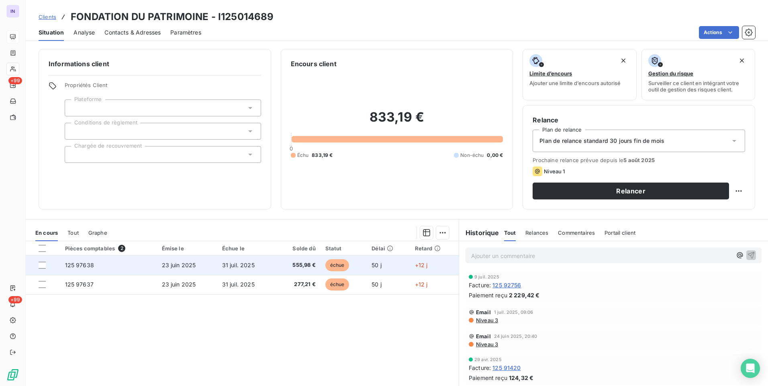
click at [290, 260] on td "555,98 €" at bounding box center [298, 265] width 45 height 19
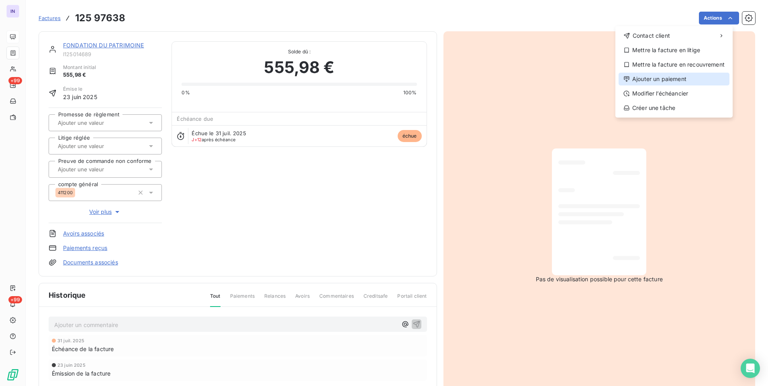
click at [684, 80] on div "Ajouter un paiement" at bounding box center [673, 79] width 111 height 13
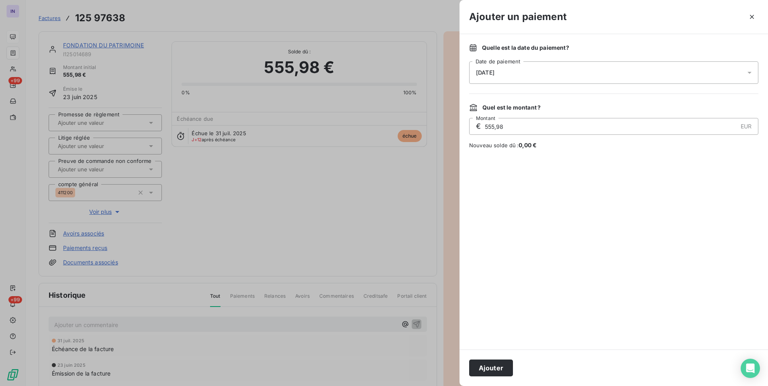
click at [549, 84] on div "Quelle est la date du paiement ? [DATE] Date de paiement Quel est le montant ? …" at bounding box center [613, 192] width 308 height 316
click at [549, 73] on div "[DATE]" at bounding box center [613, 72] width 289 height 22
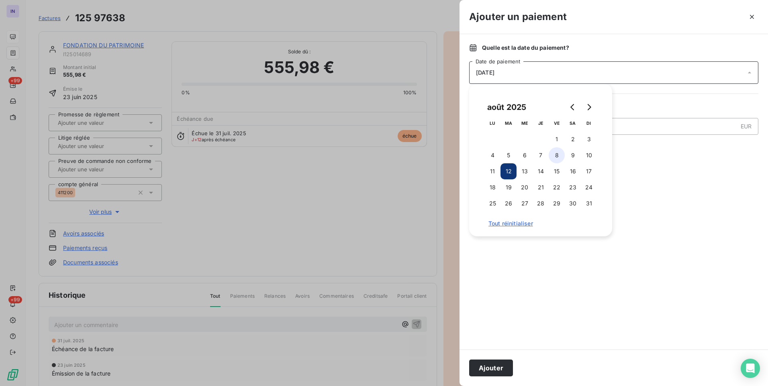
click at [556, 153] on button "8" at bounding box center [557, 155] width 16 height 16
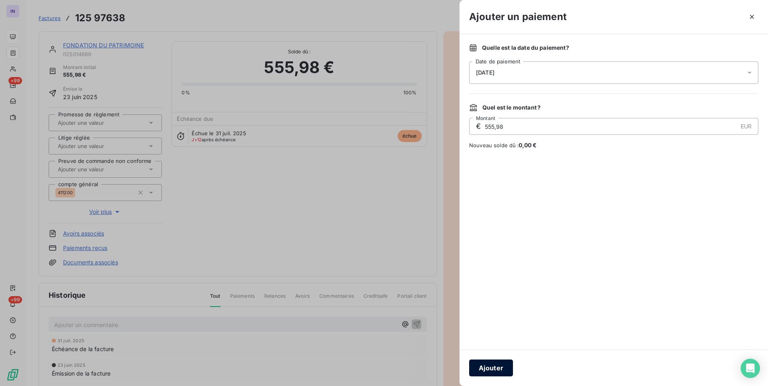
click at [498, 371] on button "Ajouter" at bounding box center [491, 368] width 44 height 17
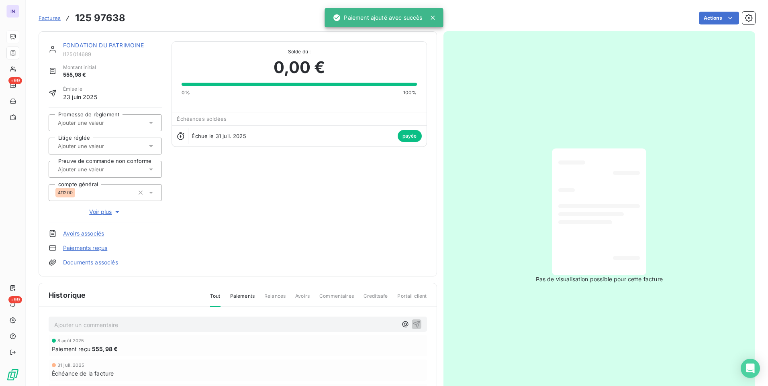
click at [114, 45] on link "FONDATION DU PATRIMOINE" at bounding box center [103, 45] width 81 height 7
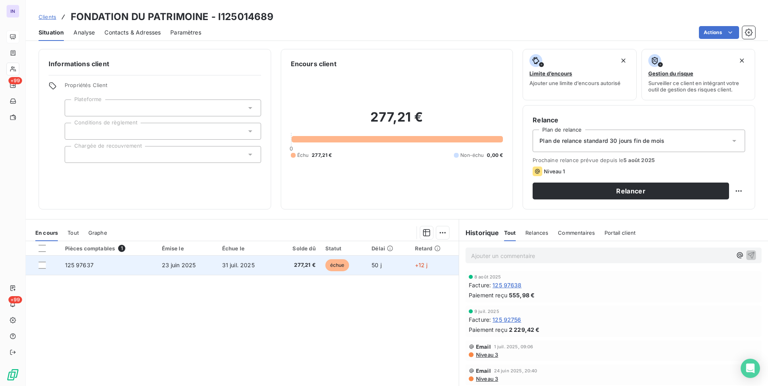
click at [316, 262] on td "277,21 €" at bounding box center [298, 265] width 45 height 19
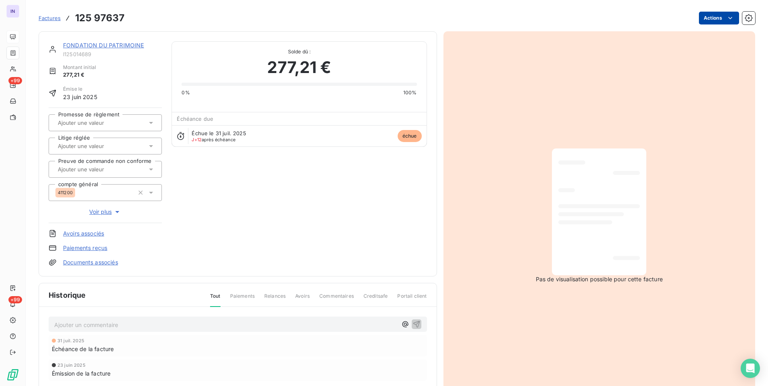
click at [716, 17] on html "IN +99 +99 Factures 125 97637 Actions FONDATION DU PATRIMOINE I125014689 Montan…" at bounding box center [384, 193] width 768 height 386
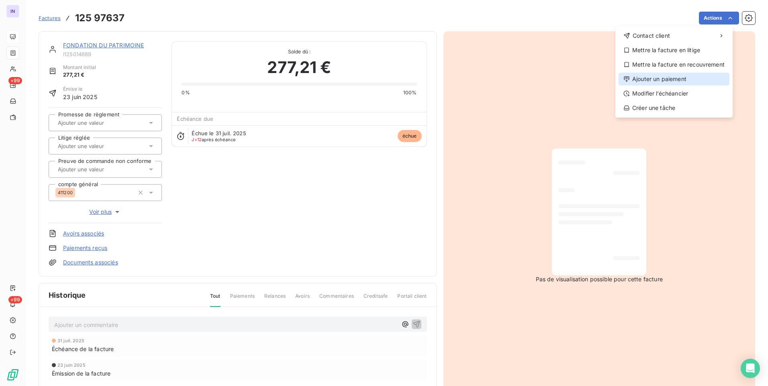
click at [639, 75] on div "Ajouter un paiement" at bounding box center [673, 79] width 111 height 13
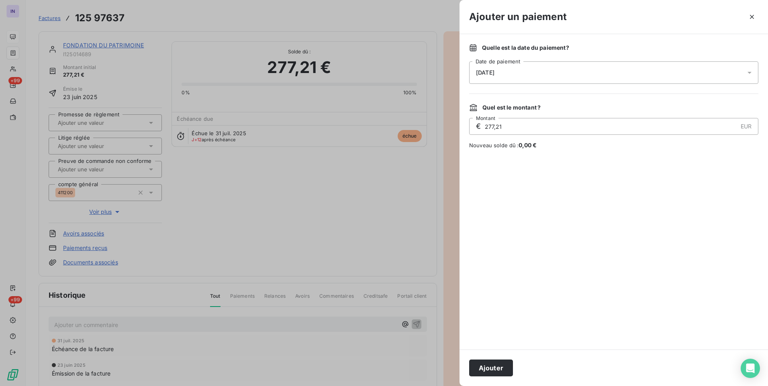
click at [570, 79] on div "[DATE]" at bounding box center [613, 72] width 289 height 22
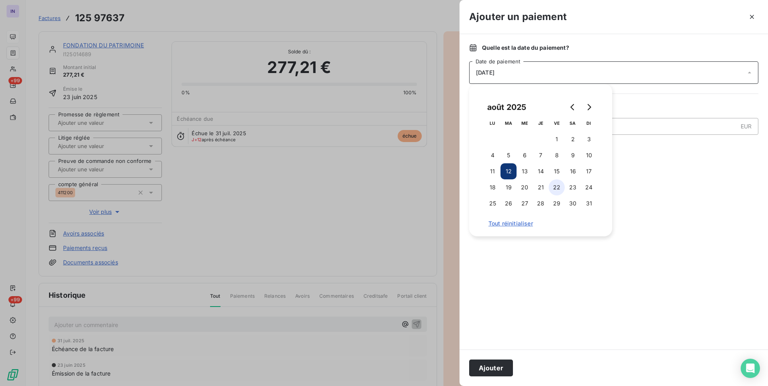
click at [559, 155] on button "8" at bounding box center [557, 155] width 16 height 16
click at [504, 368] on button "Ajouter" at bounding box center [491, 368] width 44 height 17
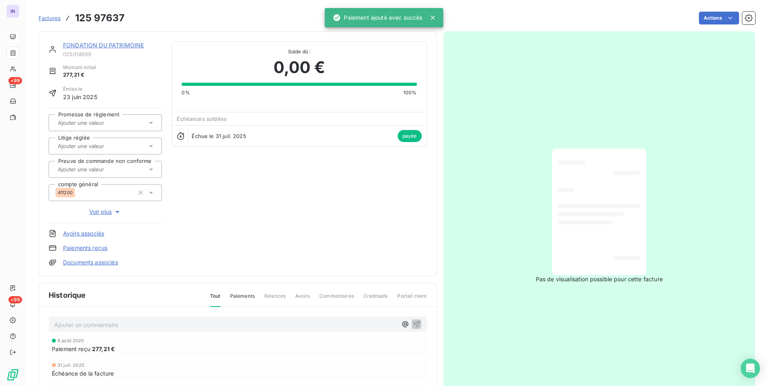
click at [116, 45] on link "FONDATION DU PATRIMOINE" at bounding box center [103, 45] width 81 height 7
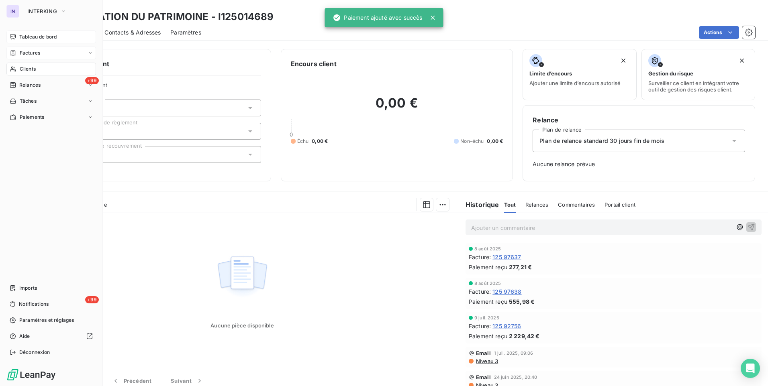
click at [37, 51] on span "Factures" at bounding box center [30, 52] width 20 height 7
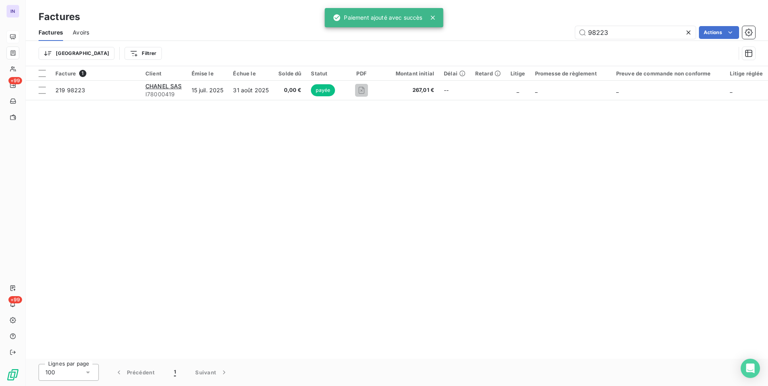
drag, startPoint x: 565, startPoint y: 30, endPoint x: 542, endPoint y: 35, distance: 23.1
click at [551, 31] on div "98223 Actions" at bounding box center [427, 32] width 656 height 13
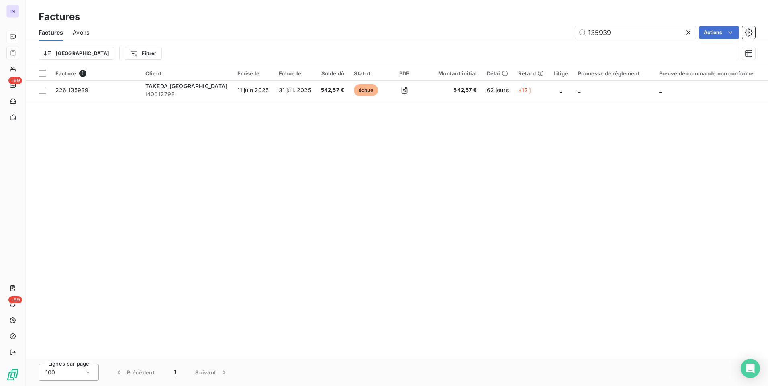
type input "135939"
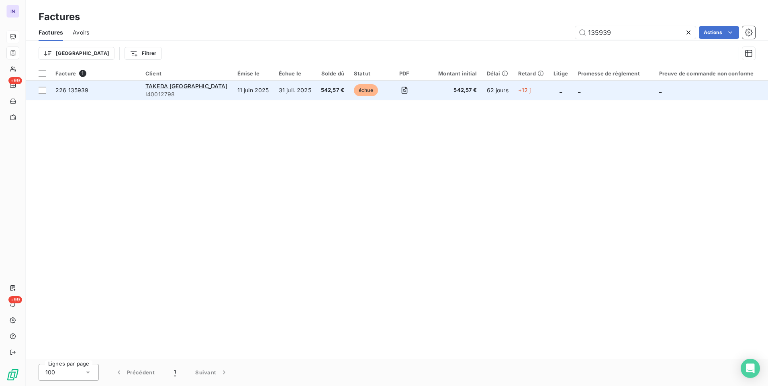
click at [316, 84] on td "542,57 €" at bounding box center [332, 90] width 33 height 19
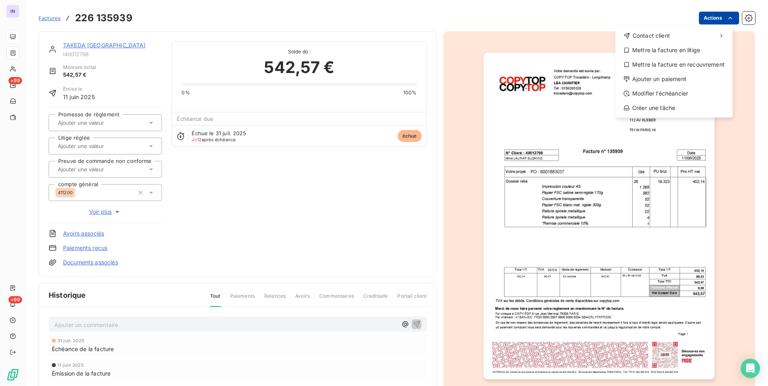
click at [700, 20] on html "IN +99 +99 Factures [PHONE_NUMBER] Actions Contact client Mettre la facture en …" at bounding box center [384, 193] width 768 height 386
click at [650, 82] on div "Ajouter un paiement" at bounding box center [673, 79] width 111 height 13
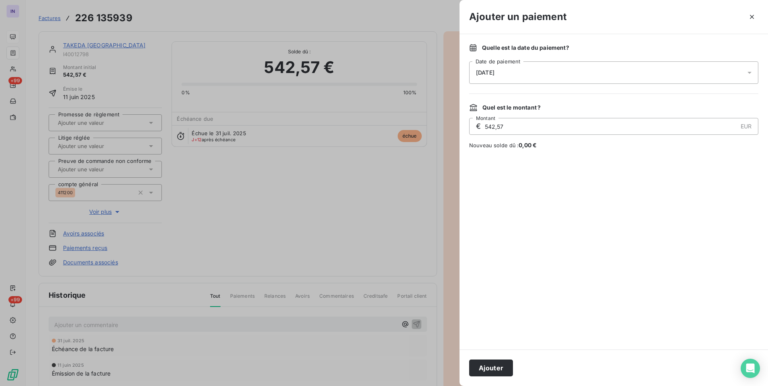
click at [560, 70] on div "[DATE]" at bounding box center [613, 72] width 289 height 22
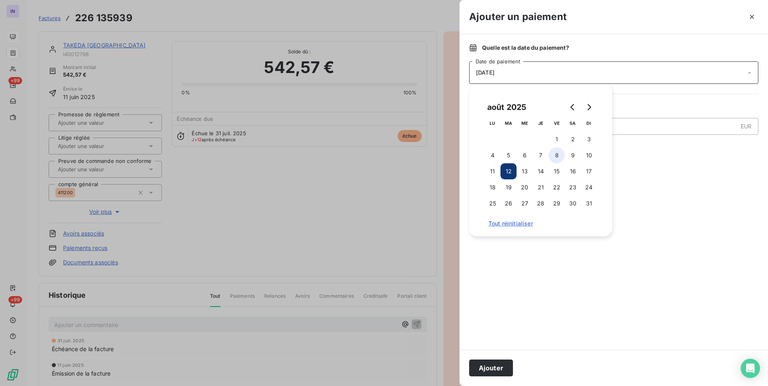
click at [559, 154] on button "8" at bounding box center [557, 155] width 16 height 16
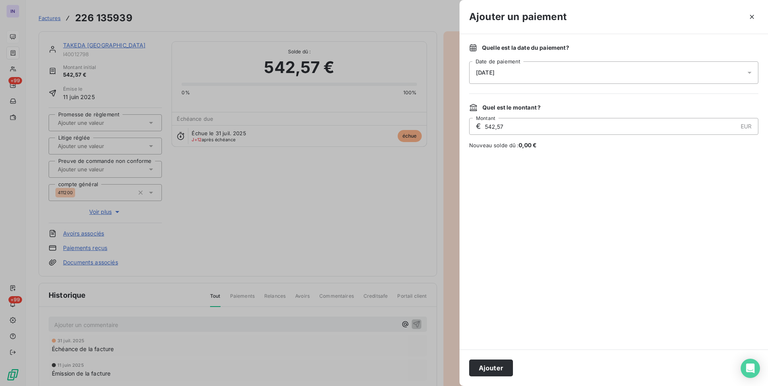
drag, startPoint x: 499, startPoint y: 365, endPoint x: 280, endPoint y: 187, distance: 282.3
click at [499, 365] on button "Ajouter" at bounding box center [491, 368] width 44 height 17
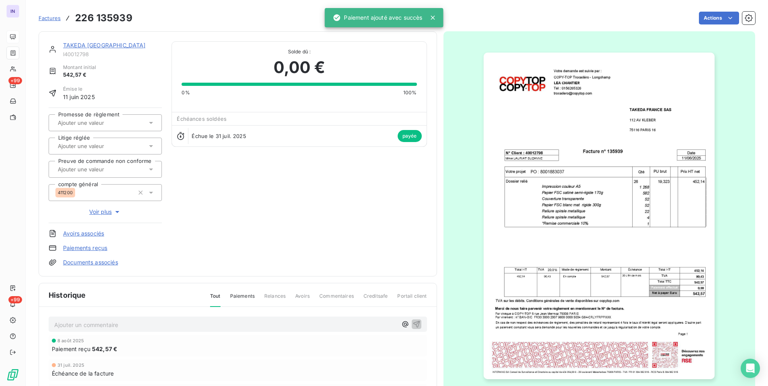
click at [100, 45] on link "TAKEDA [GEOGRAPHIC_DATA]" at bounding box center [104, 45] width 83 height 7
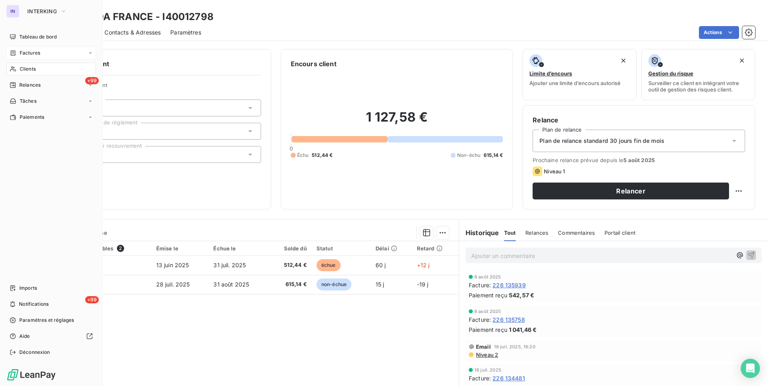
drag, startPoint x: 28, startPoint y: 36, endPoint x: 71, endPoint y: 45, distance: 44.0
click at [28, 36] on span "Tableau de bord" at bounding box center [37, 36] width 37 height 7
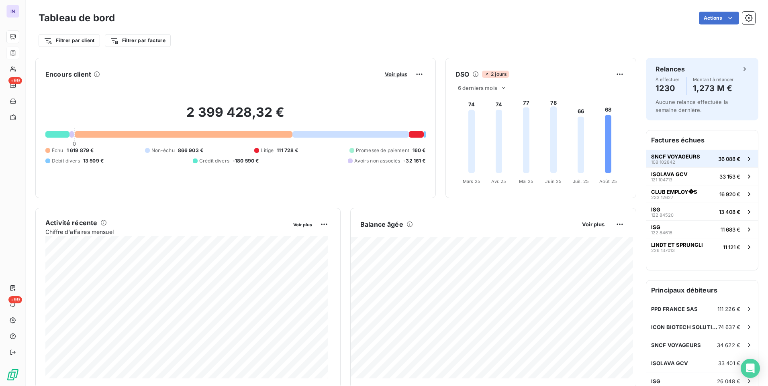
click at [684, 163] on div "SNCF VOYAGEURS 108 102842" at bounding box center [675, 158] width 49 height 11
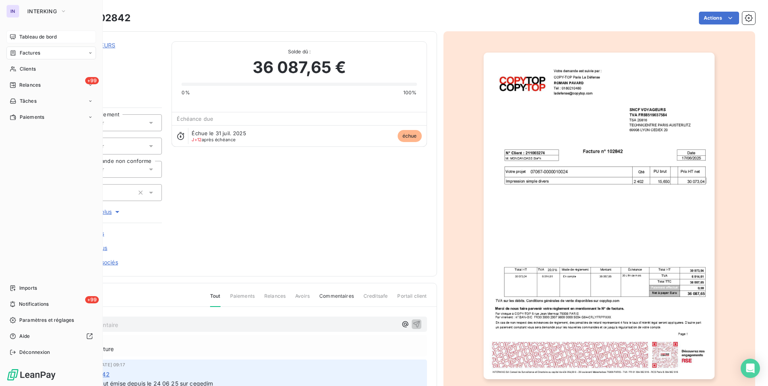
click at [37, 33] on span "Tableau de bord" at bounding box center [37, 36] width 37 height 7
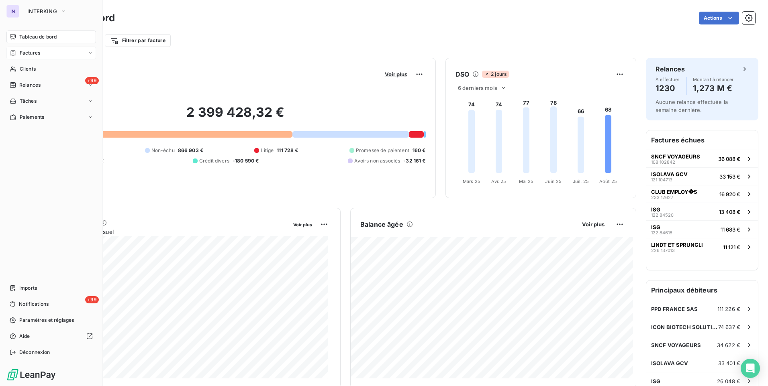
drag, startPoint x: 20, startPoint y: 54, endPoint x: 27, endPoint y: 50, distance: 7.9
click at [20, 54] on span "Factures" at bounding box center [30, 52] width 20 height 7
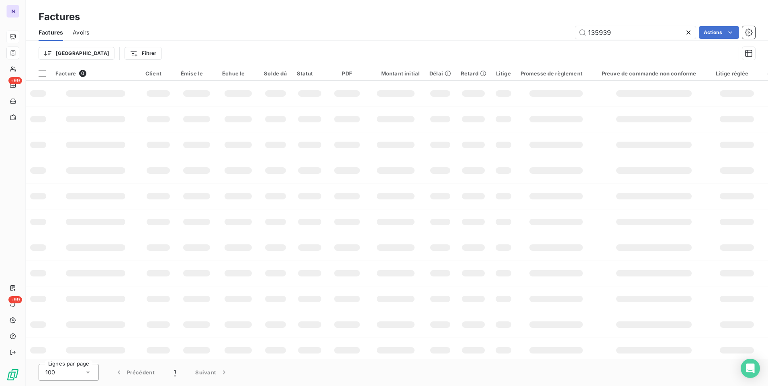
drag, startPoint x: 617, startPoint y: 33, endPoint x: 520, endPoint y: 37, distance: 96.9
click at [524, 36] on div "135939 Actions" at bounding box center [427, 32] width 656 height 13
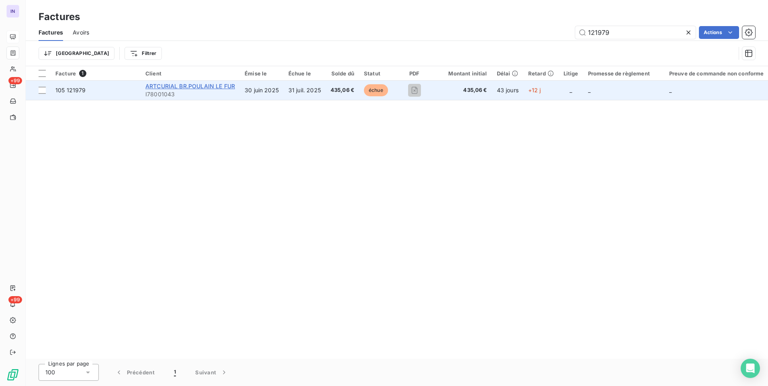
type input "121979"
click at [213, 86] on span "ARTCURIAL BR.POULAIN LE FUR" at bounding box center [190, 86] width 90 height 7
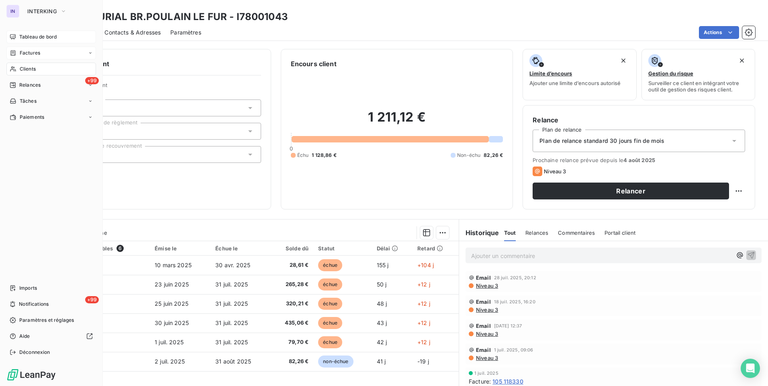
click at [28, 71] on span "Clients" at bounding box center [28, 68] width 16 height 7
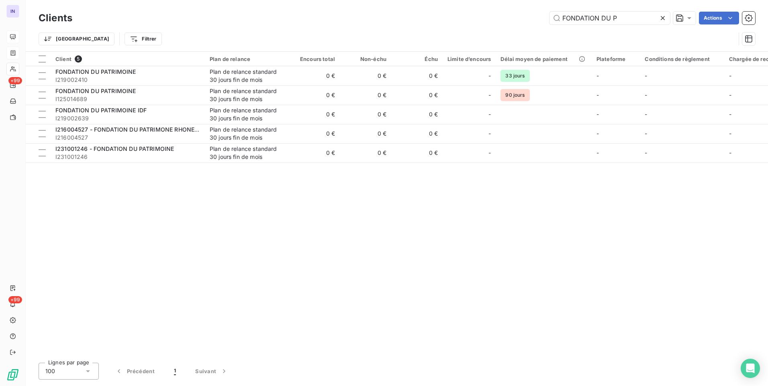
drag, startPoint x: 535, startPoint y: 21, endPoint x: 523, endPoint y: 22, distance: 12.5
click at [523, 22] on div "FONDATION DU P Actions" at bounding box center [418, 18] width 673 height 13
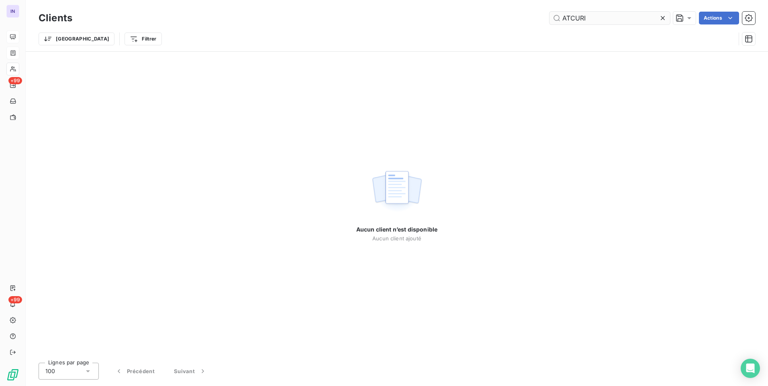
click at [568, 19] on input "ATCURI" at bounding box center [609, 18] width 120 height 13
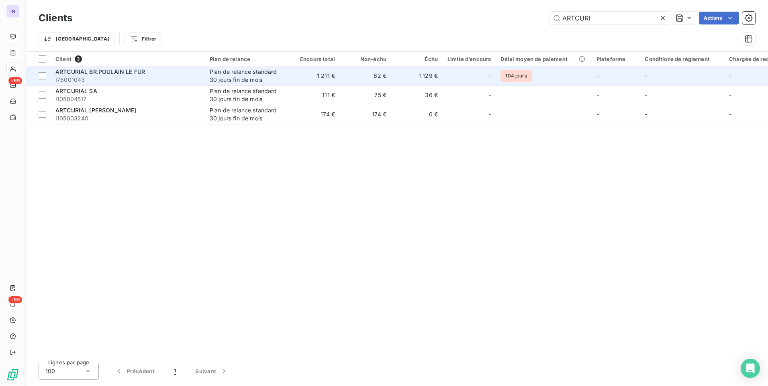
type input "ARTCURI"
click at [314, 82] on td "1 211 €" at bounding box center [313, 75] width 51 height 19
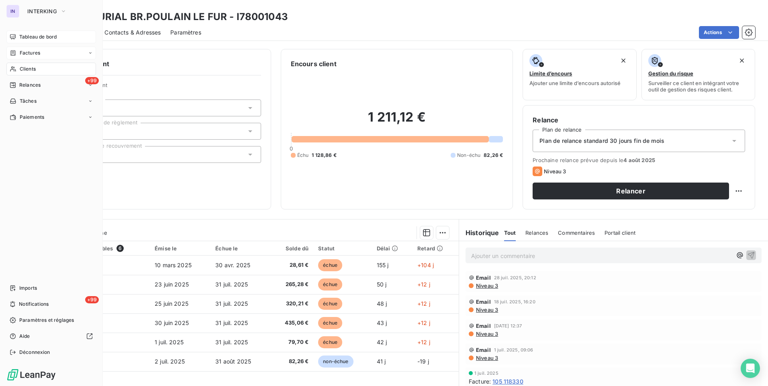
click at [29, 69] on span "Clients" at bounding box center [28, 68] width 16 height 7
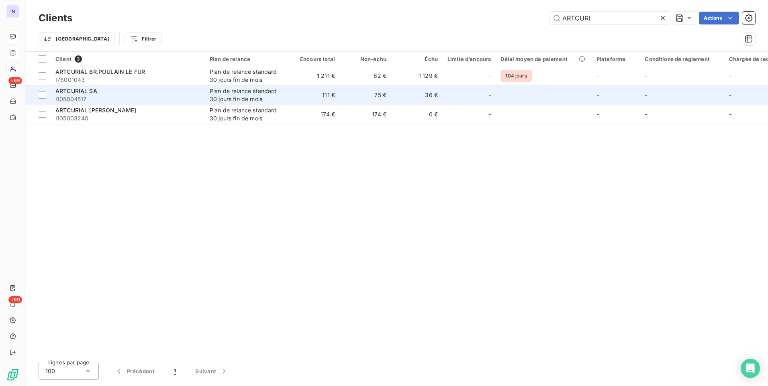
click at [259, 96] on div "Plan de relance standard 30 jours fin de mois" at bounding box center [247, 95] width 74 height 16
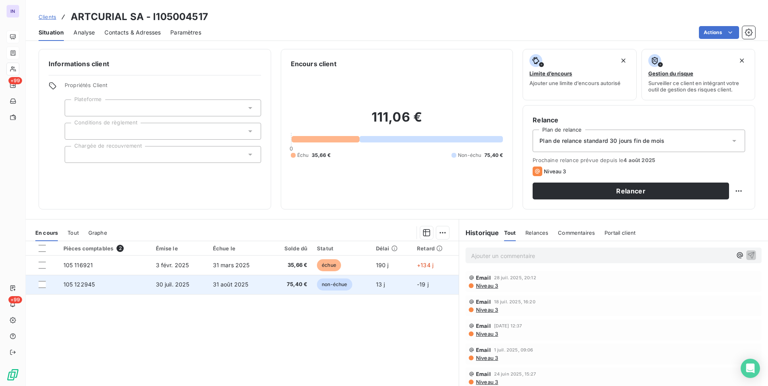
click at [213, 289] on td "31 août 2025" at bounding box center [238, 284] width 61 height 19
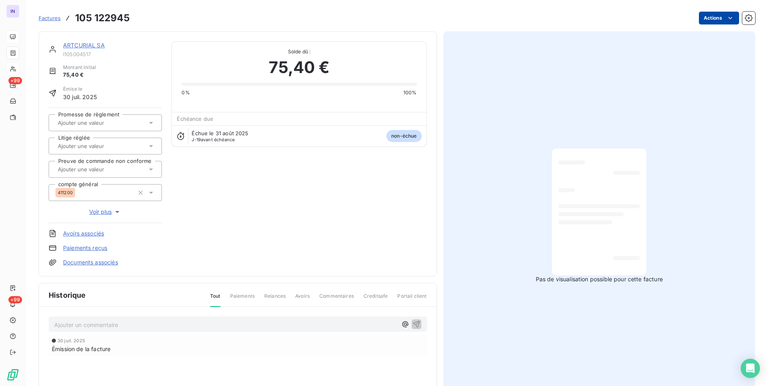
click at [712, 22] on html "IN +99 +99 Factures 105 122945 Actions ARTCURIAL SA I105004517 Montant initial …" at bounding box center [384, 193] width 768 height 386
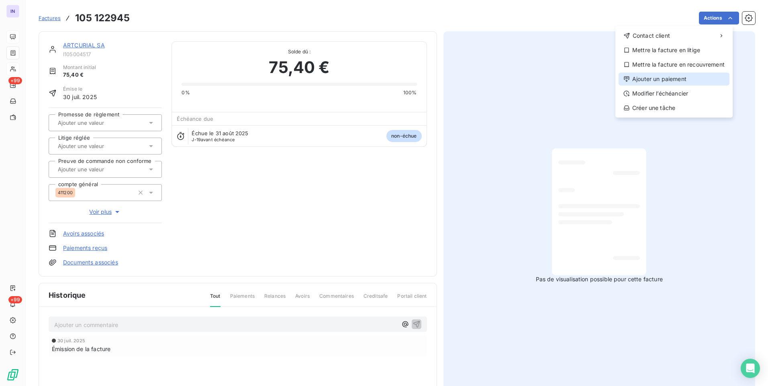
click at [631, 79] on div "Ajouter un paiement" at bounding box center [673, 79] width 111 height 13
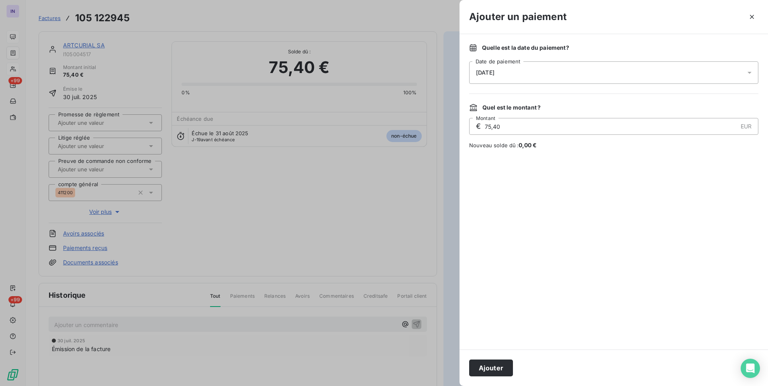
click at [539, 76] on div "[DATE]" at bounding box center [613, 72] width 289 height 22
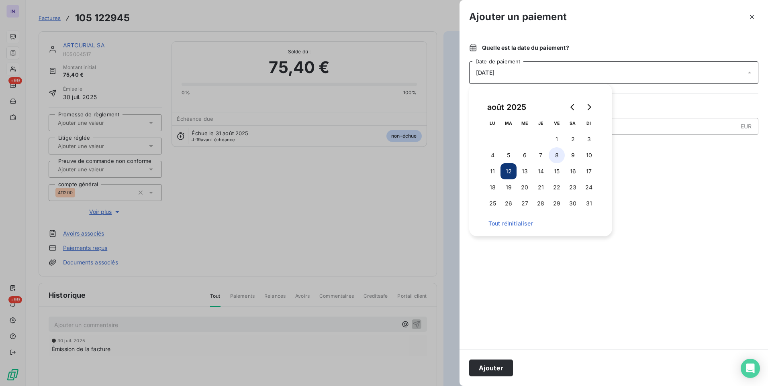
click at [556, 155] on button "8" at bounding box center [557, 155] width 16 height 16
click at [492, 365] on button "Ajouter" at bounding box center [491, 368] width 44 height 17
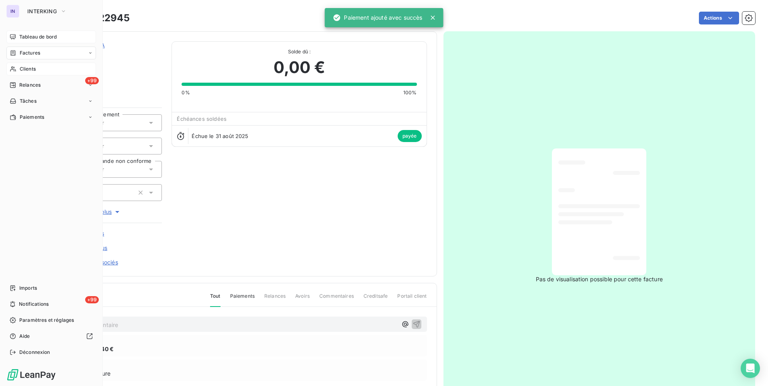
click at [31, 67] on span "Clients" at bounding box center [28, 68] width 16 height 7
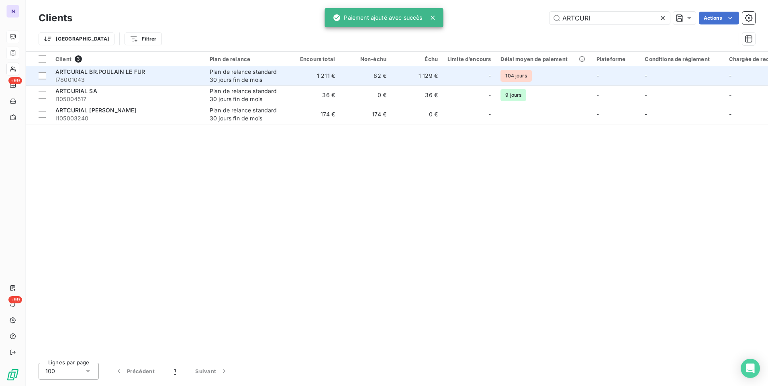
click at [259, 73] on div "Plan de relance standard 30 jours fin de mois" at bounding box center [247, 76] width 74 height 16
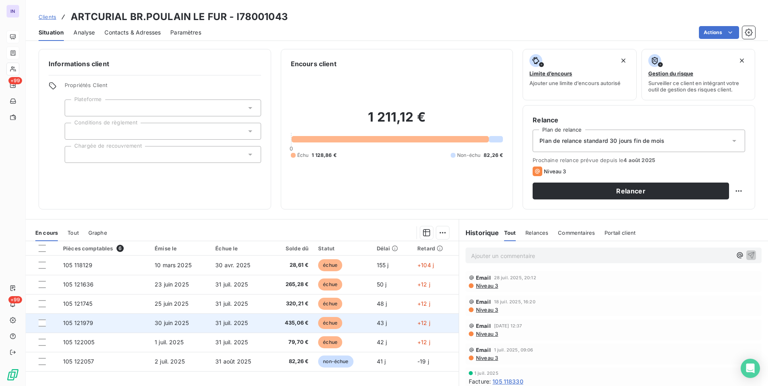
click at [178, 325] on span "30 juin 2025" at bounding box center [172, 323] width 34 height 7
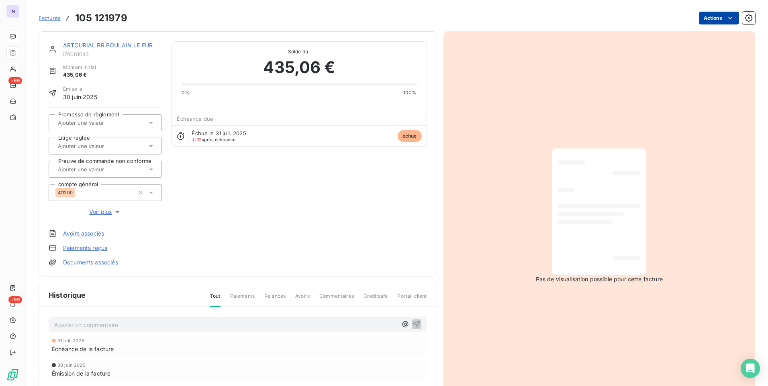
click at [715, 15] on html "IN +99 +99 Factures 105 121979 Actions ARTCURIAL BR.POULAIN LE FUR I78001043 Mo…" at bounding box center [384, 193] width 768 height 386
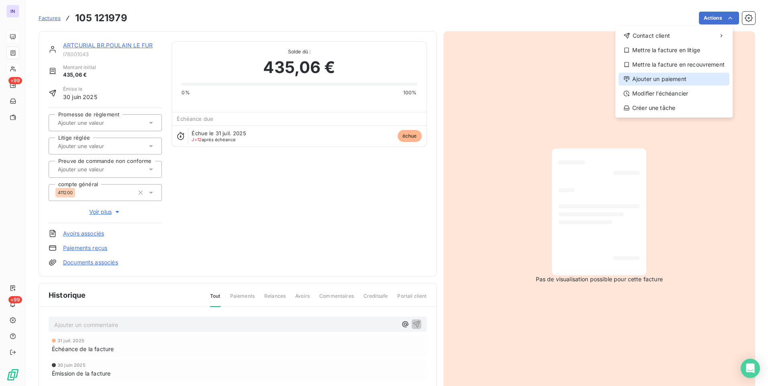
click at [669, 80] on div "Ajouter un paiement" at bounding box center [673, 79] width 111 height 13
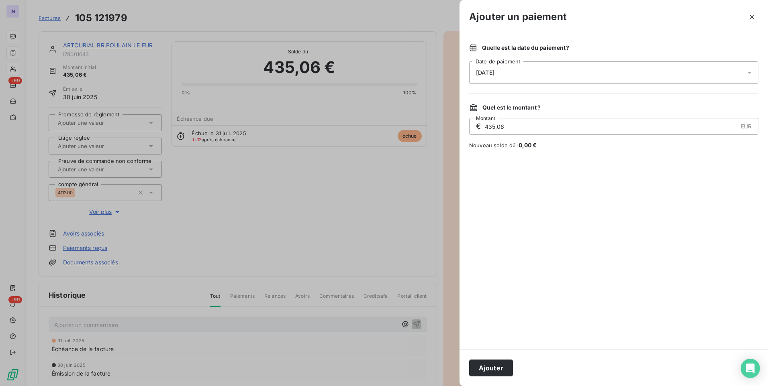
click at [561, 75] on div "[DATE]" at bounding box center [613, 72] width 289 height 22
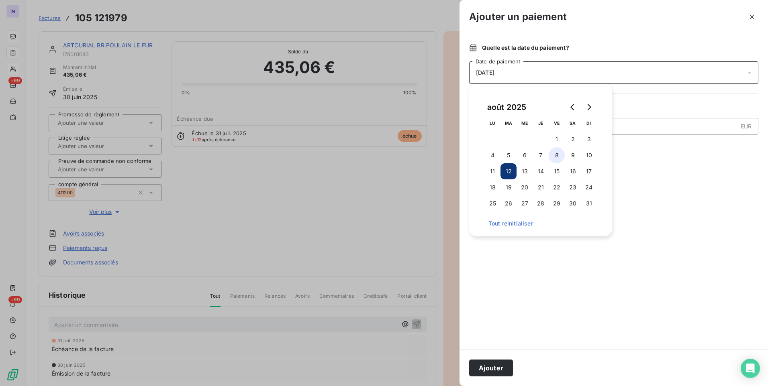
click at [556, 153] on button "8" at bounding box center [557, 155] width 16 height 16
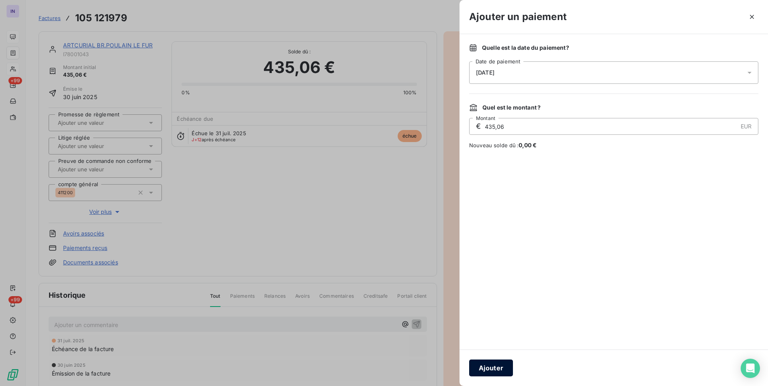
drag, startPoint x: 488, startPoint y: 369, endPoint x: 512, endPoint y: 360, distance: 25.1
click at [490, 369] on button "Ajouter" at bounding box center [491, 368] width 44 height 17
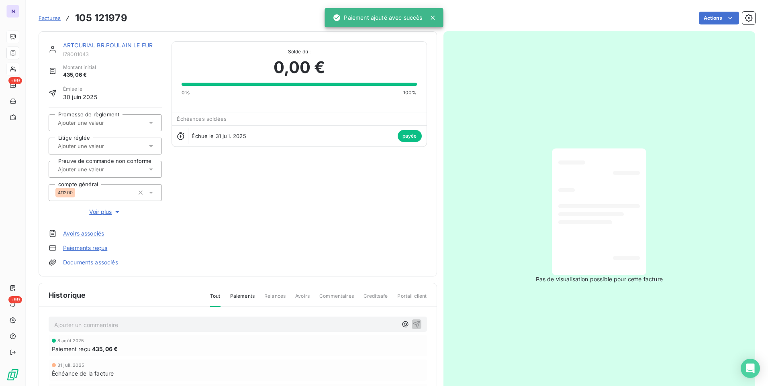
click at [111, 44] on link "ARTCURIAL BR.POULAIN LE FUR" at bounding box center [108, 45] width 90 height 7
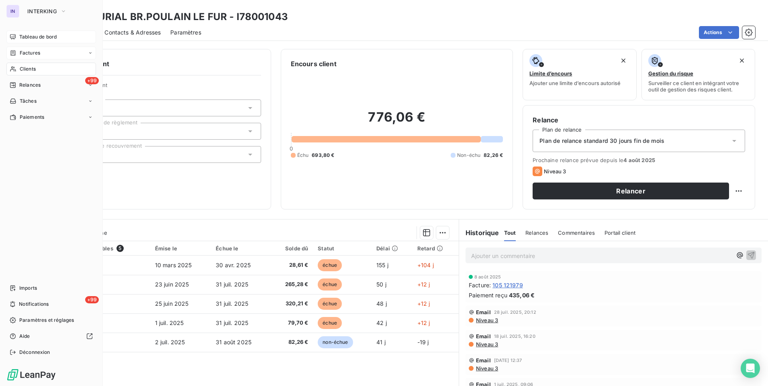
click at [28, 53] on span "Factures" at bounding box center [30, 52] width 20 height 7
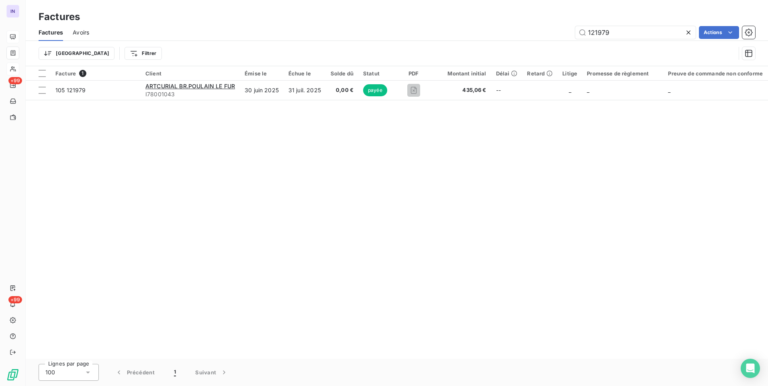
drag, startPoint x: 531, startPoint y: 30, endPoint x: 508, endPoint y: 36, distance: 23.7
click at [520, 31] on div "121979 Actions" at bounding box center [427, 32] width 656 height 13
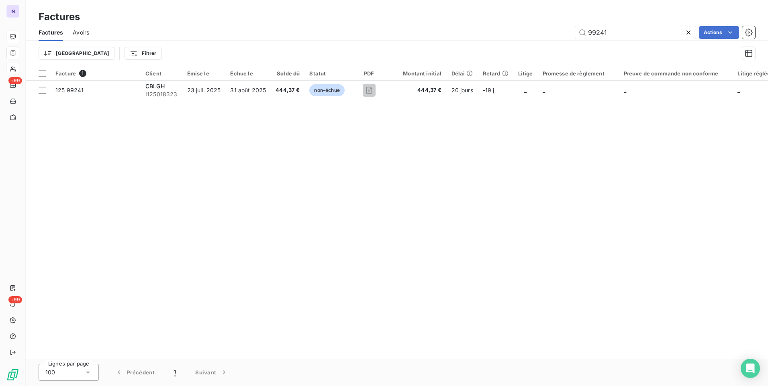
type input "99241"
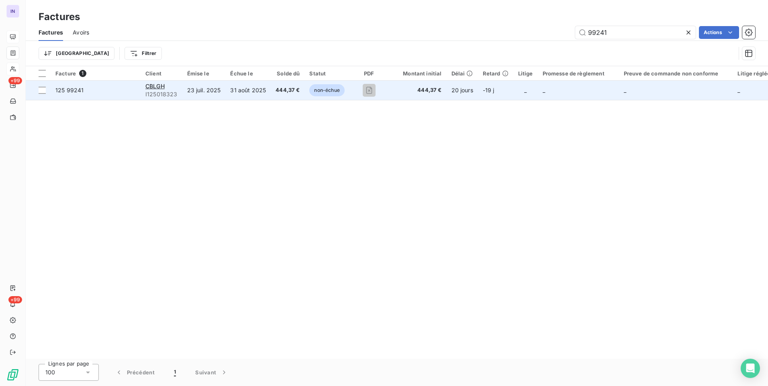
click at [280, 92] on span "444,37 €" at bounding box center [288, 90] width 24 height 8
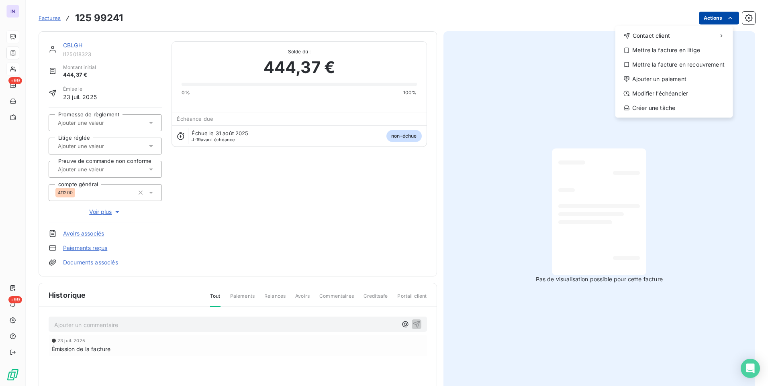
click at [713, 20] on html "IN +99 +99 Factures [PHONE_NUMBER] Actions Contact client Mettre la facture en …" at bounding box center [384, 193] width 768 height 386
click at [678, 81] on div "Ajouter un paiement" at bounding box center [673, 79] width 111 height 13
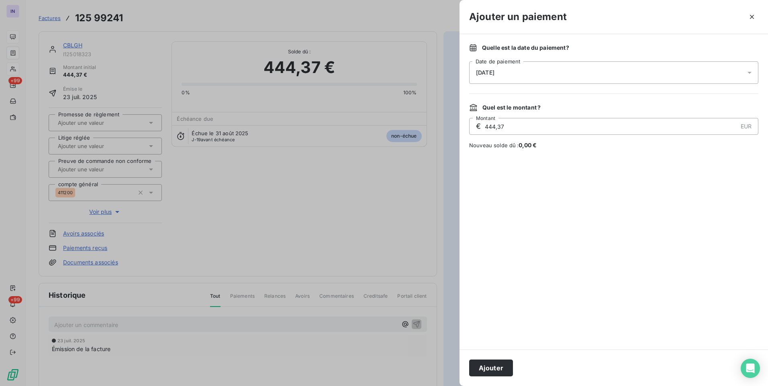
click at [558, 85] on div "Quelle est la date du paiement ? [DATE] Date de paiement Quel est le montant ? …" at bounding box center [613, 192] width 308 height 316
click at [555, 74] on div "[DATE]" at bounding box center [613, 72] width 289 height 22
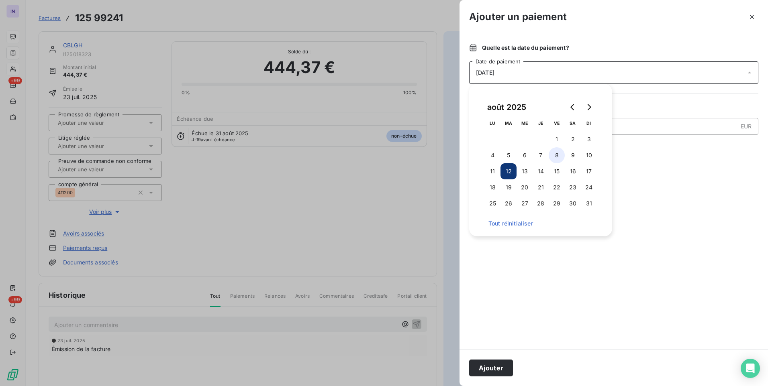
click at [559, 154] on button "8" at bounding box center [557, 155] width 16 height 16
click at [499, 363] on button "Ajouter" at bounding box center [491, 368] width 44 height 17
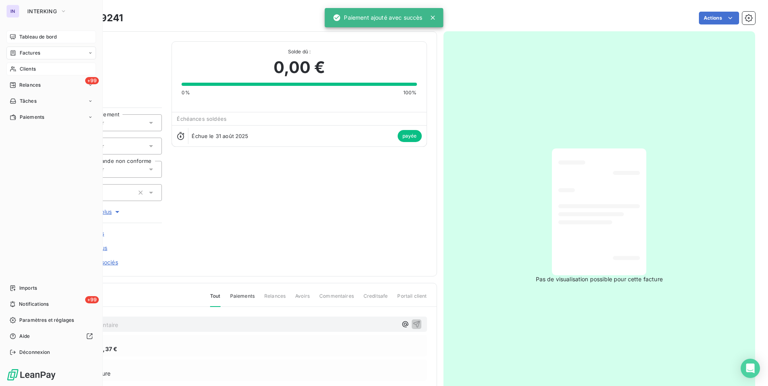
click at [37, 51] on span "Factures" at bounding box center [30, 52] width 20 height 7
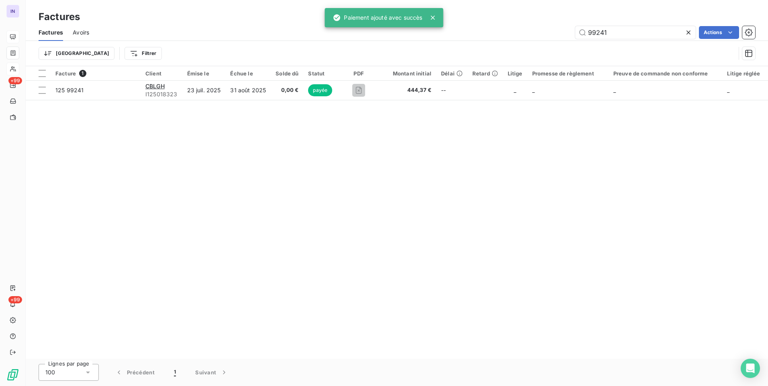
drag, startPoint x: 565, startPoint y: 36, endPoint x: 500, endPoint y: 39, distance: 64.7
click at [502, 39] on div "99241 Actions" at bounding box center [427, 32] width 656 height 13
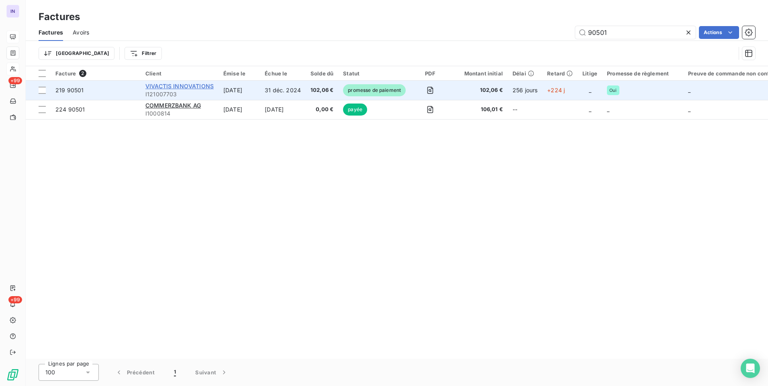
type input "90501"
click at [204, 86] on span "VIVACTIS INNOVATIONS" at bounding box center [179, 86] width 68 height 7
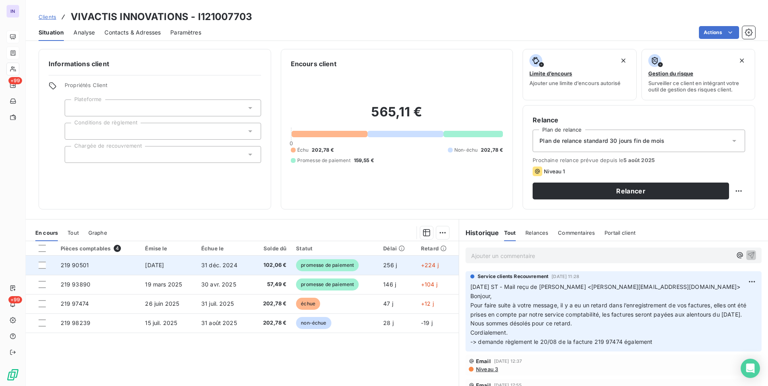
click at [233, 267] on span "31 déc. 2024" at bounding box center [219, 265] width 36 height 7
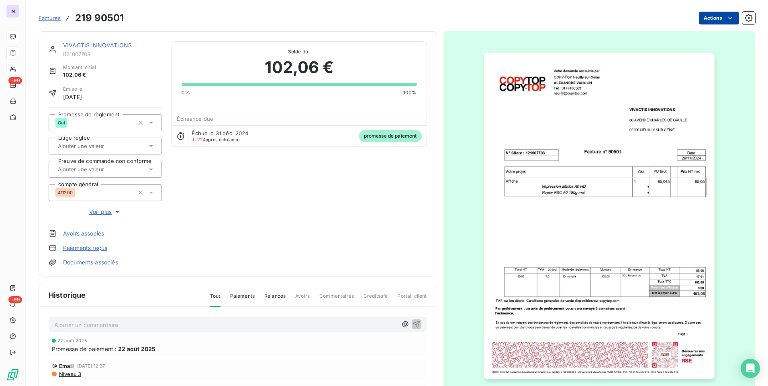
click at [706, 19] on html "IN +99 +99 Factures 219 90501 Actions VIVACTIS INNOVATIONS I121007703 Montant i…" at bounding box center [384, 193] width 768 height 386
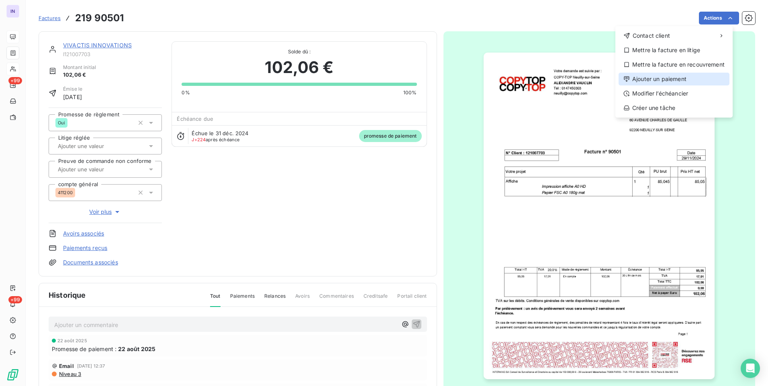
click at [652, 80] on div "Ajouter un paiement" at bounding box center [673, 79] width 111 height 13
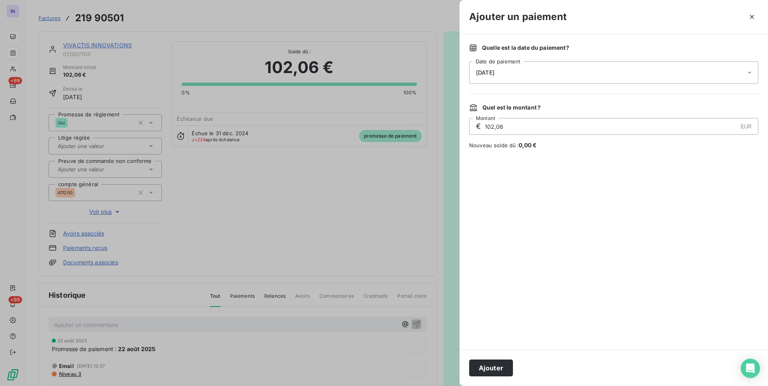
click at [556, 70] on div "[DATE]" at bounding box center [613, 72] width 289 height 22
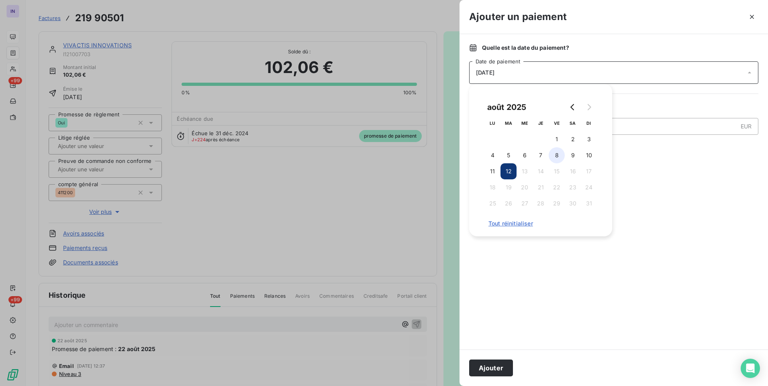
click at [555, 155] on button "8" at bounding box center [557, 155] width 16 height 16
click at [492, 375] on button "Ajouter" at bounding box center [491, 368] width 44 height 17
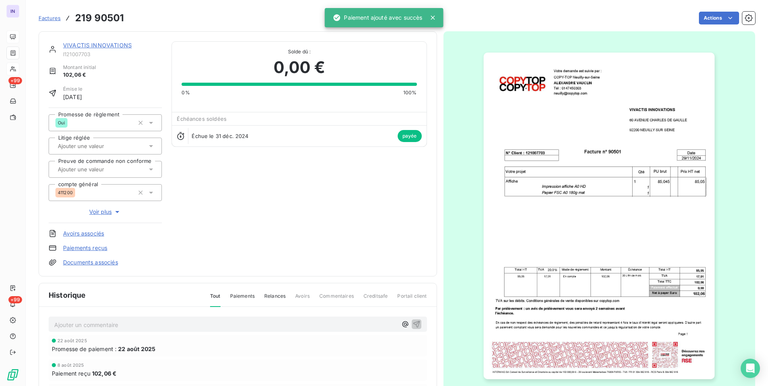
click at [120, 45] on link "VIVACTIS INNOVATIONS" at bounding box center [97, 45] width 69 height 7
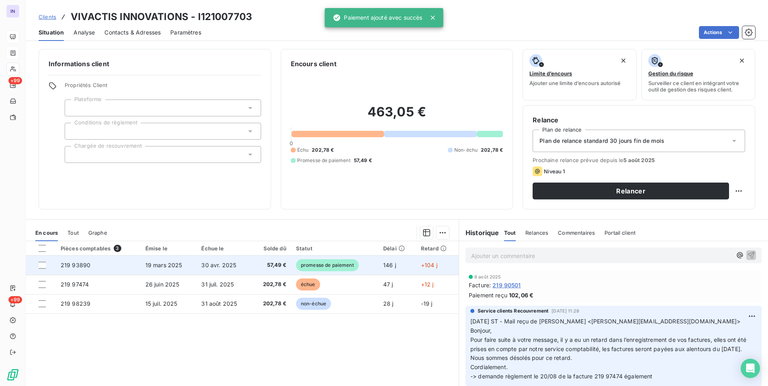
click at [247, 262] on td "30 avr. 2025" at bounding box center [223, 265] width 55 height 19
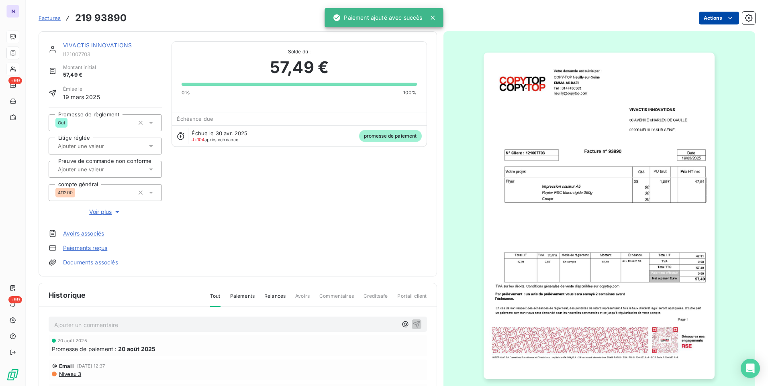
click at [700, 18] on html "IN +99 +99 Factures 219 93890 Actions VIVACTIS INNOVATIONS I121007703 Montant i…" at bounding box center [384, 193] width 768 height 386
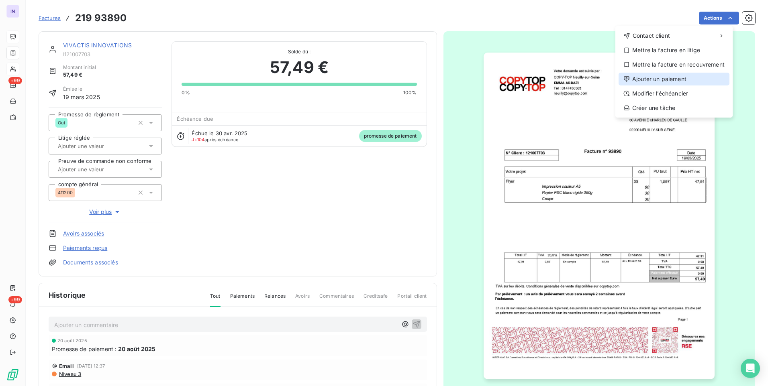
click at [664, 76] on div "Ajouter un paiement" at bounding box center [673, 79] width 111 height 13
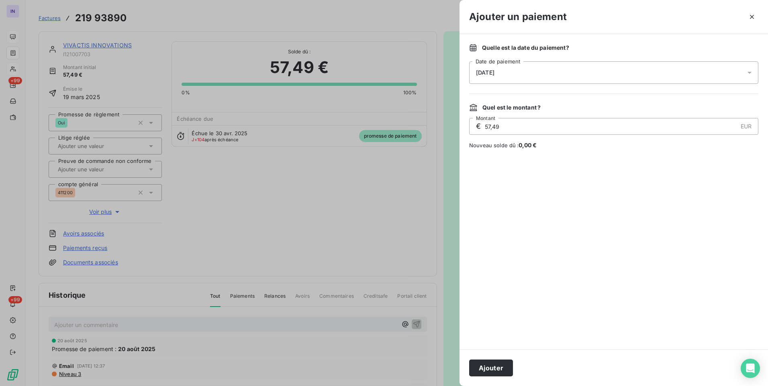
click at [586, 74] on div "[DATE]" at bounding box center [613, 72] width 289 height 22
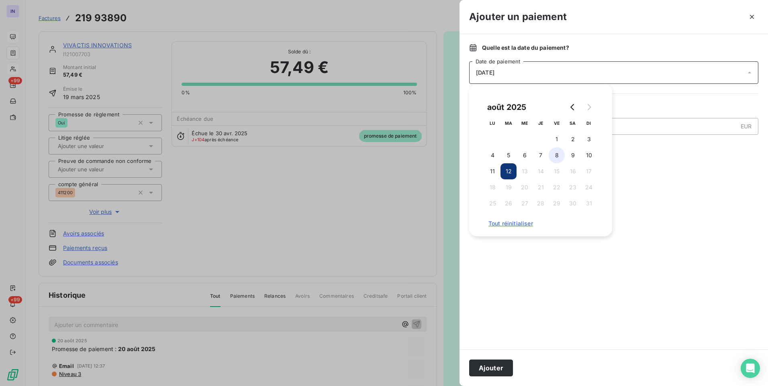
click at [554, 153] on button "8" at bounding box center [557, 155] width 16 height 16
click at [488, 369] on button "Ajouter" at bounding box center [491, 368] width 44 height 17
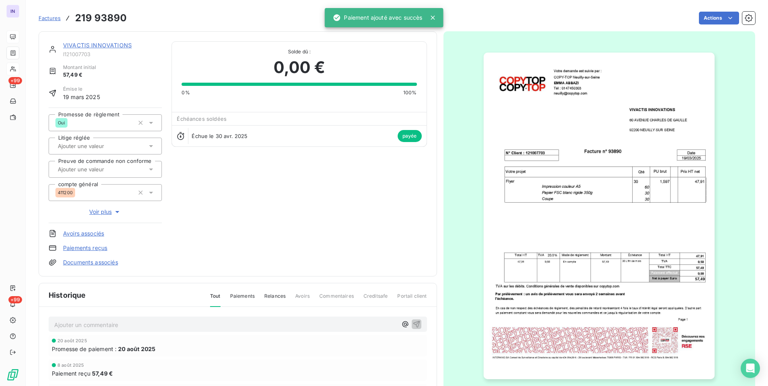
click at [103, 46] on link "VIVACTIS INNOVATIONS" at bounding box center [97, 45] width 69 height 7
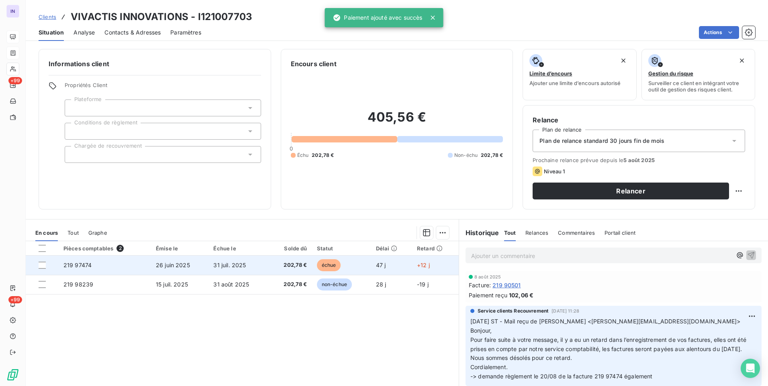
click at [237, 266] on span "31 juil. 2025" at bounding box center [229, 265] width 33 height 7
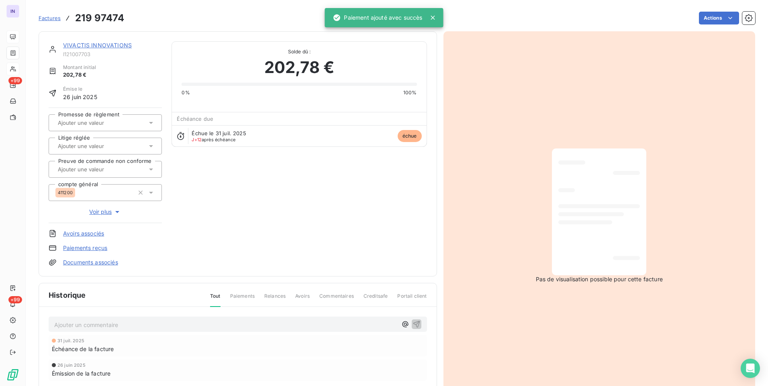
click at [709, 19] on html "IN +99 +99 Factures 219 97474 Actions VIVACTIS INNOVATIONS I121007703 Montant i…" at bounding box center [384, 193] width 768 height 386
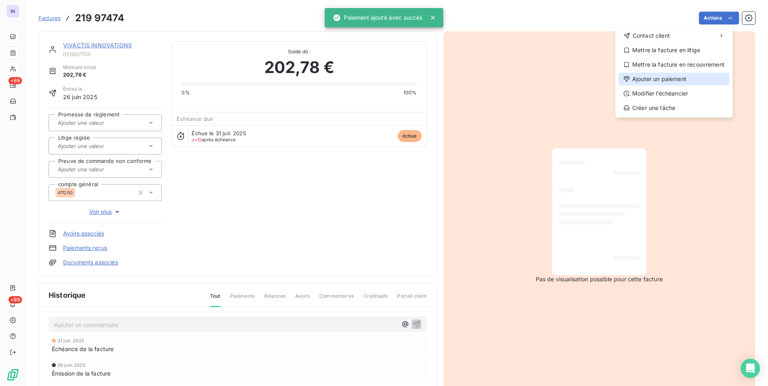
click at [690, 76] on div "Ajouter un paiement" at bounding box center [673, 79] width 111 height 13
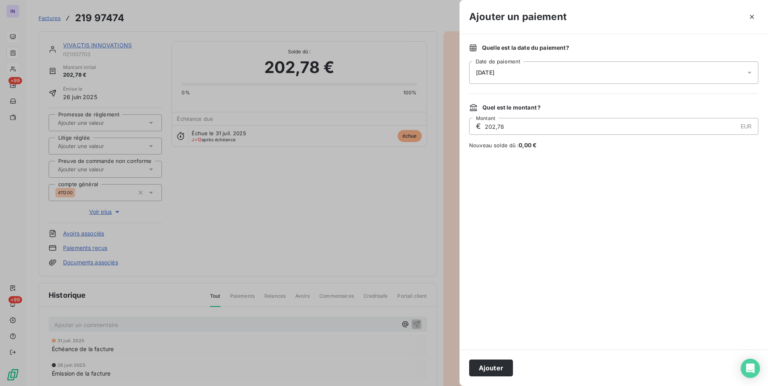
click at [522, 73] on div "[DATE]" at bounding box center [613, 72] width 289 height 22
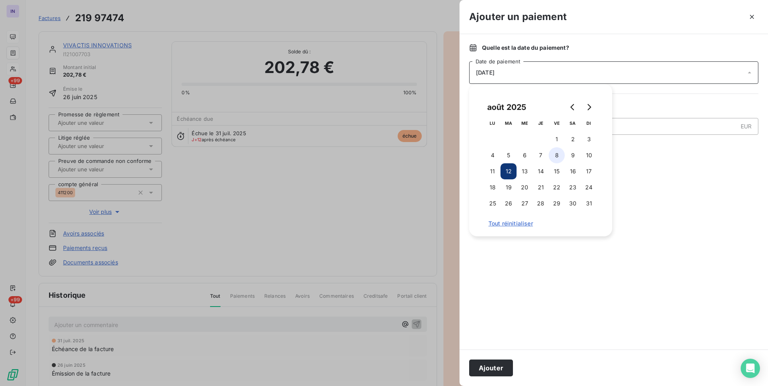
click at [553, 155] on button "8" at bounding box center [557, 155] width 16 height 16
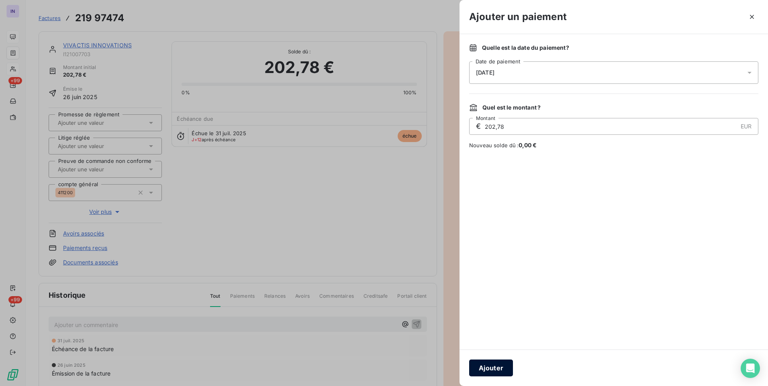
click at [491, 364] on button "Ajouter" at bounding box center [491, 368] width 44 height 17
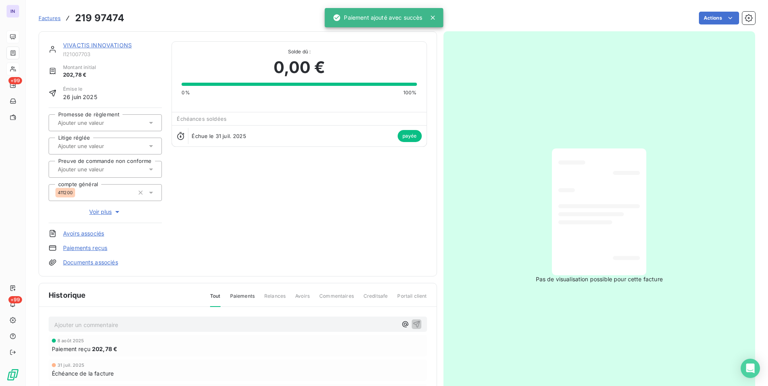
click at [122, 45] on link "VIVACTIS INNOVATIONS" at bounding box center [97, 45] width 69 height 7
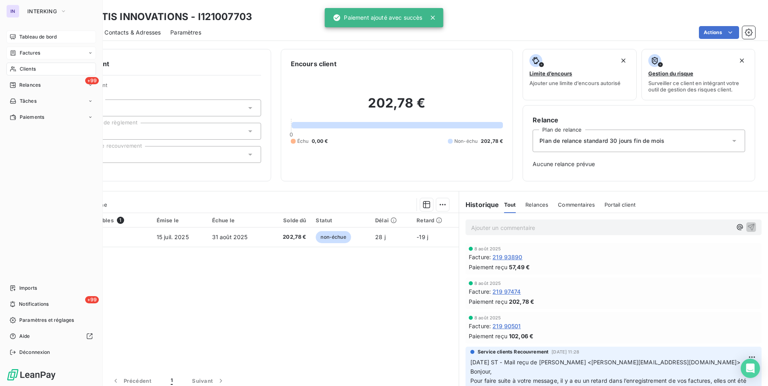
drag, startPoint x: 26, startPoint y: 71, endPoint x: 78, endPoint y: 71, distance: 51.8
click at [27, 71] on span "Clients" at bounding box center [28, 68] width 16 height 7
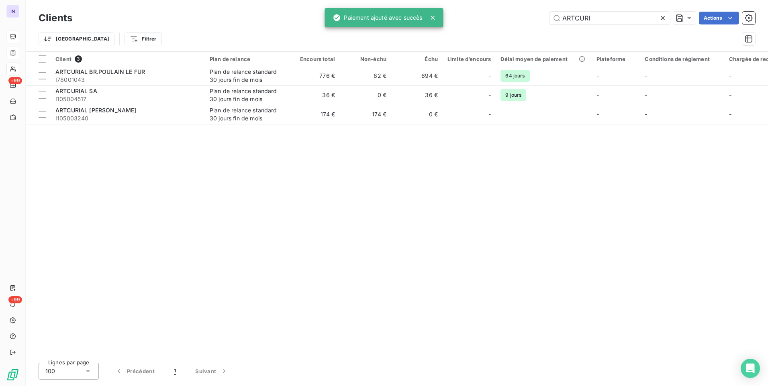
drag, startPoint x: 601, startPoint y: 18, endPoint x: 521, endPoint y: 18, distance: 80.3
click at [521, 18] on div "ARTCURI Actions" at bounding box center [418, 18] width 673 height 13
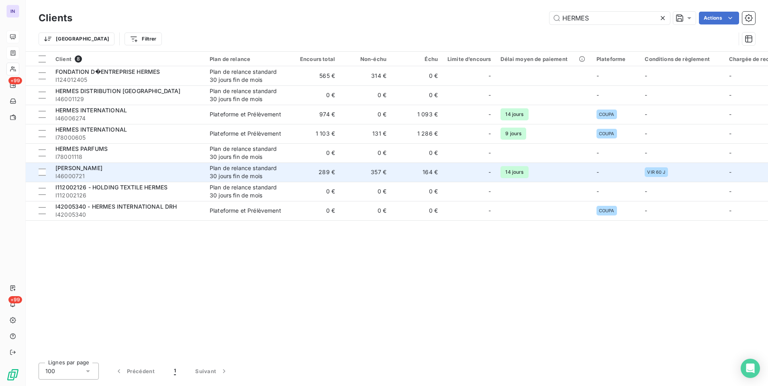
type input "HERMES"
click at [259, 171] on div "Plan de relance standard 30 jours fin de mois" at bounding box center [247, 172] width 74 height 16
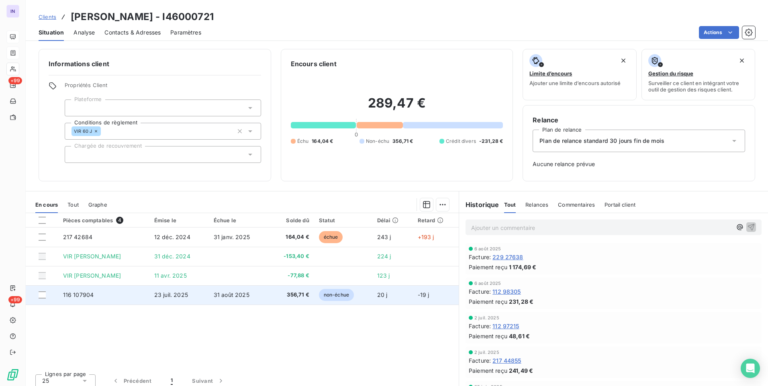
click at [231, 303] on td "31 août 2025" at bounding box center [238, 295] width 59 height 19
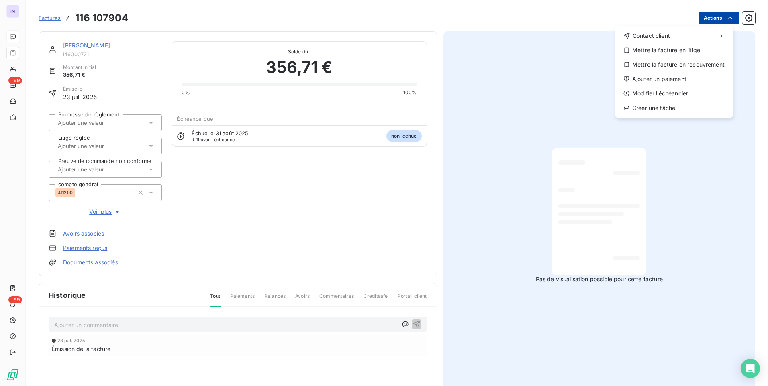
click at [705, 19] on html "IN +99 +99 Factures [PHONE_NUMBER] Actions Contact client Mettre la facture en …" at bounding box center [384, 193] width 768 height 386
click at [664, 77] on div "Ajouter un paiement" at bounding box center [673, 79] width 111 height 13
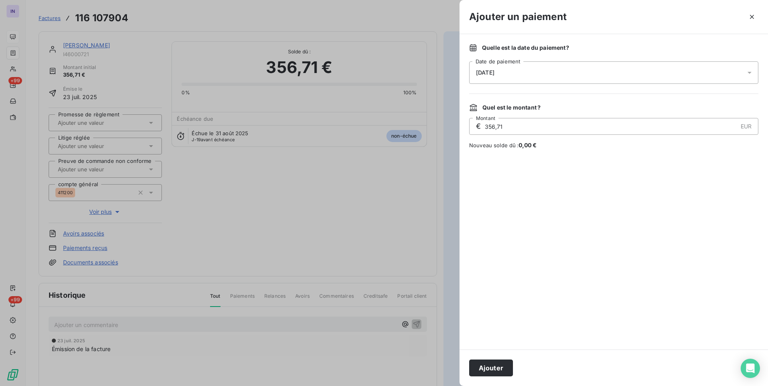
click at [555, 69] on div "[DATE]" at bounding box center [613, 72] width 289 height 22
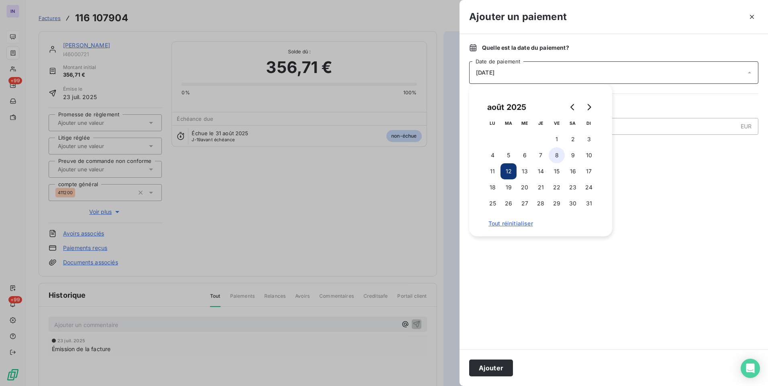
click at [554, 155] on button "8" at bounding box center [557, 155] width 16 height 16
click at [502, 367] on button "Ajouter" at bounding box center [491, 368] width 44 height 17
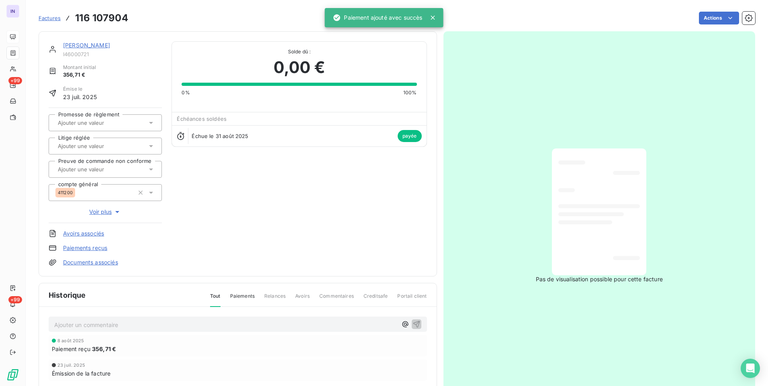
click at [98, 46] on link "[PERSON_NAME]" at bounding box center [86, 45] width 47 height 7
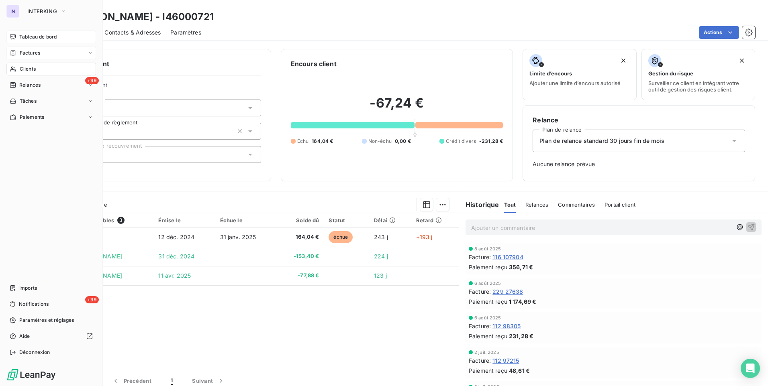
drag, startPoint x: 24, startPoint y: 67, endPoint x: 48, endPoint y: 76, distance: 25.2
click at [24, 67] on span "Clients" at bounding box center [28, 68] width 16 height 7
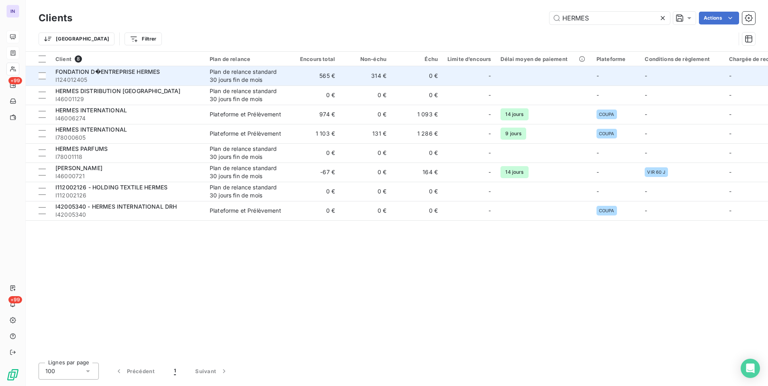
click at [152, 72] on span "FONDATION D�ENTREPRISE HERMES" at bounding box center [107, 71] width 104 height 7
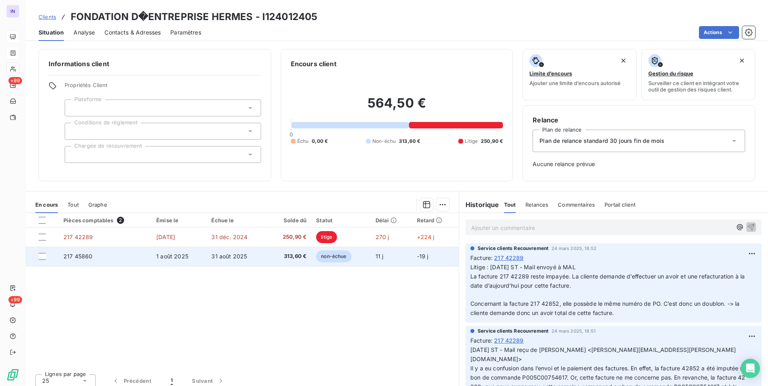
click at [235, 264] on td "31 août 2025" at bounding box center [236, 256] width 61 height 19
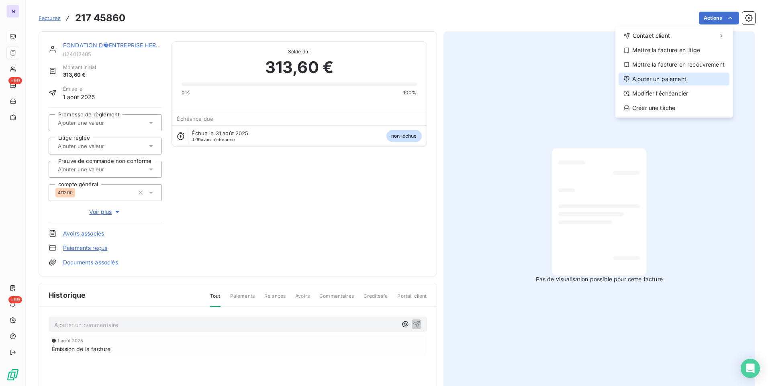
click at [668, 79] on div "Ajouter un paiement" at bounding box center [673, 79] width 111 height 13
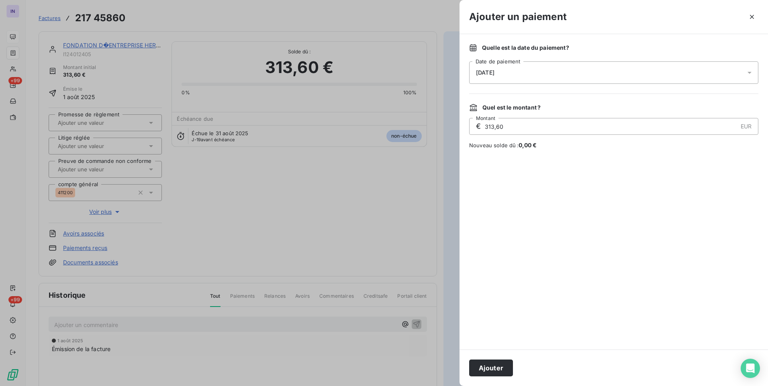
drag, startPoint x: 548, startPoint y: 73, endPoint x: 540, endPoint y: 82, distance: 12.5
click at [548, 73] on div "[DATE]" at bounding box center [613, 72] width 289 height 22
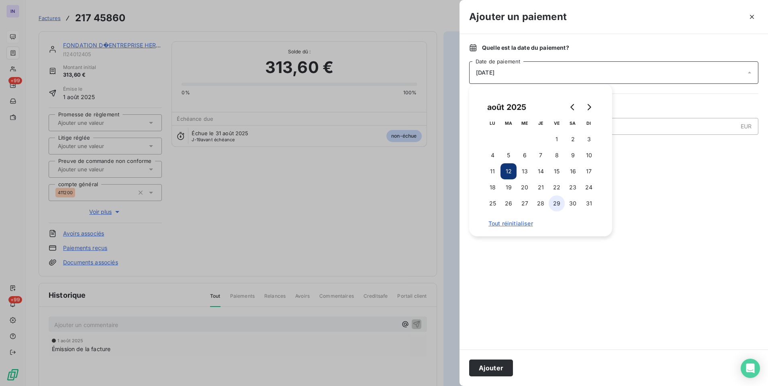
drag, startPoint x: 555, startPoint y: 151, endPoint x: 555, endPoint y: 204, distance: 52.2
click at [555, 153] on button "8" at bounding box center [557, 155] width 16 height 16
click at [499, 366] on button "Ajouter" at bounding box center [491, 368] width 44 height 17
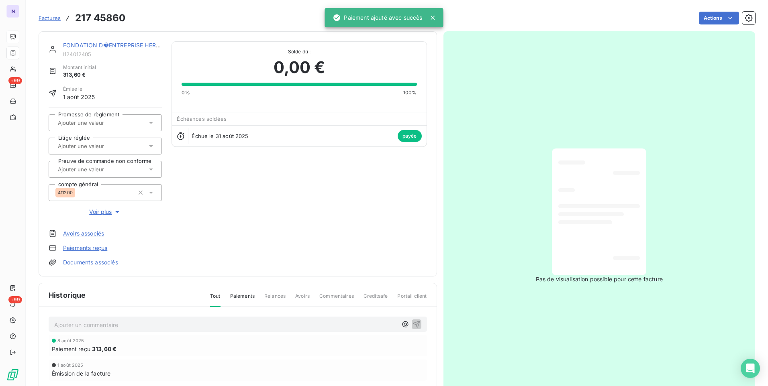
click at [114, 46] on link "FONDATION D�ENTREPRISE HERMES" at bounding box center [115, 45] width 105 height 7
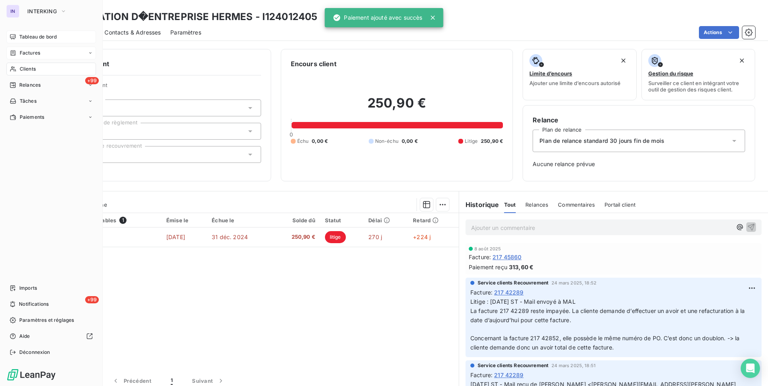
click at [26, 66] on span "Clients" at bounding box center [28, 68] width 16 height 7
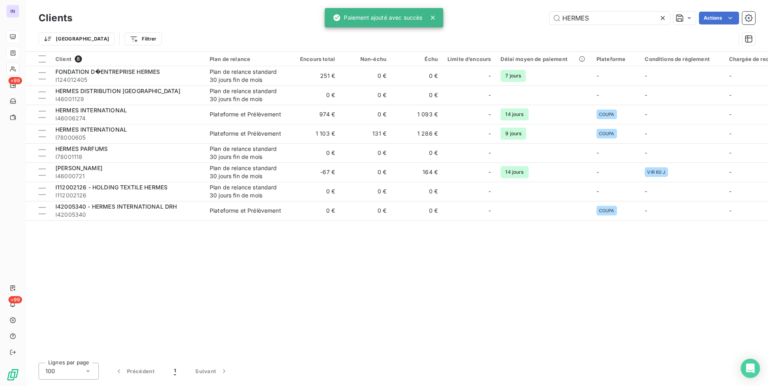
drag, startPoint x: 575, startPoint y: 12, endPoint x: 484, endPoint y: 12, distance: 90.4
click at [484, 12] on div "HERMES Actions" at bounding box center [418, 18] width 673 height 13
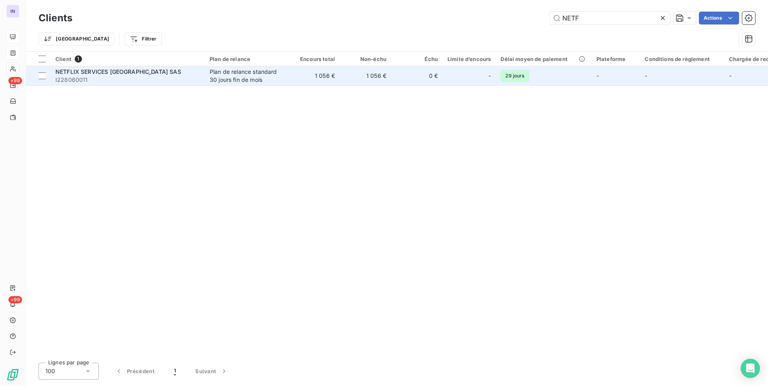
type input "NETF"
click at [292, 72] on td "1 056 €" at bounding box center [313, 75] width 51 height 19
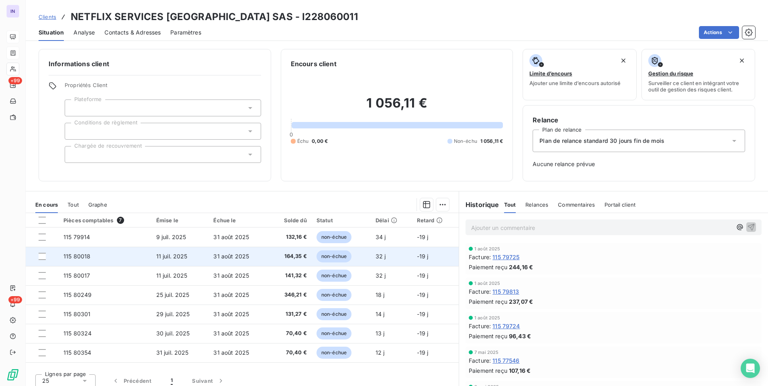
click at [282, 259] on span "164,35 €" at bounding box center [289, 257] width 33 height 8
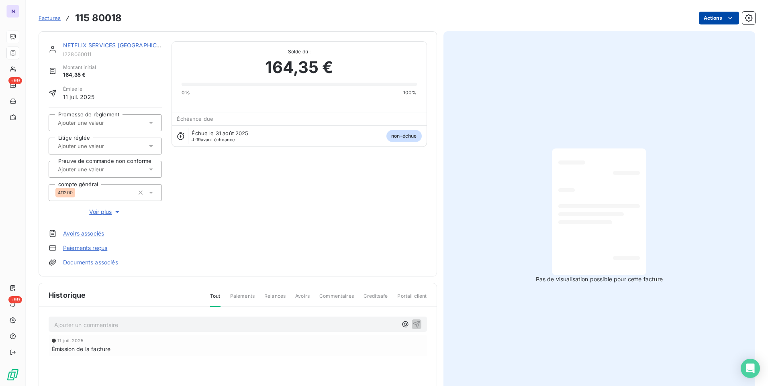
click at [702, 20] on html "IN +99 +99 Factures 115 80018 Actions NETFLIX SERVICES [GEOGRAPHIC_DATA] SAS I2…" at bounding box center [384, 193] width 768 height 386
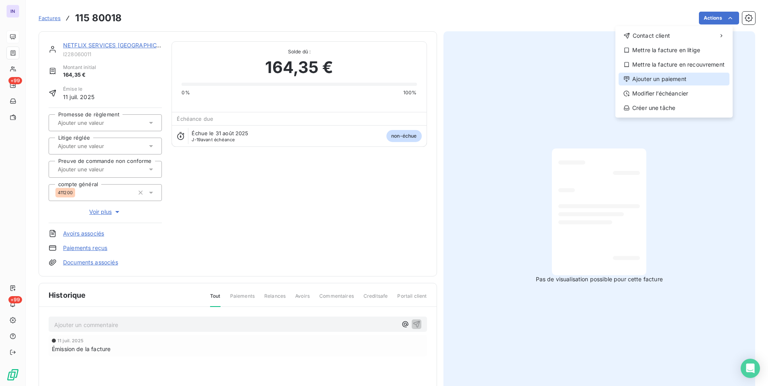
click at [666, 76] on div "Ajouter un paiement" at bounding box center [673, 79] width 111 height 13
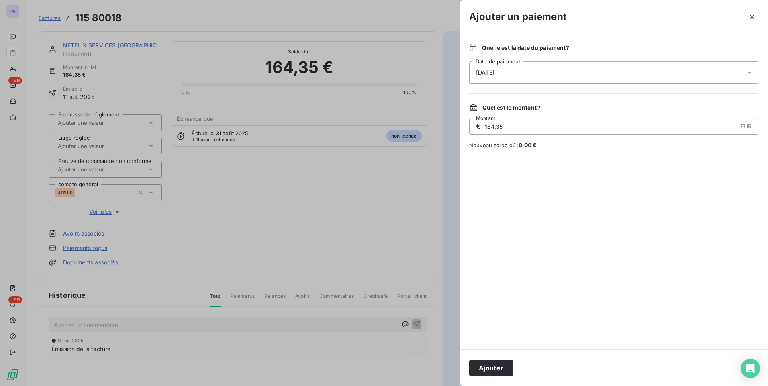
click at [543, 78] on div "[DATE]" at bounding box center [613, 72] width 289 height 22
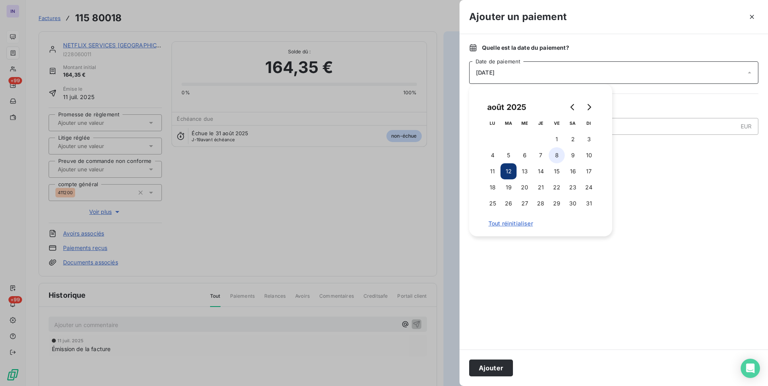
click at [560, 153] on button "8" at bounding box center [557, 155] width 16 height 16
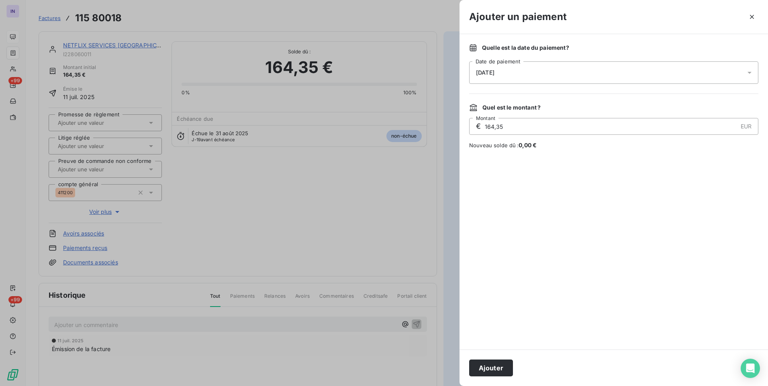
drag, startPoint x: 502, startPoint y: 370, endPoint x: 495, endPoint y: 363, distance: 9.4
click at [502, 369] on button "Ajouter" at bounding box center [491, 368] width 44 height 17
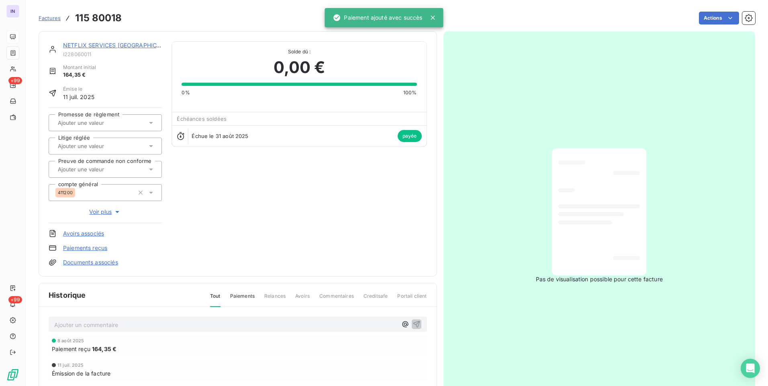
click at [125, 45] on link "NETFLIX SERVICES [GEOGRAPHIC_DATA] SAS" at bounding box center [126, 45] width 126 height 7
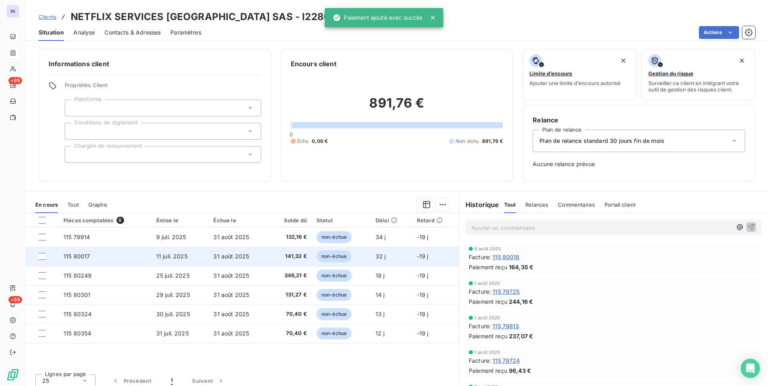
click at [222, 259] on span "31 août 2025" at bounding box center [231, 256] width 36 height 7
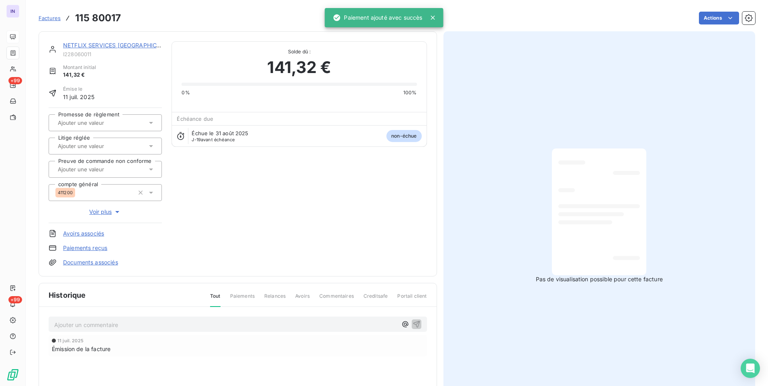
click at [715, 20] on html "IN +99 +99 Factures 115 80017 Actions NETFLIX SERVICES [GEOGRAPHIC_DATA] SAS I2…" at bounding box center [384, 193] width 768 height 386
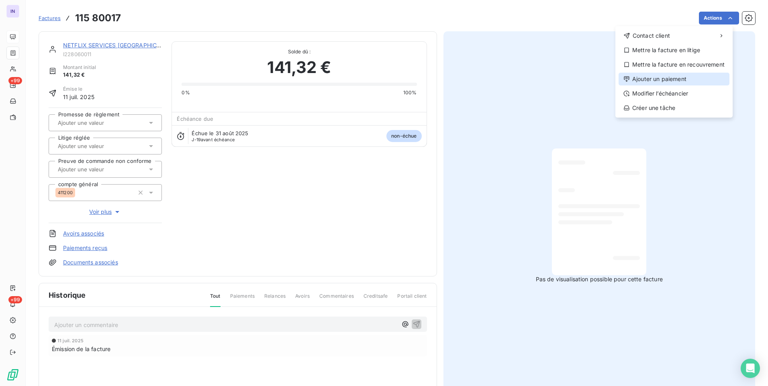
click at [663, 75] on div "Ajouter un paiement" at bounding box center [673, 79] width 111 height 13
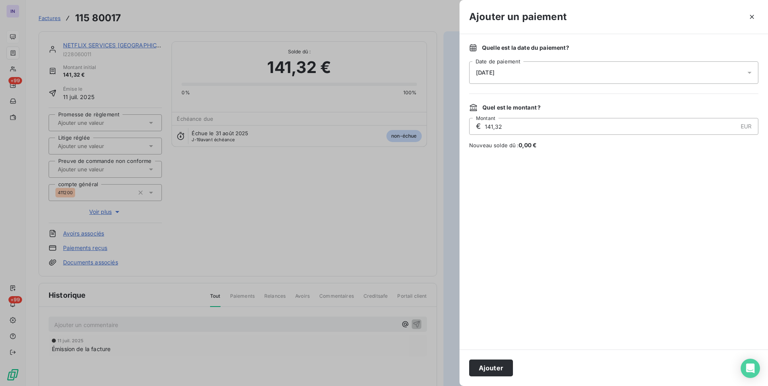
click at [502, 67] on div "[DATE]" at bounding box center [613, 72] width 289 height 22
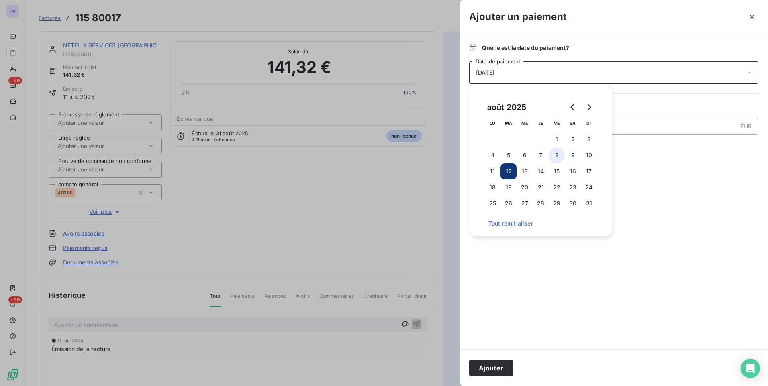
click at [556, 156] on button "8" at bounding box center [557, 155] width 16 height 16
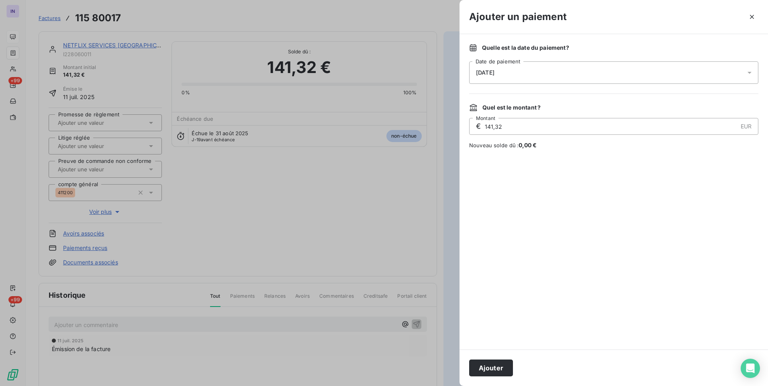
drag, startPoint x: 479, startPoint y: 371, endPoint x: 465, endPoint y: 327, distance: 46.4
click at [480, 371] on button "Ajouter" at bounding box center [491, 368] width 44 height 17
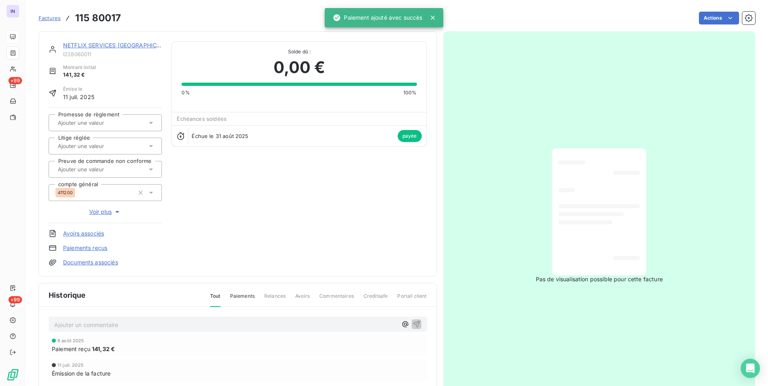
click at [135, 45] on link "NETFLIX SERVICES [GEOGRAPHIC_DATA] SAS" at bounding box center [126, 45] width 126 height 7
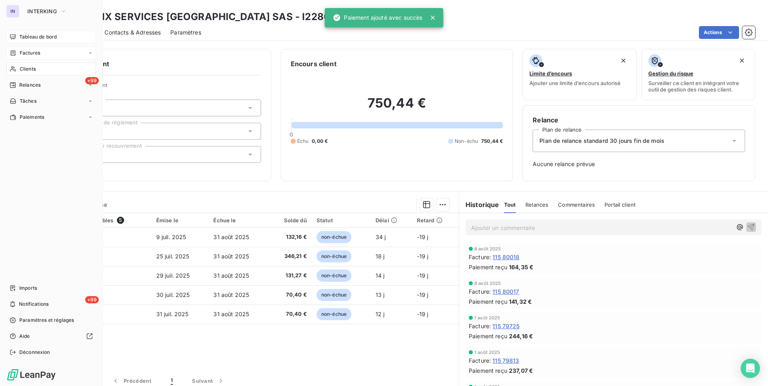
click at [45, 54] on div "Factures" at bounding box center [51, 53] width 90 height 13
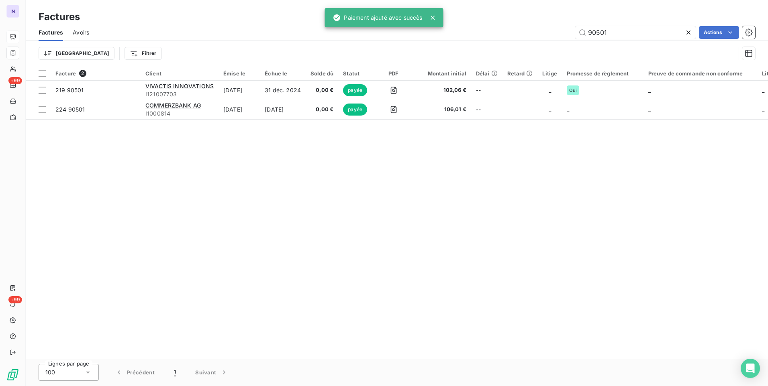
drag, startPoint x: 531, startPoint y: 27, endPoint x: 429, endPoint y: 27, distance: 101.6
click at [431, 27] on div "IN +99 +99 Factures Factures Avoirs 90501 Actions Trier Filtrer Facture 2 Clien…" at bounding box center [384, 193] width 768 height 386
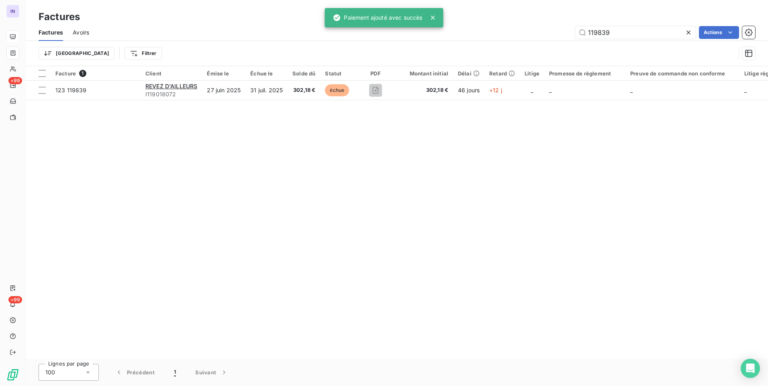
type input "119839"
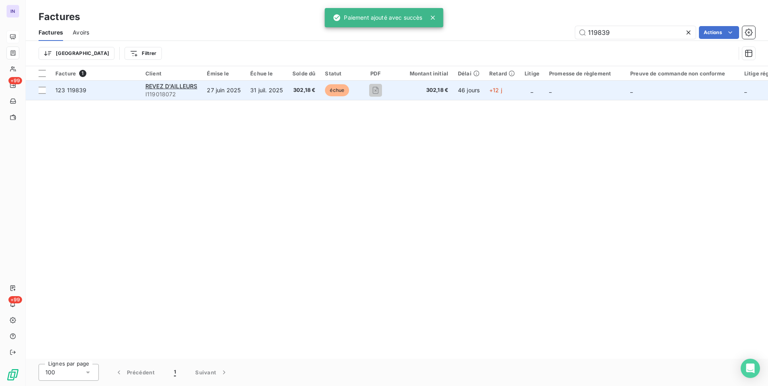
click at [297, 94] on span "302,18 €" at bounding box center [303, 90] width 23 height 8
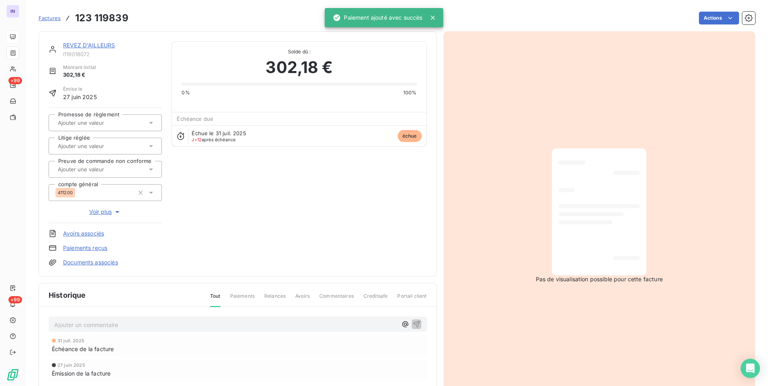
click at [704, 18] on html "IN +99 +99 Factures 123 119839 Actions REVEZ D'AILLEURS I119018072 Montant init…" at bounding box center [384, 193] width 768 height 386
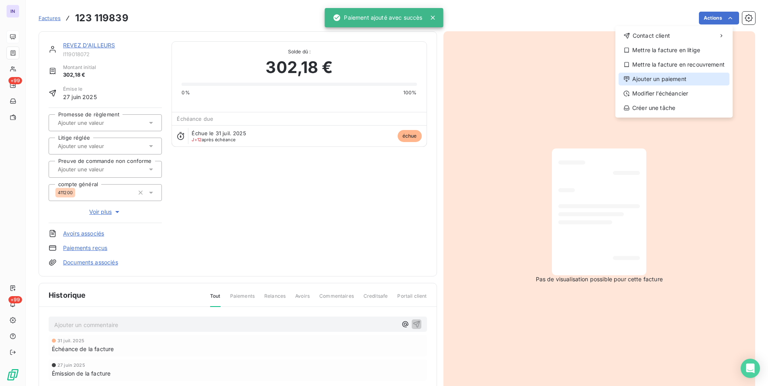
click at [656, 81] on div "Ajouter un paiement" at bounding box center [673, 79] width 111 height 13
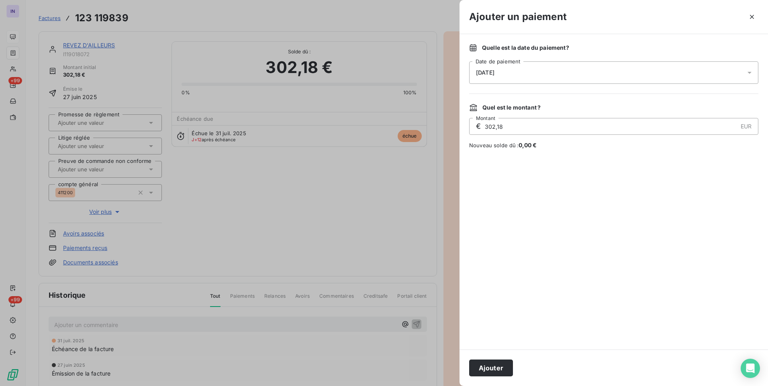
click at [559, 72] on div "[DATE]" at bounding box center [613, 72] width 289 height 22
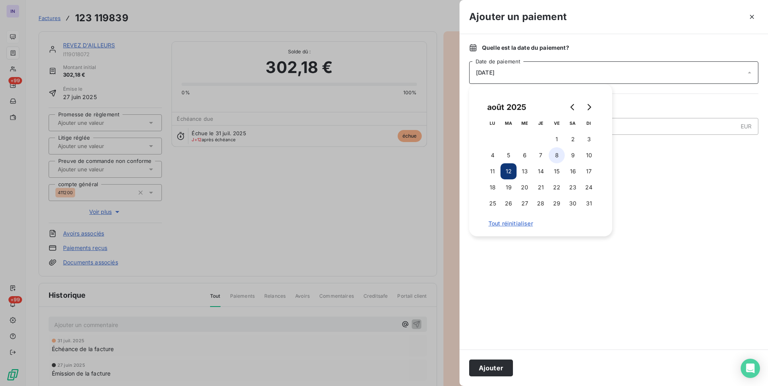
click at [556, 157] on button "8" at bounding box center [557, 155] width 16 height 16
drag, startPoint x: 500, startPoint y: 369, endPoint x: 525, endPoint y: 358, distance: 27.0
click at [500, 367] on button "Ajouter" at bounding box center [491, 368] width 44 height 17
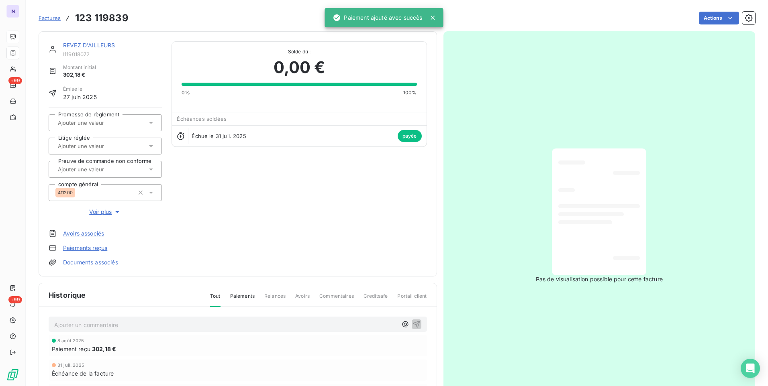
click at [84, 45] on link "REVEZ D'AILLEURS" at bounding box center [89, 45] width 52 height 7
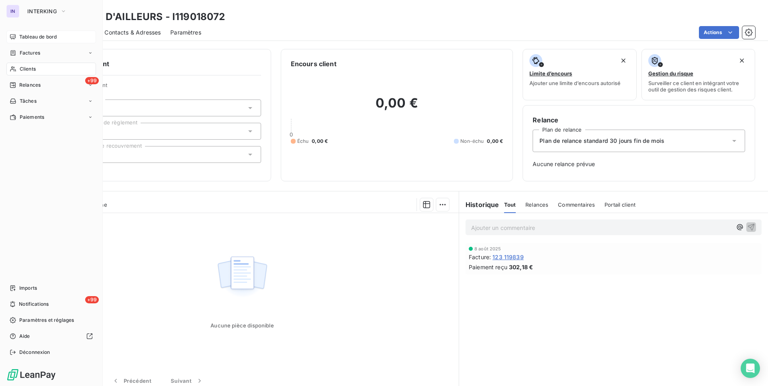
click at [23, 52] on span "Factures" at bounding box center [30, 52] width 20 height 7
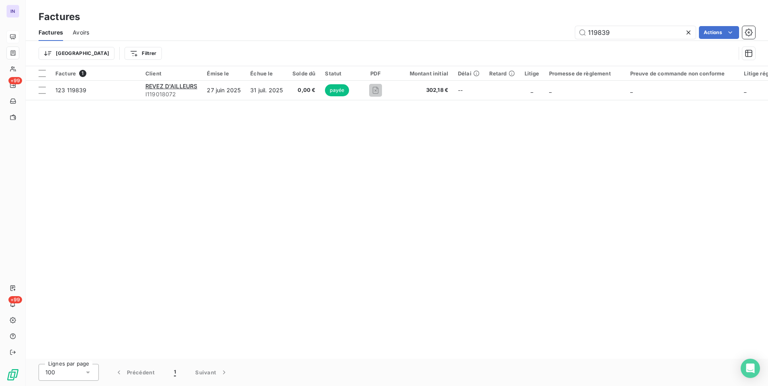
drag, startPoint x: 610, startPoint y: 32, endPoint x: 540, endPoint y: 36, distance: 70.0
click at [540, 36] on div "119839 Actions" at bounding box center [427, 32] width 656 height 13
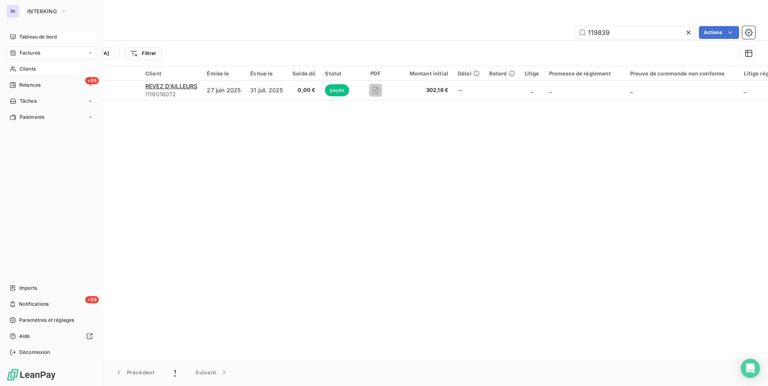
click at [37, 71] on div "Clients" at bounding box center [51, 69] width 90 height 13
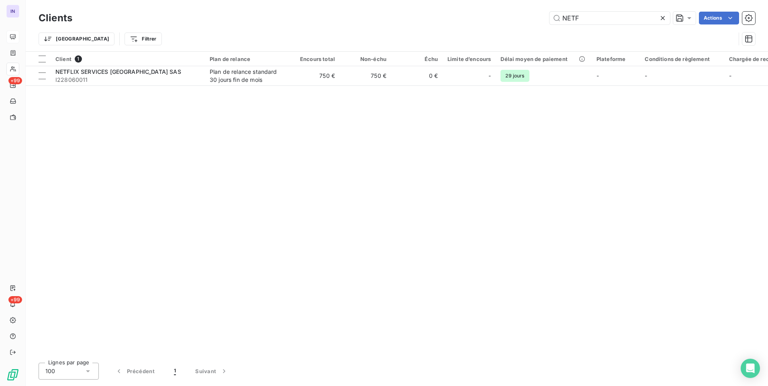
drag, startPoint x: 591, startPoint y: 17, endPoint x: 518, endPoint y: 23, distance: 73.3
click at [518, 22] on div "NETF Actions" at bounding box center [418, 18] width 673 height 13
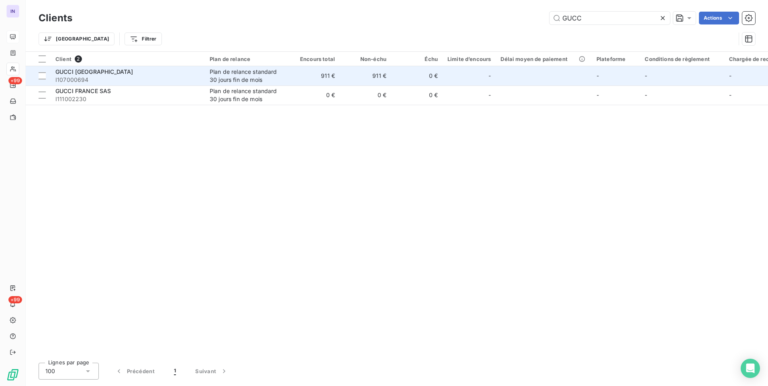
type input "GUCC"
click at [208, 76] on td "Plan de relance standard 30 jours fin de mois" at bounding box center [247, 75] width 84 height 19
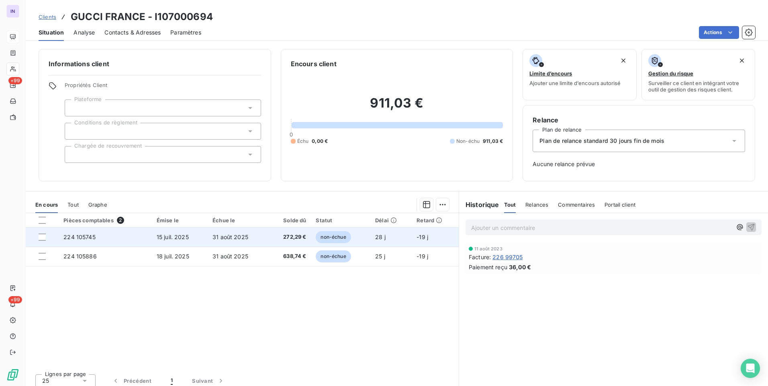
click at [246, 240] on td "31 août 2025" at bounding box center [238, 237] width 60 height 19
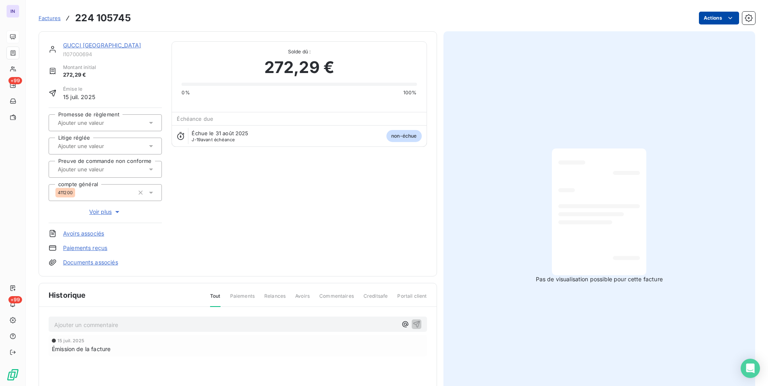
click at [717, 20] on html "IN +99 +99 Factures 224 105745 Actions GUCCI [GEOGRAPHIC_DATA] I107000694 Monta…" at bounding box center [384, 193] width 768 height 386
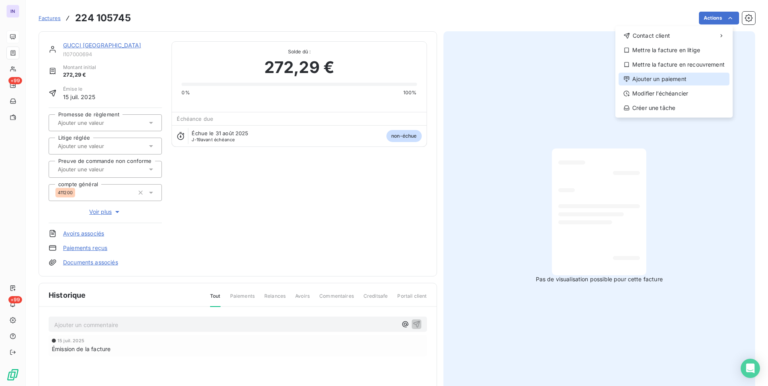
click at [670, 77] on div "Ajouter un paiement" at bounding box center [673, 79] width 111 height 13
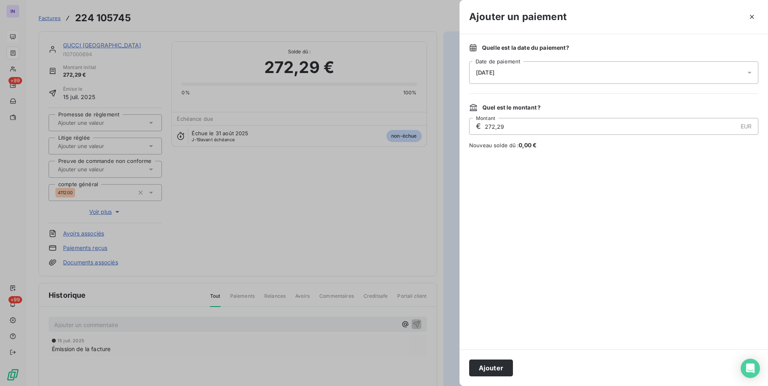
click at [580, 73] on div "[DATE]" at bounding box center [613, 72] width 289 height 22
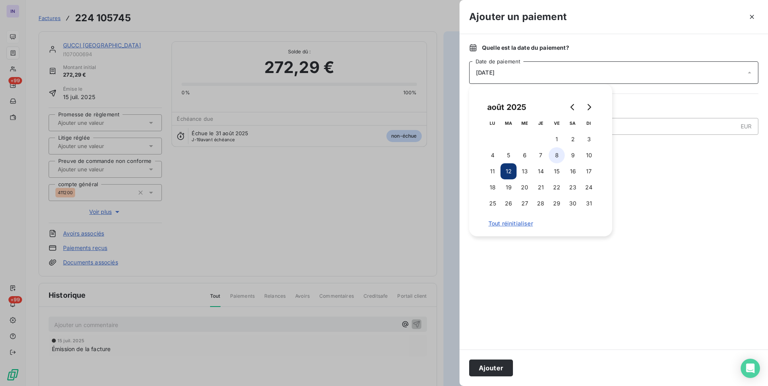
click at [563, 153] on button "8" at bounding box center [557, 155] width 16 height 16
click at [506, 369] on button "Ajouter" at bounding box center [491, 368] width 44 height 17
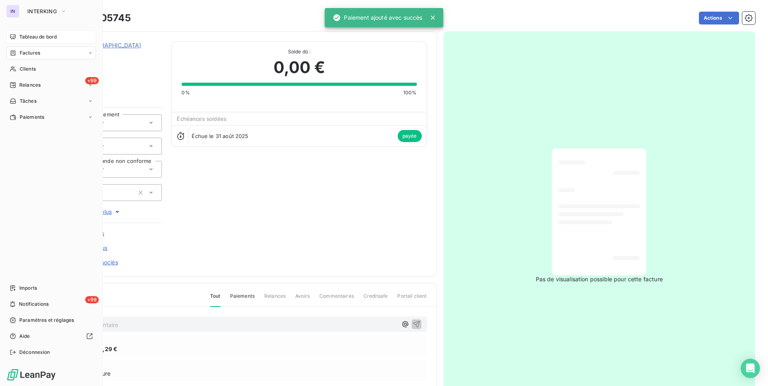
click at [27, 50] on span "Factures" at bounding box center [30, 52] width 20 height 7
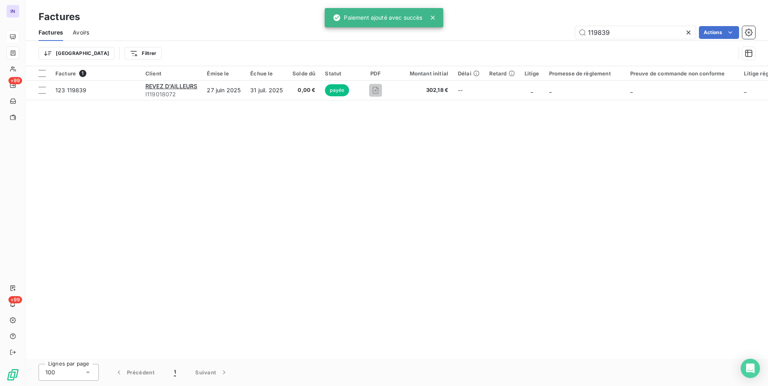
drag, startPoint x: 613, startPoint y: 35, endPoint x: 464, endPoint y: 36, distance: 149.0
click at [464, 36] on div "119839 Actions" at bounding box center [427, 32] width 656 height 13
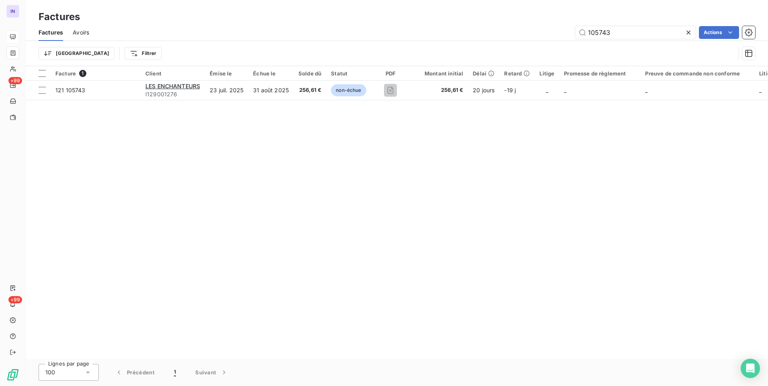
type input "105743"
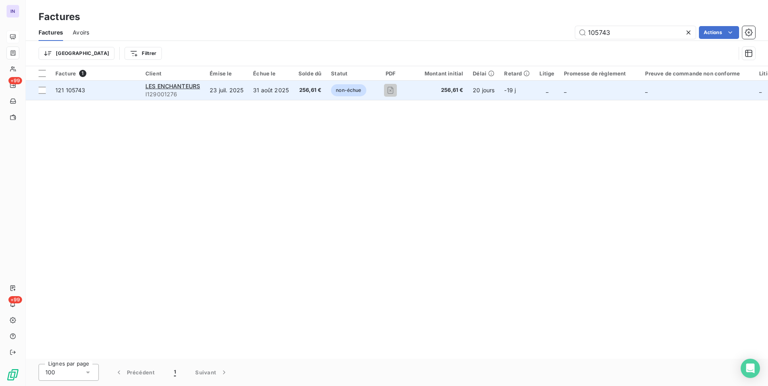
click at [306, 92] on span "256,61 €" at bounding box center [309, 90] width 23 height 8
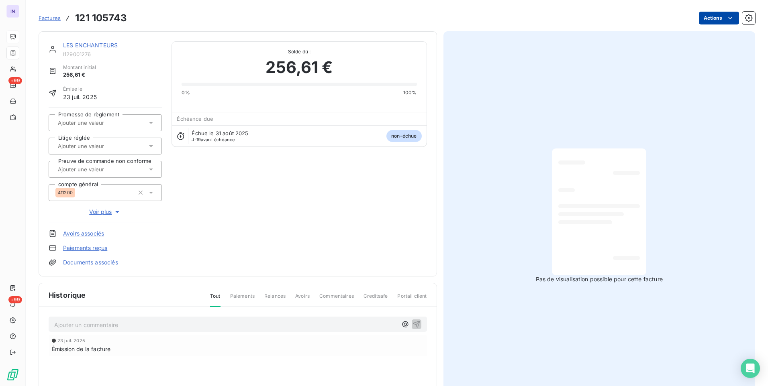
click at [713, 16] on html "IN +99 +99 Factures 121 105743 Actions LES ENCHANTEURS I129001276 Montant initi…" at bounding box center [384, 193] width 768 height 386
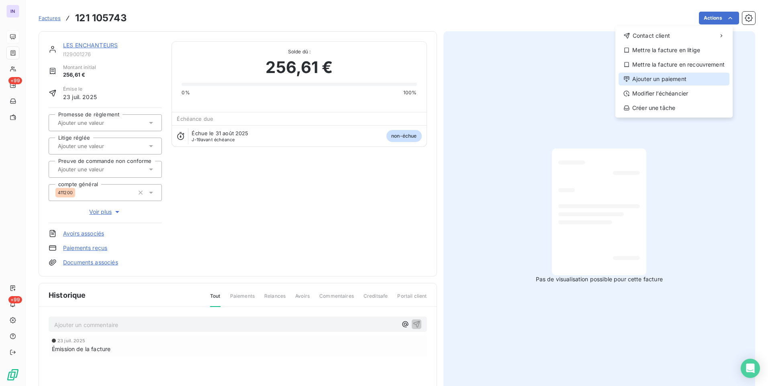
click at [660, 76] on div "Ajouter un paiement" at bounding box center [673, 79] width 111 height 13
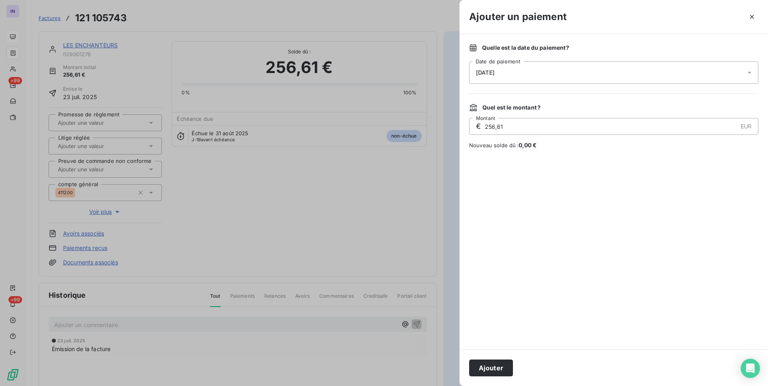
click at [543, 75] on div "[DATE]" at bounding box center [613, 72] width 289 height 22
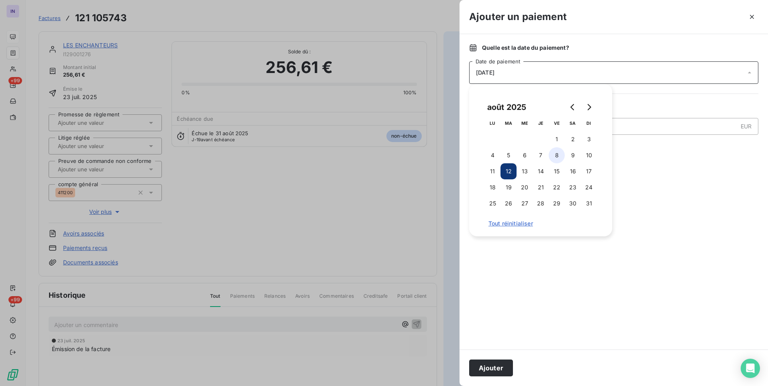
drag, startPoint x: 557, startPoint y: 157, endPoint x: 557, endPoint y: 161, distance: 4.4
click at [557, 157] on button "8" at bounding box center [557, 155] width 16 height 16
click at [495, 369] on button "Ajouter" at bounding box center [491, 368] width 44 height 17
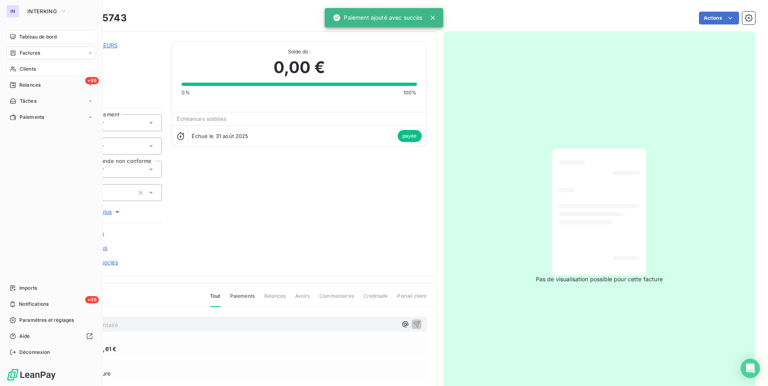
drag, startPoint x: 18, startPoint y: 68, endPoint x: 29, endPoint y: 71, distance: 11.7
click at [29, 71] on span "Clients" at bounding box center [28, 68] width 16 height 7
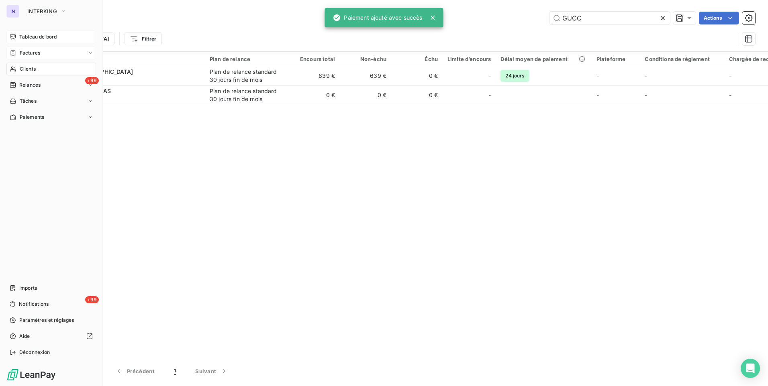
click at [30, 53] on span "Factures" at bounding box center [30, 52] width 20 height 7
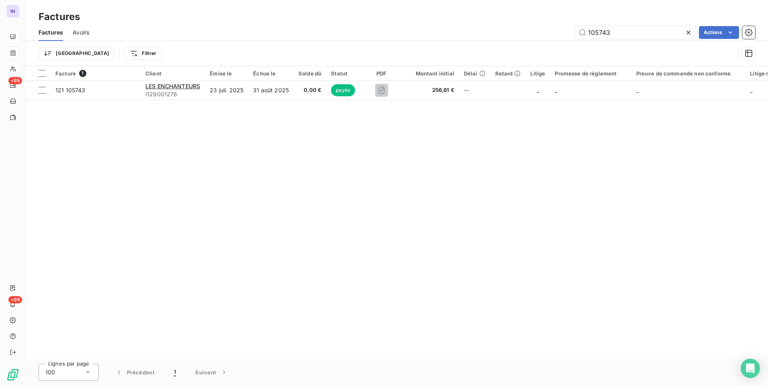
drag, startPoint x: 618, startPoint y: 32, endPoint x: 540, endPoint y: 34, distance: 77.9
click at [540, 34] on div "105743 Actions" at bounding box center [427, 32] width 656 height 13
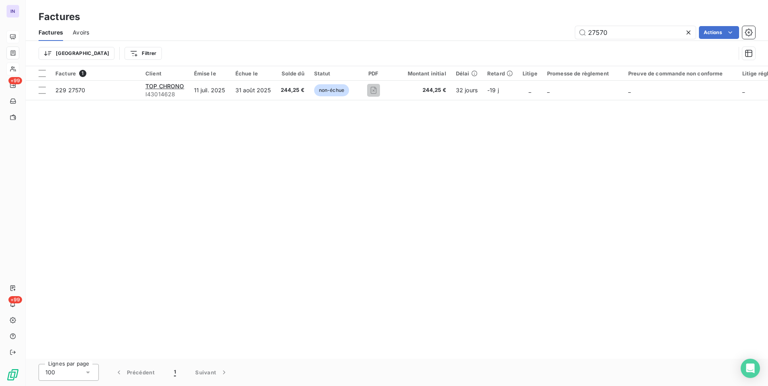
type input "27570"
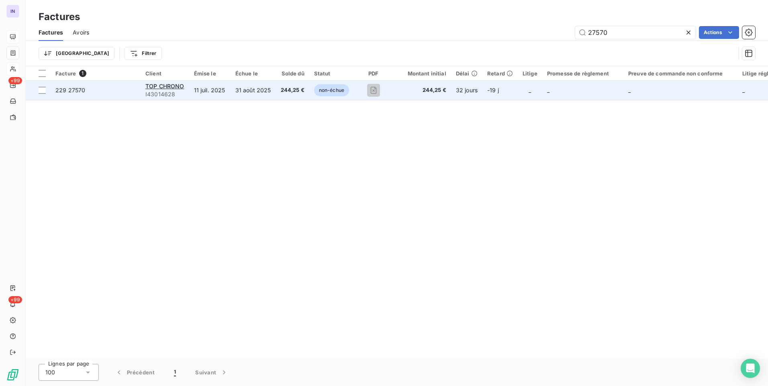
click at [288, 92] on span "244,25 €" at bounding box center [293, 90] width 24 height 8
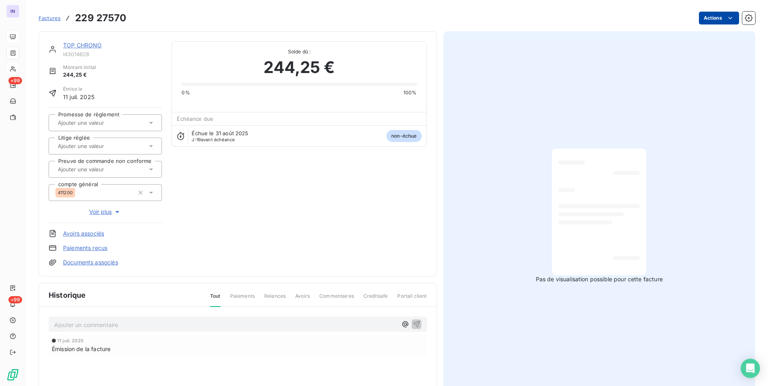
click at [716, 20] on html "IN +99 +99 Factures 229 27570 Actions TOP CHRONO I43014628 Montant initial 244,…" at bounding box center [384, 193] width 768 height 386
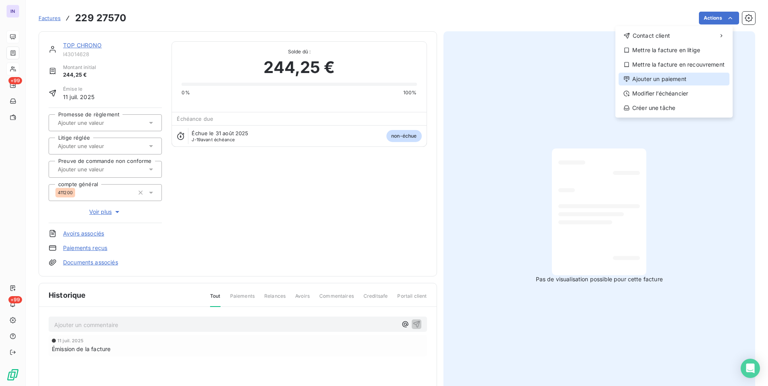
click at [647, 82] on div "Ajouter un paiement" at bounding box center [673, 79] width 111 height 13
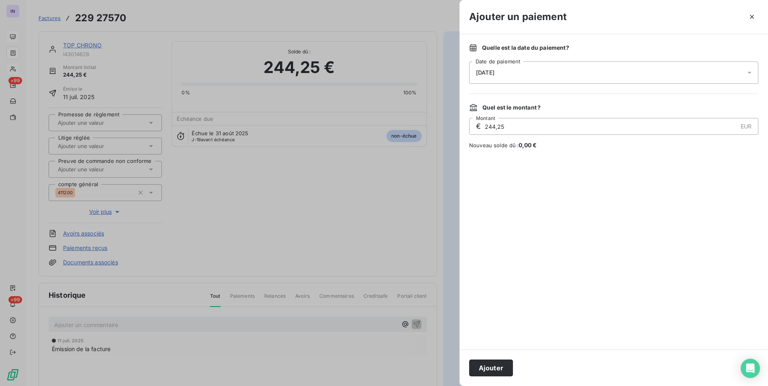
click at [571, 75] on div "[DATE]" at bounding box center [613, 72] width 289 height 22
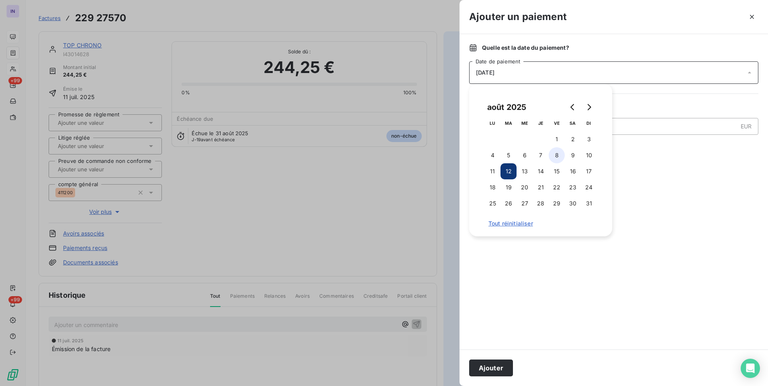
click at [558, 158] on button "8" at bounding box center [557, 155] width 16 height 16
click at [495, 368] on button "Ajouter" at bounding box center [491, 368] width 44 height 17
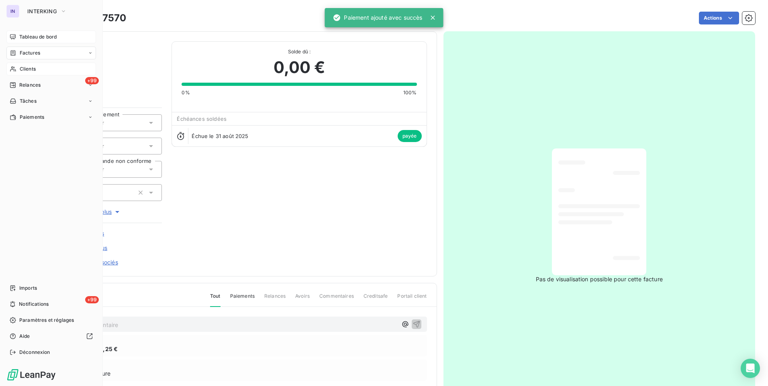
drag, startPoint x: 22, startPoint y: 53, endPoint x: 101, endPoint y: 44, distance: 79.6
click at [22, 53] on span "Factures" at bounding box center [30, 52] width 20 height 7
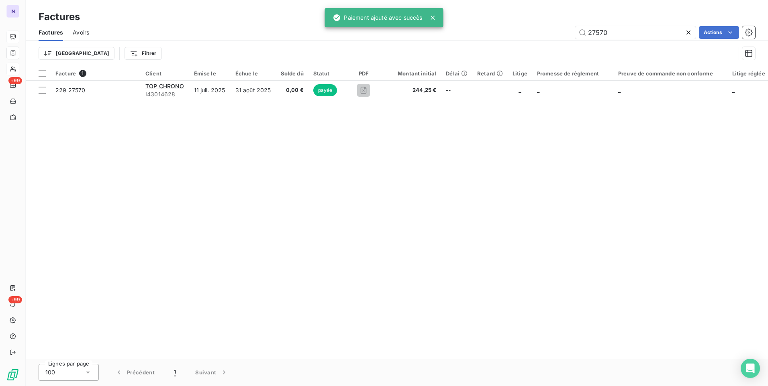
click at [519, 35] on div "27570 Actions" at bounding box center [427, 32] width 656 height 13
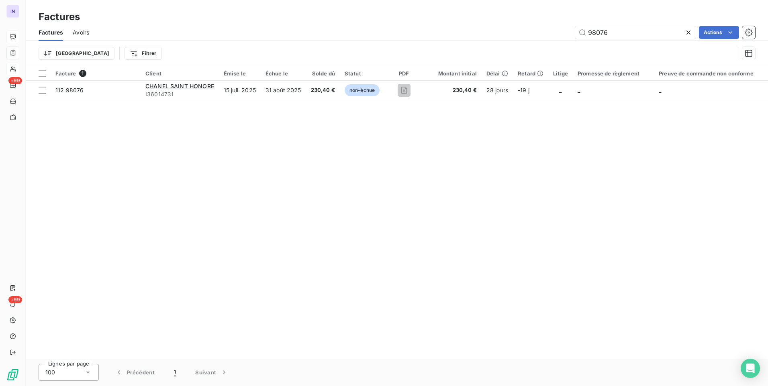
type input "98076"
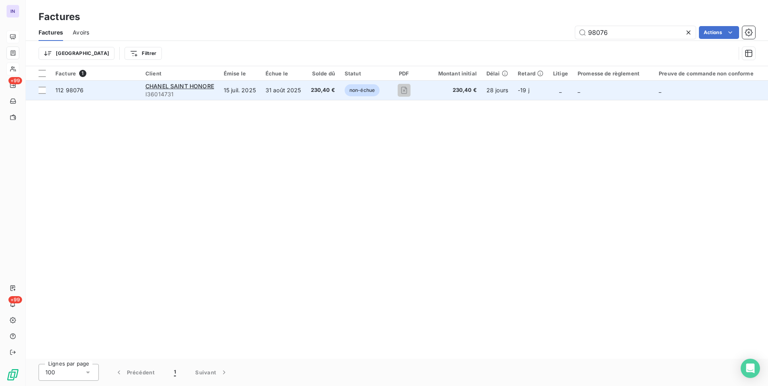
click at [298, 92] on td "31 août 2025" at bounding box center [283, 90] width 45 height 19
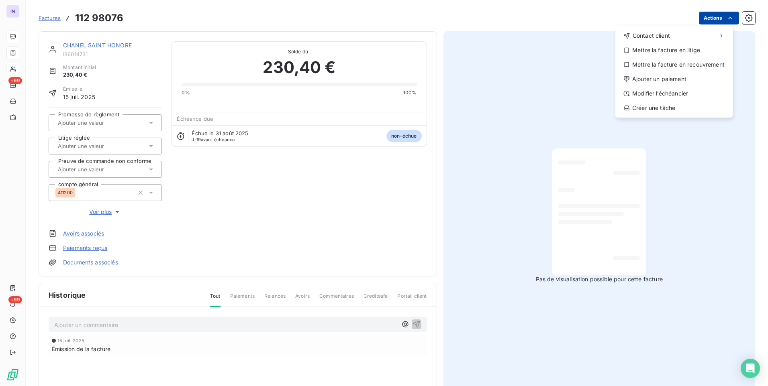
click at [705, 16] on html "IN +99 +99 Factures [PHONE_NUMBER] Actions Contact client Mettre la facture en …" at bounding box center [384, 193] width 768 height 386
click at [661, 76] on div "Ajouter un paiement" at bounding box center [673, 79] width 111 height 13
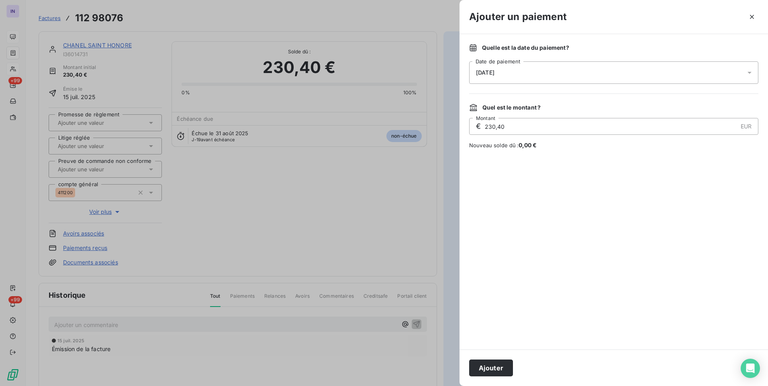
click at [498, 78] on div "[DATE]" at bounding box center [613, 72] width 289 height 22
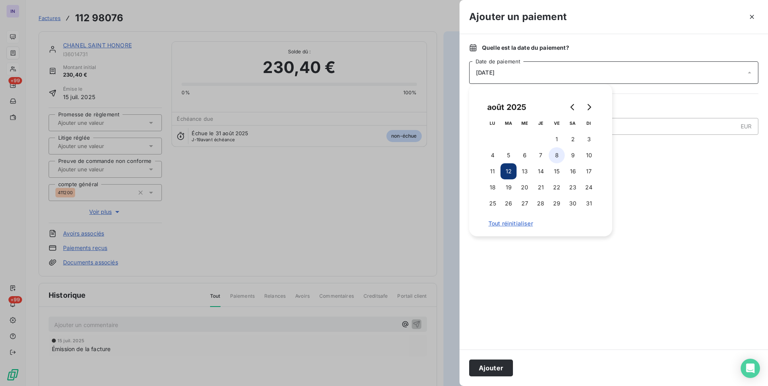
click at [557, 154] on button "8" at bounding box center [557, 155] width 16 height 16
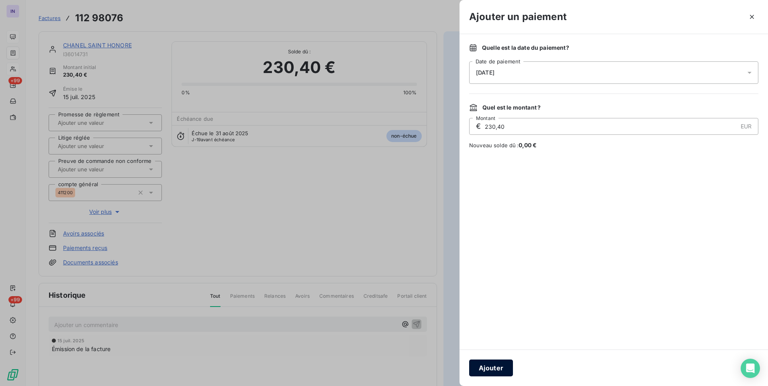
click at [494, 367] on button "Ajouter" at bounding box center [491, 368] width 44 height 17
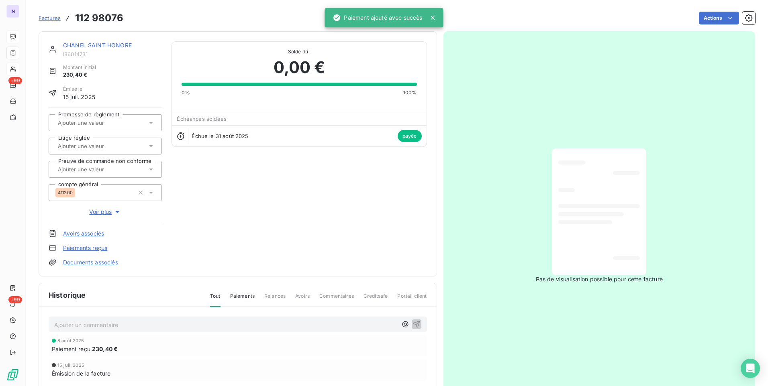
click at [116, 46] on link "CHANEL SAINT HONORE" at bounding box center [97, 45] width 69 height 7
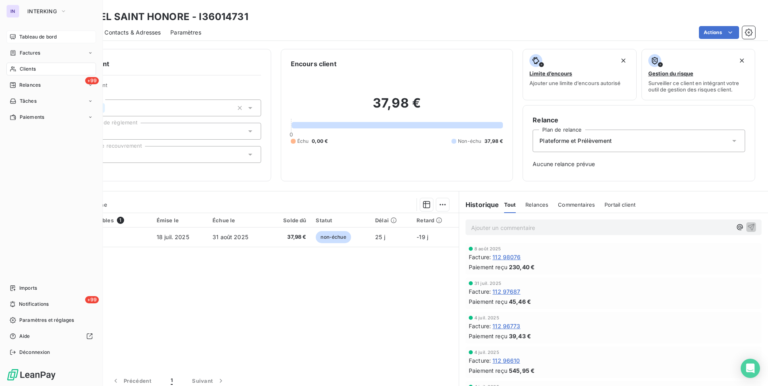
click at [32, 71] on span "Clients" at bounding box center [28, 68] width 16 height 7
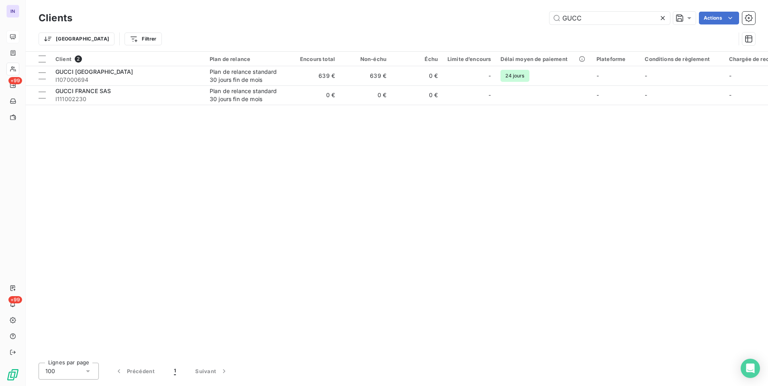
drag, startPoint x: 594, startPoint y: 17, endPoint x: 506, endPoint y: 26, distance: 88.4
click at [506, 26] on div "Clients GUCC Actions" at bounding box center [397, 18] width 716 height 17
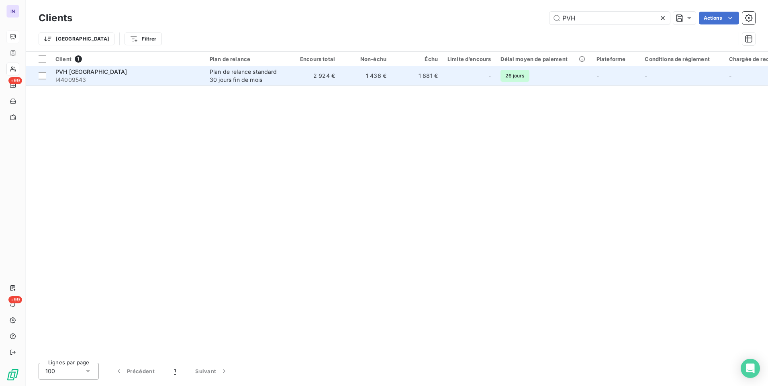
type input "PVH"
click at [310, 78] on td "2 924 €" at bounding box center [313, 75] width 51 height 19
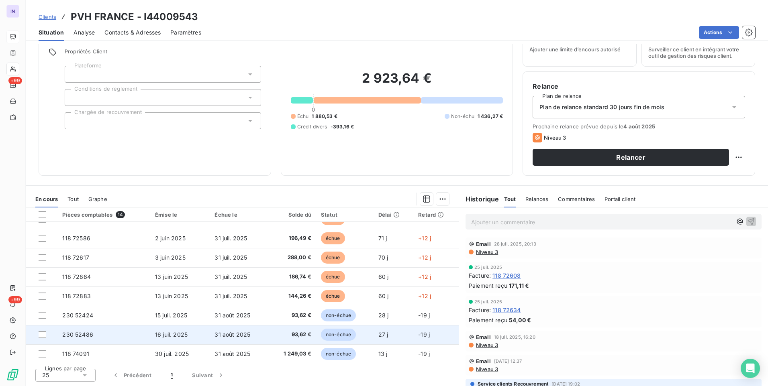
scroll to position [130, 0]
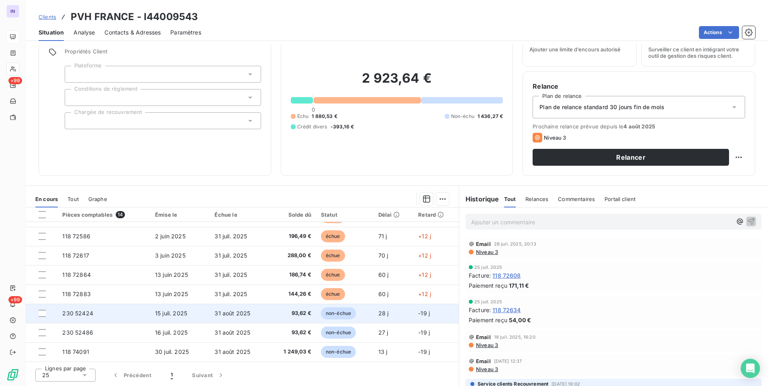
click at [256, 314] on td "31 août 2025" at bounding box center [239, 313] width 59 height 19
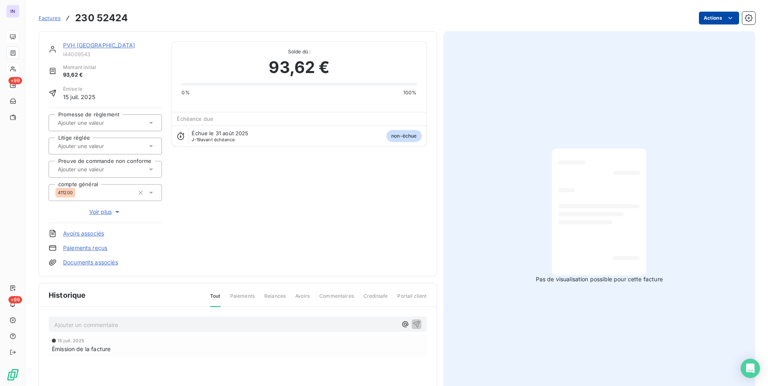
click at [708, 16] on html "IN +99 +99 Factures 230 52424 Actions PVH [GEOGRAPHIC_DATA] I44009543 Montant i…" at bounding box center [384, 193] width 768 height 386
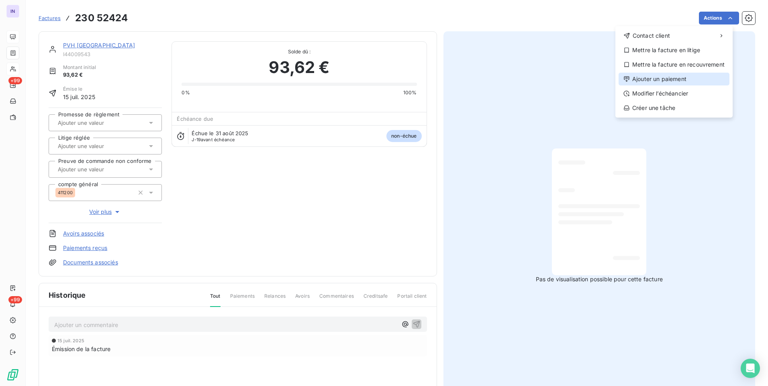
click at [670, 82] on div "Ajouter un paiement" at bounding box center [673, 79] width 111 height 13
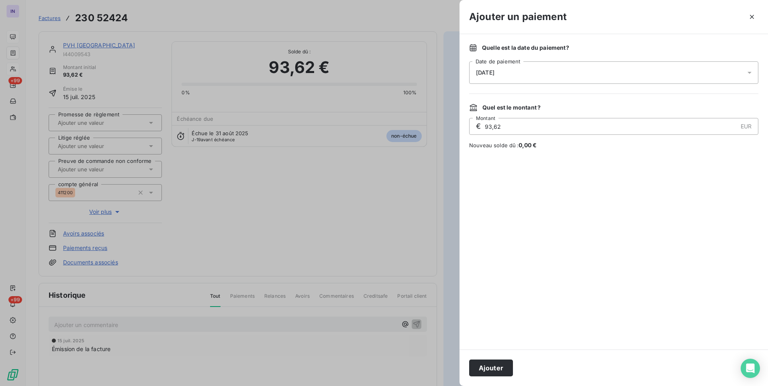
click at [595, 74] on div "[DATE]" at bounding box center [613, 72] width 289 height 22
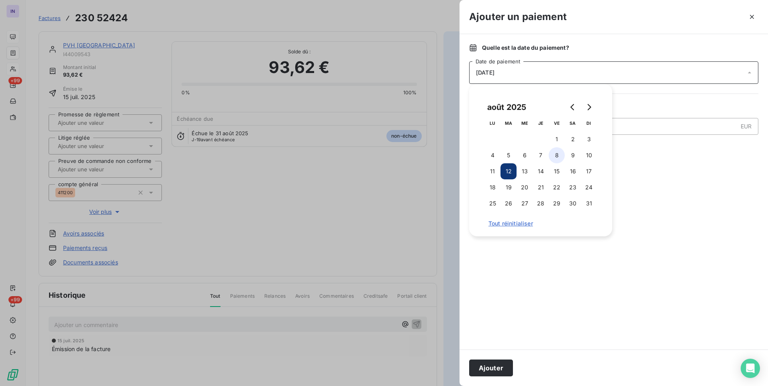
click at [557, 155] on button "8" at bounding box center [557, 155] width 16 height 16
click at [496, 365] on button "Ajouter" at bounding box center [491, 368] width 44 height 17
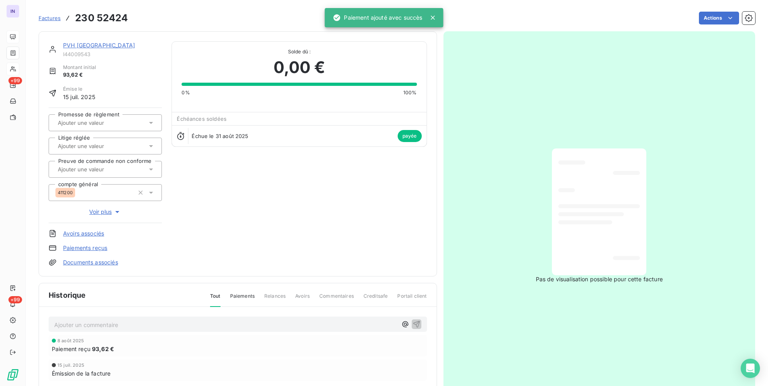
click at [91, 47] on link "PVH [GEOGRAPHIC_DATA]" at bounding box center [99, 45] width 72 height 7
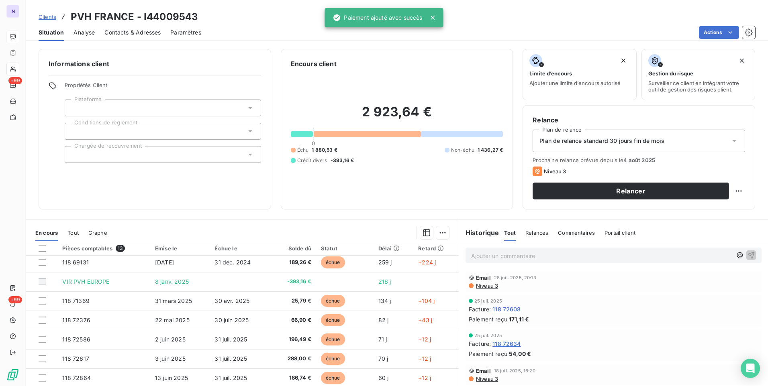
scroll to position [111, 0]
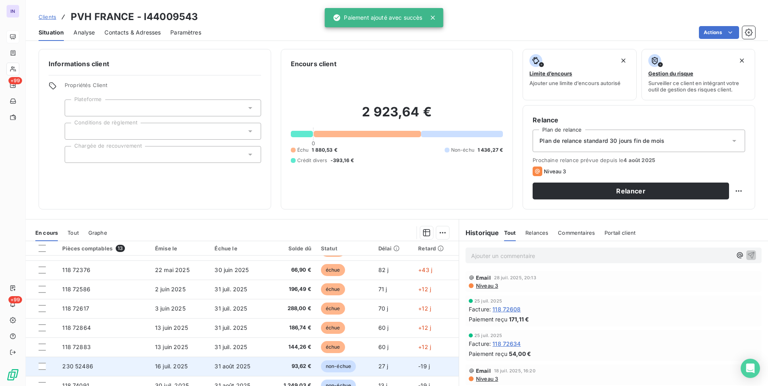
click at [231, 366] on span "31 août 2025" at bounding box center [232, 366] width 36 height 7
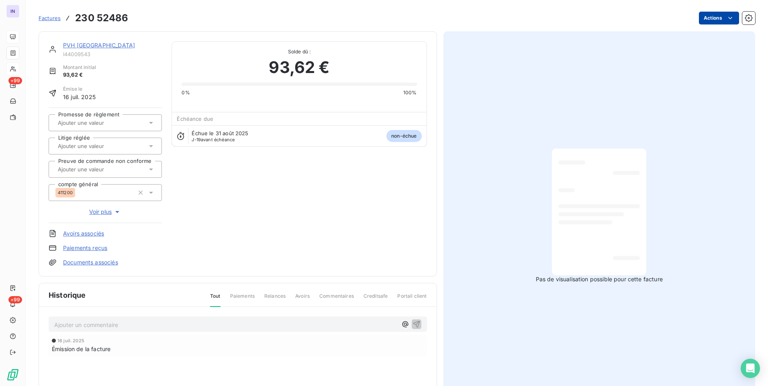
click at [694, 16] on html "IN +99 +99 Factures 230 52486 Actions PVH [GEOGRAPHIC_DATA] I44009543 Montant i…" at bounding box center [384, 193] width 768 height 386
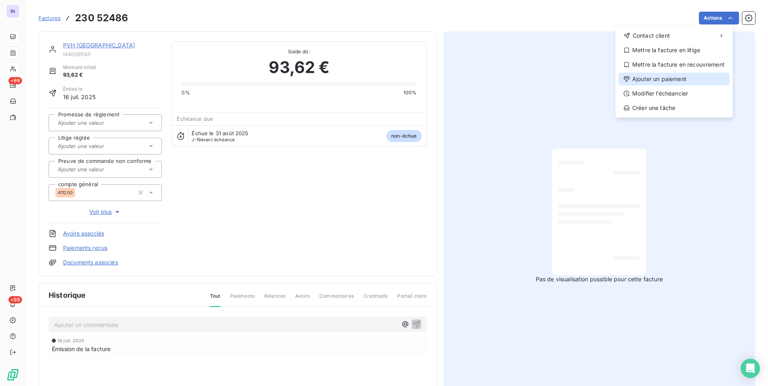
click at [684, 77] on div "Ajouter un paiement" at bounding box center [673, 79] width 111 height 13
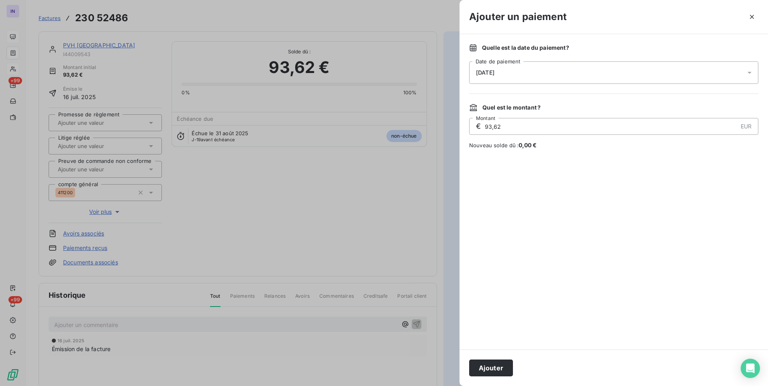
click at [545, 73] on div "[DATE]" at bounding box center [613, 72] width 289 height 22
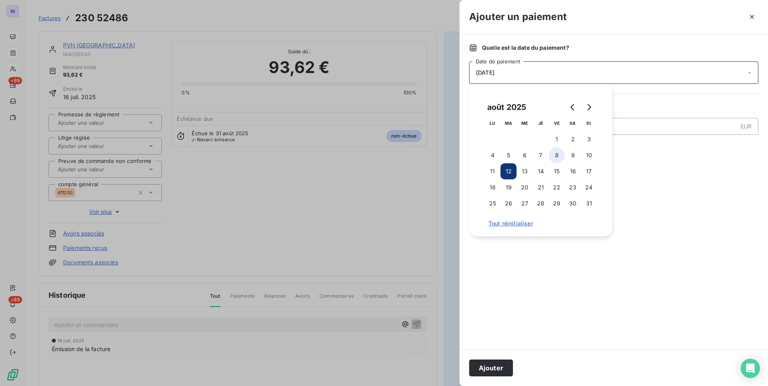
click at [559, 154] on button "8" at bounding box center [557, 155] width 16 height 16
click at [497, 363] on button "Ajouter" at bounding box center [491, 368] width 44 height 17
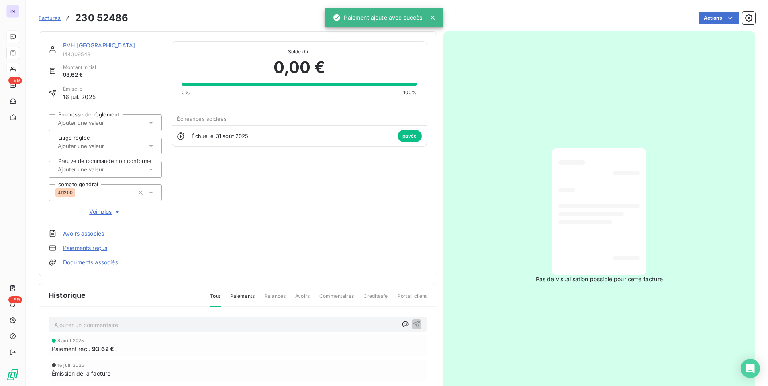
click at [87, 44] on link "PVH [GEOGRAPHIC_DATA]" at bounding box center [99, 45] width 72 height 7
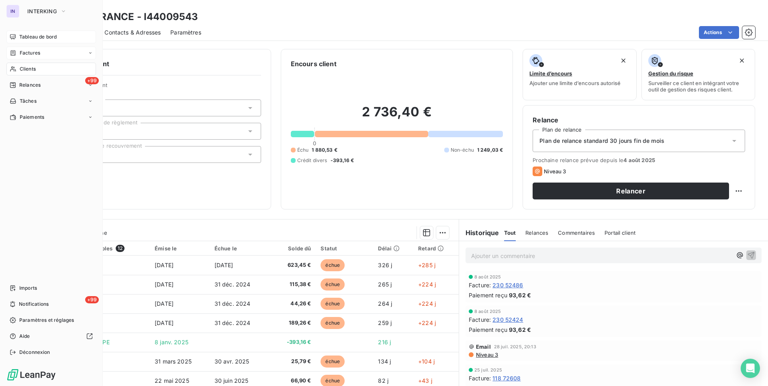
click at [31, 55] on span "Factures" at bounding box center [30, 52] width 20 height 7
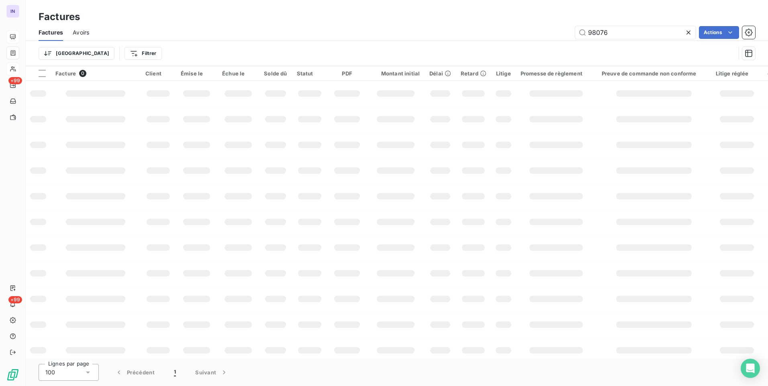
drag, startPoint x: 617, startPoint y: 35, endPoint x: 543, endPoint y: 35, distance: 73.9
click at [544, 34] on div "98076 Actions" at bounding box center [427, 32] width 656 height 13
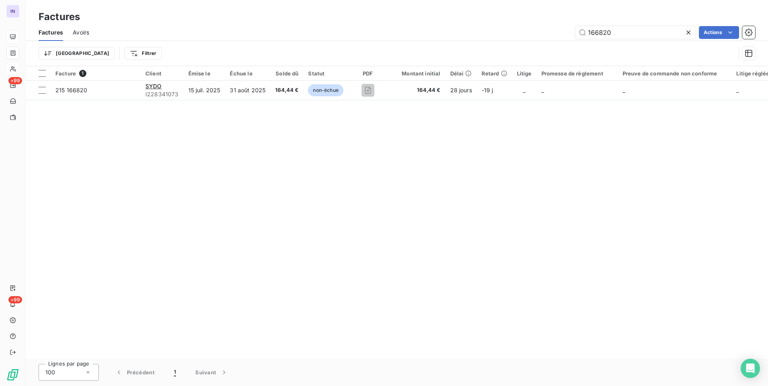
type input "166820"
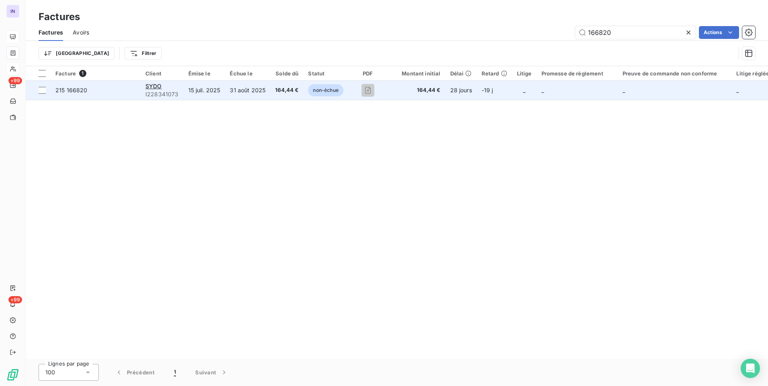
click at [266, 98] on td "31 août 2025" at bounding box center [247, 90] width 45 height 19
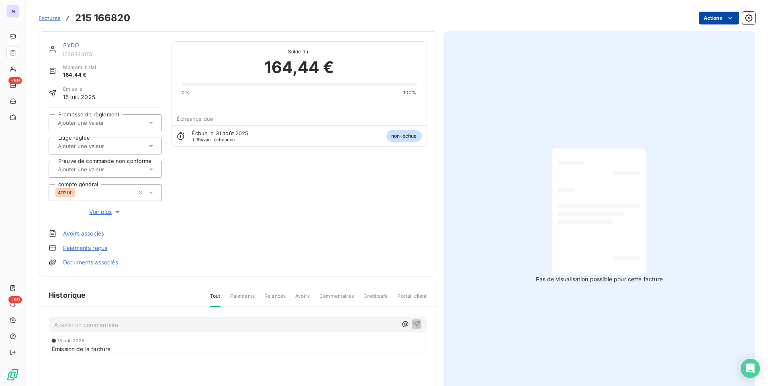
click at [718, 16] on html "IN +99 +99 Factures 215 166820 Actions SYDO I228341073 Montant initial 164,44 €…" at bounding box center [384, 193] width 768 height 386
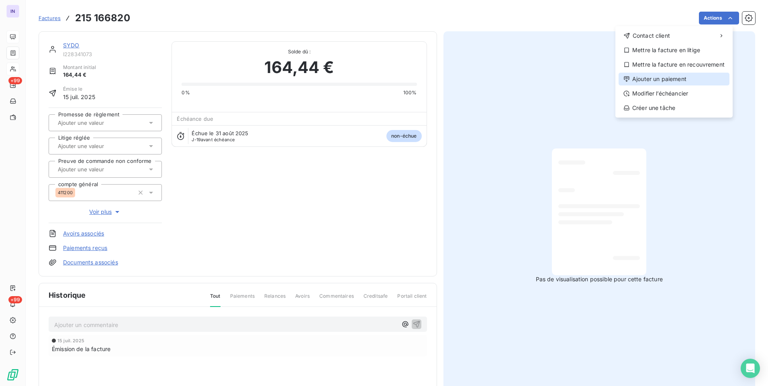
click at [666, 75] on div "Ajouter un paiement" at bounding box center [673, 79] width 111 height 13
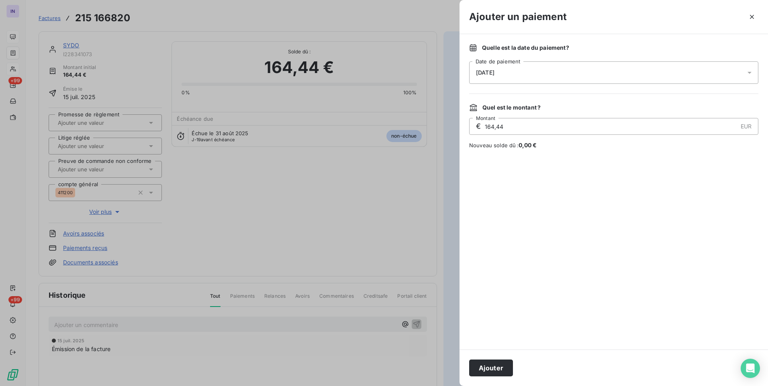
click at [542, 78] on div "[DATE]" at bounding box center [613, 72] width 289 height 22
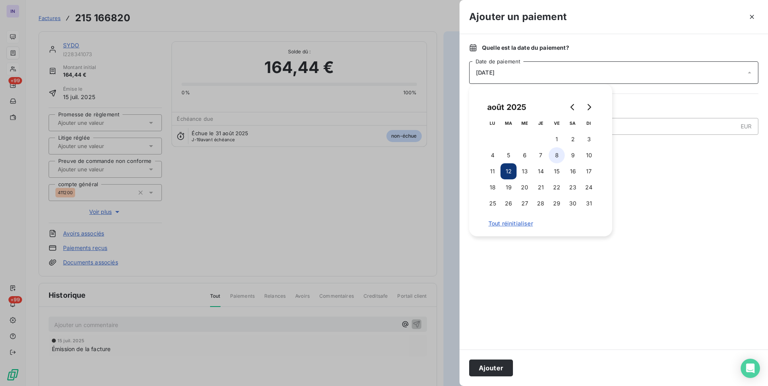
click at [557, 153] on button "8" at bounding box center [557, 155] width 16 height 16
click at [498, 367] on button "Ajouter" at bounding box center [491, 368] width 44 height 17
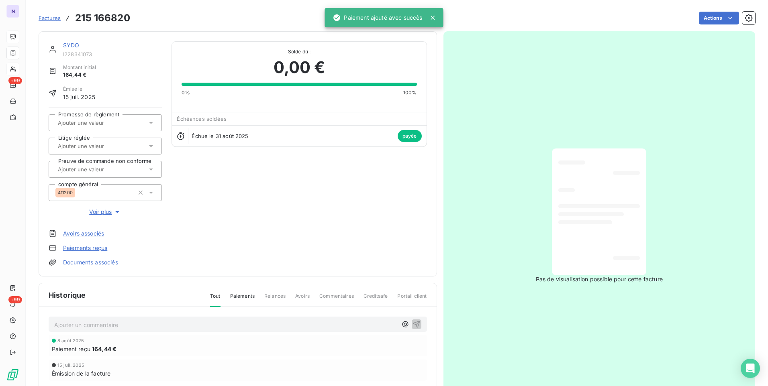
click at [72, 49] on div "SYDO" at bounding box center [112, 45] width 99 height 8
click at [67, 46] on link "SYDO" at bounding box center [71, 45] width 16 height 7
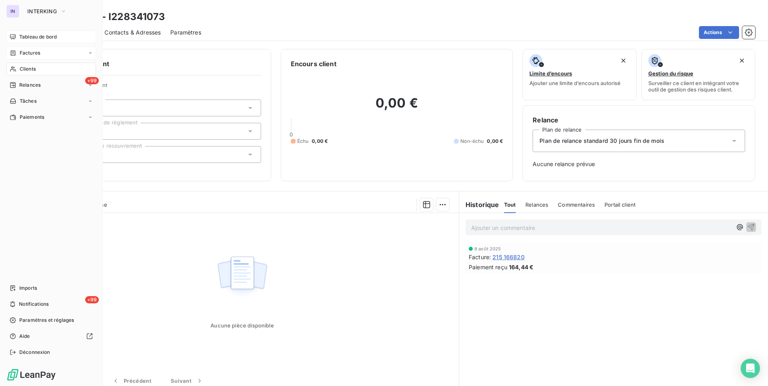
click at [39, 51] on span "Factures" at bounding box center [30, 52] width 20 height 7
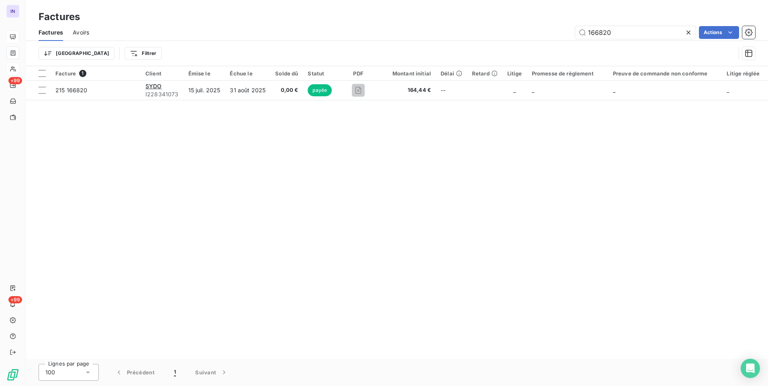
drag, startPoint x: 629, startPoint y: 29, endPoint x: 561, endPoint y: 29, distance: 67.5
click at [561, 29] on div "166820 Actions" at bounding box center [427, 32] width 656 height 13
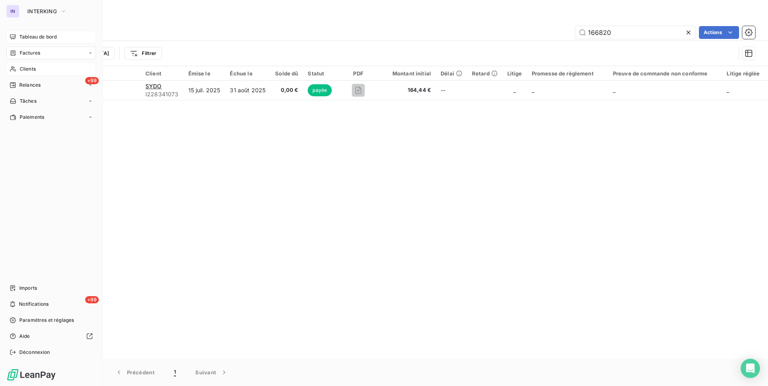
click at [27, 69] on span "Clients" at bounding box center [28, 68] width 16 height 7
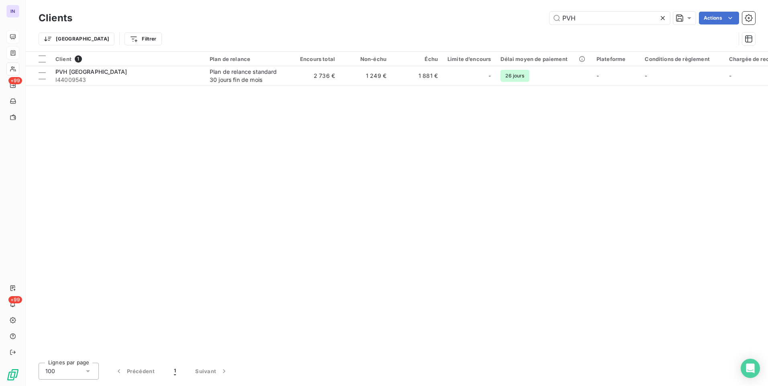
drag, startPoint x: 599, startPoint y: 17, endPoint x: 475, endPoint y: 16, distance: 124.5
click at [475, 16] on div "PVH Actions" at bounding box center [418, 18] width 673 height 13
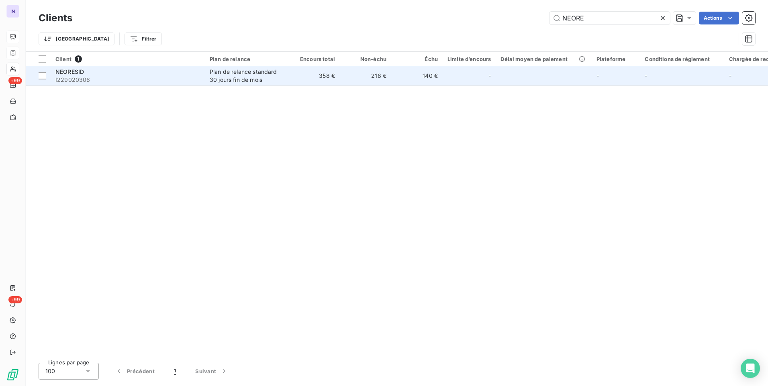
type input "NEORE"
click at [350, 78] on td "218 €" at bounding box center [365, 75] width 51 height 19
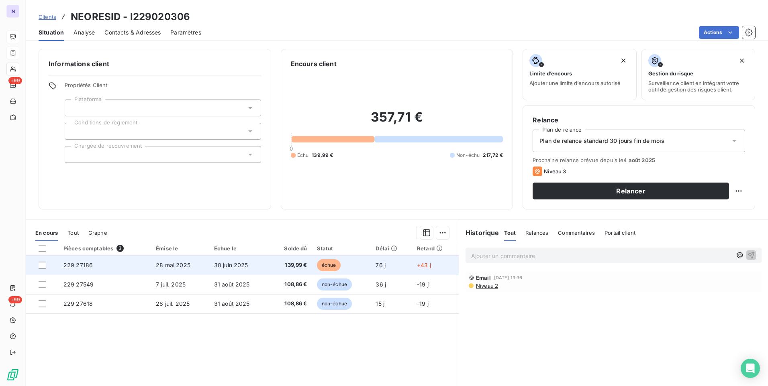
click at [278, 267] on span "139,99 €" at bounding box center [290, 265] width 33 height 8
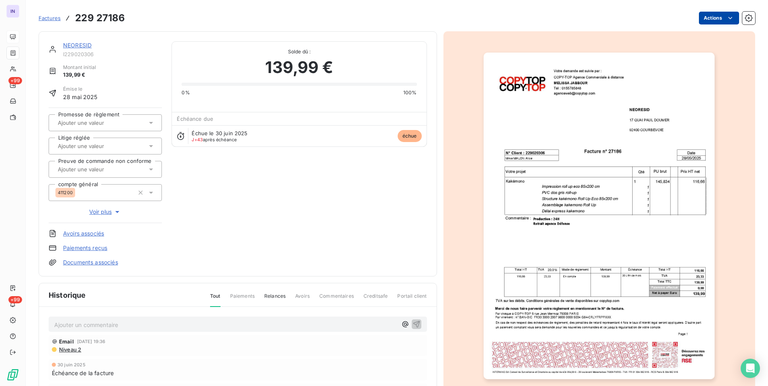
click at [715, 18] on html "IN +99 +99 Factures 229 27186 Actions NEORESID I229020306 Montant initial 139,9…" at bounding box center [384, 193] width 768 height 386
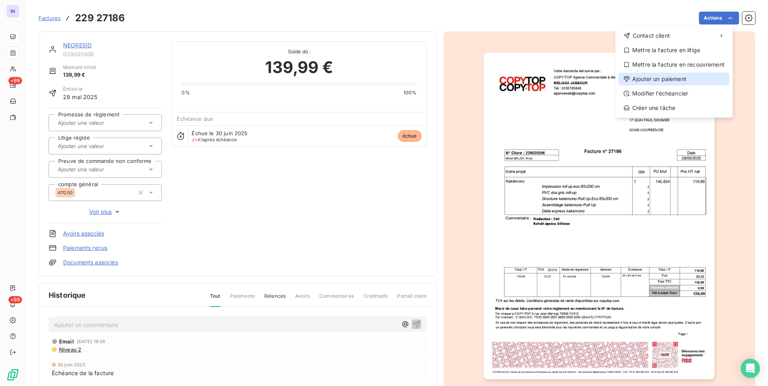
click at [654, 79] on div "Ajouter un paiement" at bounding box center [673, 79] width 111 height 13
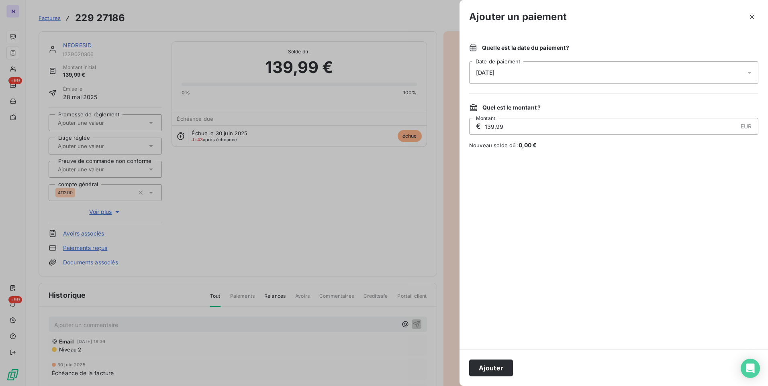
click at [590, 62] on div "[DATE]" at bounding box center [613, 72] width 289 height 22
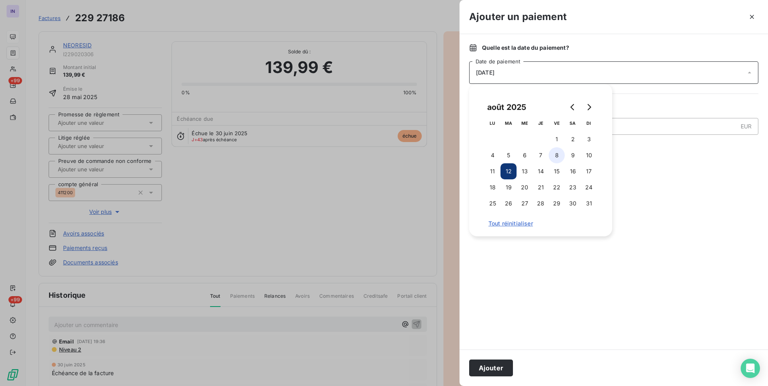
click at [555, 154] on button "8" at bounding box center [557, 155] width 16 height 16
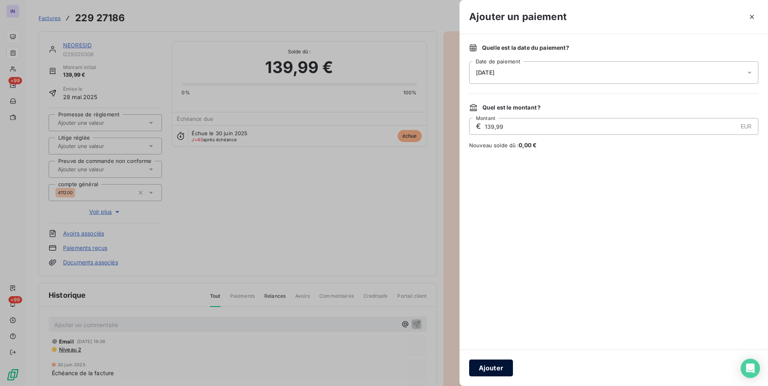
click at [497, 364] on button "Ajouter" at bounding box center [491, 368] width 44 height 17
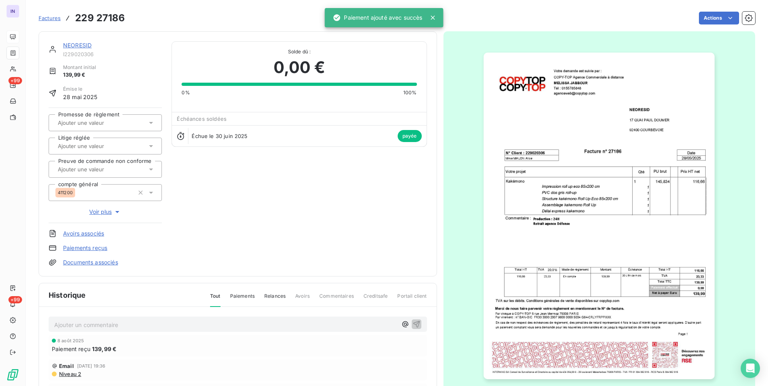
click at [77, 48] on link "NEORESID" at bounding box center [77, 45] width 29 height 7
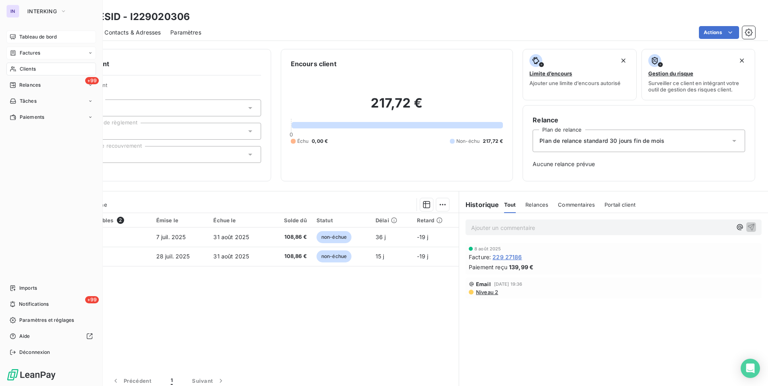
click at [33, 51] on span "Factures" at bounding box center [30, 52] width 20 height 7
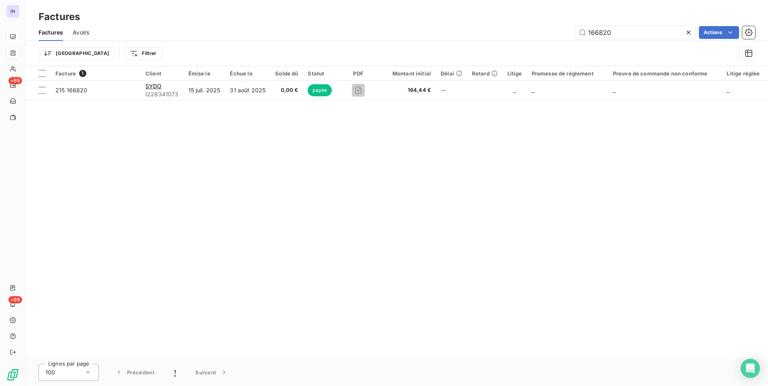
drag, startPoint x: 610, startPoint y: 34, endPoint x: 501, endPoint y: 22, distance: 109.1
click at [502, 22] on div "Factures Factures Avoirs 166820 Actions Trier Filtrer" at bounding box center [397, 33] width 742 height 66
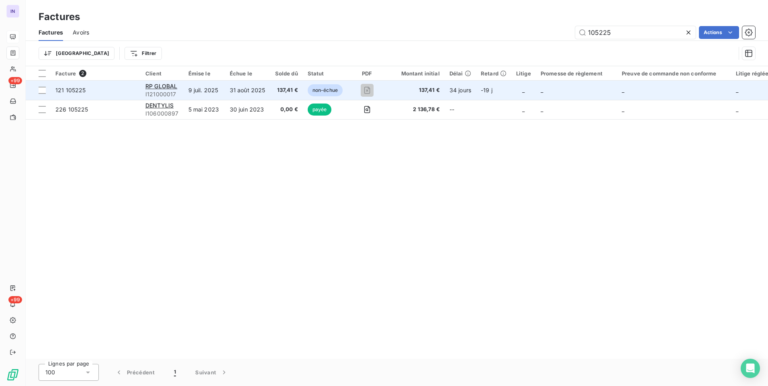
type input "105225"
drag, startPoint x: 280, startPoint y: 88, endPoint x: 284, endPoint y: 89, distance: 4.3
click at [284, 89] on span "137,41 €" at bounding box center [286, 90] width 23 height 8
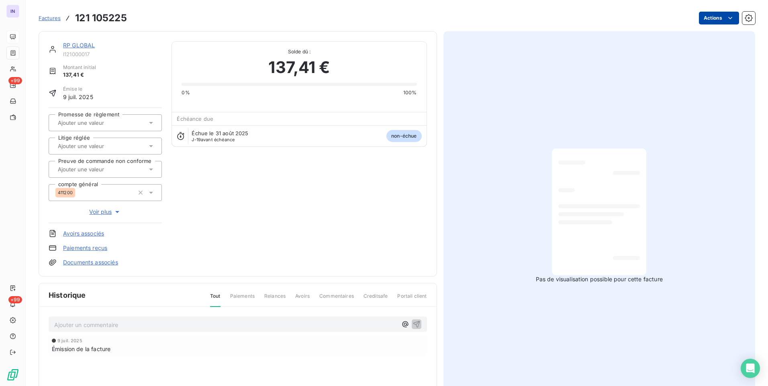
click at [712, 21] on html "IN +99 +99 Factures 121 105225 Actions RP GLOBAL I121000017 Montant initial 137…" at bounding box center [384, 193] width 768 height 386
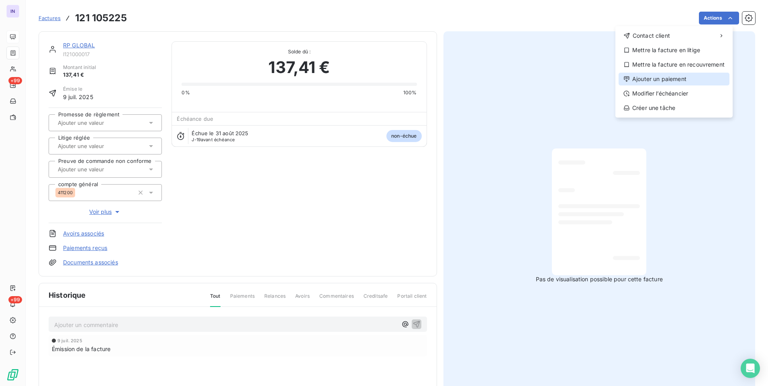
click at [684, 77] on div "Ajouter un paiement" at bounding box center [673, 79] width 111 height 13
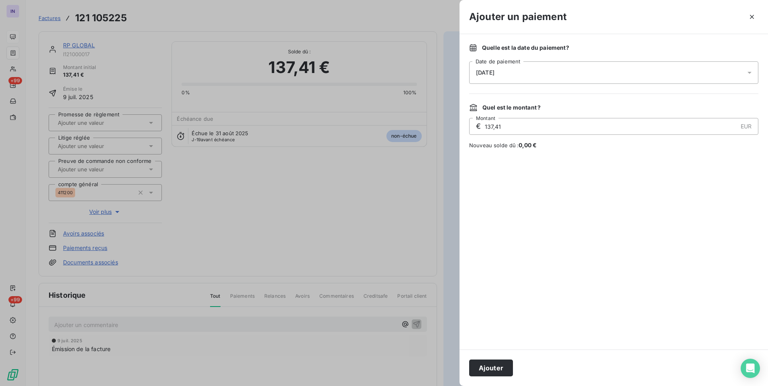
click at [552, 71] on div "[DATE]" at bounding box center [613, 72] width 289 height 22
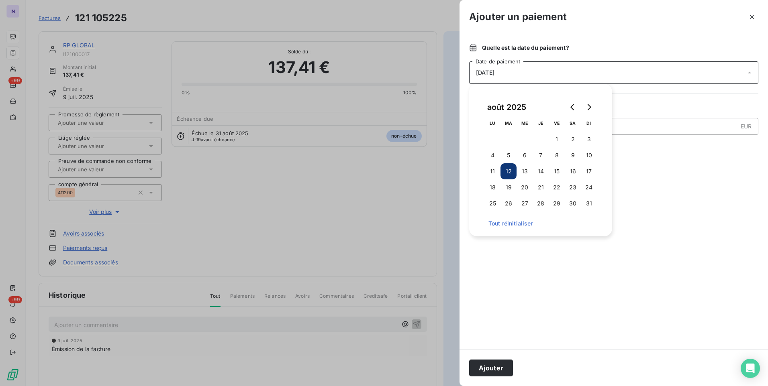
click at [554, 151] on button "8" at bounding box center [557, 155] width 16 height 16
click at [505, 367] on button "Ajouter" at bounding box center [491, 368] width 44 height 17
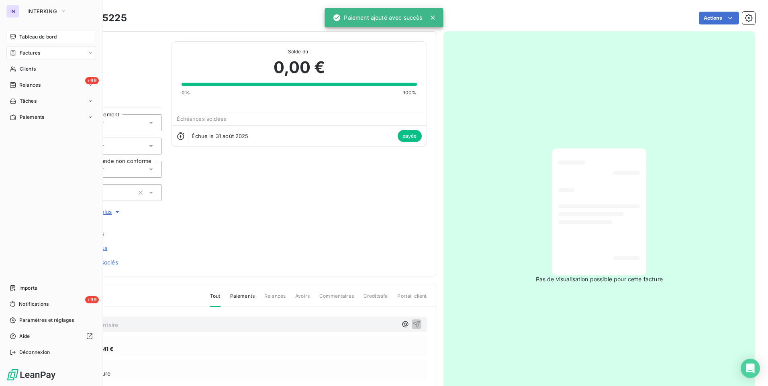
drag, startPoint x: 29, startPoint y: 54, endPoint x: 42, endPoint y: 59, distance: 13.4
click at [29, 54] on span "Factures" at bounding box center [30, 52] width 20 height 7
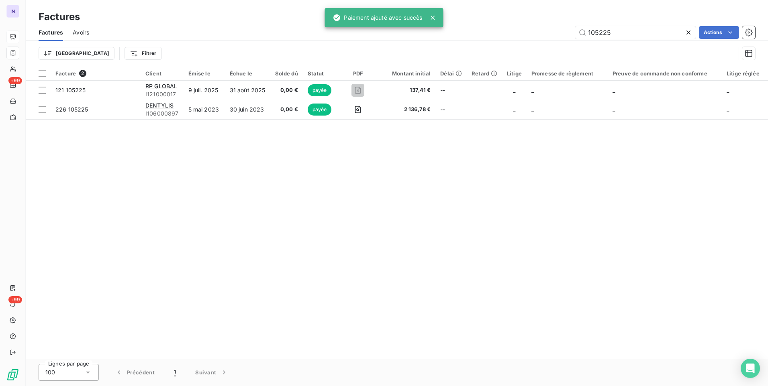
drag, startPoint x: 641, startPoint y: 34, endPoint x: 551, endPoint y: 35, distance: 90.0
click at [551, 35] on div "105225 Actions" at bounding box center [427, 32] width 656 height 13
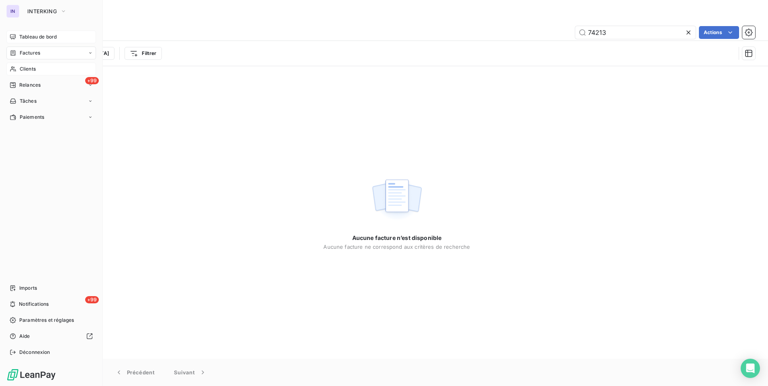
type input "74213"
click at [32, 68] on span "Clients" at bounding box center [28, 68] width 16 height 7
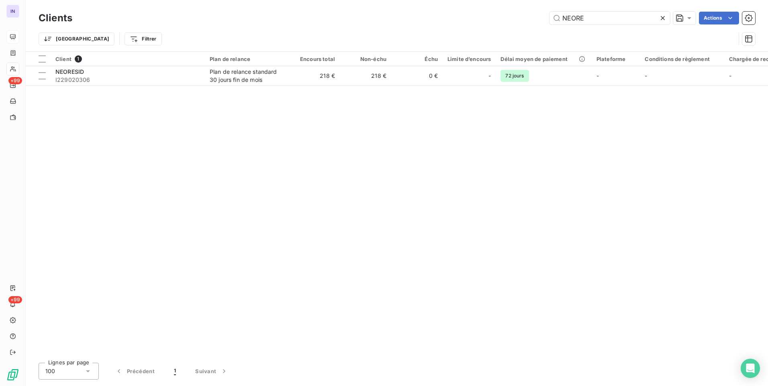
drag, startPoint x: 596, startPoint y: 20, endPoint x: 521, endPoint y: 16, distance: 75.2
click at [521, 16] on div "NEORE Actions" at bounding box center [418, 18] width 673 height 13
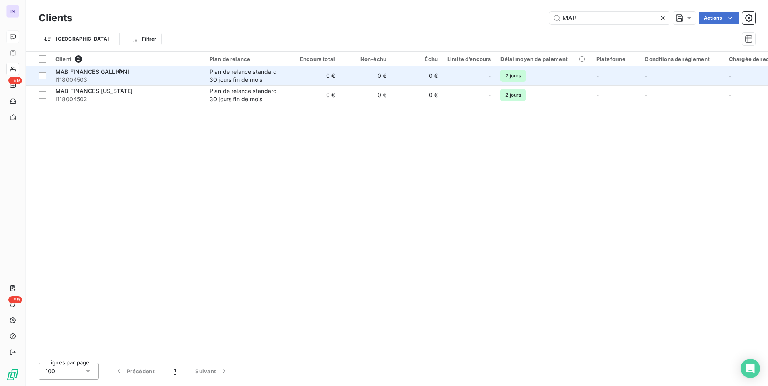
type input "MAB"
click at [107, 80] on span "I118004503" at bounding box center [127, 80] width 145 height 8
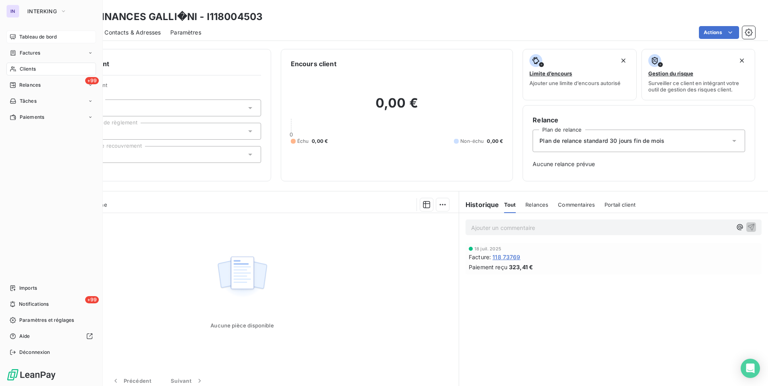
click at [27, 67] on span "Clients" at bounding box center [28, 68] width 16 height 7
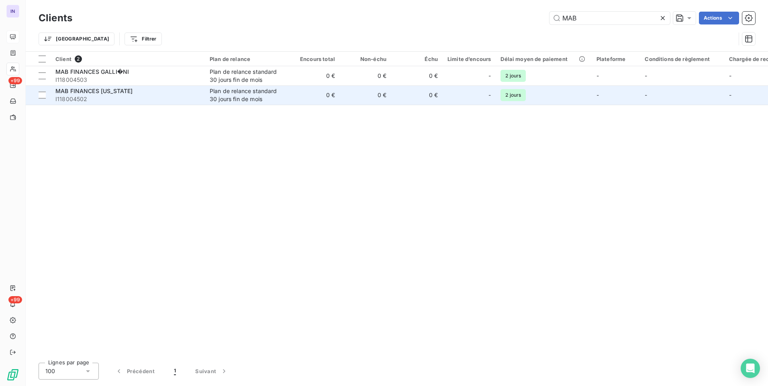
click at [139, 100] on span "I118004502" at bounding box center [127, 99] width 145 height 8
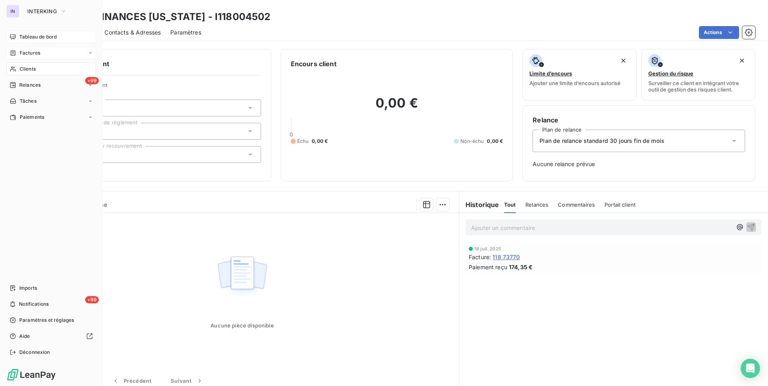
drag, startPoint x: 21, startPoint y: 54, endPoint x: 63, endPoint y: 52, distance: 41.8
click at [21, 54] on span "Factures" at bounding box center [30, 52] width 20 height 7
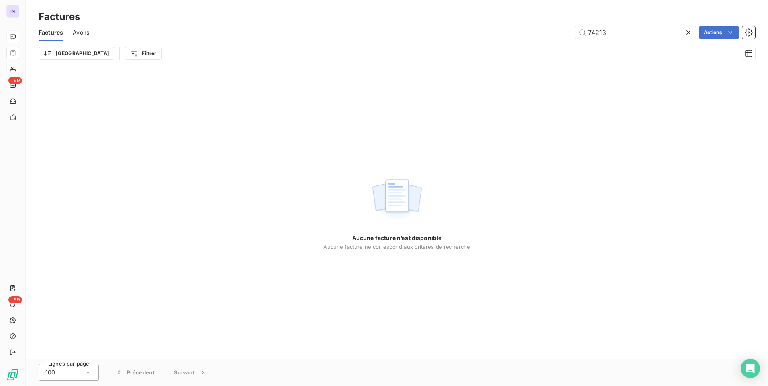
drag, startPoint x: 566, startPoint y: 33, endPoint x: 514, endPoint y: 34, distance: 51.8
click at [519, 33] on div "74213 Actions" at bounding box center [427, 32] width 656 height 13
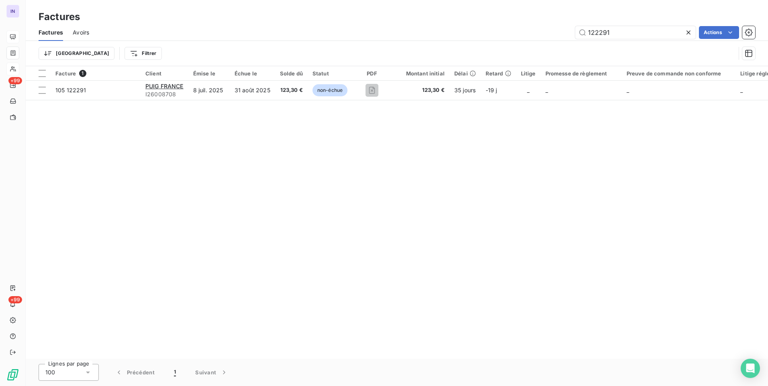
type input "122291"
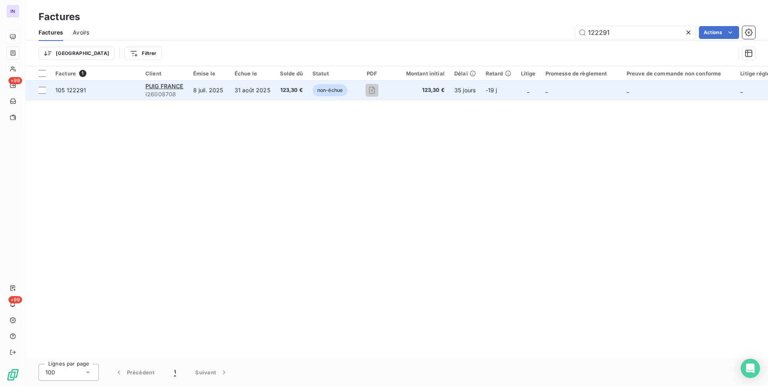
click at [295, 94] on span "123,30 €" at bounding box center [291, 90] width 23 height 8
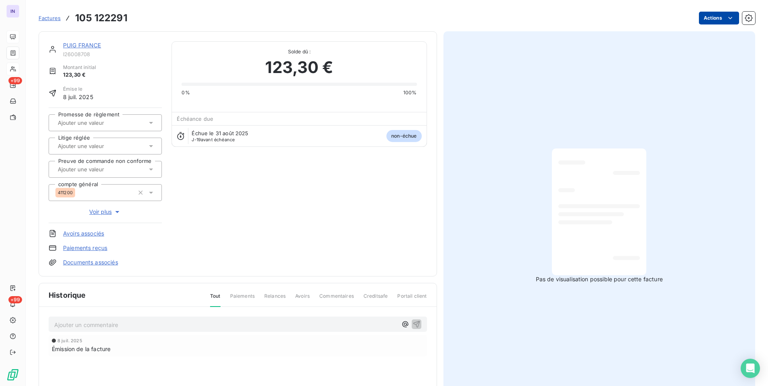
click at [710, 22] on html "IN +99 +99 Factures 105 122291 Actions PUIG FRANCE I26008708 Montant initial 12…" at bounding box center [384, 193] width 768 height 386
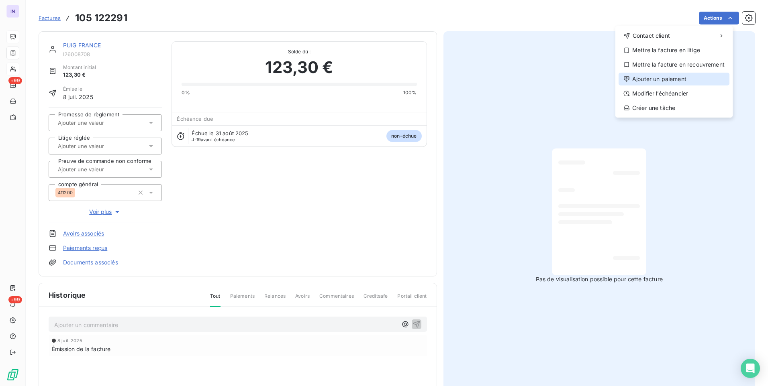
click at [676, 78] on div "Ajouter un paiement" at bounding box center [673, 79] width 111 height 13
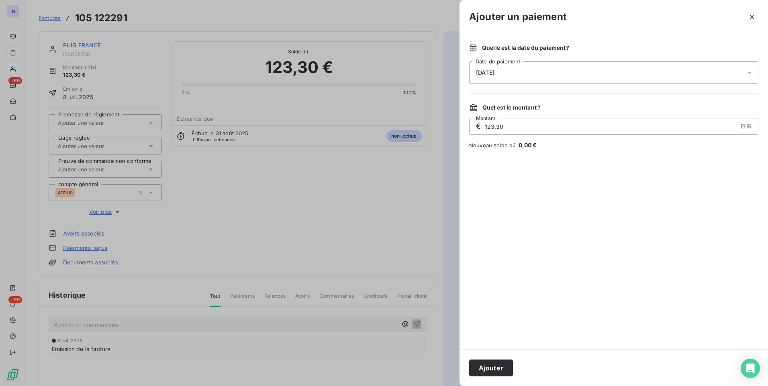
drag, startPoint x: 534, startPoint y: 68, endPoint x: 534, endPoint y: 78, distance: 9.6
click at [534, 69] on div "[DATE]" at bounding box center [613, 72] width 289 height 22
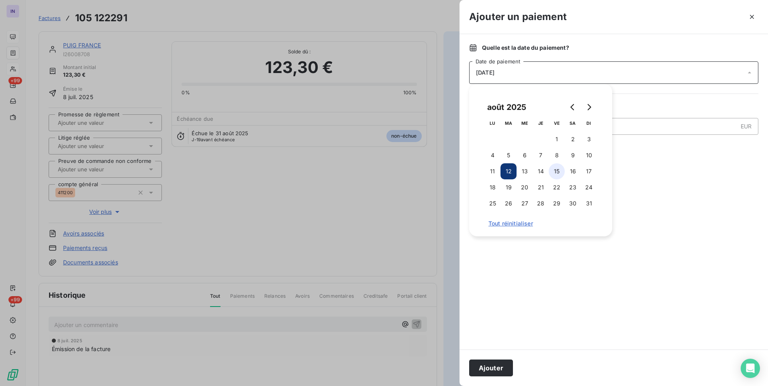
click at [557, 154] on button "8" at bounding box center [557, 155] width 16 height 16
click at [496, 370] on button "Ajouter" at bounding box center [491, 368] width 44 height 17
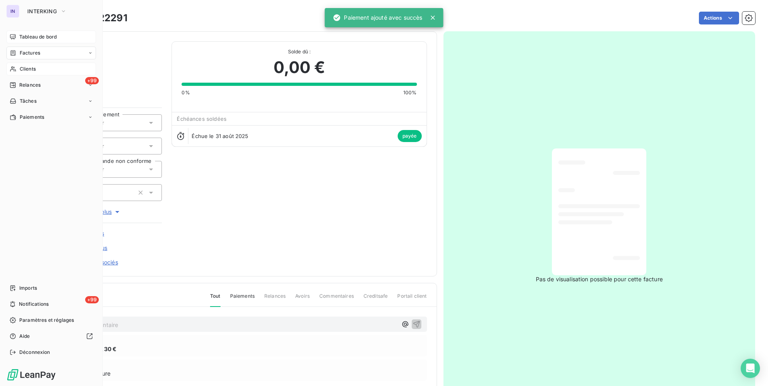
drag, startPoint x: 40, startPoint y: 52, endPoint x: 73, endPoint y: 59, distance: 34.1
click at [40, 52] on div "Factures" at bounding box center [51, 53] width 90 height 13
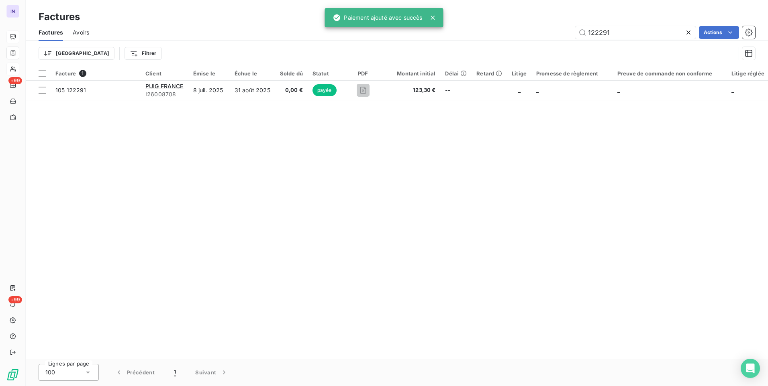
drag, startPoint x: 560, startPoint y: 37, endPoint x: 548, endPoint y: 38, distance: 12.1
click at [550, 38] on div "122291 Actions" at bounding box center [427, 32] width 656 height 13
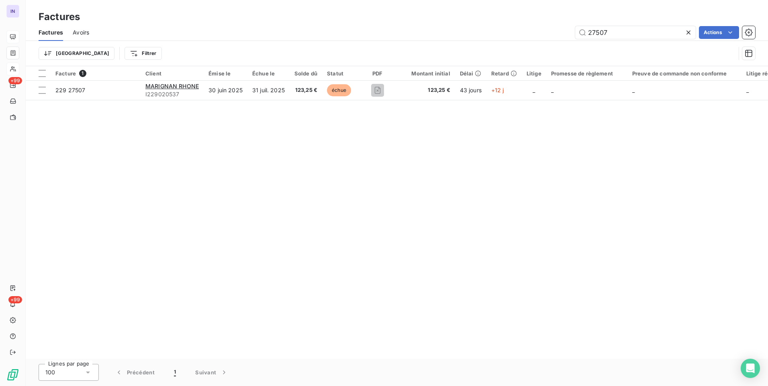
type input "27507"
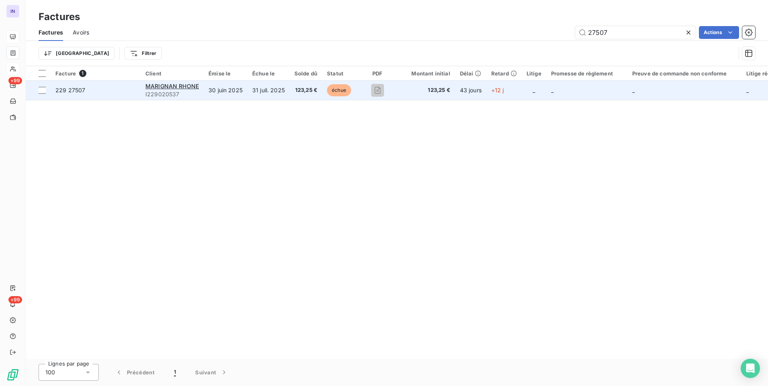
click at [283, 86] on td "31 juil. 2025" at bounding box center [268, 90] width 42 height 19
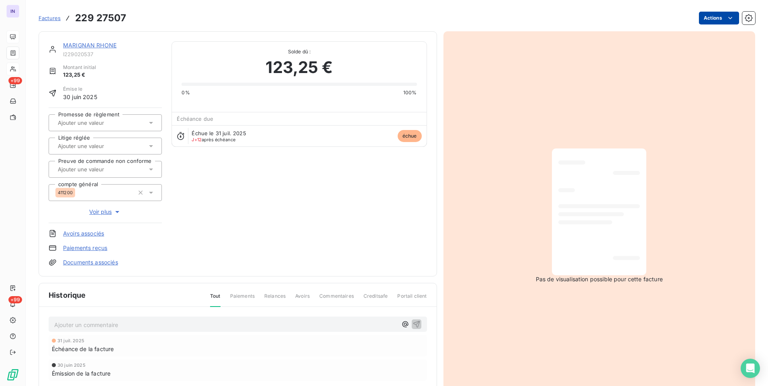
click at [705, 20] on html "IN +99 +99 Factures 229 27507 Actions MARIGNAN RHONE I229020537 Montant initial…" at bounding box center [384, 193] width 768 height 386
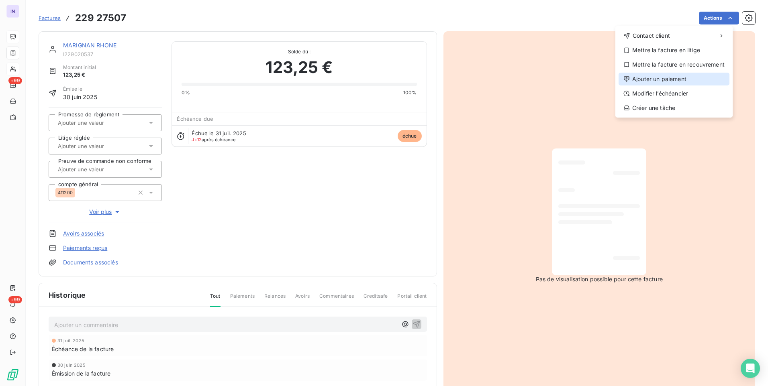
click at [667, 83] on div "Ajouter un paiement" at bounding box center [673, 79] width 111 height 13
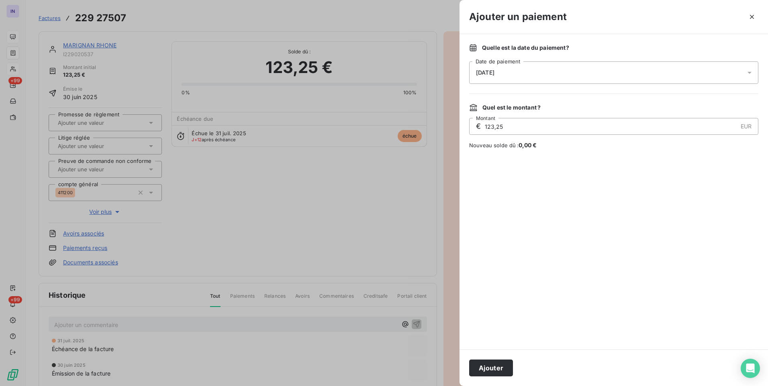
drag, startPoint x: 584, startPoint y: 71, endPoint x: 581, endPoint y: 80, distance: 9.2
click at [584, 72] on div "[DATE]" at bounding box center [613, 72] width 289 height 22
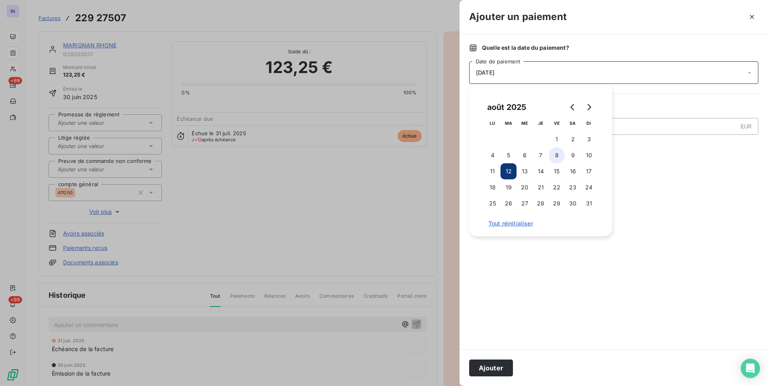
click at [559, 155] on button "8" at bounding box center [557, 155] width 16 height 16
click at [494, 369] on button "Ajouter" at bounding box center [491, 368] width 44 height 17
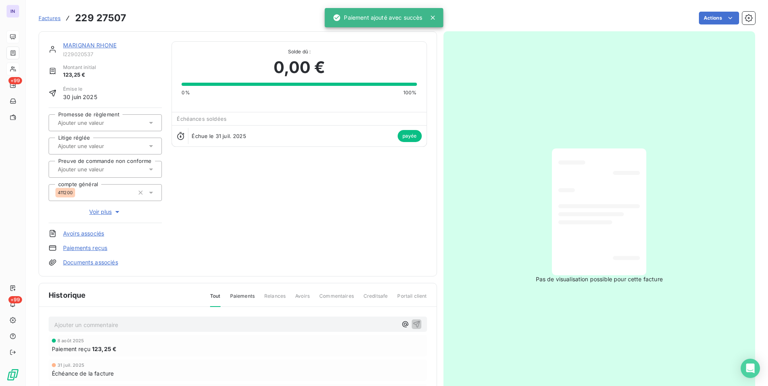
click at [104, 46] on link "MARIGNAN RHONE" at bounding box center [89, 45] width 53 height 7
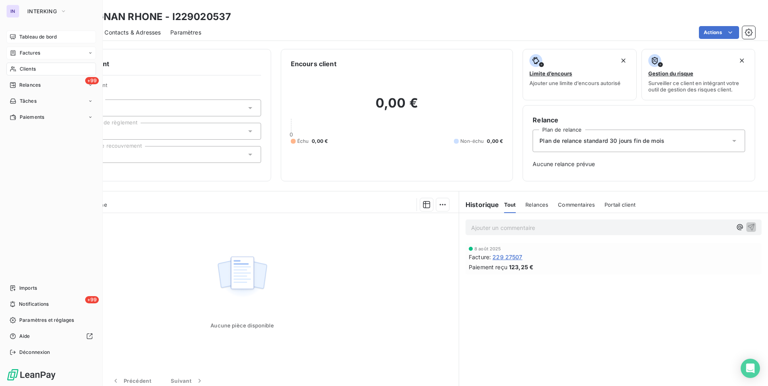
drag, startPoint x: 30, startPoint y: 51, endPoint x: 42, endPoint y: 54, distance: 12.5
click at [30, 51] on span "Factures" at bounding box center [30, 52] width 20 height 7
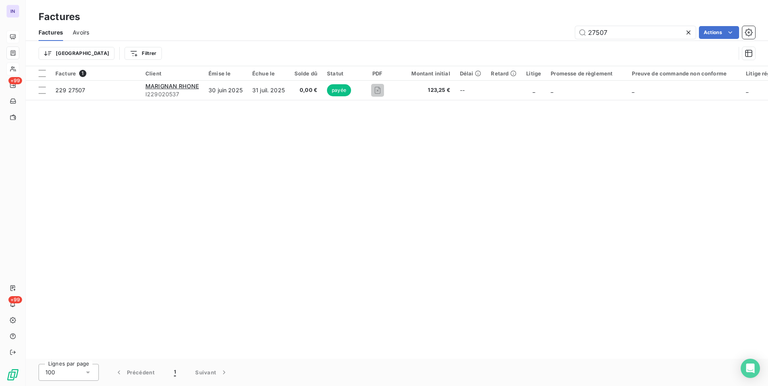
drag, startPoint x: 611, startPoint y: 31, endPoint x: 516, endPoint y: 32, distance: 95.2
click at [517, 33] on div "27507 Actions" at bounding box center [427, 32] width 656 height 13
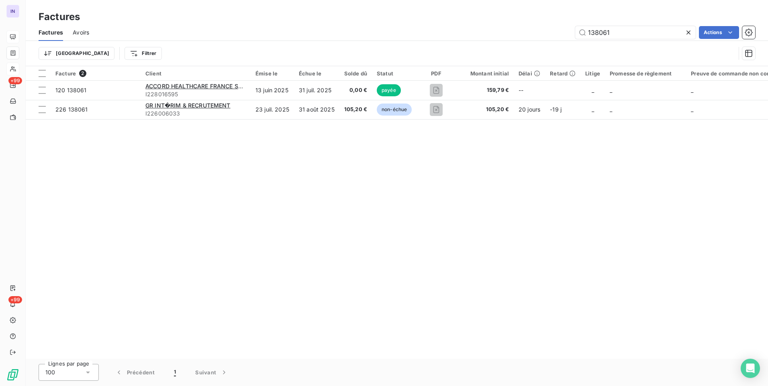
type input "138061"
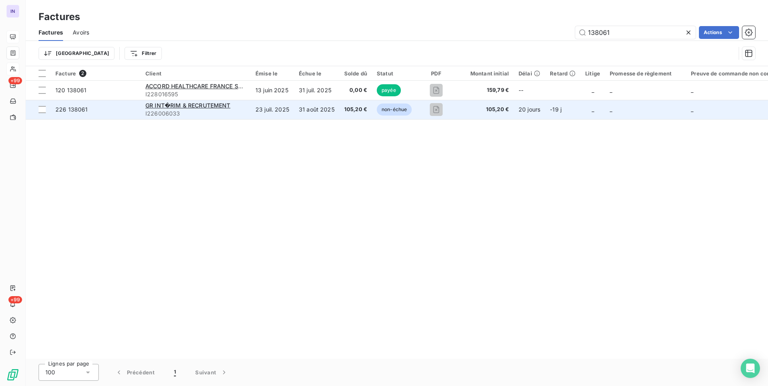
click at [292, 106] on td "23 juil. 2025" at bounding box center [272, 109] width 43 height 19
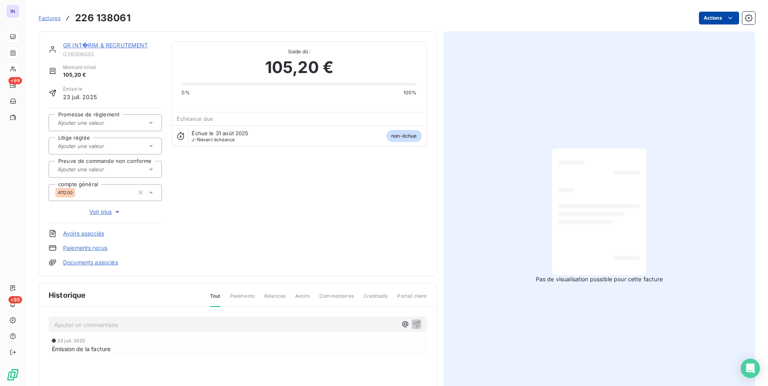
click at [718, 14] on html "IN +99 +99 Factures 226 138061 Actions GR INT�RIM & RECRUTEMENT I226006033 Mont…" at bounding box center [384, 193] width 768 height 386
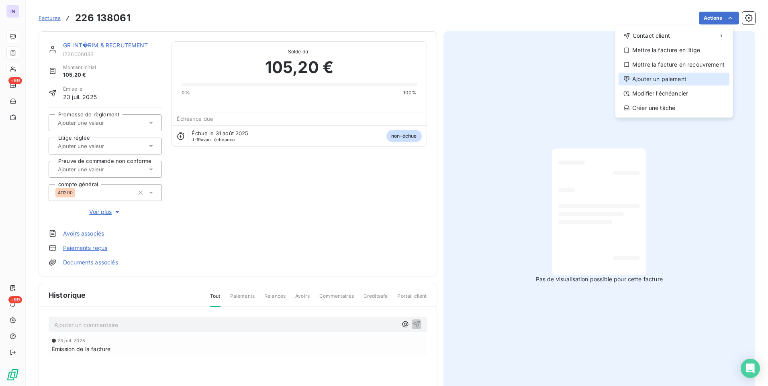
click at [659, 80] on div "Ajouter un paiement" at bounding box center [673, 79] width 111 height 13
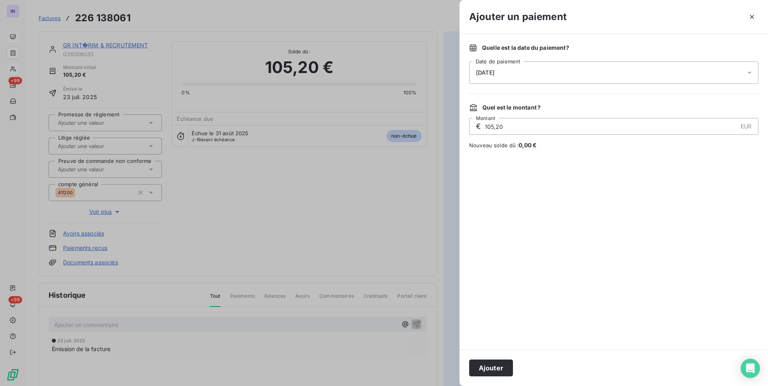
click at [523, 68] on div "[DATE]" at bounding box center [613, 72] width 289 height 22
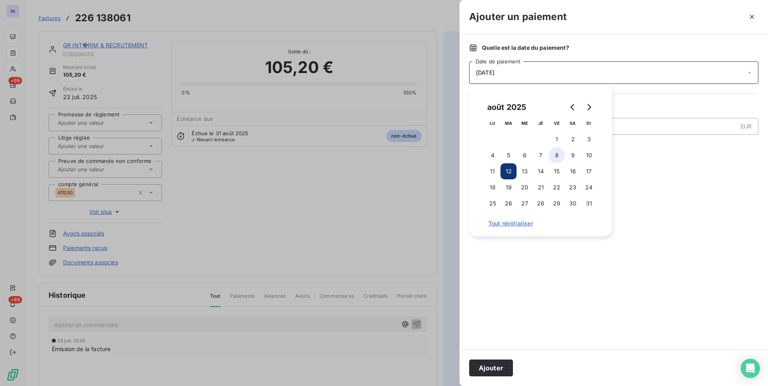
click at [559, 151] on button "8" at bounding box center [557, 155] width 16 height 16
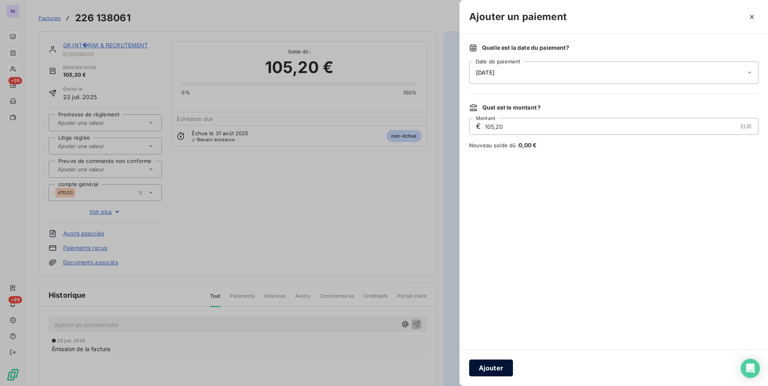
drag, startPoint x: 492, startPoint y: 368, endPoint x: 496, endPoint y: 365, distance: 4.9
click at [496, 365] on button "Ajouter" at bounding box center [491, 368] width 44 height 17
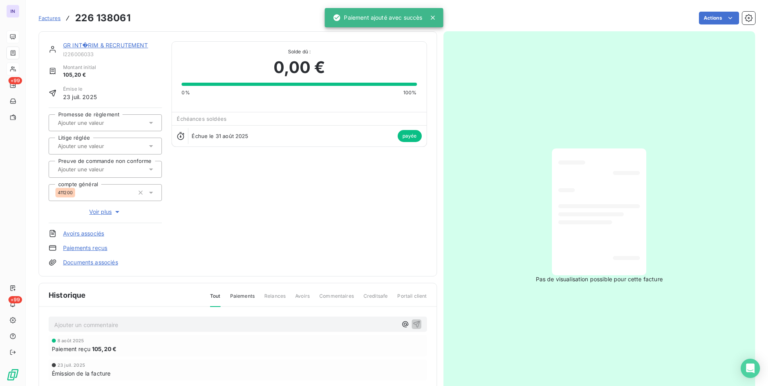
click at [138, 45] on link "GR INT�RIM & RECRUTEMENT" at bounding box center [105, 45] width 85 height 7
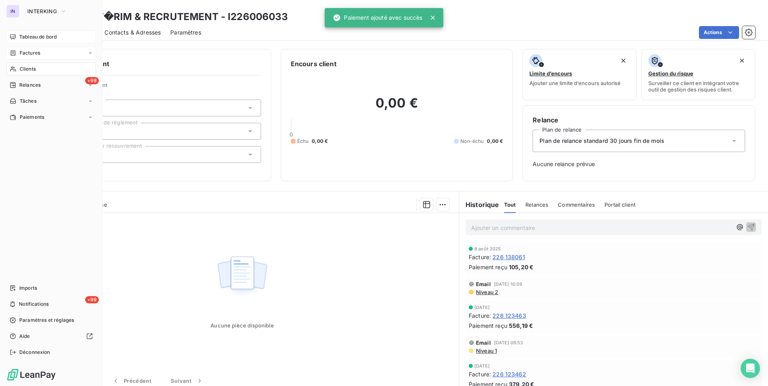
drag, startPoint x: 29, startPoint y: 51, endPoint x: 46, endPoint y: 54, distance: 17.9
click at [29, 51] on span "Factures" at bounding box center [30, 52] width 20 height 7
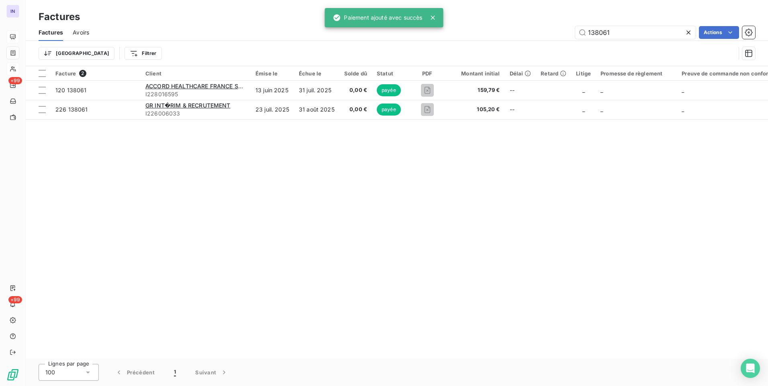
drag, startPoint x: 546, startPoint y: 34, endPoint x: 476, endPoint y: 32, distance: 70.7
click at [477, 34] on div "138061 Actions" at bounding box center [427, 32] width 656 height 13
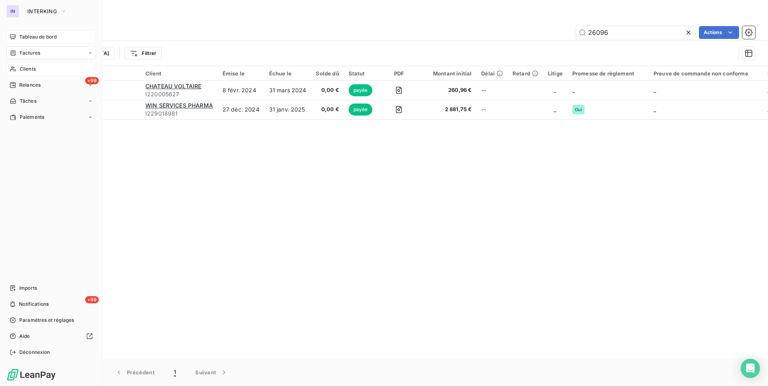
type input "26096"
click at [31, 69] on span "Clients" at bounding box center [28, 68] width 16 height 7
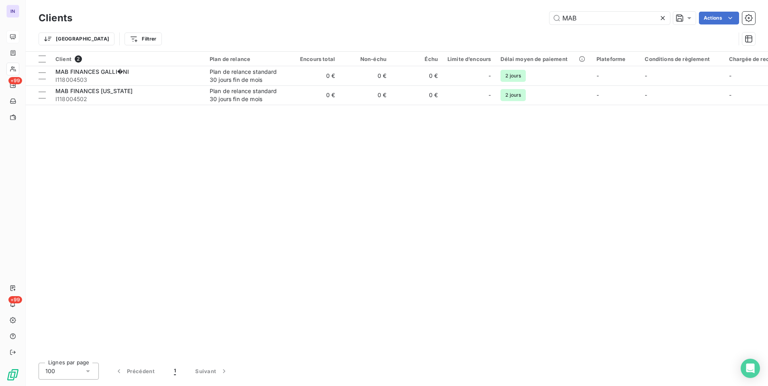
drag, startPoint x: 566, startPoint y: 20, endPoint x: 512, endPoint y: 21, distance: 54.2
click at [512, 21] on div "MAB Actions" at bounding box center [418, 18] width 673 height 13
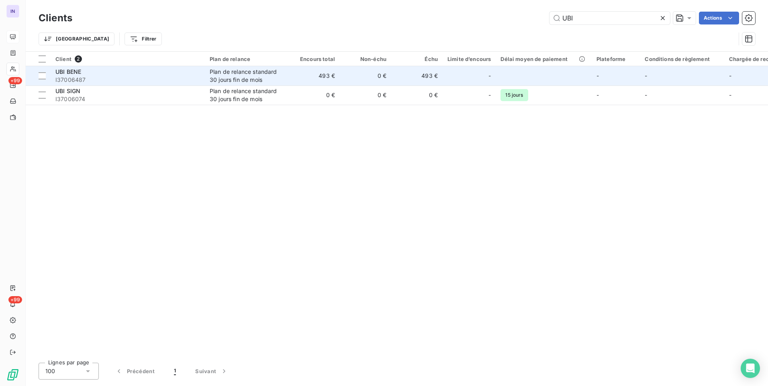
type input "UBI"
click at [225, 73] on div "Plan de relance standard 30 jours fin de mois" at bounding box center [247, 76] width 74 height 16
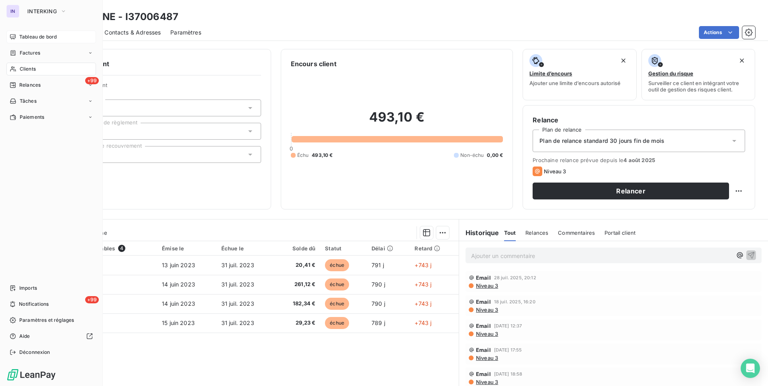
click at [35, 69] on span "Clients" at bounding box center [28, 68] width 16 height 7
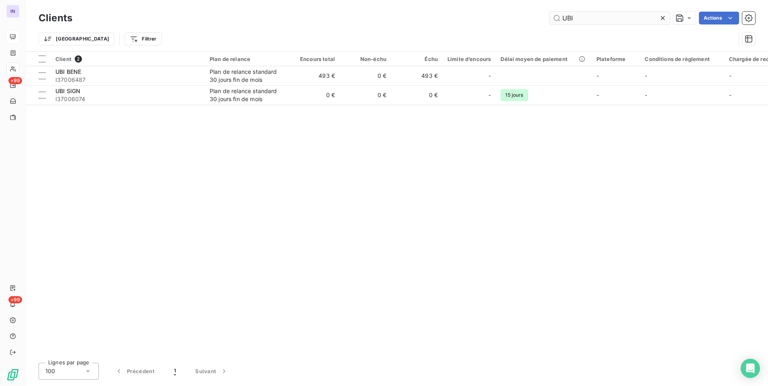
click at [604, 17] on input "UBI" at bounding box center [609, 18] width 120 height 13
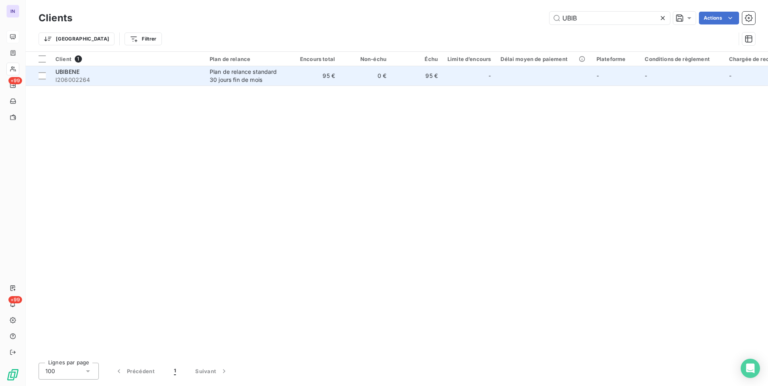
type input "UBIB"
click at [261, 77] on div "Plan de relance standard 30 jours fin de mois" at bounding box center [247, 76] width 74 height 16
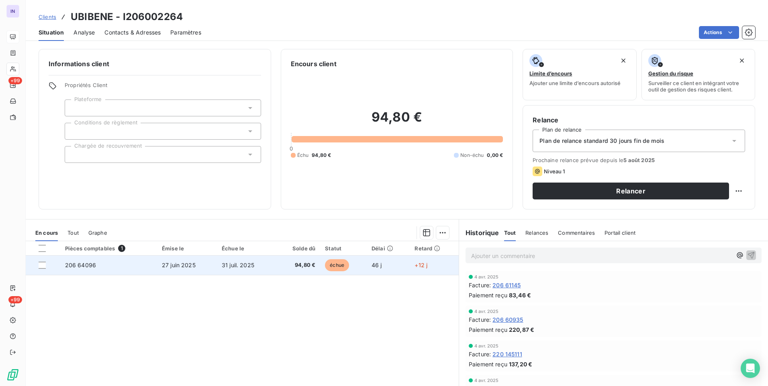
click at [275, 268] on td "94,80 €" at bounding box center [297, 265] width 45 height 19
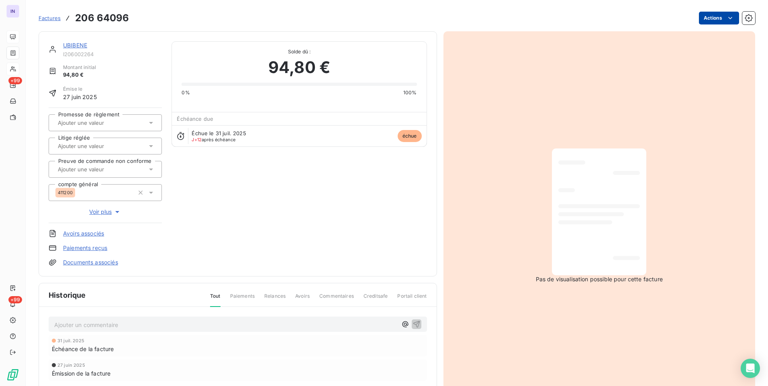
click at [712, 22] on html "IN +99 +99 Factures 206 64096 Actions UBIBENE I206002264 Montant initial 94,80 …" at bounding box center [384, 193] width 768 height 386
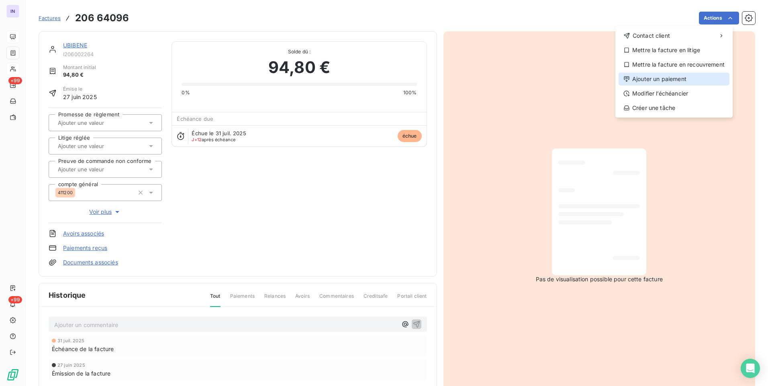
click at [669, 78] on div "Ajouter un paiement" at bounding box center [673, 79] width 111 height 13
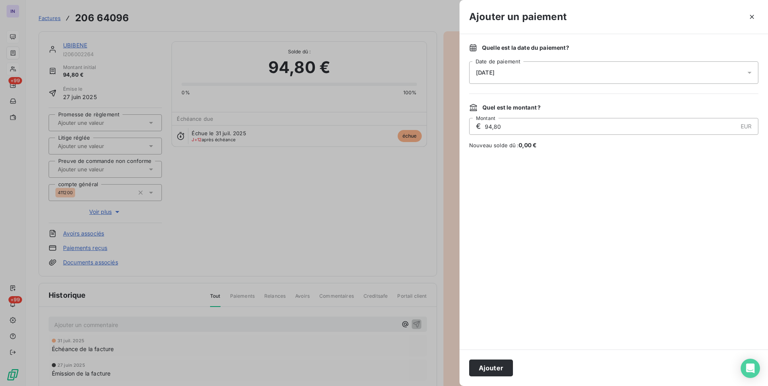
click at [498, 78] on div "[DATE]" at bounding box center [613, 72] width 289 height 22
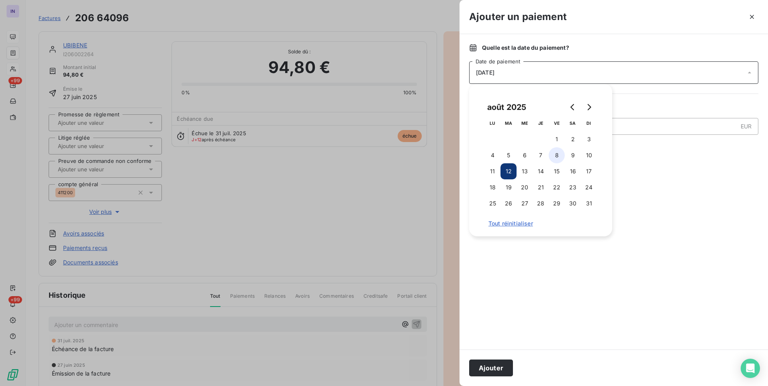
click at [558, 155] on button "8" at bounding box center [557, 155] width 16 height 16
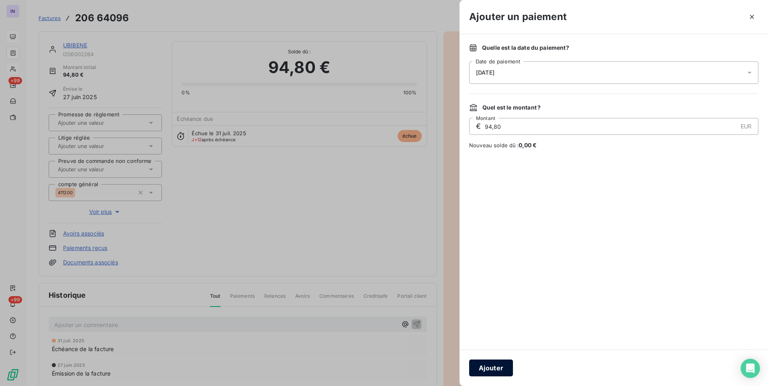
click at [499, 367] on button "Ajouter" at bounding box center [491, 368] width 44 height 17
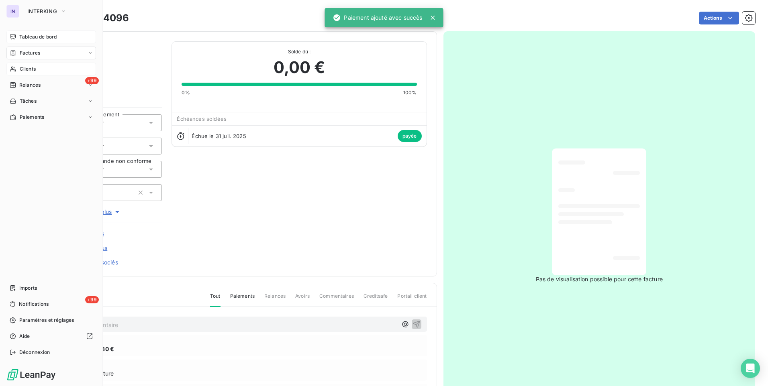
click at [41, 53] on div "Factures" at bounding box center [51, 53] width 90 height 13
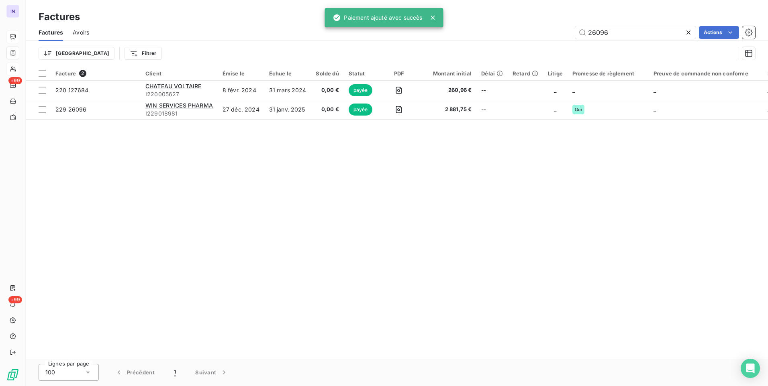
drag, startPoint x: 610, startPoint y: 33, endPoint x: 484, endPoint y: 39, distance: 126.2
click at [496, 35] on div "26096 Actions" at bounding box center [427, 32] width 656 height 13
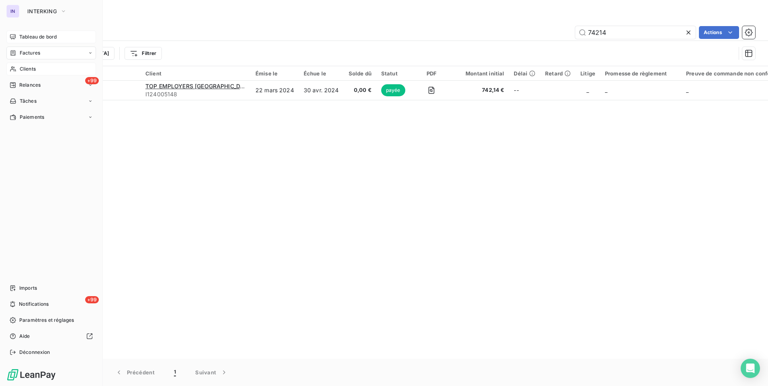
type input "74214"
click at [33, 71] on span "Clients" at bounding box center [28, 68] width 16 height 7
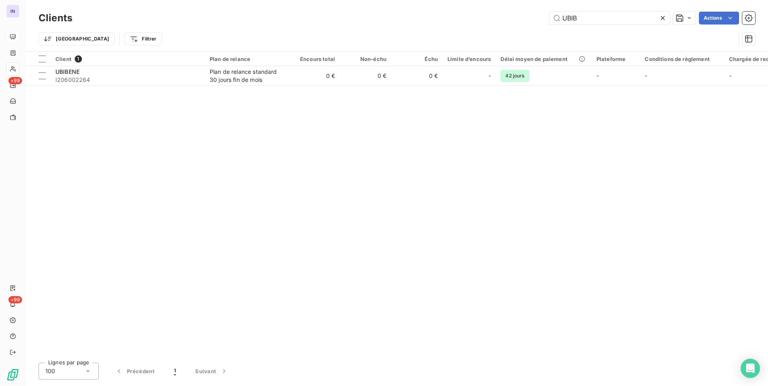
drag, startPoint x: 569, startPoint y: 19, endPoint x: 527, endPoint y: 20, distance: 42.2
click at [527, 20] on div "UBIB Actions" at bounding box center [418, 18] width 673 height 13
type input "MAB F"
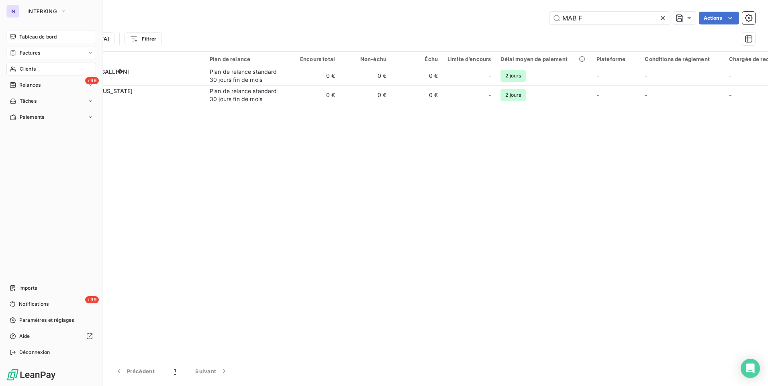
click at [30, 54] on span "Factures" at bounding box center [30, 52] width 20 height 7
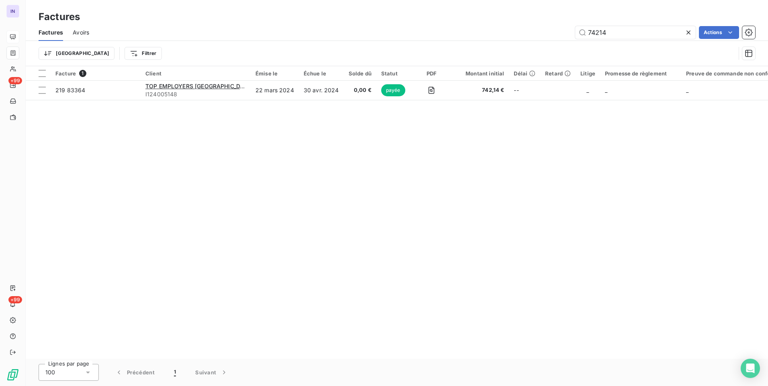
drag, startPoint x: 619, startPoint y: 34, endPoint x: 477, endPoint y: 27, distance: 142.0
click at [479, 27] on div "74214 Actions" at bounding box center [427, 32] width 656 height 13
type input "97555"
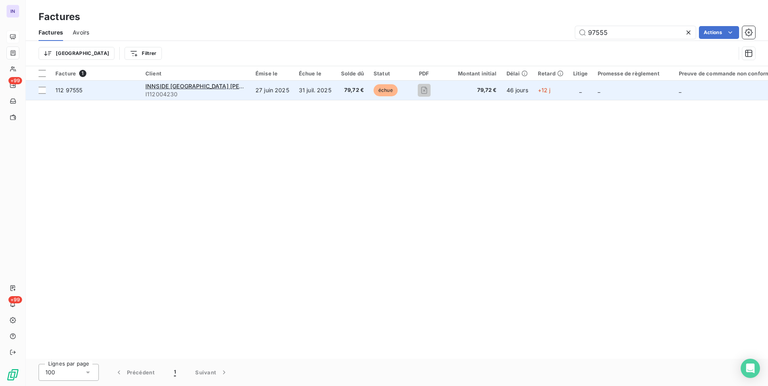
click at [291, 98] on td "27 juin 2025" at bounding box center [272, 90] width 43 height 19
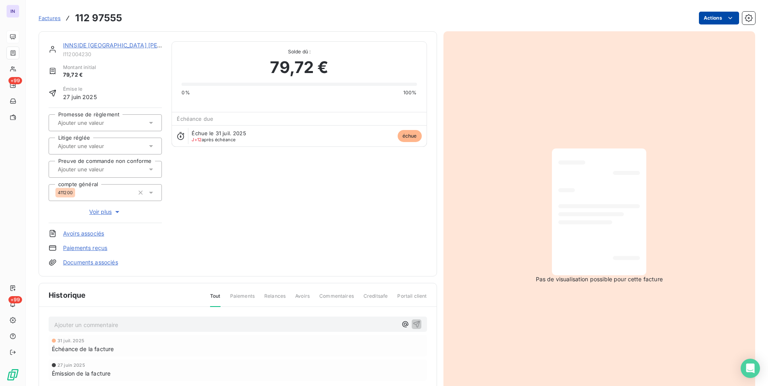
click at [712, 17] on html "IN +99 +99 Factures 112 97555 Actions INNSIDE [GEOGRAPHIC_DATA][PERSON_NAME] I1…" at bounding box center [384, 193] width 768 height 386
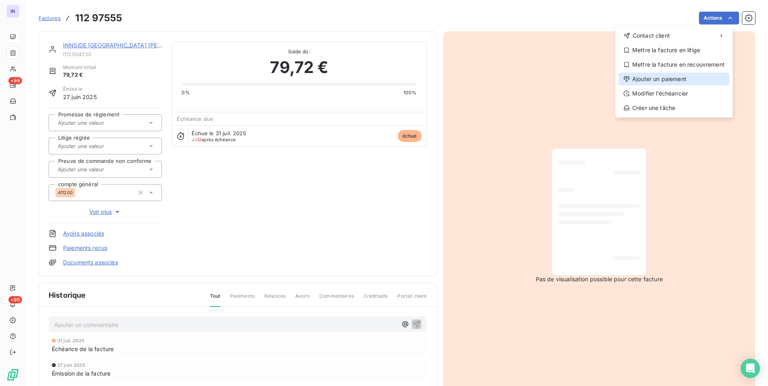
click at [677, 78] on div "Ajouter un paiement" at bounding box center [673, 79] width 111 height 13
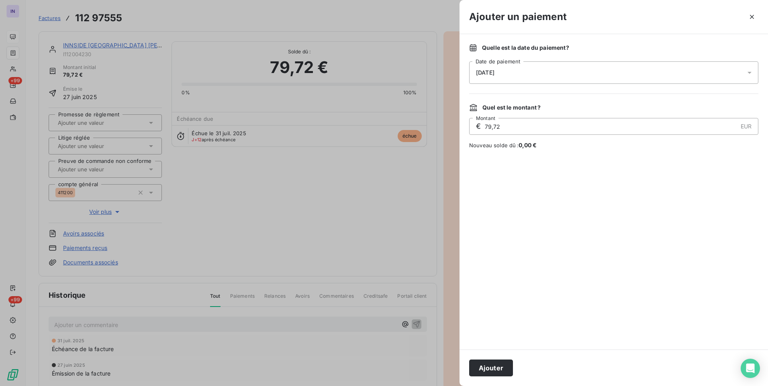
click at [569, 73] on div "[DATE]" at bounding box center [613, 72] width 289 height 22
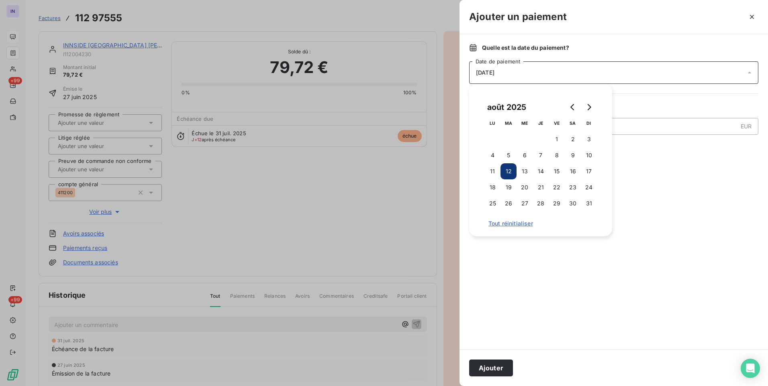
drag, startPoint x: 555, startPoint y: 159, endPoint x: 537, endPoint y: 227, distance: 70.3
click at [556, 159] on button "8" at bounding box center [557, 155] width 16 height 16
drag, startPoint x: 485, startPoint y: 365, endPoint x: 501, endPoint y: 353, distance: 20.4
click at [486, 365] on button "Ajouter" at bounding box center [491, 368] width 44 height 17
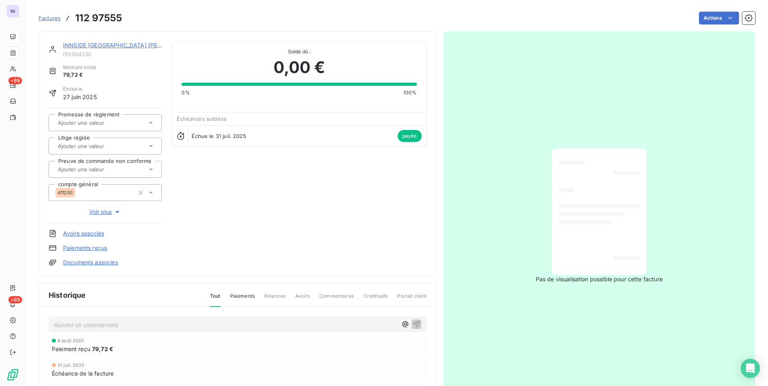
click at [136, 43] on link "INNSIDE [GEOGRAPHIC_DATA] [PERSON_NAME]" at bounding box center [129, 45] width 132 height 7
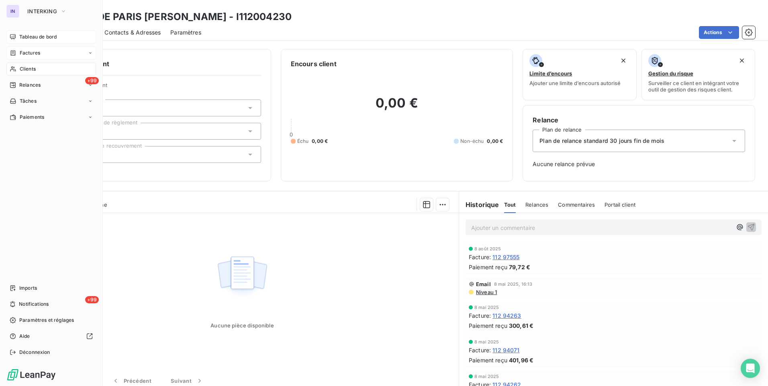
click at [38, 54] on span "Factures" at bounding box center [30, 52] width 20 height 7
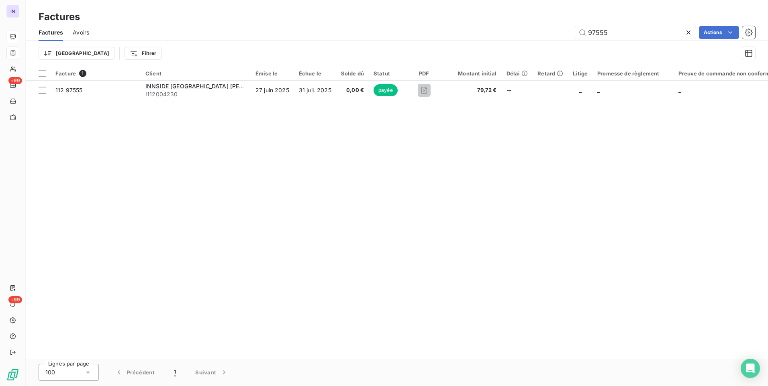
drag, startPoint x: 623, startPoint y: 32, endPoint x: 552, endPoint y: 35, distance: 71.5
click at [553, 34] on div "97555 Actions" at bounding box center [427, 32] width 656 height 13
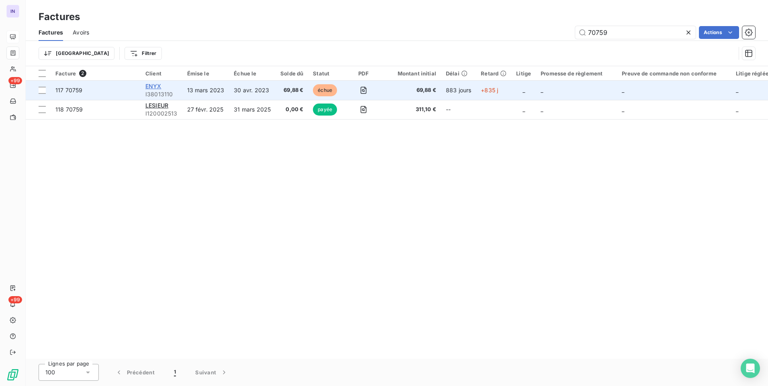
type input "70759"
click at [156, 83] on span "ENYX" at bounding box center [153, 86] width 16 height 7
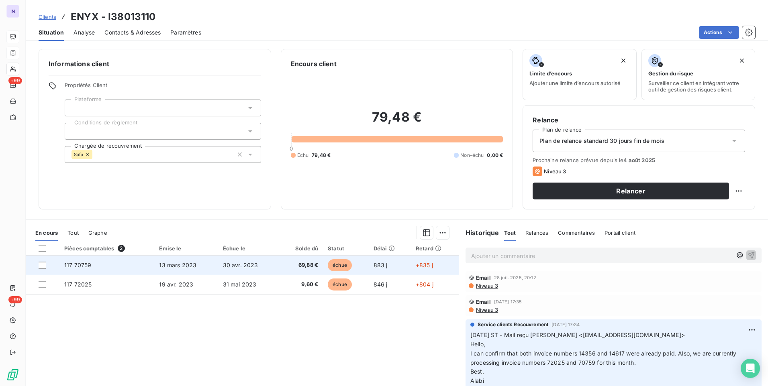
click at [273, 269] on td "30 avr. 2023" at bounding box center [248, 265] width 61 height 19
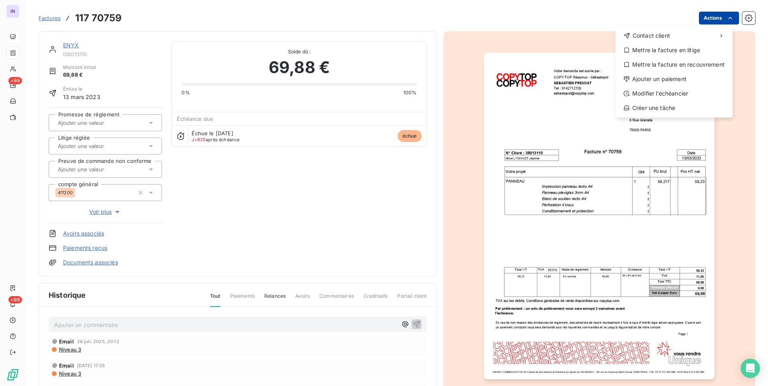
click at [699, 21] on html "IN +99 +99 Factures [PHONE_NUMBER] Actions Contact client Mettre la facture en …" at bounding box center [384, 193] width 768 height 386
click at [661, 84] on div "Ajouter un paiement" at bounding box center [673, 79] width 111 height 13
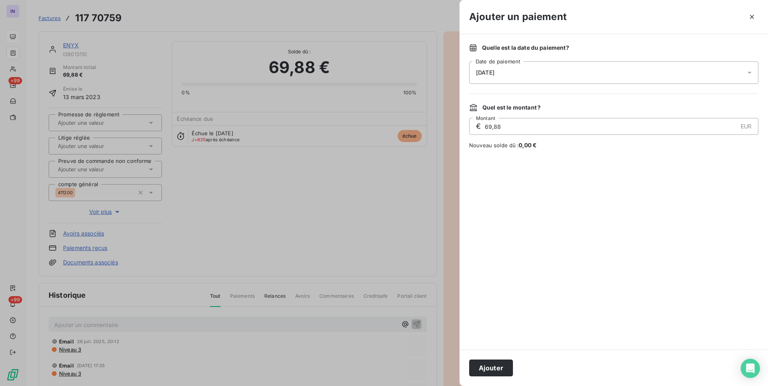
click at [546, 67] on div "[DATE]" at bounding box center [613, 72] width 289 height 22
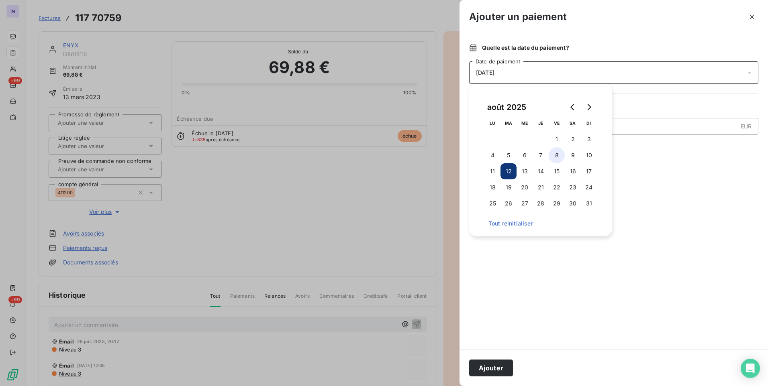
drag, startPoint x: 558, startPoint y: 155, endPoint x: 557, endPoint y: 163, distance: 7.7
click at [558, 157] on button "8" at bounding box center [557, 155] width 16 height 16
click at [495, 366] on button "Ajouter" at bounding box center [491, 368] width 44 height 17
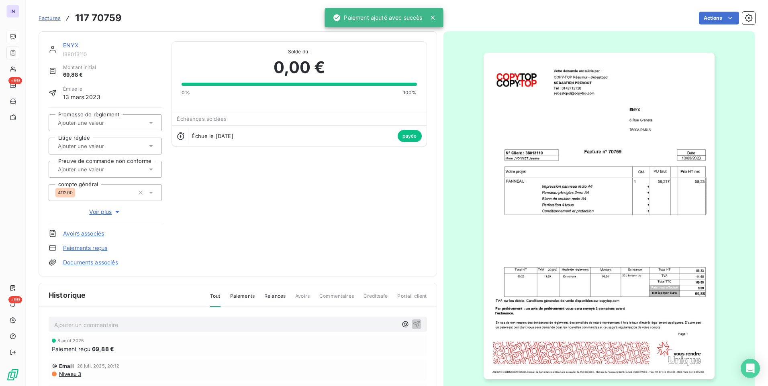
click at [71, 49] on div "ENYX" at bounding box center [112, 45] width 99 height 8
click at [71, 45] on link "ENYX" at bounding box center [71, 45] width 16 height 7
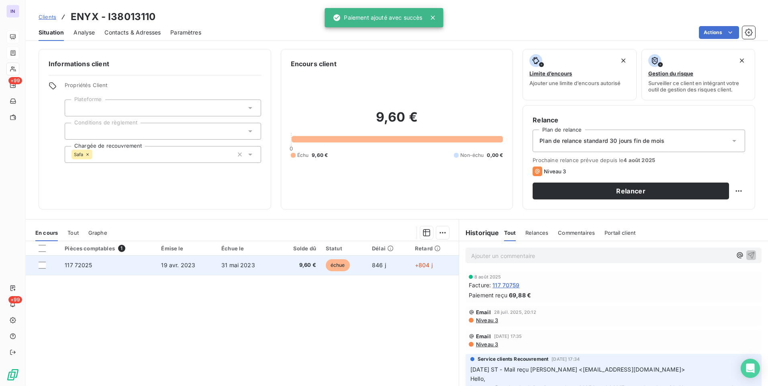
click at [178, 266] on span "19 avr. 2023" at bounding box center [178, 265] width 34 height 7
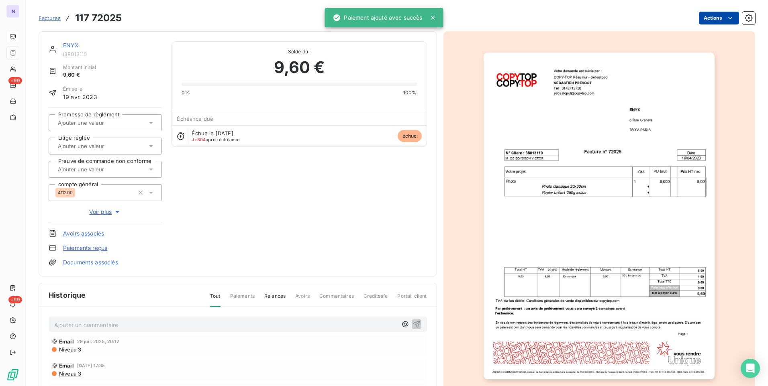
click at [703, 15] on html "IN +99 +99 Factures 117 72025 Actions ENYX I38013110 Montant initial 9,60 € Émi…" at bounding box center [384, 193] width 768 height 386
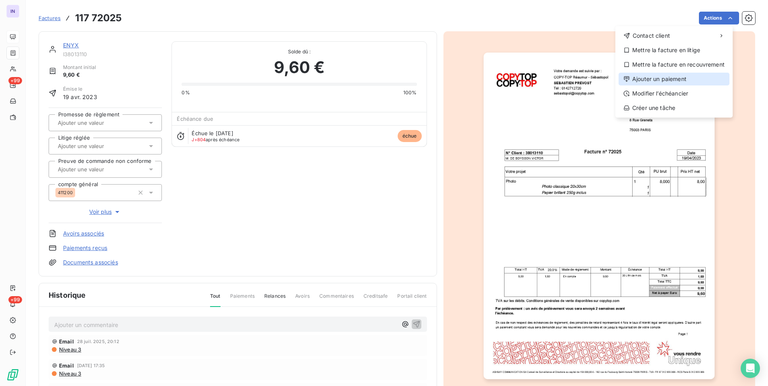
click at [651, 80] on div "Ajouter un paiement" at bounding box center [673, 79] width 111 height 13
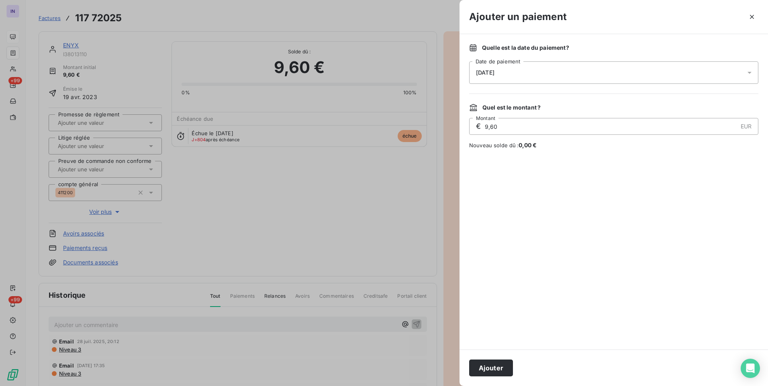
drag, startPoint x: 545, startPoint y: 71, endPoint x: 546, endPoint y: 75, distance: 4.5
click at [545, 71] on div "[DATE]" at bounding box center [613, 72] width 289 height 22
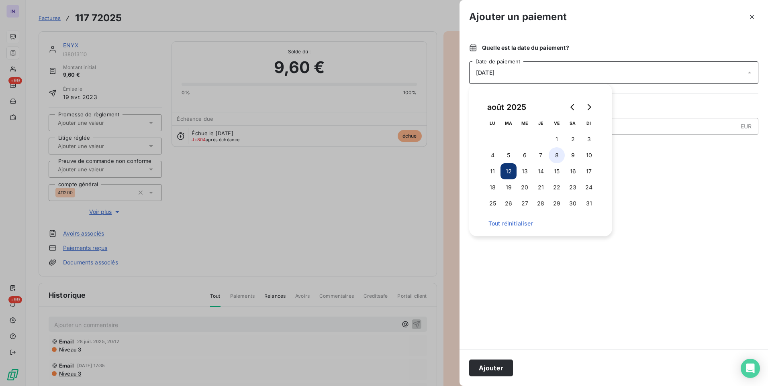
click at [555, 154] on button "8" at bounding box center [557, 155] width 16 height 16
click at [501, 366] on button "Ajouter" at bounding box center [491, 368] width 44 height 17
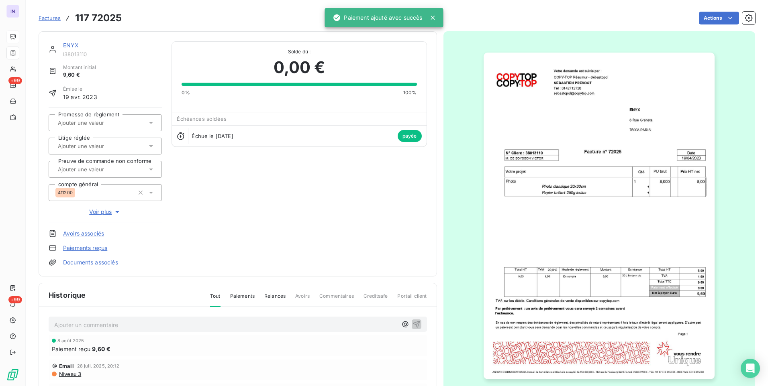
click at [71, 46] on link "ENYX" at bounding box center [71, 45] width 16 height 7
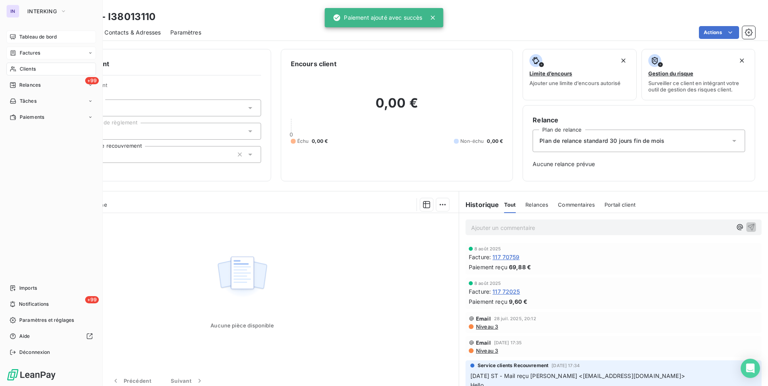
click at [41, 50] on div "Factures" at bounding box center [51, 53] width 90 height 13
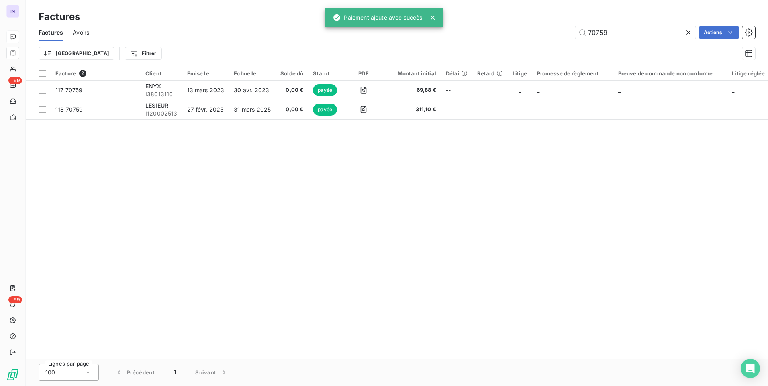
drag, startPoint x: 557, startPoint y: 31, endPoint x: 503, endPoint y: 26, distance: 54.5
click at [505, 29] on div "70759 Actions" at bounding box center [427, 32] width 656 height 13
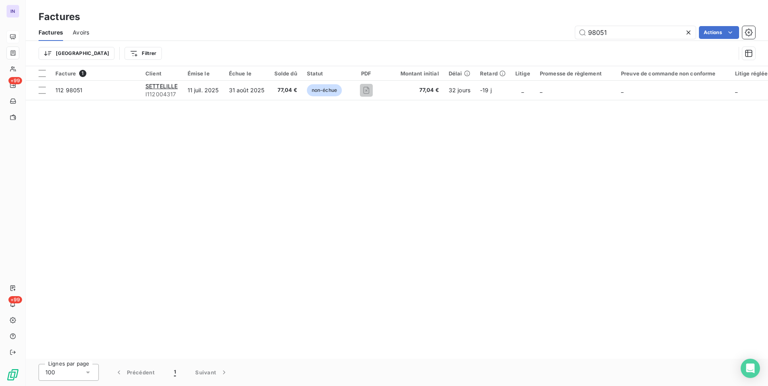
type input "98051"
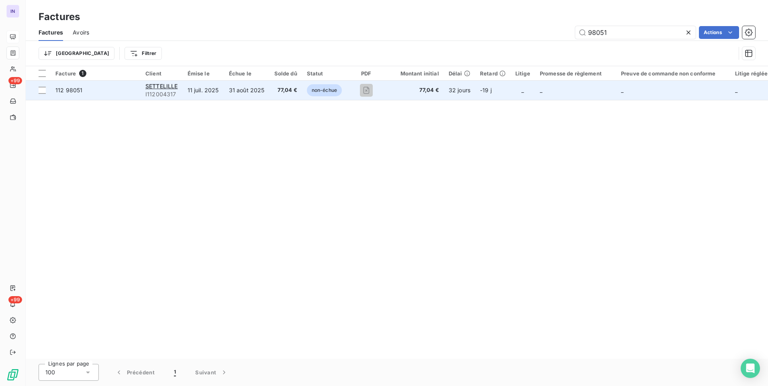
click at [255, 94] on td "31 août 2025" at bounding box center [246, 90] width 45 height 19
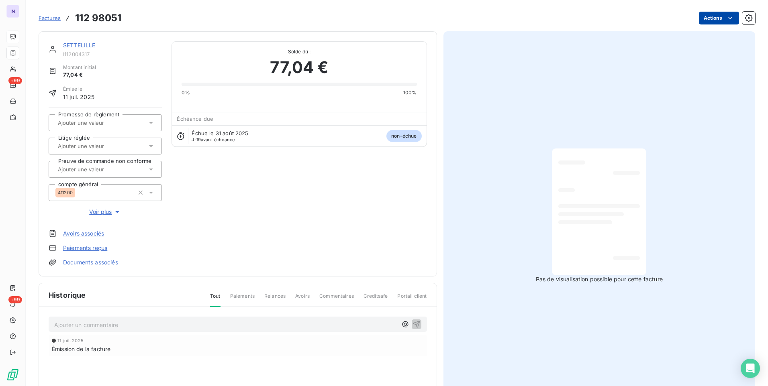
click at [703, 20] on html "IN +99 +99 Factures 112 98051 Actions SETTELILLE I112004317 Montant initial 77,…" at bounding box center [384, 193] width 768 height 386
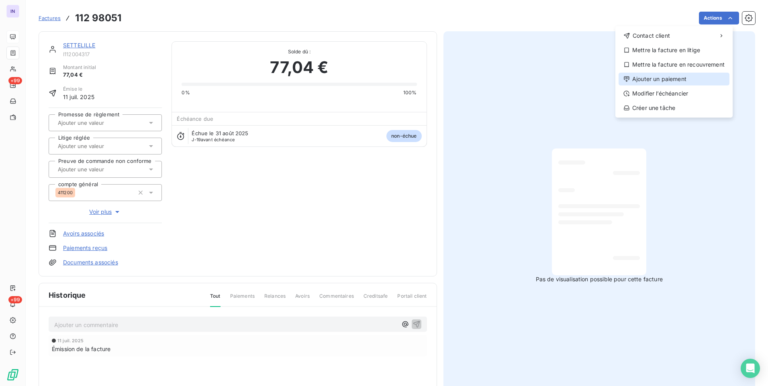
click at [663, 82] on div "Ajouter un paiement" at bounding box center [673, 79] width 111 height 13
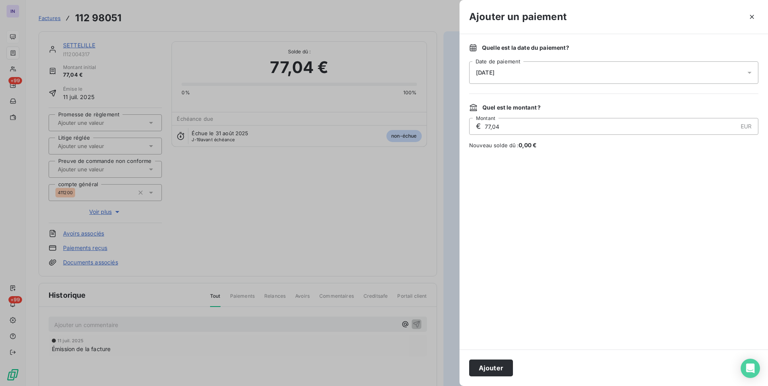
click at [539, 71] on div "[DATE]" at bounding box center [613, 72] width 289 height 22
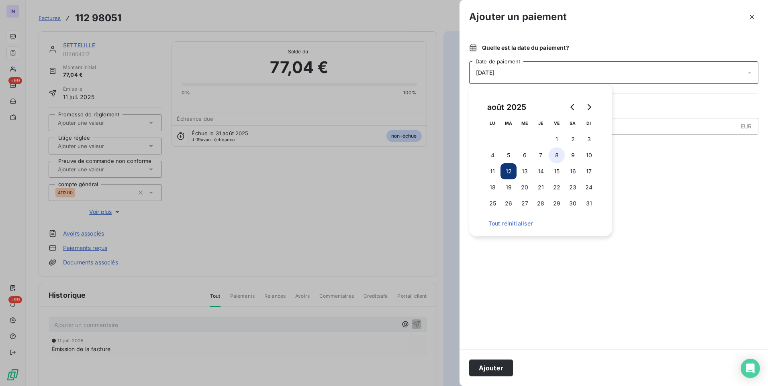
click at [555, 154] on button "8" at bounding box center [557, 155] width 16 height 16
click at [486, 369] on button "Ajouter" at bounding box center [491, 368] width 44 height 17
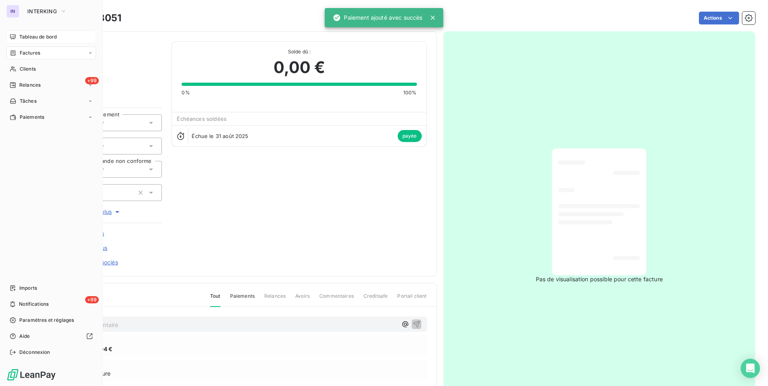
drag, startPoint x: 25, startPoint y: 55, endPoint x: 102, endPoint y: 58, distance: 76.4
click at [25, 55] on span "Factures" at bounding box center [30, 52] width 20 height 7
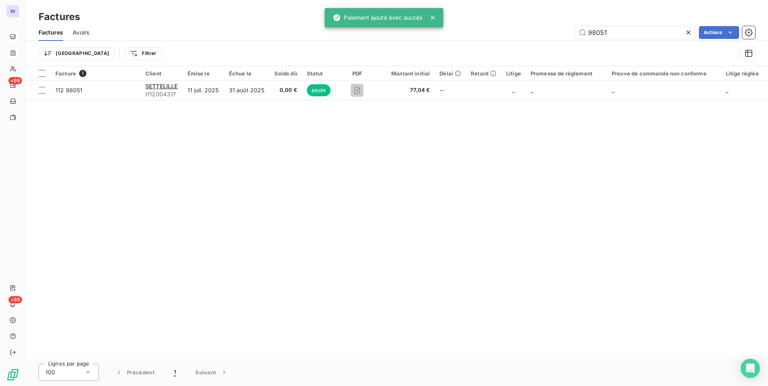
drag, startPoint x: 575, startPoint y: 35, endPoint x: 529, endPoint y: 37, distance: 46.3
click at [545, 35] on div "98051 Actions" at bounding box center [427, 32] width 656 height 13
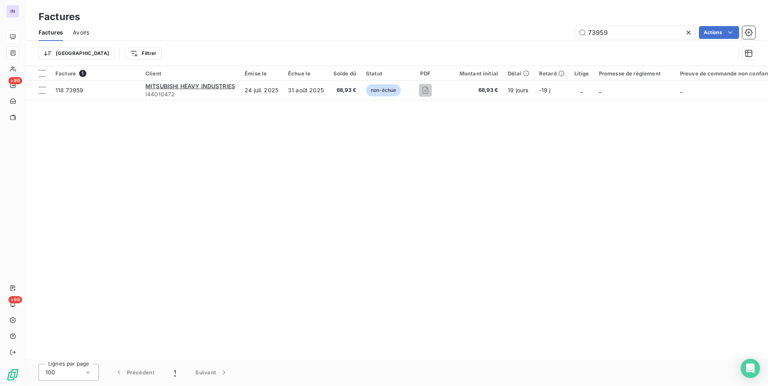
type input "73959"
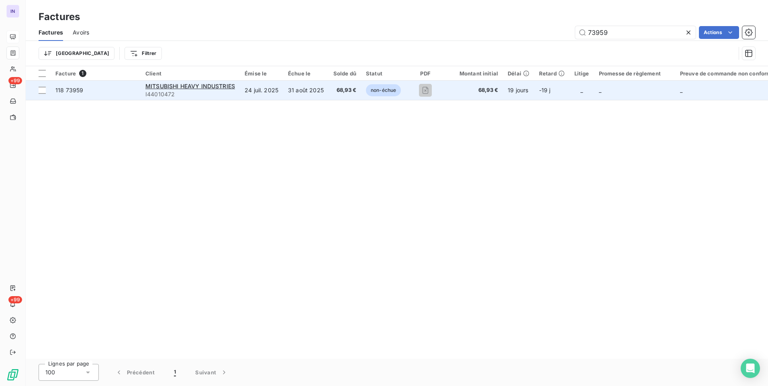
click at [297, 93] on td "31 août 2025" at bounding box center [305, 90] width 45 height 19
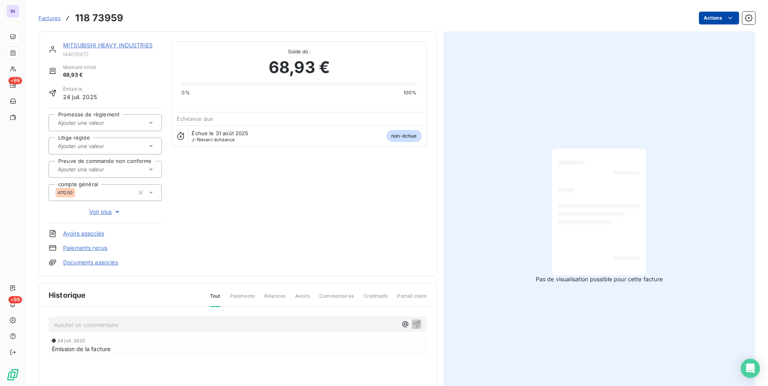
click at [711, 19] on html "IN +99 +99 Factures 118 73959 Actions MITSUBISHI HEAVY INDUSTRIES I44010472 Mon…" at bounding box center [384, 193] width 768 height 386
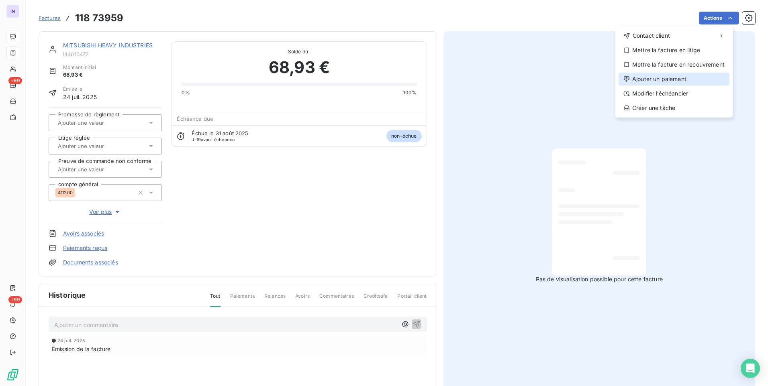
click at [669, 79] on div "Ajouter un paiement" at bounding box center [673, 79] width 111 height 13
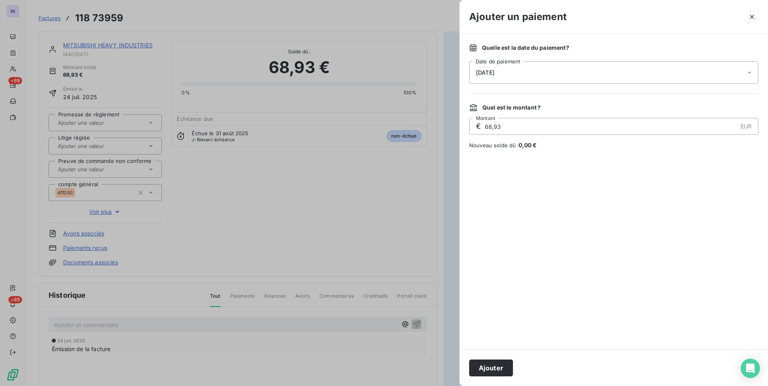
click at [555, 75] on div "[DATE]" at bounding box center [613, 72] width 289 height 22
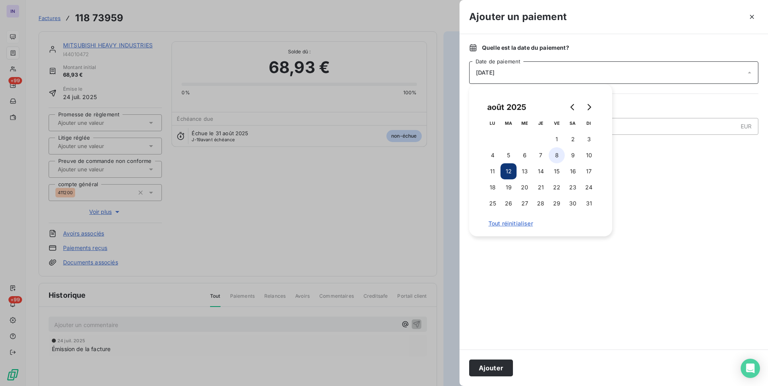
click at [559, 153] on button "8" at bounding box center [557, 155] width 16 height 16
click at [490, 364] on button "Ajouter" at bounding box center [491, 368] width 44 height 17
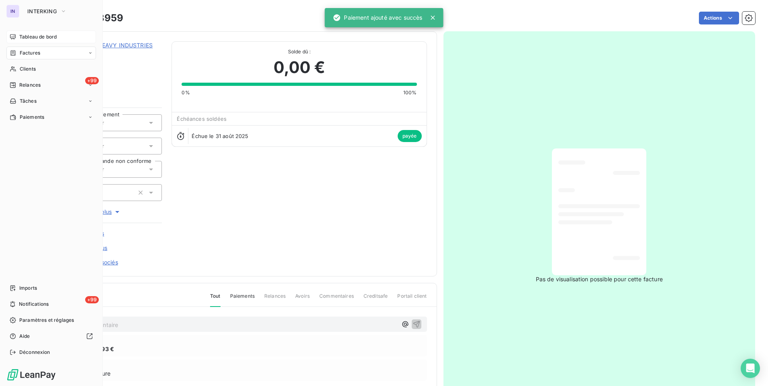
click at [45, 51] on div "Factures" at bounding box center [51, 53] width 90 height 13
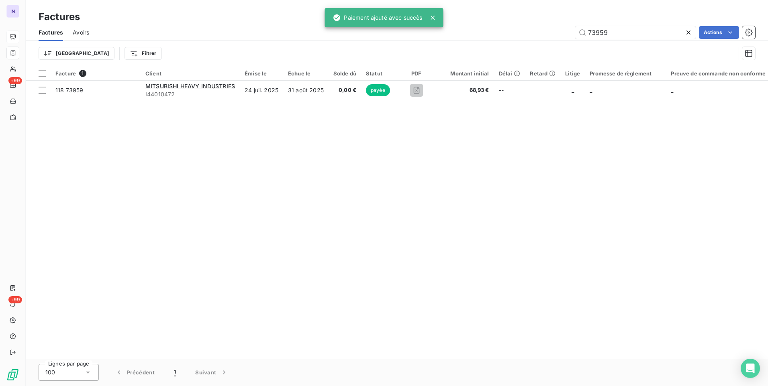
drag, startPoint x: 516, startPoint y: 34, endPoint x: 497, endPoint y: 36, distance: 19.4
click at [499, 36] on div "73959 Actions" at bounding box center [427, 32] width 656 height 13
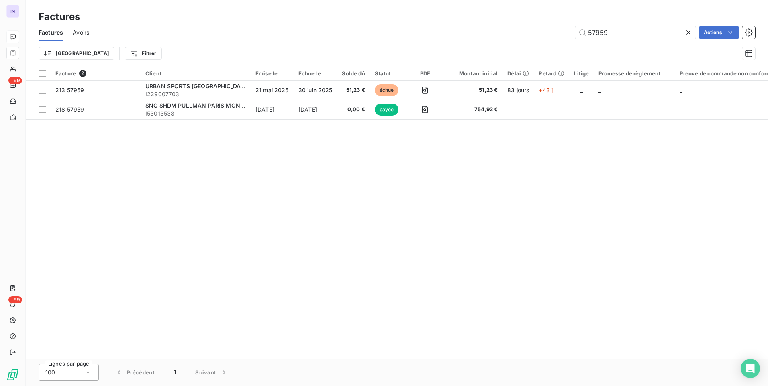
type input "57959"
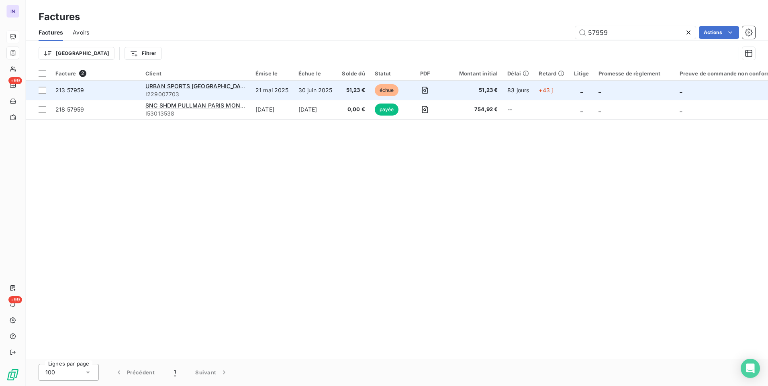
click at [347, 90] on span "51,23 €" at bounding box center [353, 90] width 23 height 8
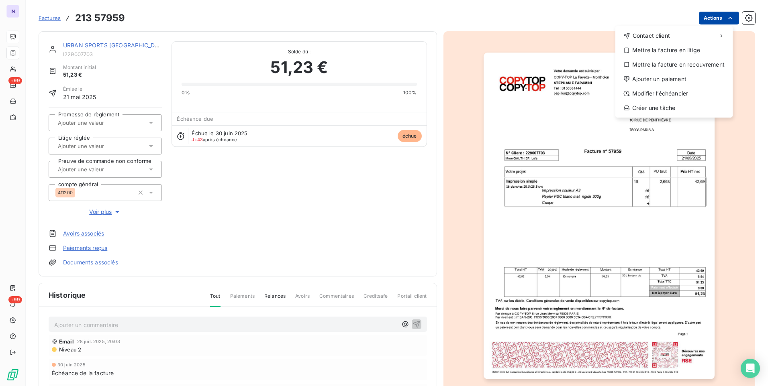
click at [704, 21] on html "IN +99 +99 Factures [PHONE_NUMBER] Actions Contact client Mettre la facture en …" at bounding box center [384, 193] width 768 height 386
click at [670, 78] on div "Ajouter un paiement" at bounding box center [673, 79] width 111 height 13
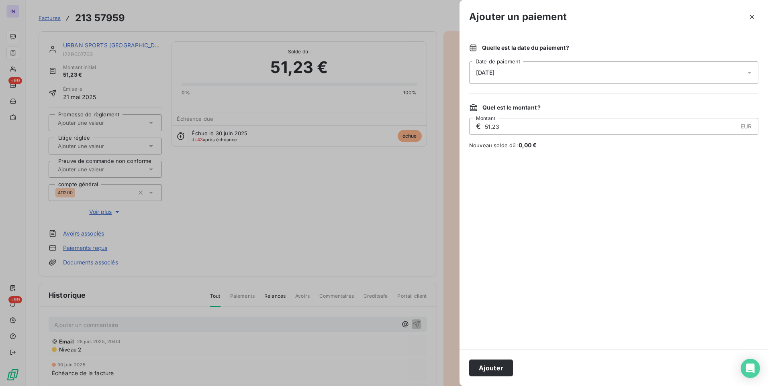
click at [541, 73] on div "[DATE]" at bounding box center [613, 72] width 289 height 22
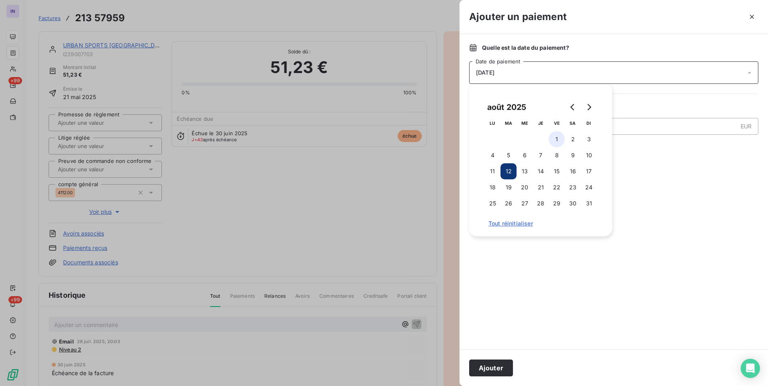
click at [558, 146] on button "1" at bounding box center [557, 139] width 16 height 16
click at [556, 156] on button "8" at bounding box center [557, 155] width 16 height 16
drag, startPoint x: 493, startPoint y: 371, endPoint x: 514, endPoint y: 363, distance: 22.6
click at [494, 371] on button "Ajouter" at bounding box center [491, 368] width 44 height 17
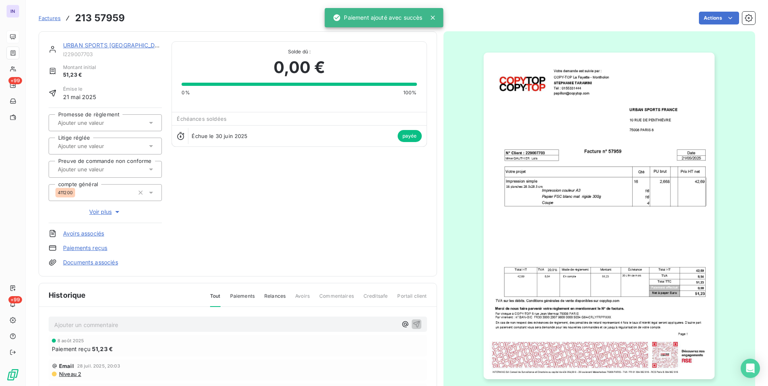
click at [114, 45] on link "URBAN SPORTS [GEOGRAPHIC_DATA]" at bounding box center [115, 45] width 105 height 7
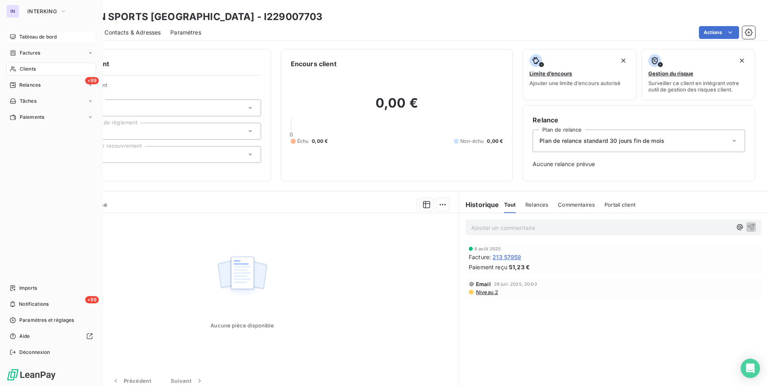
drag, startPoint x: 36, startPoint y: 66, endPoint x: 101, endPoint y: 70, distance: 65.2
click at [36, 66] on div "Clients" at bounding box center [51, 69] width 90 height 13
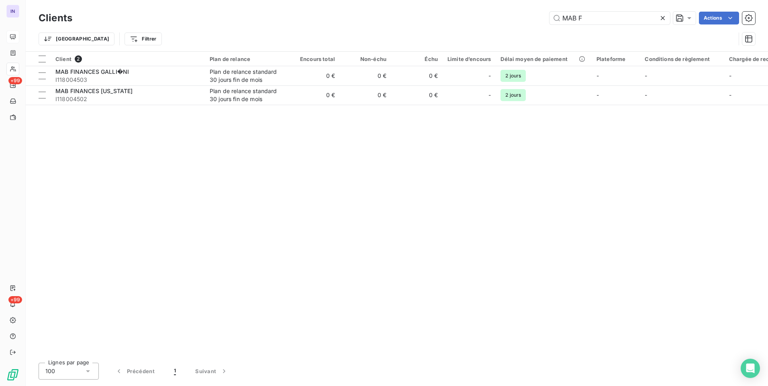
drag, startPoint x: 536, startPoint y: 19, endPoint x: 489, endPoint y: 22, distance: 47.1
click at [490, 22] on div "MAB F Actions" at bounding box center [418, 18] width 673 height 13
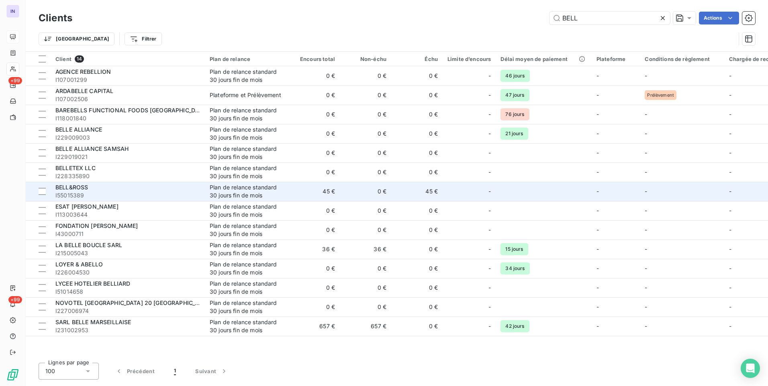
type input "BELL"
click at [341, 190] on td "0 €" at bounding box center [365, 191] width 51 height 19
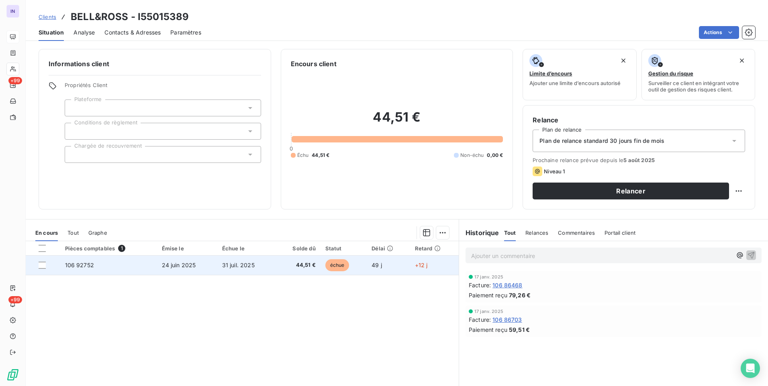
click at [269, 269] on td "31 juil. 2025" at bounding box center [246, 265] width 58 height 19
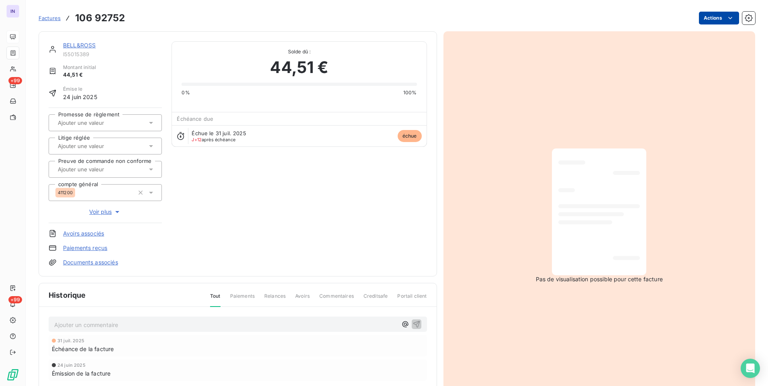
click at [709, 22] on html "IN +99 +99 Factures 106 92752 Actions BELL&ROSS I55015389 Montant initial 44,51…" at bounding box center [384, 193] width 768 height 386
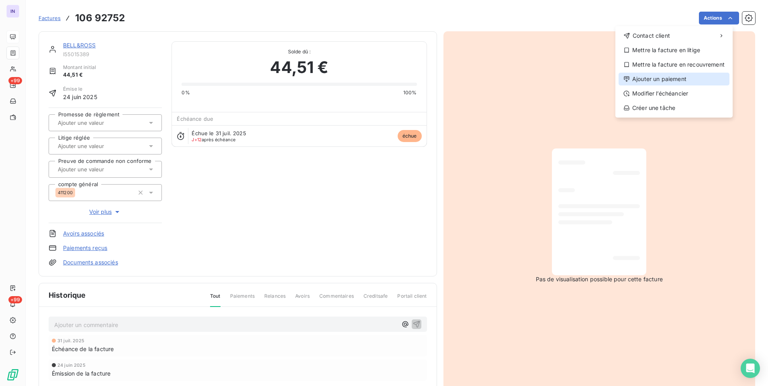
click at [665, 78] on div "Ajouter un paiement" at bounding box center [673, 79] width 111 height 13
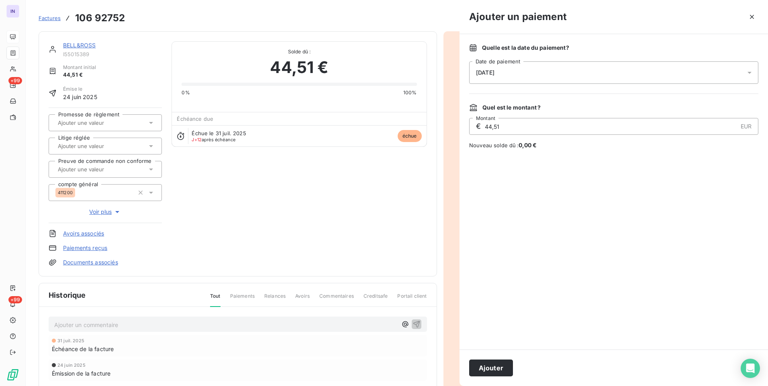
click at [589, 67] on div "[DATE]" at bounding box center [613, 72] width 289 height 22
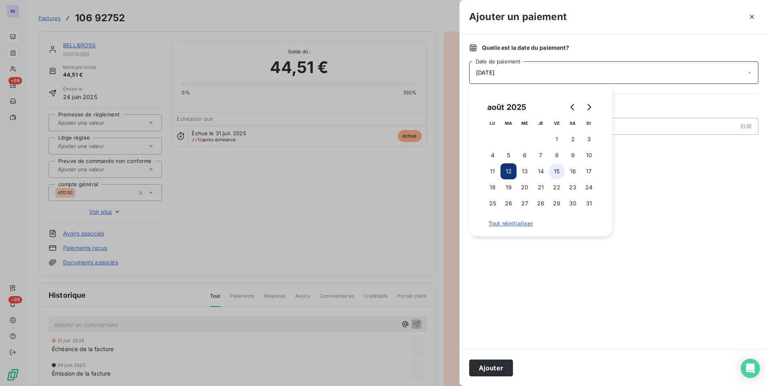
click at [559, 167] on button "15" at bounding box center [557, 171] width 16 height 16
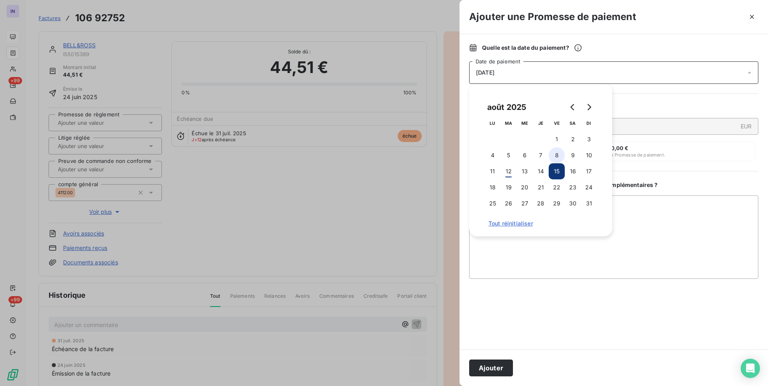
click at [556, 155] on button "8" at bounding box center [557, 155] width 16 height 16
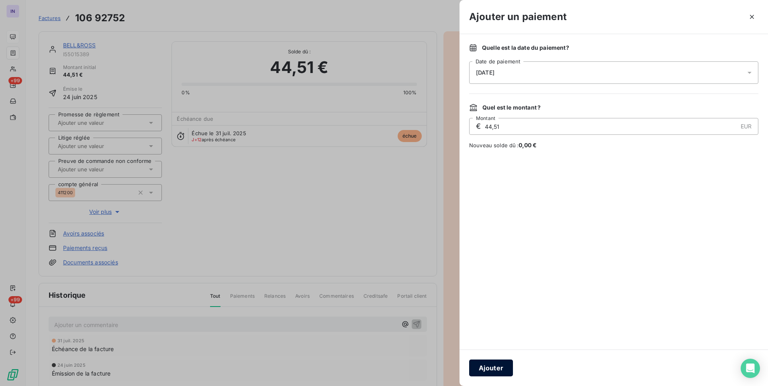
click at [488, 367] on button "Ajouter" at bounding box center [491, 368] width 44 height 17
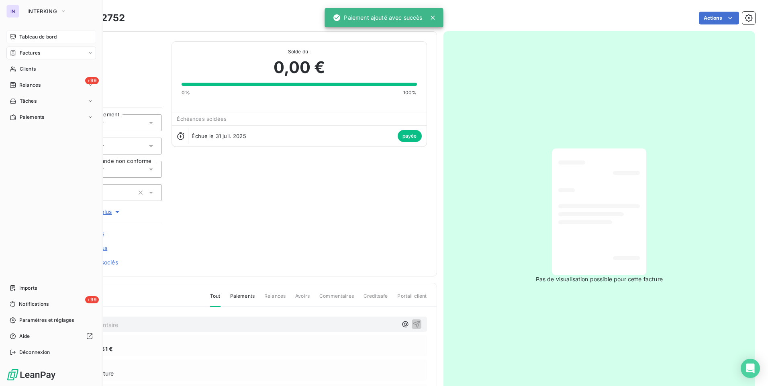
click at [35, 53] on span "Factures" at bounding box center [30, 52] width 20 height 7
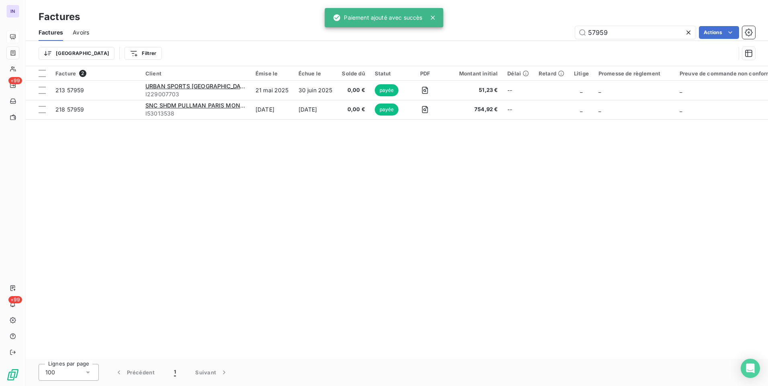
drag, startPoint x: 595, startPoint y: 33, endPoint x: 531, endPoint y: 37, distance: 64.0
click at [533, 37] on div "57959 Actions" at bounding box center [427, 32] width 656 height 13
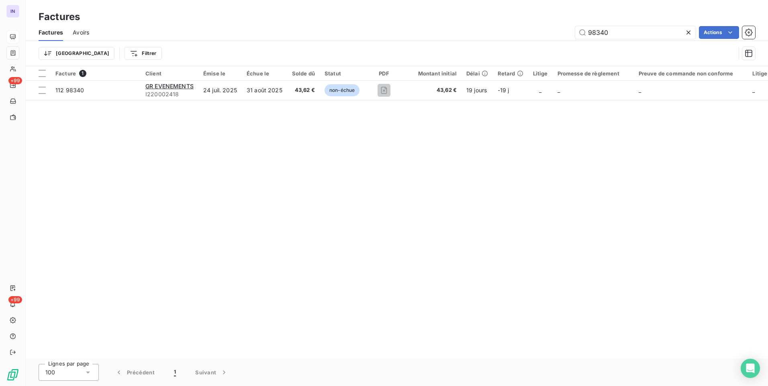
type input "98340"
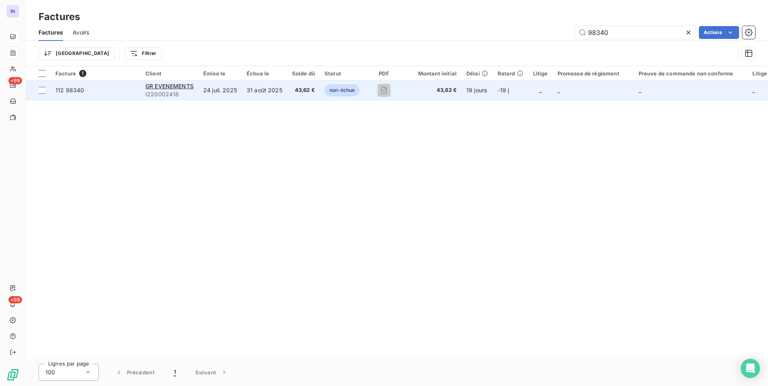
click at [279, 93] on td "31 août 2025" at bounding box center [264, 90] width 45 height 19
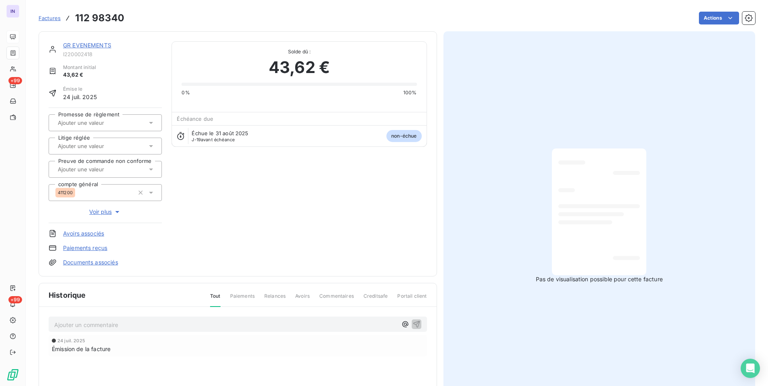
click at [700, 22] on html "IN +99 +99 Factures 112 98340 Actions GR EVENEMENTS I220002418 Montant initial …" at bounding box center [384, 193] width 768 height 386
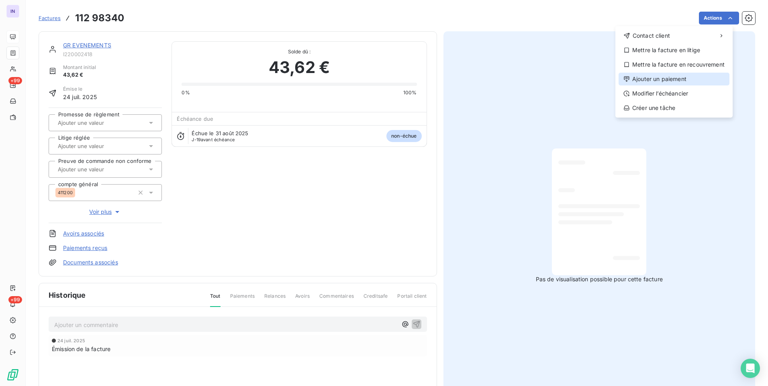
click at [664, 78] on div "Ajouter un paiement" at bounding box center [673, 79] width 111 height 13
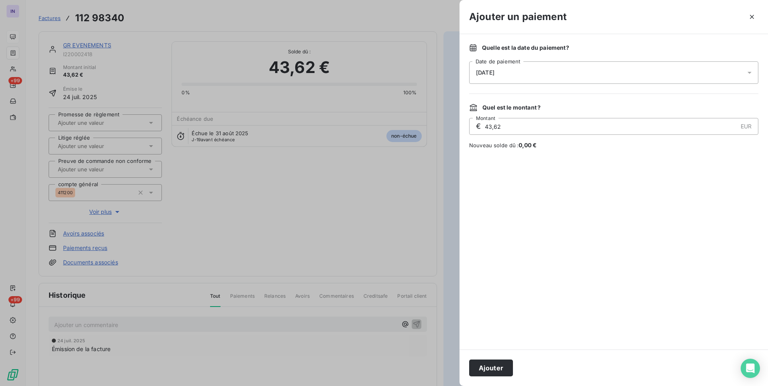
click at [562, 72] on div "[DATE]" at bounding box center [613, 72] width 289 height 22
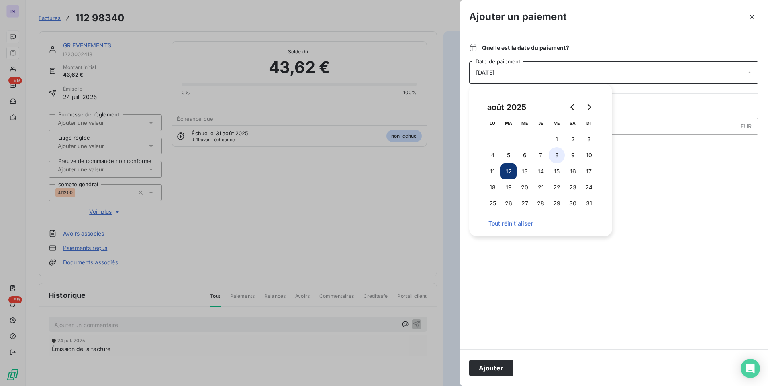
click at [557, 155] on button "8" at bounding box center [557, 155] width 16 height 16
click at [488, 372] on button "Ajouter" at bounding box center [491, 368] width 44 height 17
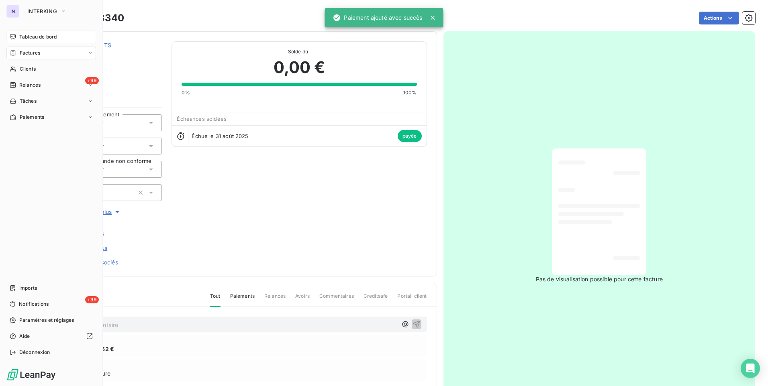
drag, startPoint x: 30, startPoint y: 53, endPoint x: 62, endPoint y: 53, distance: 32.1
click at [30, 53] on span "Factures" at bounding box center [30, 52] width 20 height 7
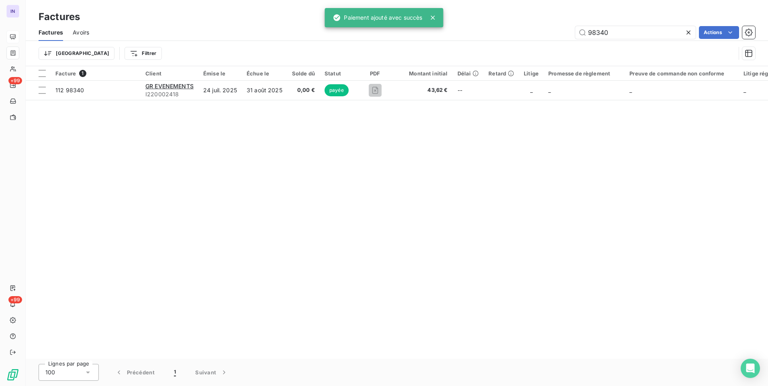
click at [531, 29] on div "98340 Actions" at bounding box center [427, 32] width 656 height 13
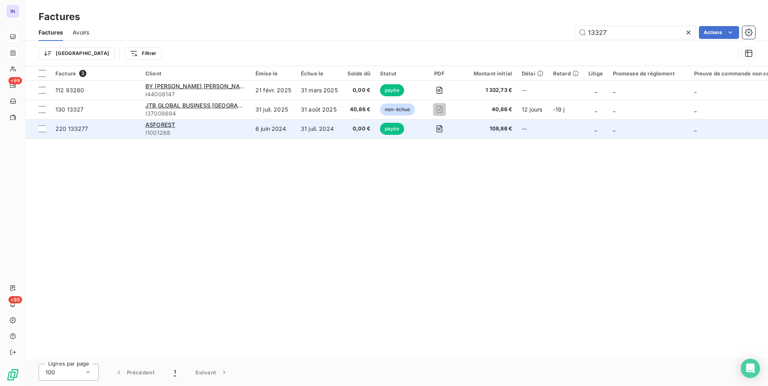
type input "13327"
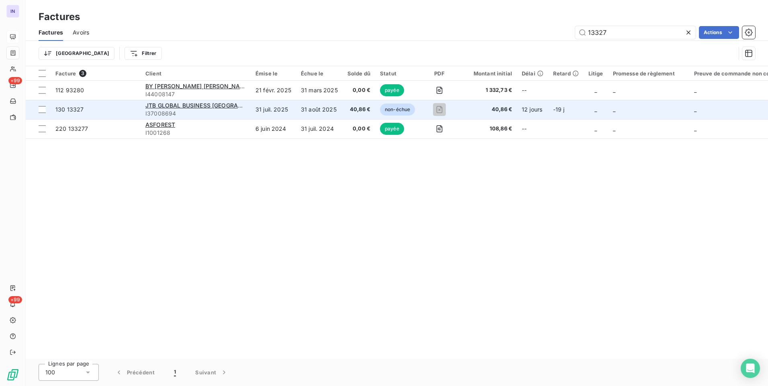
click at [238, 112] on span "I37008694" at bounding box center [195, 114] width 100 height 8
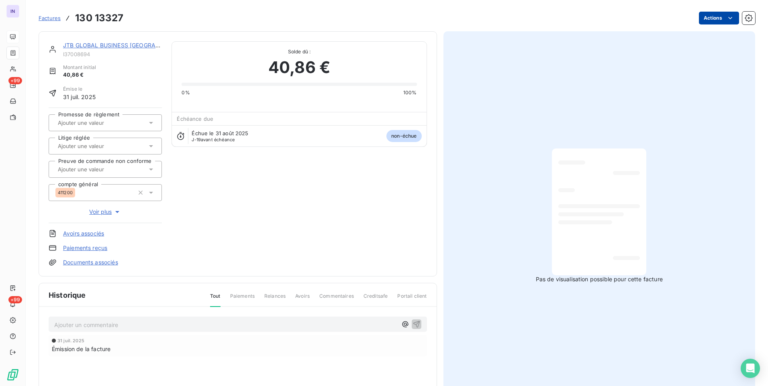
click at [713, 17] on html "IN +99 +99 Factures 130 13327 Actions JTB GLOBAL BUSINESS [GEOGRAPHIC_DATA] I37…" at bounding box center [384, 193] width 768 height 386
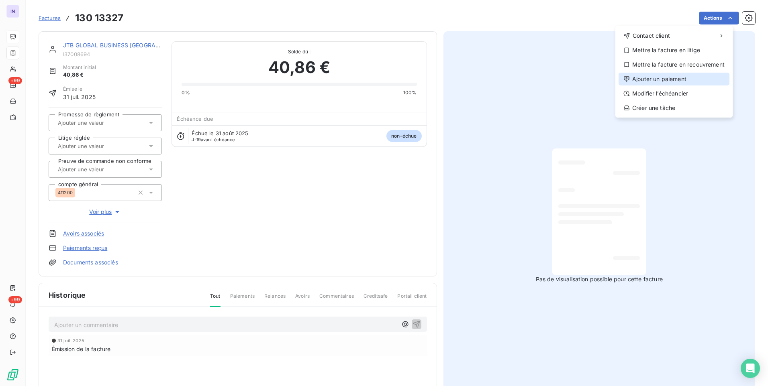
click at [649, 75] on div "Ajouter un paiement" at bounding box center [673, 79] width 111 height 13
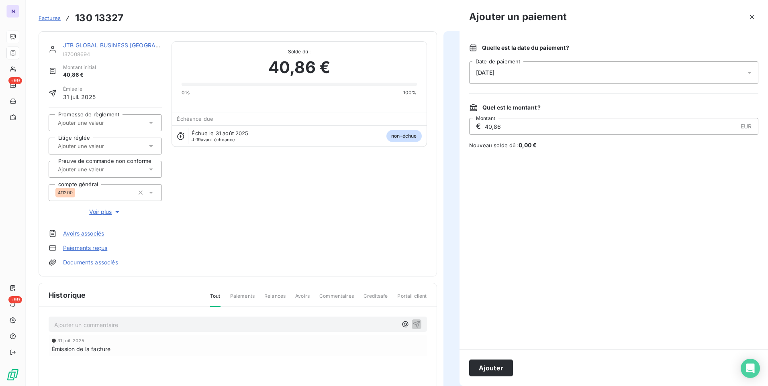
click at [556, 78] on div "[DATE]" at bounding box center [613, 72] width 289 height 22
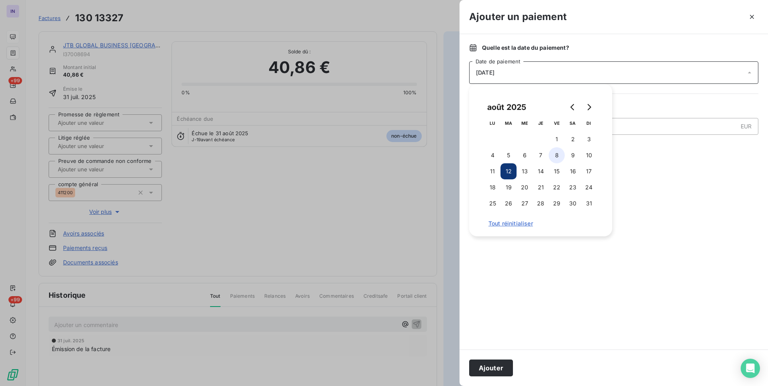
click at [559, 155] on button "8" at bounding box center [557, 155] width 16 height 16
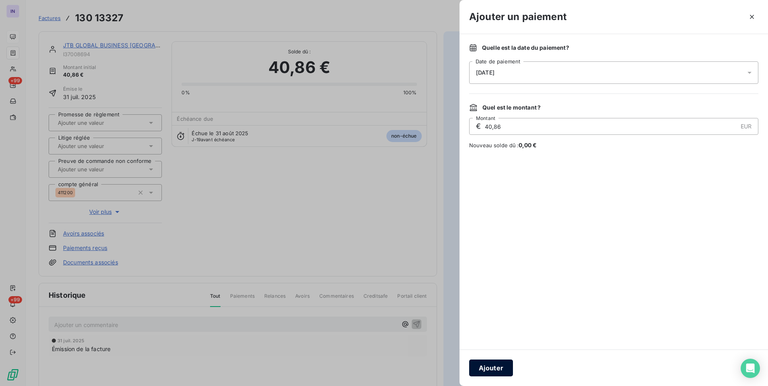
click at [491, 370] on button "Ajouter" at bounding box center [491, 368] width 44 height 17
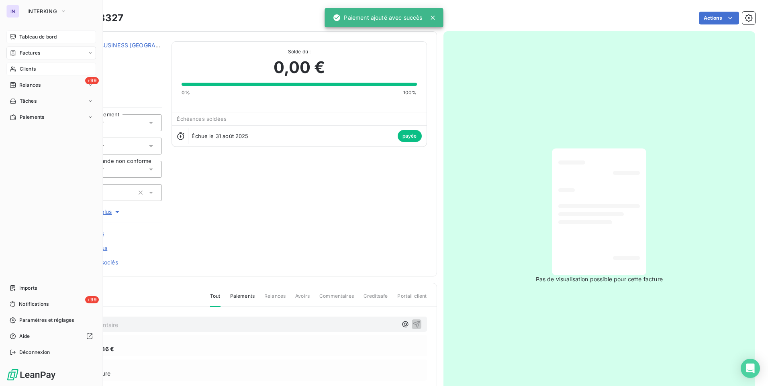
drag, startPoint x: 27, startPoint y: 68, endPoint x: 84, endPoint y: 74, distance: 57.8
click at [27, 68] on span "Clients" at bounding box center [28, 68] width 16 height 7
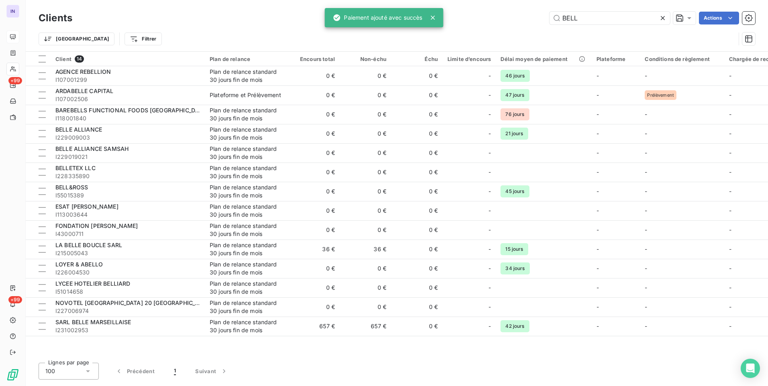
drag, startPoint x: 583, startPoint y: 20, endPoint x: 523, endPoint y: 18, distance: 59.5
click at [524, 18] on div "BELL Actions" at bounding box center [418, 18] width 673 height 13
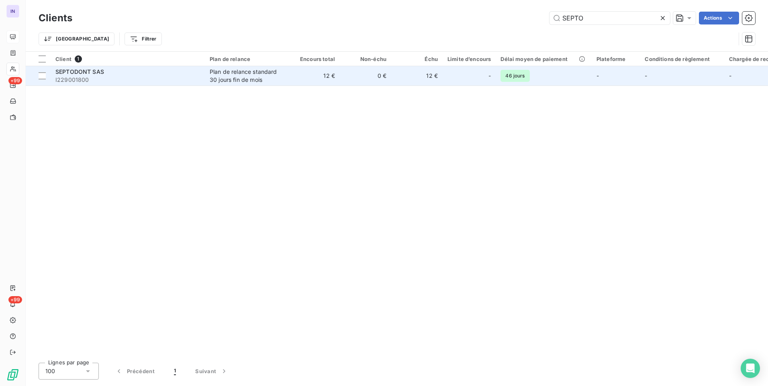
type input "SEPTO"
click at [263, 79] on div "Plan de relance standard 30 jours fin de mois" at bounding box center [247, 76] width 74 height 16
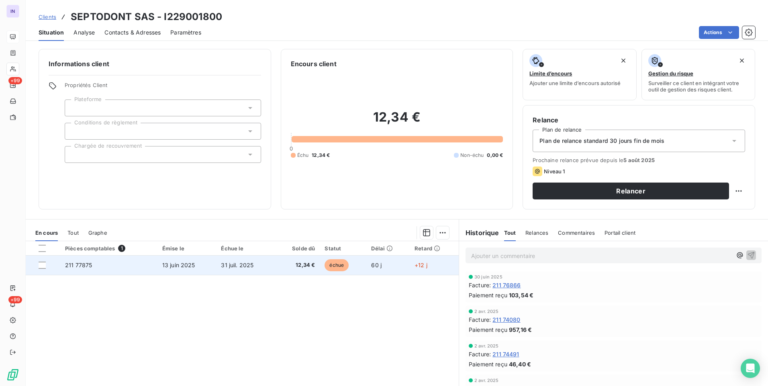
click at [206, 264] on td "13 juin 2025" at bounding box center [186, 265] width 59 height 19
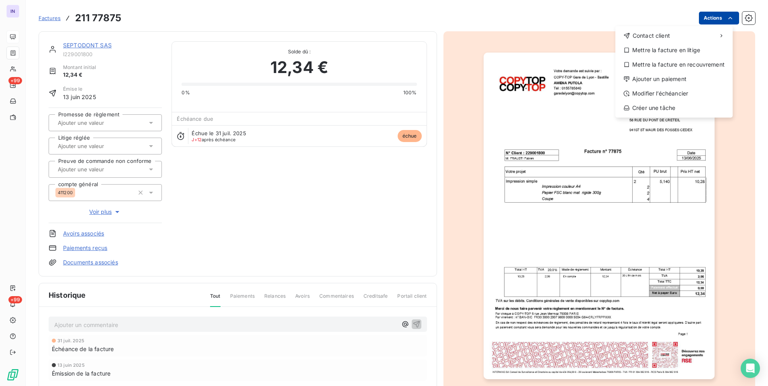
click at [704, 20] on html "IN +99 +99 Factures [PHONE_NUMBER] Actions Contact client Mettre la facture en …" at bounding box center [384, 193] width 768 height 386
click at [663, 82] on div "Ajouter un paiement" at bounding box center [673, 79] width 111 height 13
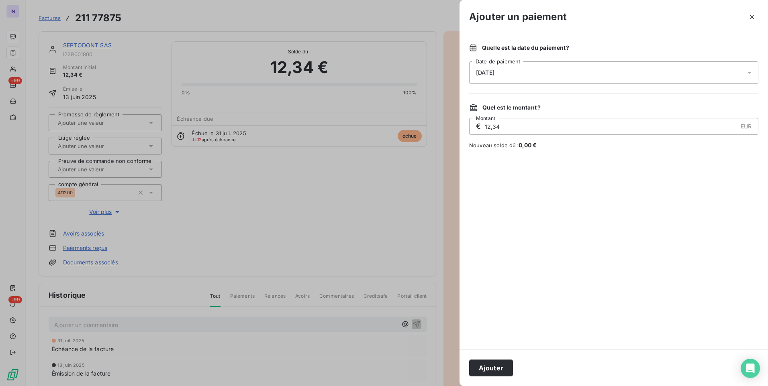
click at [560, 73] on div "[DATE]" at bounding box center [613, 72] width 289 height 22
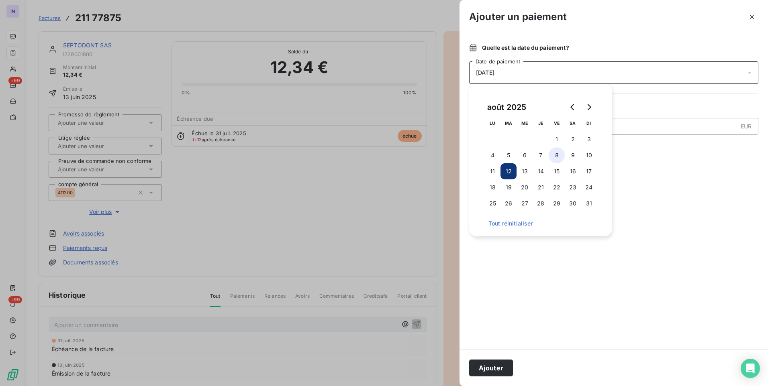
click at [558, 155] on button "8" at bounding box center [557, 155] width 16 height 16
click at [492, 368] on button "Ajouter" at bounding box center [491, 368] width 44 height 17
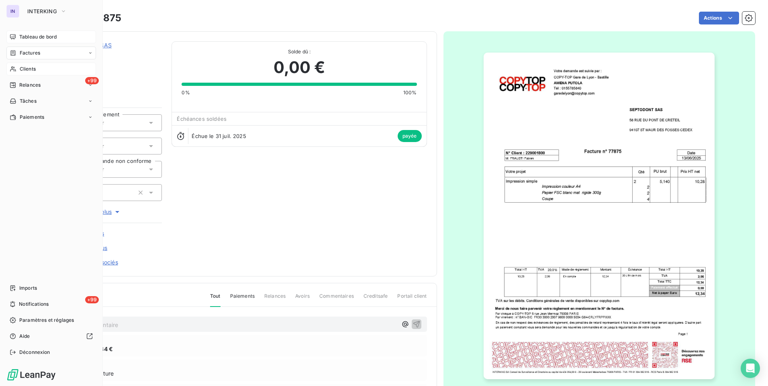
click at [21, 68] on span "Clients" at bounding box center [28, 68] width 16 height 7
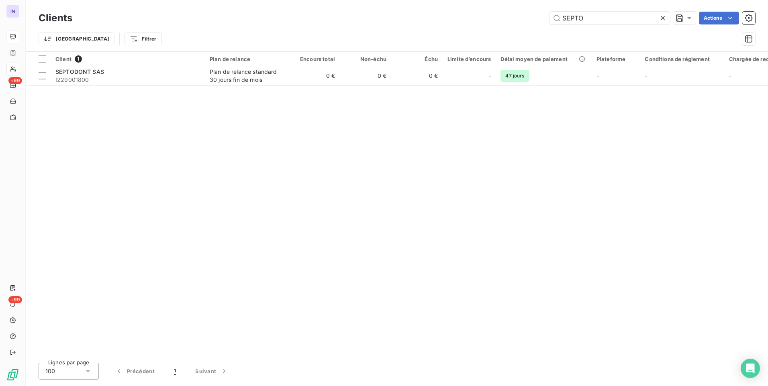
drag, startPoint x: 585, startPoint y: 19, endPoint x: 446, endPoint y: 14, distance: 138.6
click at [446, 14] on div "SEPTO Actions" at bounding box center [418, 18] width 673 height 13
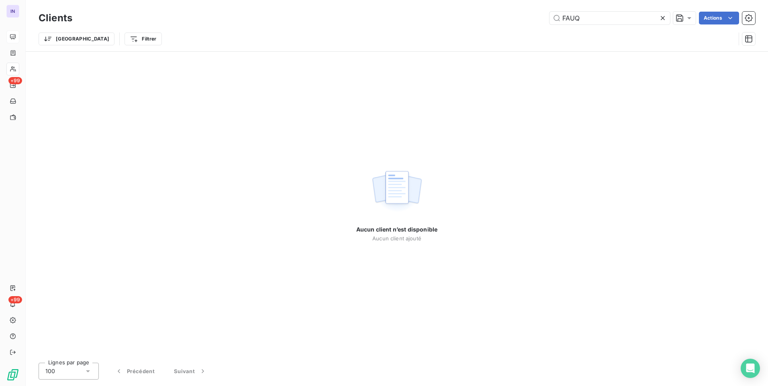
type input "FAUQ"
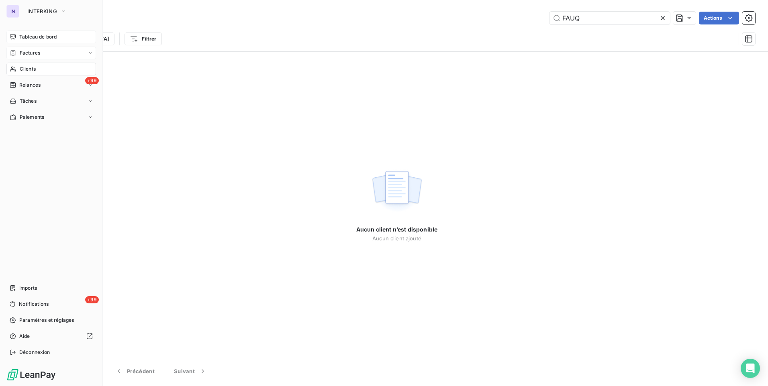
drag, startPoint x: 29, startPoint y: 54, endPoint x: 34, endPoint y: 54, distance: 5.2
click at [29, 54] on span "Factures" at bounding box center [30, 52] width 20 height 7
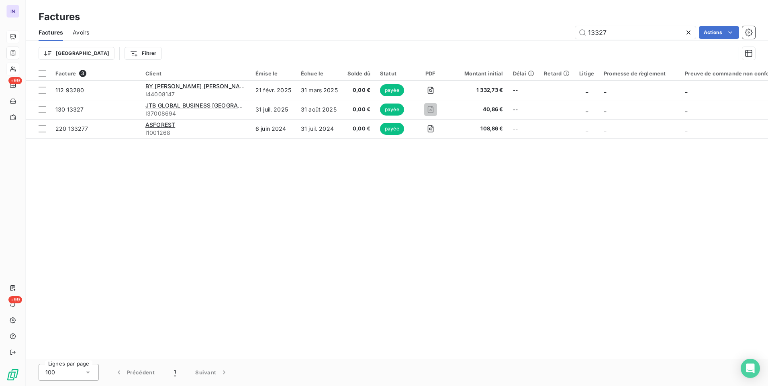
drag, startPoint x: 621, startPoint y: 32, endPoint x: 554, endPoint y: 31, distance: 67.1
click at [555, 32] on div "13327 Actions" at bounding box center [427, 32] width 656 height 13
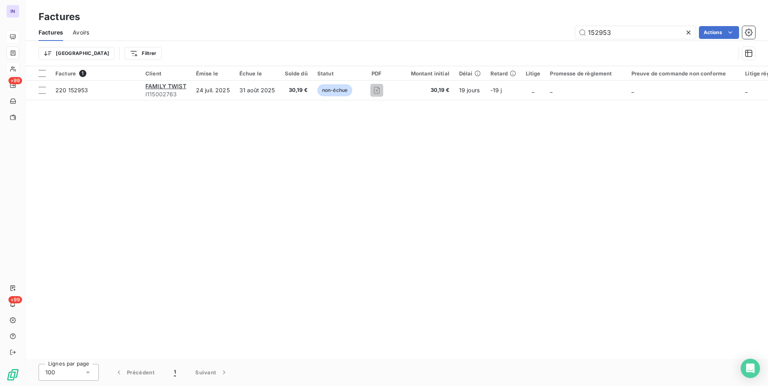
type input "152953"
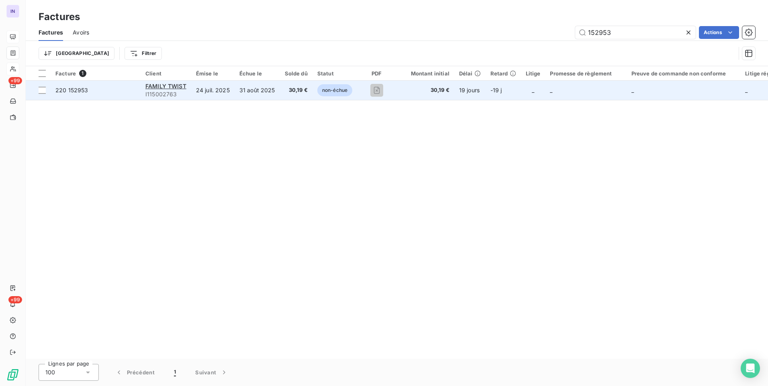
click at [266, 85] on td "31 août 2025" at bounding box center [257, 90] width 45 height 19
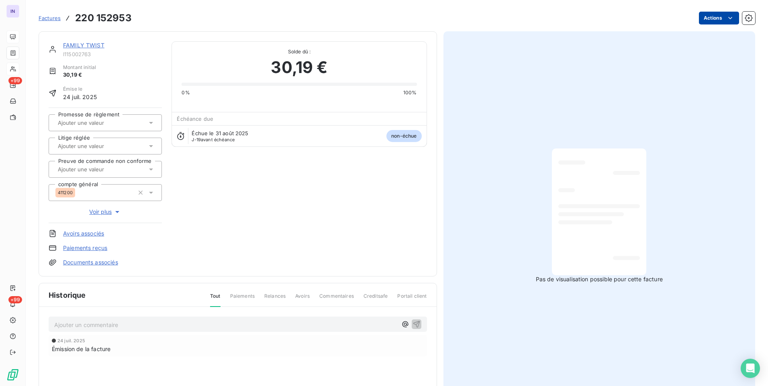
click at [716, 22] on html "IN +99 +99 Factures 220 152953 Actions FAMILY TWIST I115002763 Montant initial …" at bounding box center [384, 193] width 768 height 386
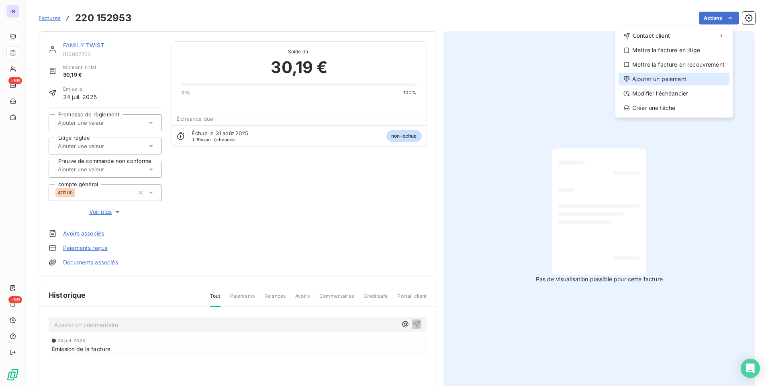
click at [672, 79] on div "Ajouter un paiement" at bounding box center [673, 79] width 111 height 13
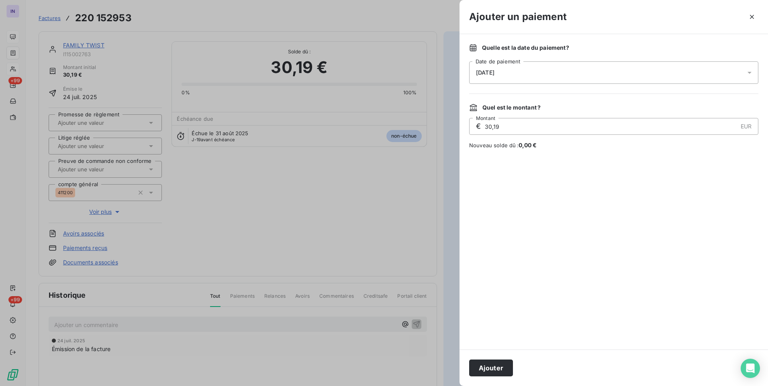
click at [530, 71] on div "[DATE]" at bounding box center [613, 72] width 289 height 22
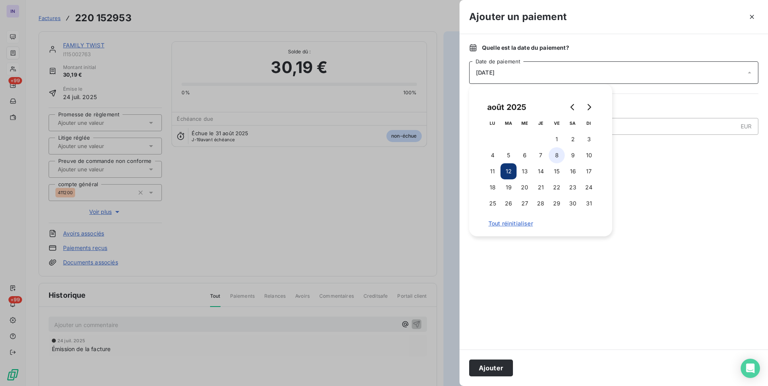
click at [557, 155] on button "8" at bounding box center [557, 155] width 16 height 16
drag, startPoint x: 497, startPoint y: 368, endPoint x: 426, endPoint y: 386, distance: 73.2
click at [496, 368] on button "Ajouter" at bounding box center [491, 368] width 44 height 17
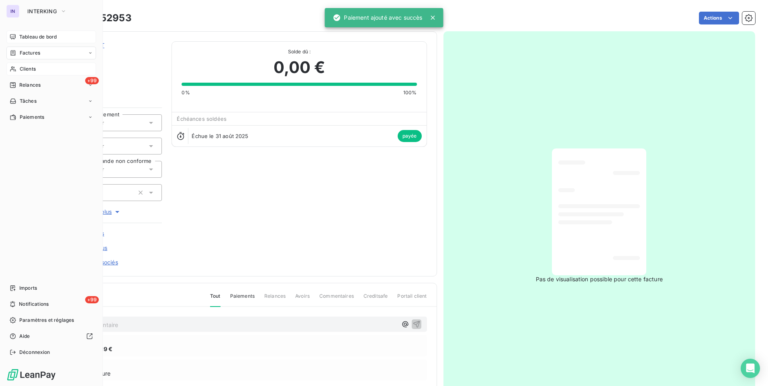
click at [40, 37] on span "Tableau de bord" at bounding box center [37, 36] width 37 height 7
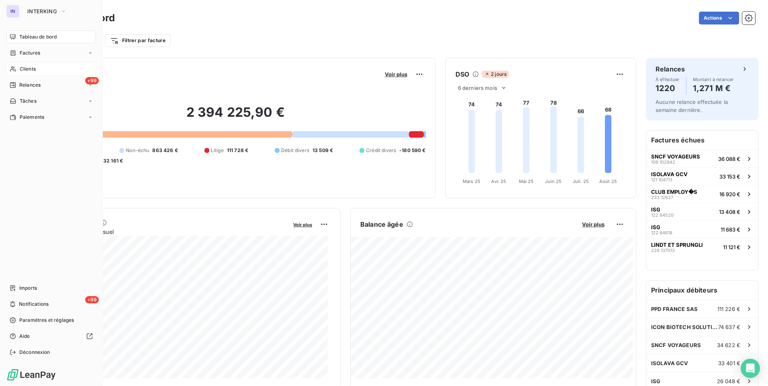
click at [31, 68] on span "Clients" at bounding box center [28, 68] width 16 height 7
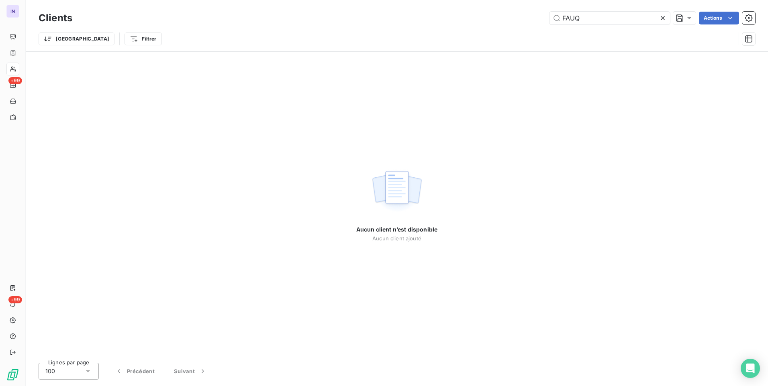
drag, startPoint x: 596, startPoint y: 22, endPoint x: 481, endPoint y: 20, distance: 115.3
click at [481, 20] on div "FAUQ Actions" at bounding box center [418, 18] width 673 height 13
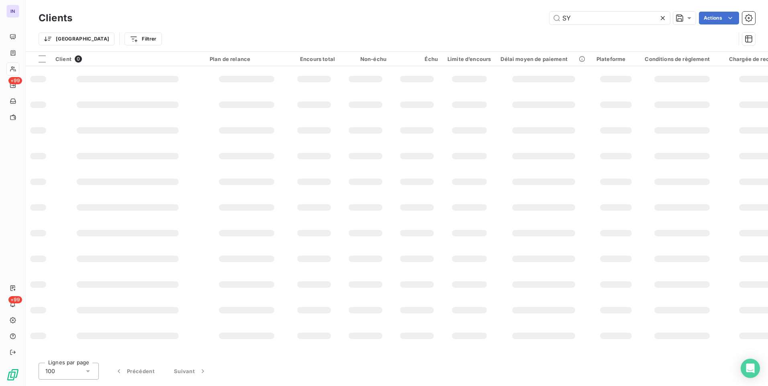
type input "S"
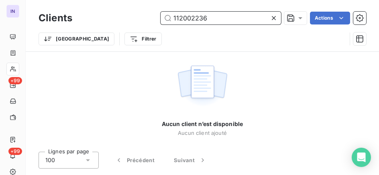
drag, startPoint x: 227, startPoint y: 15, endPoint x: 152, endPoint y: 13, distance: 75.1
click at [106, 13] on div "112002236 Actions" at bounding box center [224, 18] width 284 height 13
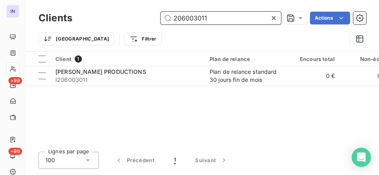
type input "206003011"
